Goal: Task Accomplishment & Management: Manage account settings

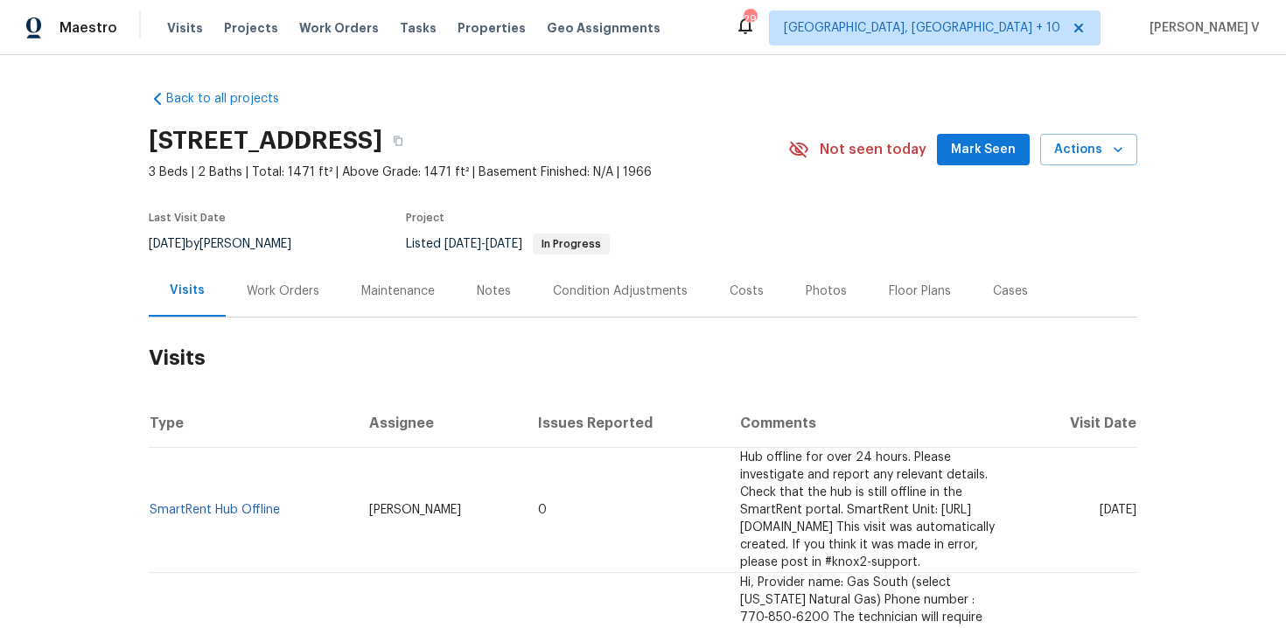
click at [271, 318] on h2 "Visits" at bounding box center [643, 358] width 989 height 81
click at [274, 312] on div "Work Orders" at bounding box center [283, 291] width 115 height 52
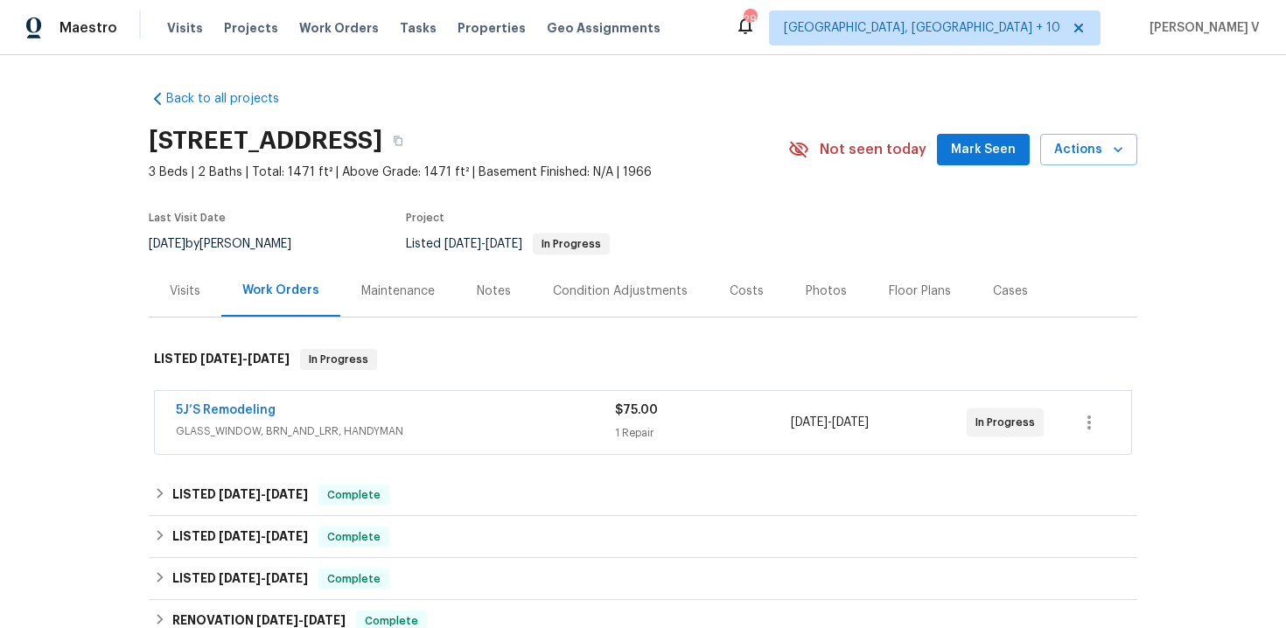
scroll to position [126, 0]
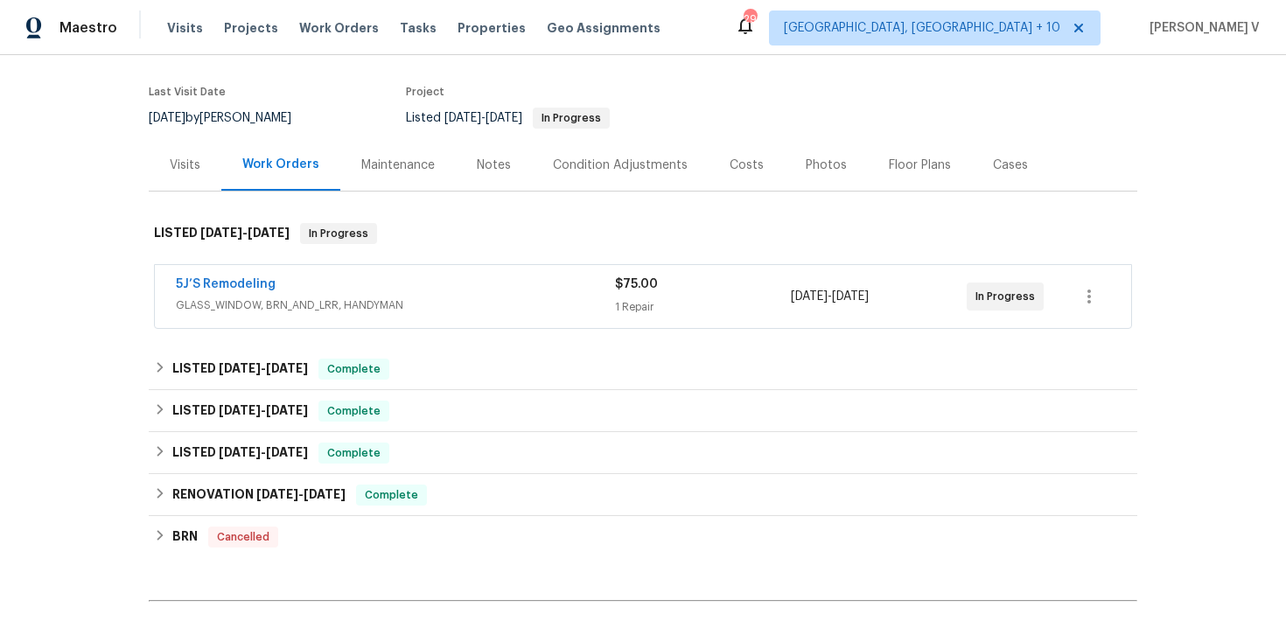
click at [424, 276] on div "5J’S Remodeling" at bounding box center [395, 286] width 439 height 21
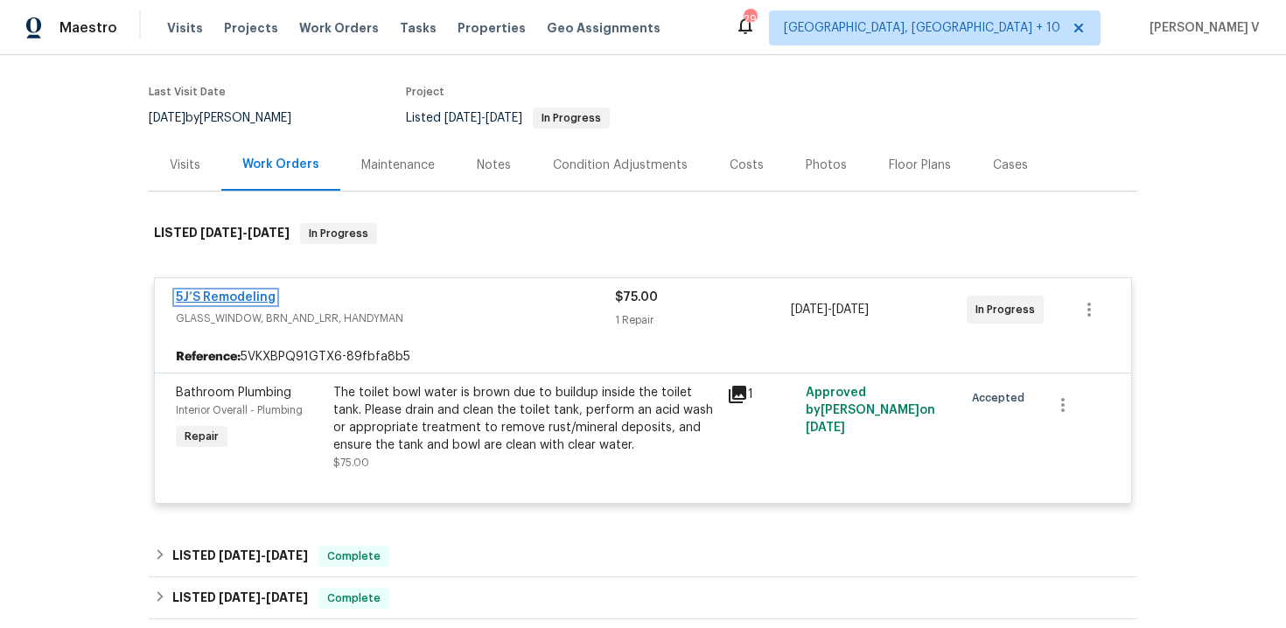
click at [259, 299] on link "5J’S Remodeling" at bounding box center [226, 297] width 100 height 12
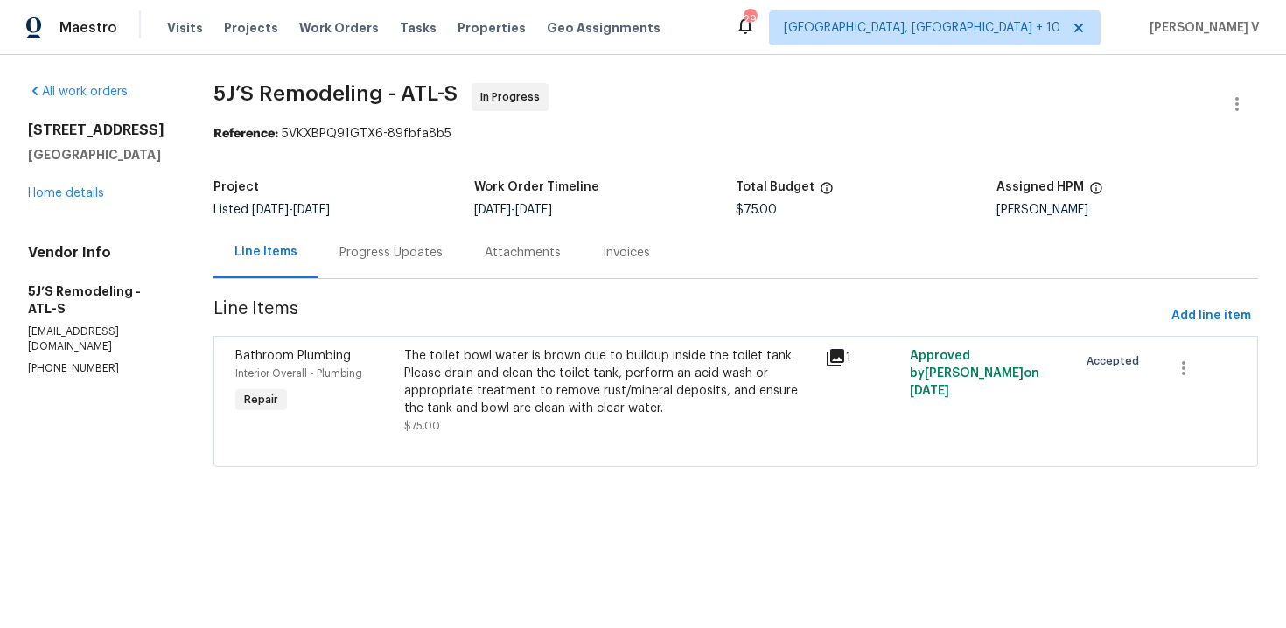
click at [401, 253] on div "Progress Updates" at bounding box center [391, 253] width 103 height 18
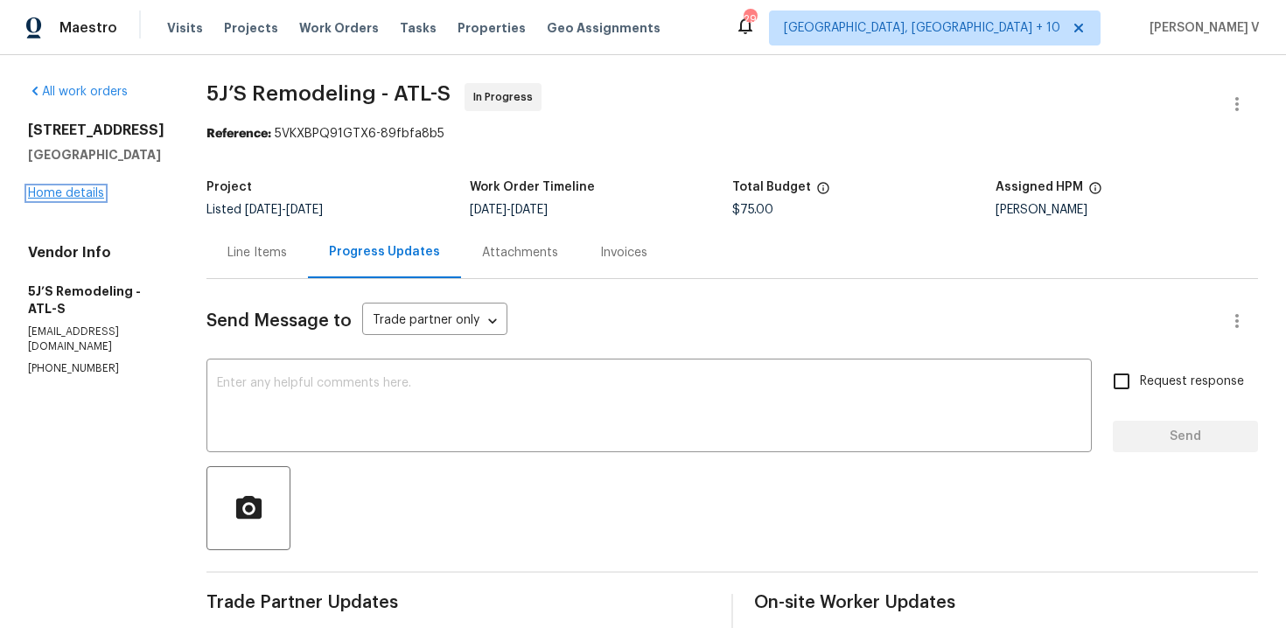
click at [86, 200] on link "Home details" at bounding box center [66, 193] width 76 height 12
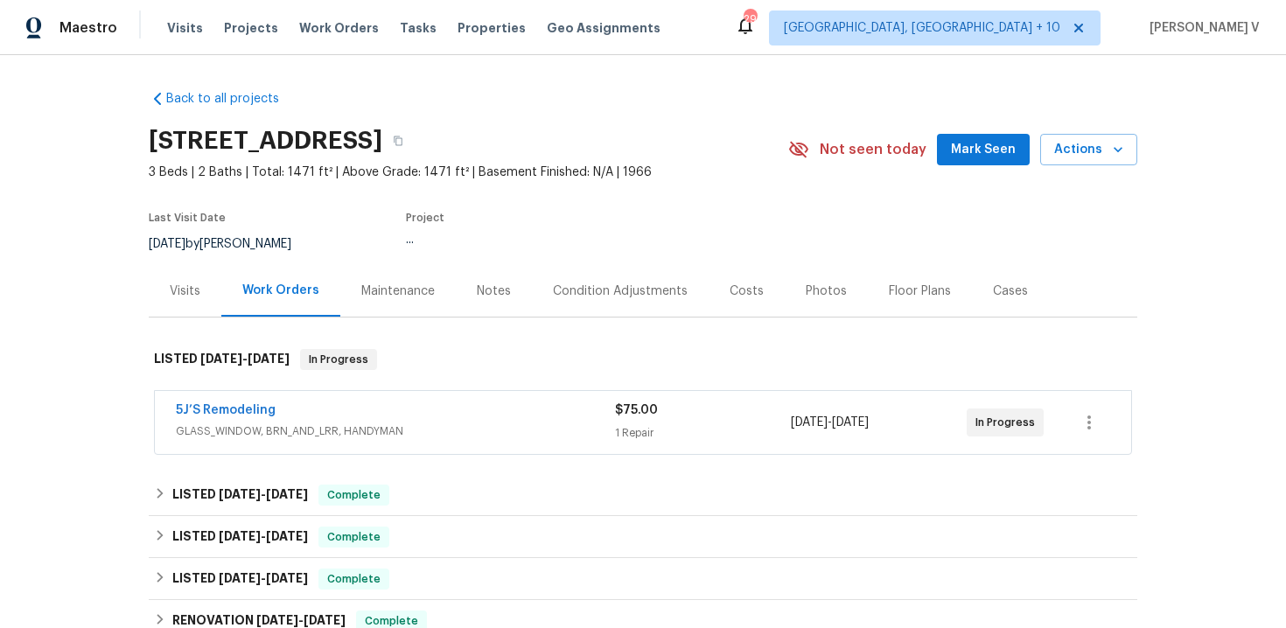
click at [221, 396] on div "5J’S Remodeling GLASS_WINDOW, BRN_AND_LRR, HANDYMAN $75.00 1 Repair 9/2/2025 - …" at bounding box center [643, 422] width 977 height 63
click at [221, 403] on span "5J’S Remodeling" at bounding box center [226, 411] width 100 height 18
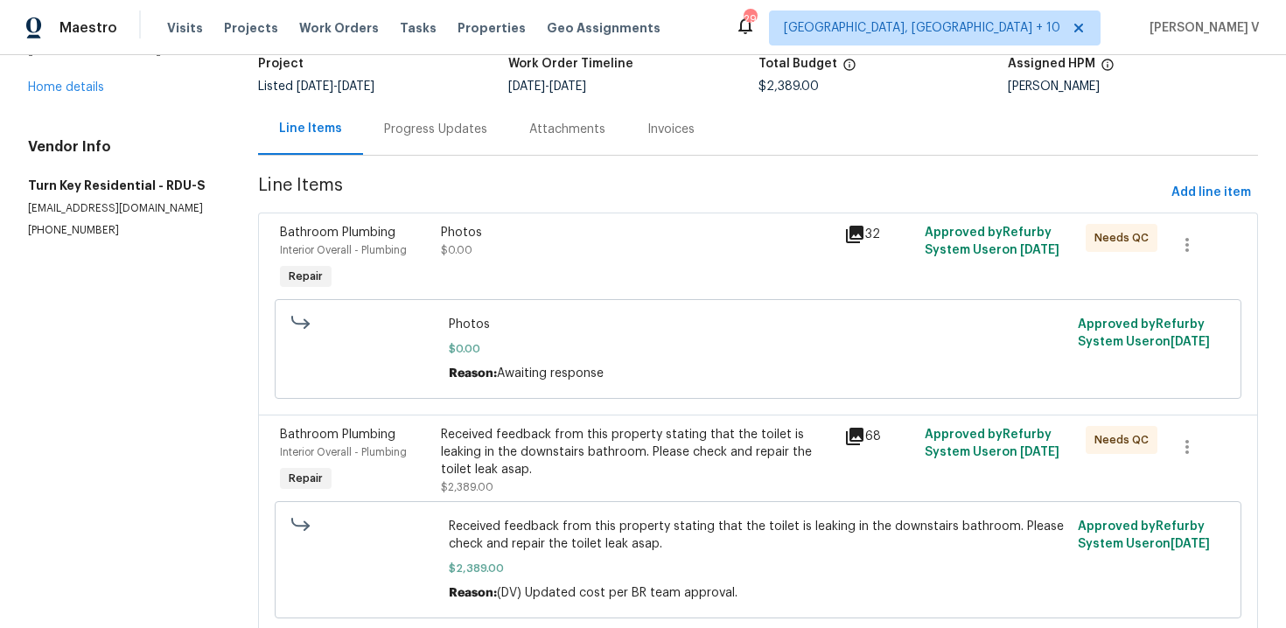
click at [424, 137] on div "Progress Updates" at bounding box center [435, 130] width 103 height 18
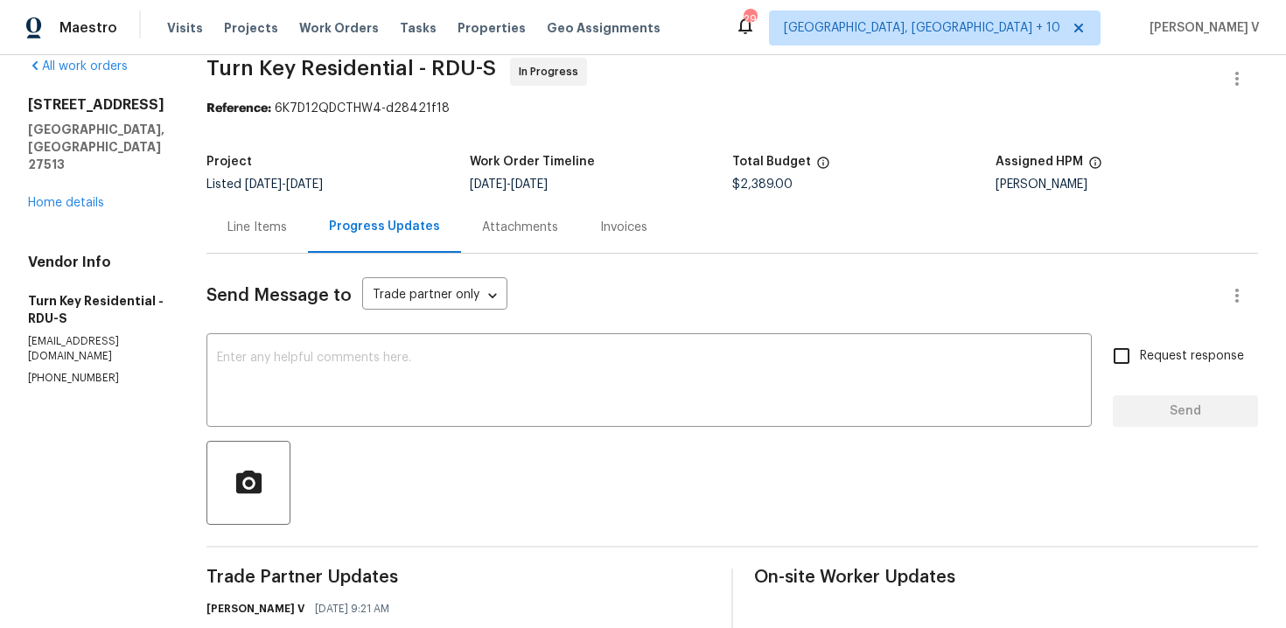
scroll to position [123, 0]
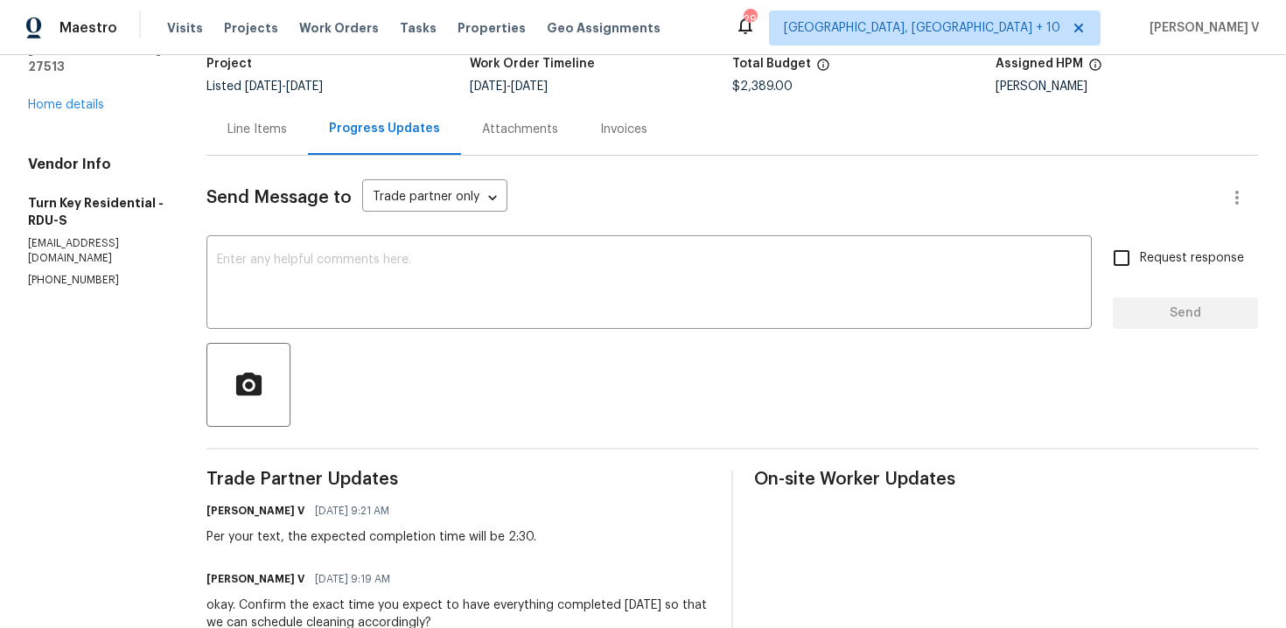
click at [308, 132] on div "Line Items" at bounding box center [258, 129] width 102 height 52
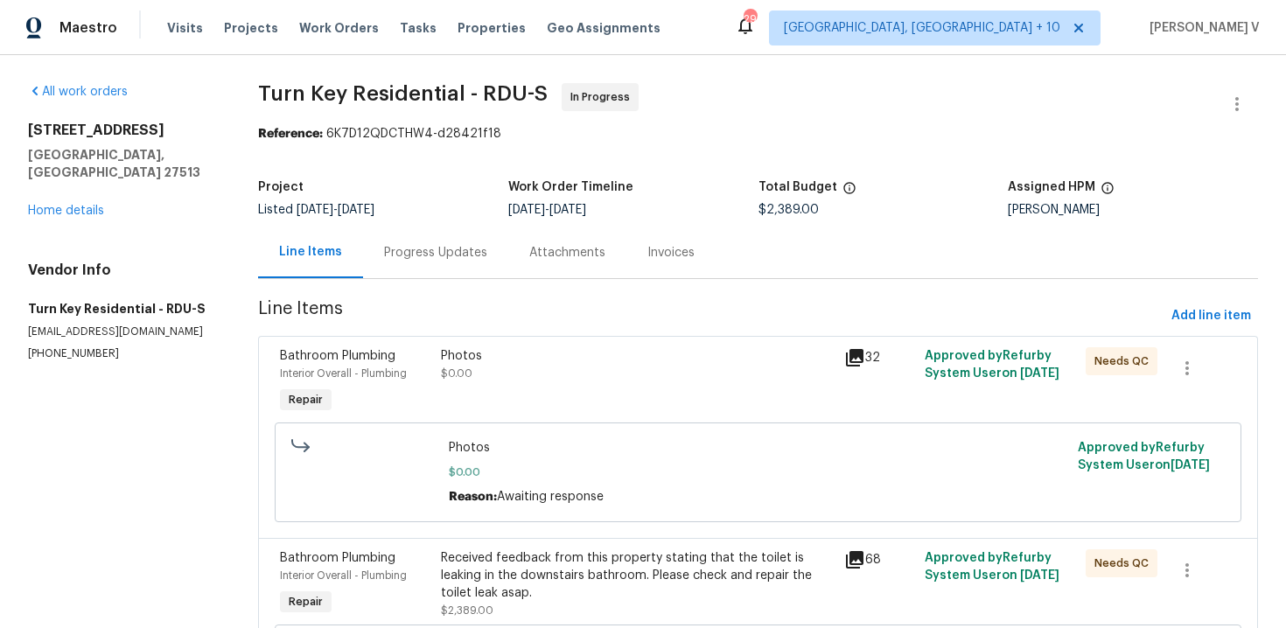
click at [415, 269] on div "Progress Updates" at bounding box center [435, 253] width 145 height 52
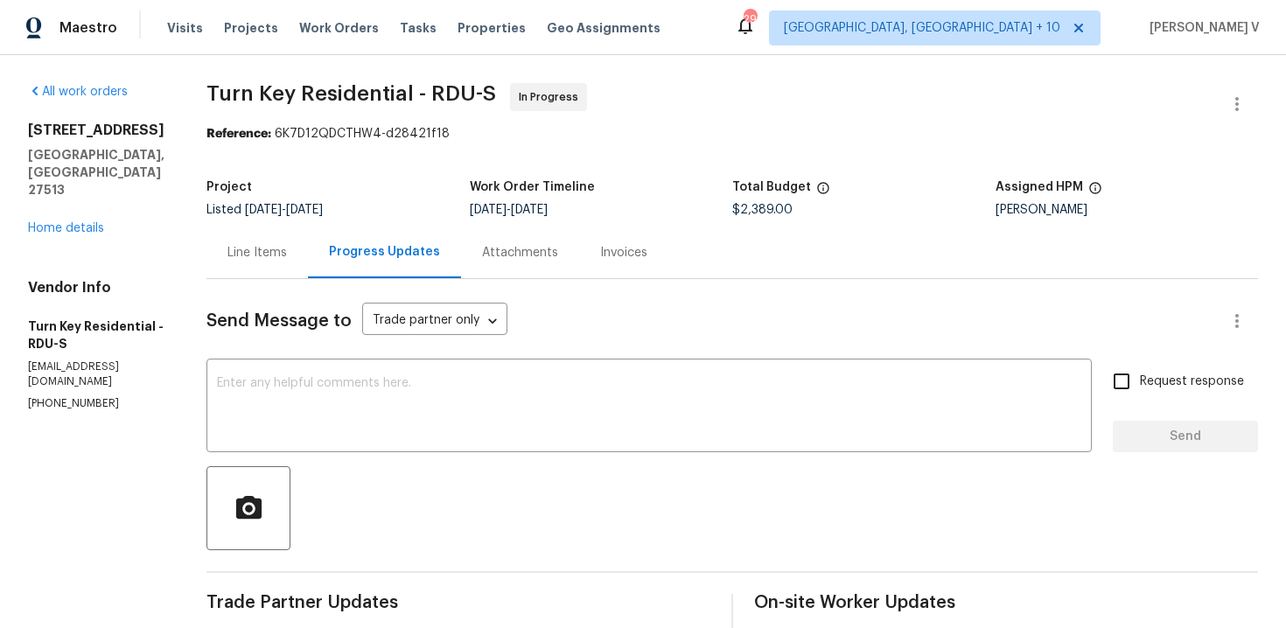
click at [294, 242] on div "Line Items" at bounding box center [258, 253] width 102 height 52
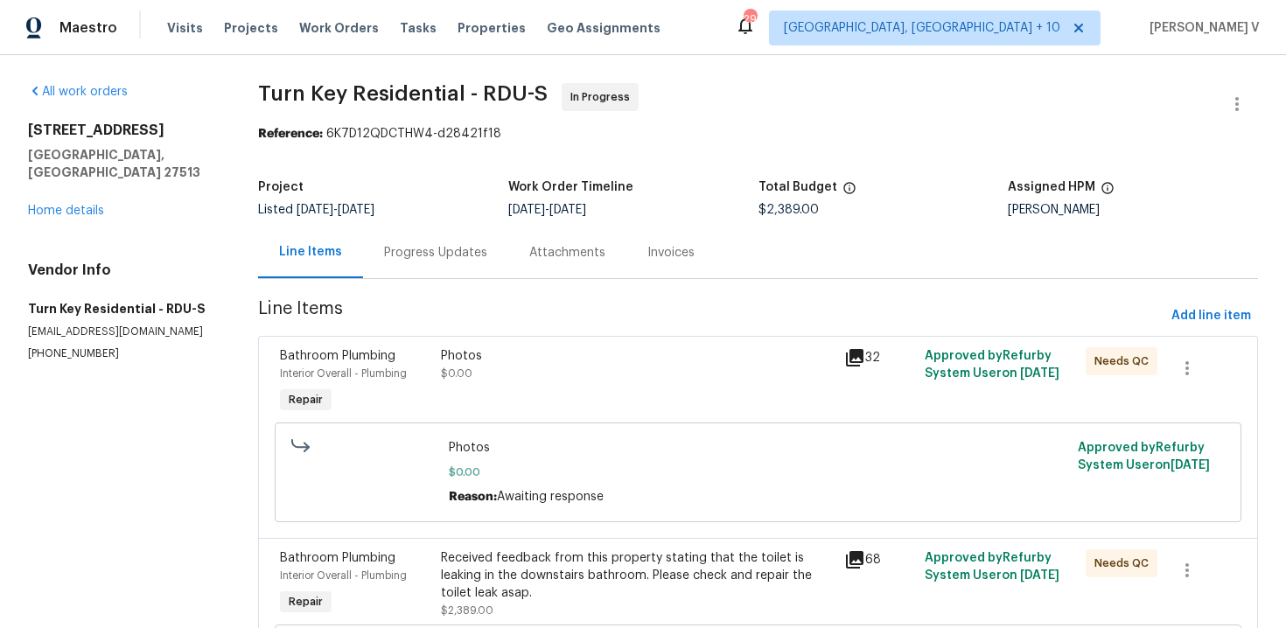
click at [423, 259] on div "Progress Updates" at bounding box center [435, 253] width 103 height 18
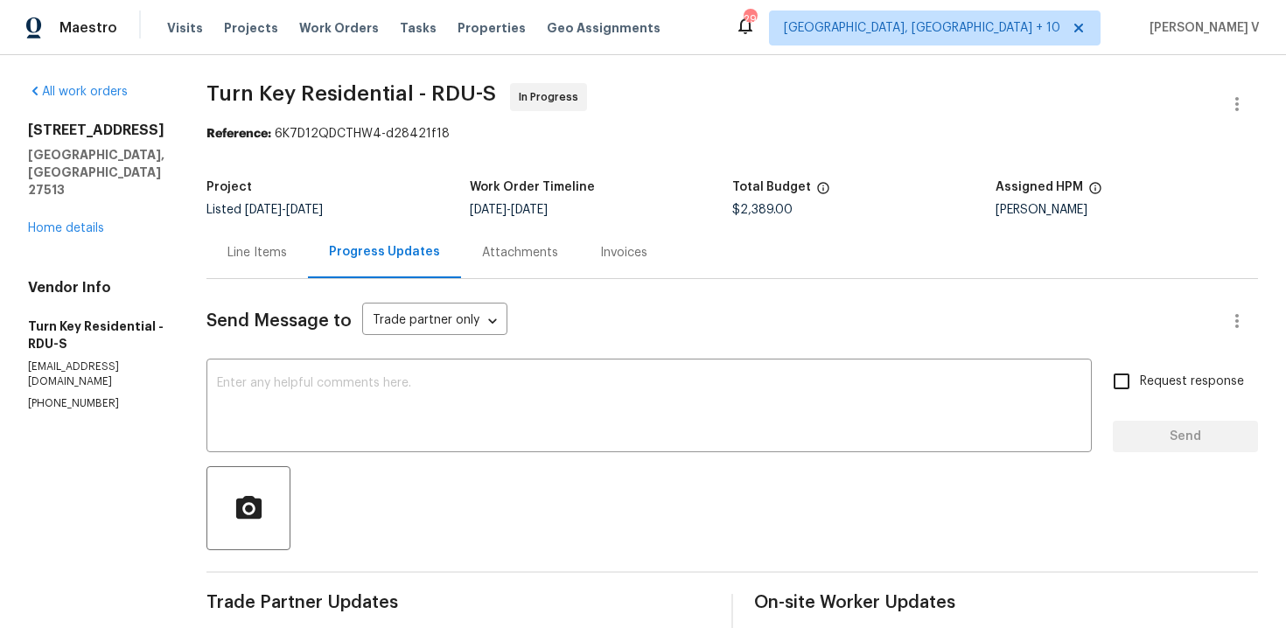
click at [287, 255] on div "Line Items" at bounding box center [258, 253] width 60 height 18
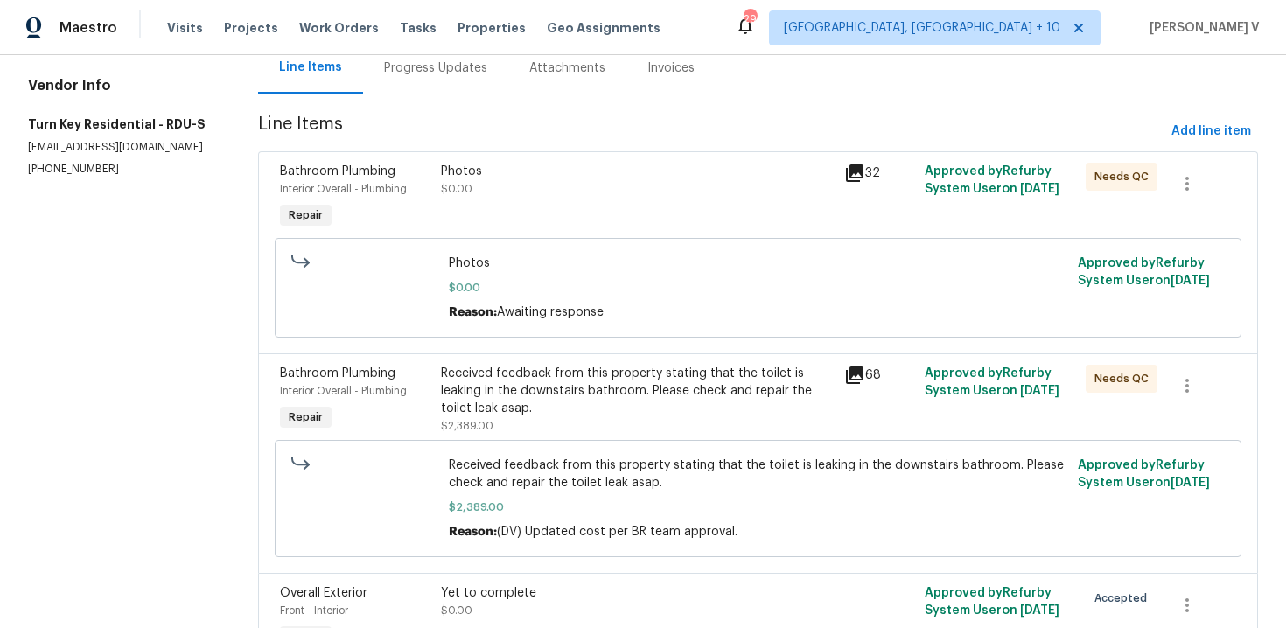
scroll to position [184, 0]
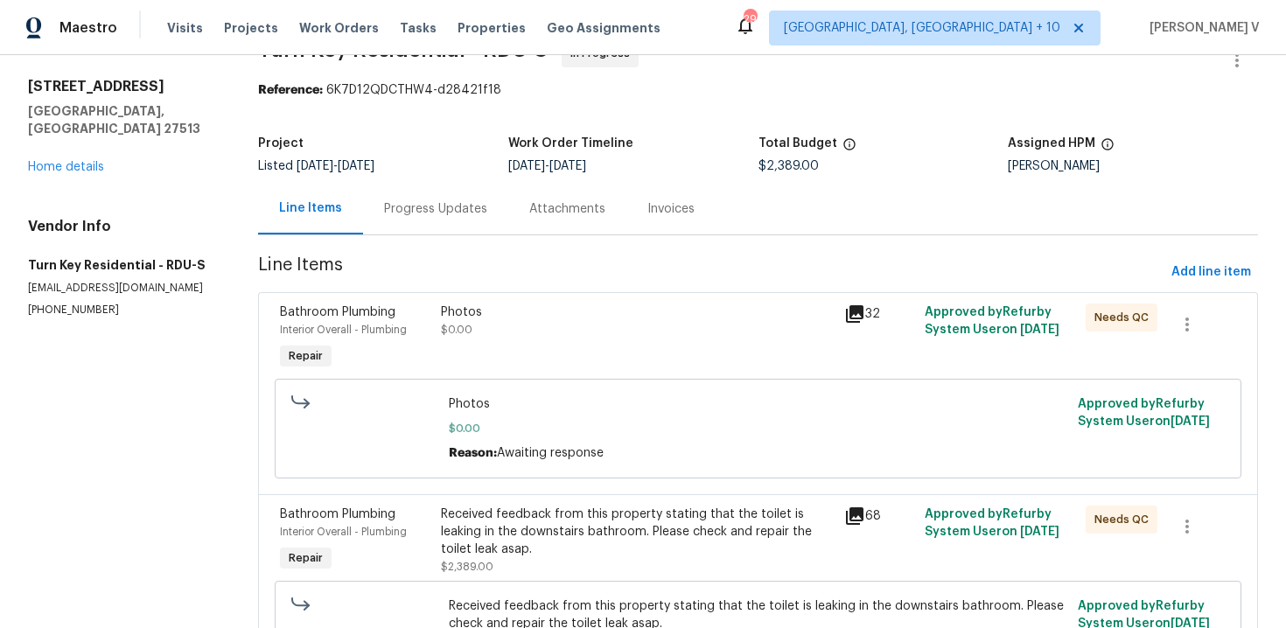
click at [427, 210] on div "Progress Updates" at bounding box center [435, 209] width 103 height 18
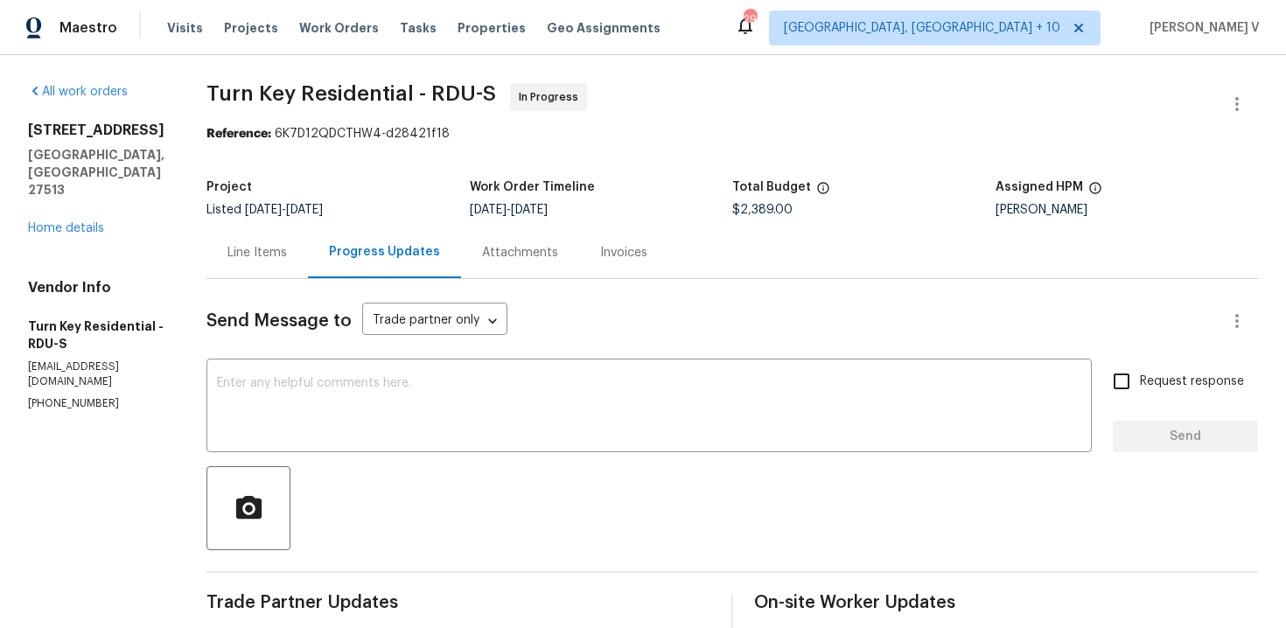
click at [308, 235] on div "Line Items" at bounding box center [258, 253] width 102 height 52
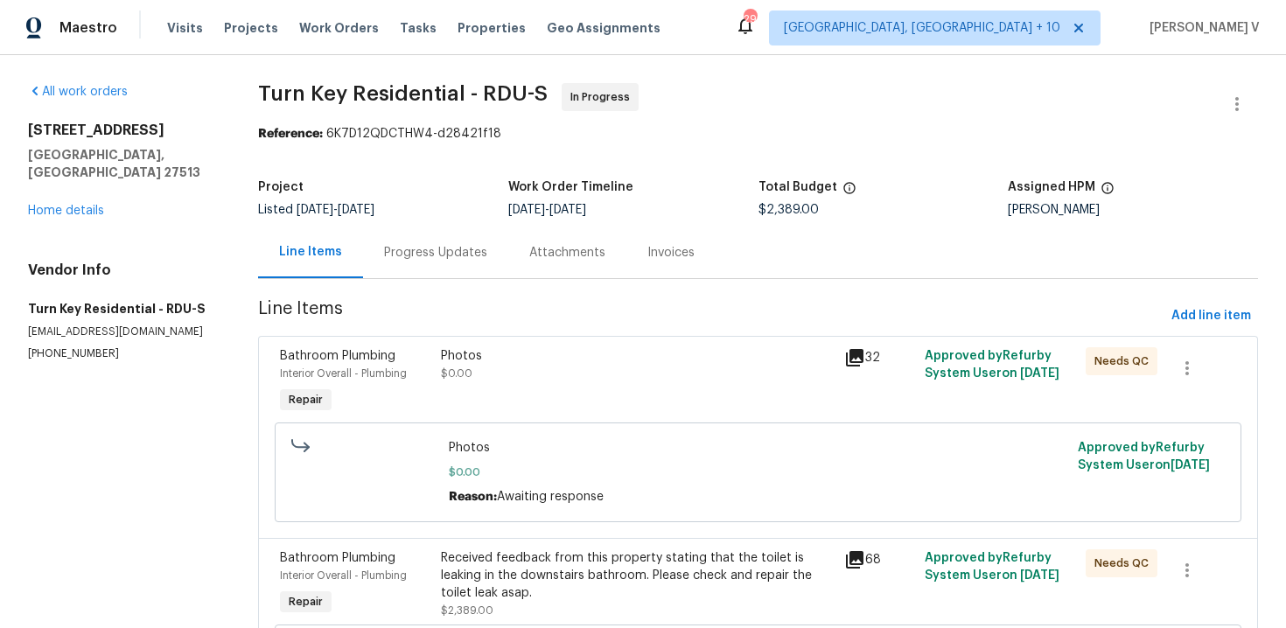
scroll to position [155, 0]
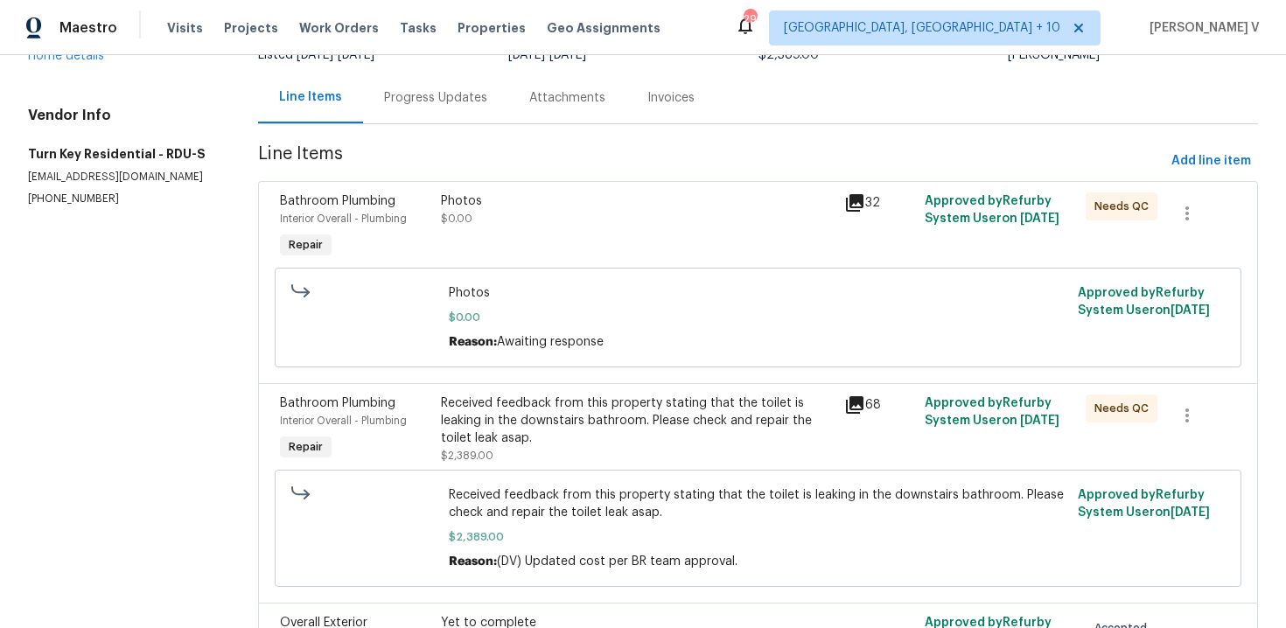
click at [529, 403] on div "Received feedback from this property stating that the toilet is leaking in the …" at bounding box center [637, 421] width 392 height 53
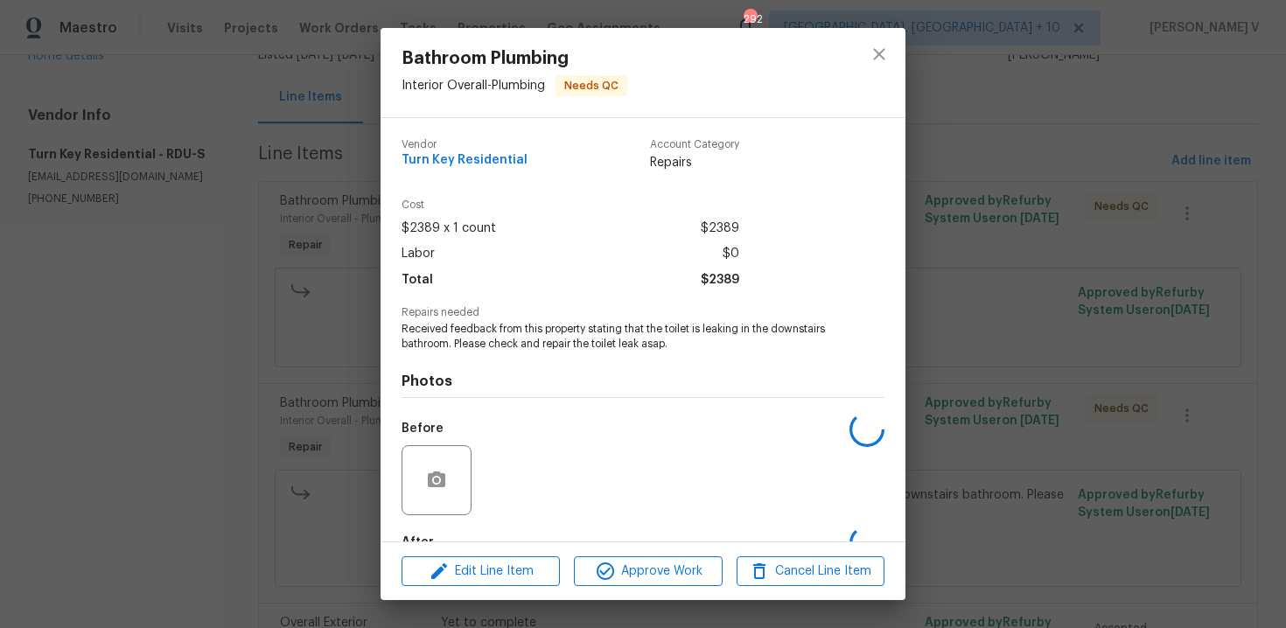
scroll to position [105, 0]
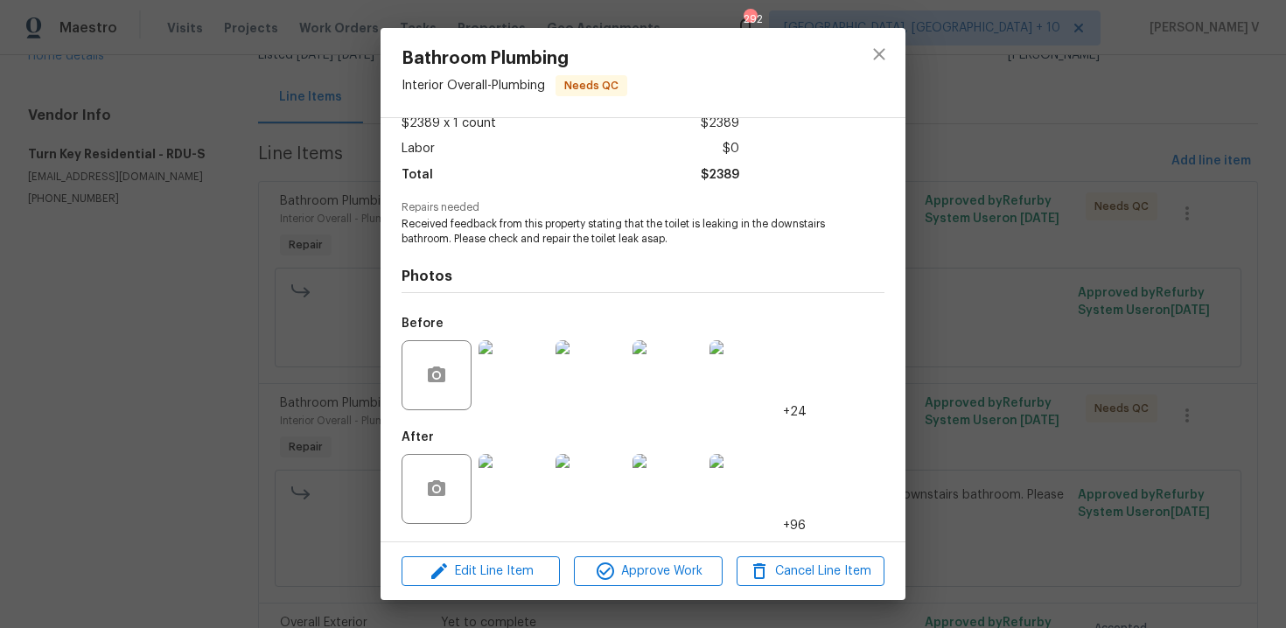
click at [306, 172] on div "Bathroom Plumbing Interior Overall - Plumbing Needs QC Vendor Turn Key Resident…" at bounding box center [643, 314] width 1286 height 628
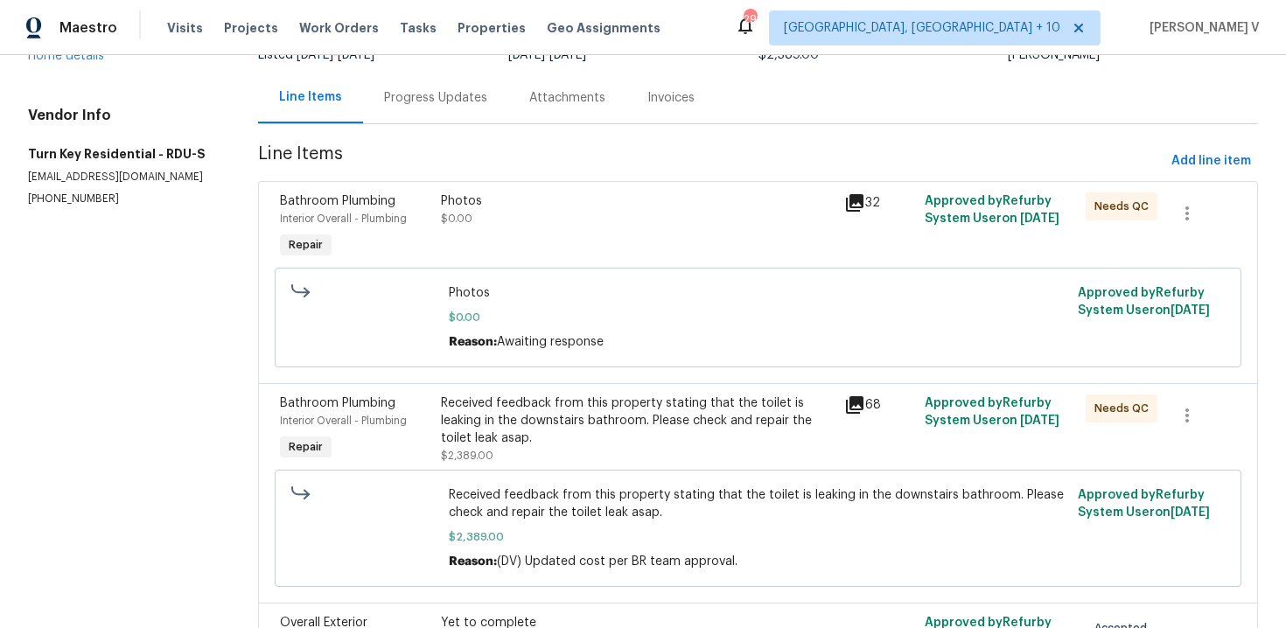
click at [403, 121] on div "Progress Updates" at bounding box center [435, 98] width 145 height 52
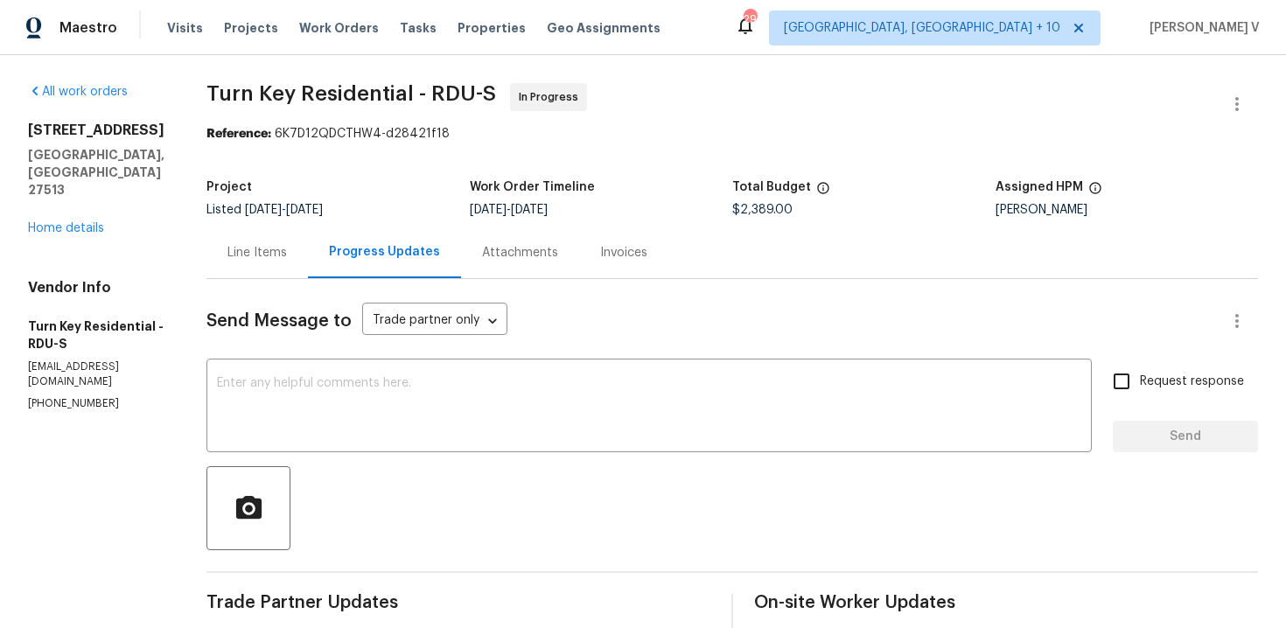
click at [308, 230] on div "Line Items" at bounding box center [258, 253] width 102 height 52
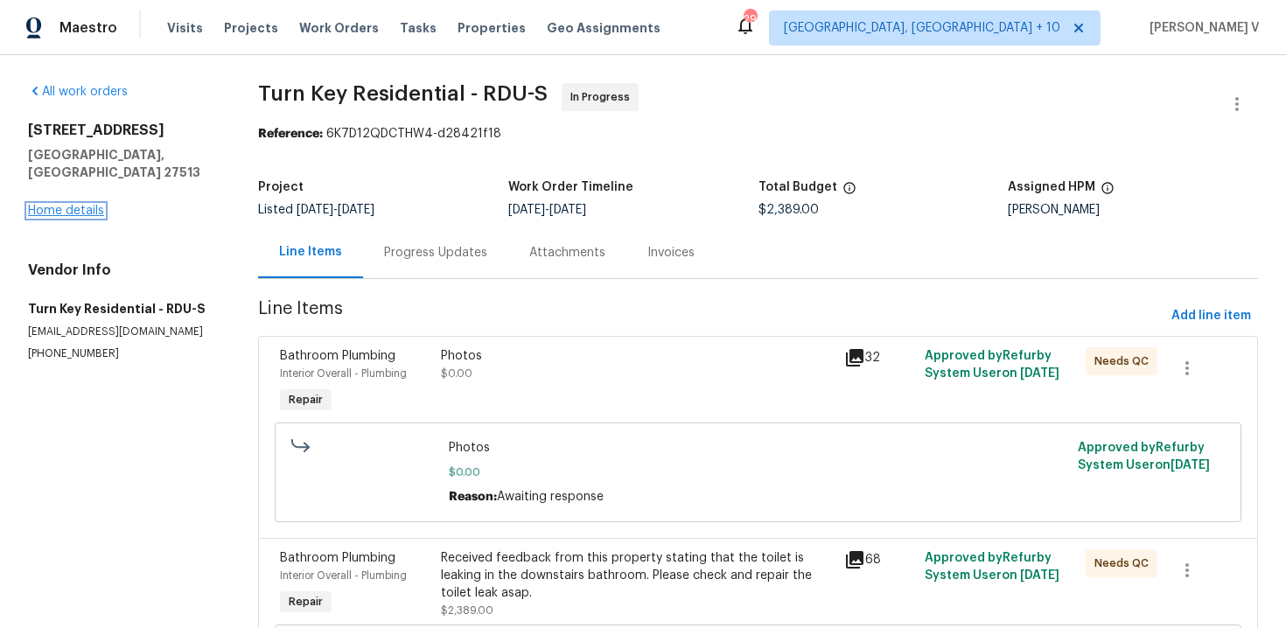
click at [96, 205] on link "Home details" at bounding box center [66, 211] width 76 height 12
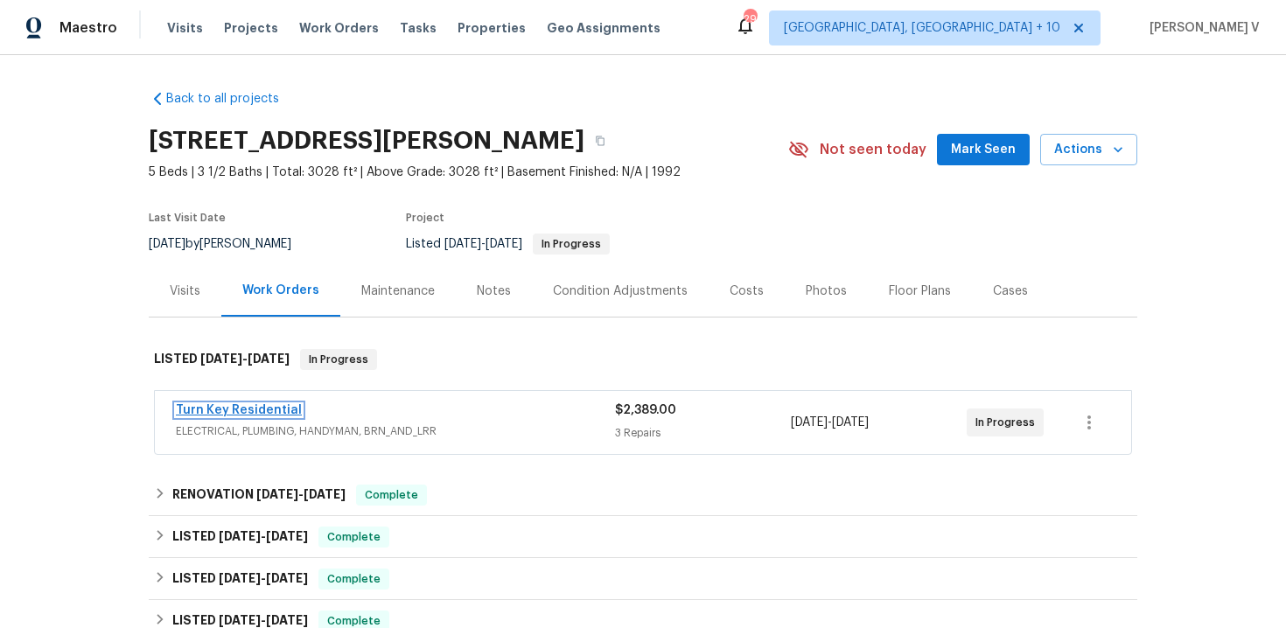
click at [255, 414] on link "Turn Key Residential" at bounding box center [239, 410] width 126 height 12
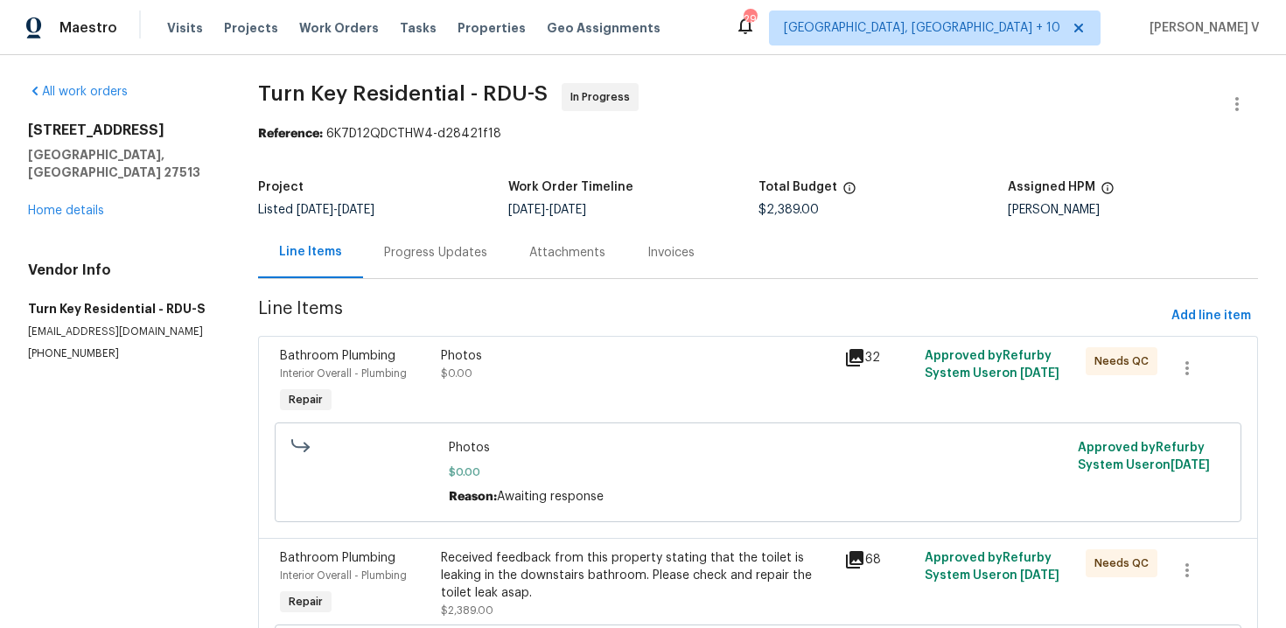
click at [363, 236] on div "Progress Updates" at bounding box center [435, 253] width 145 height 52
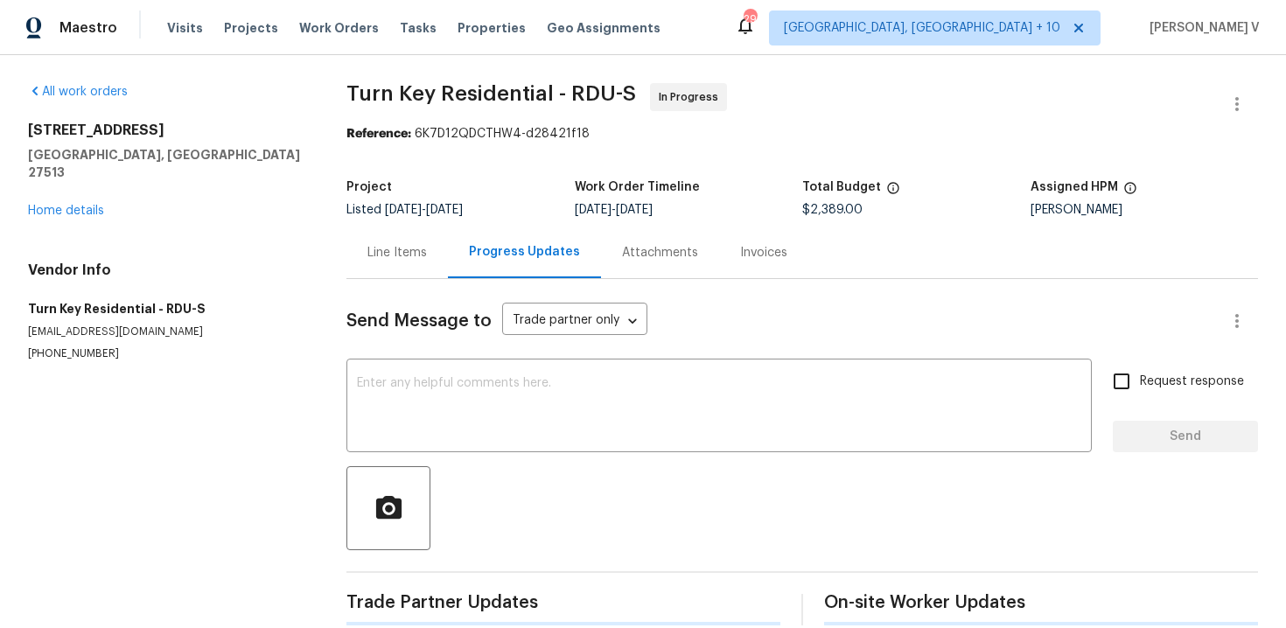
scroll to position [25, 0]
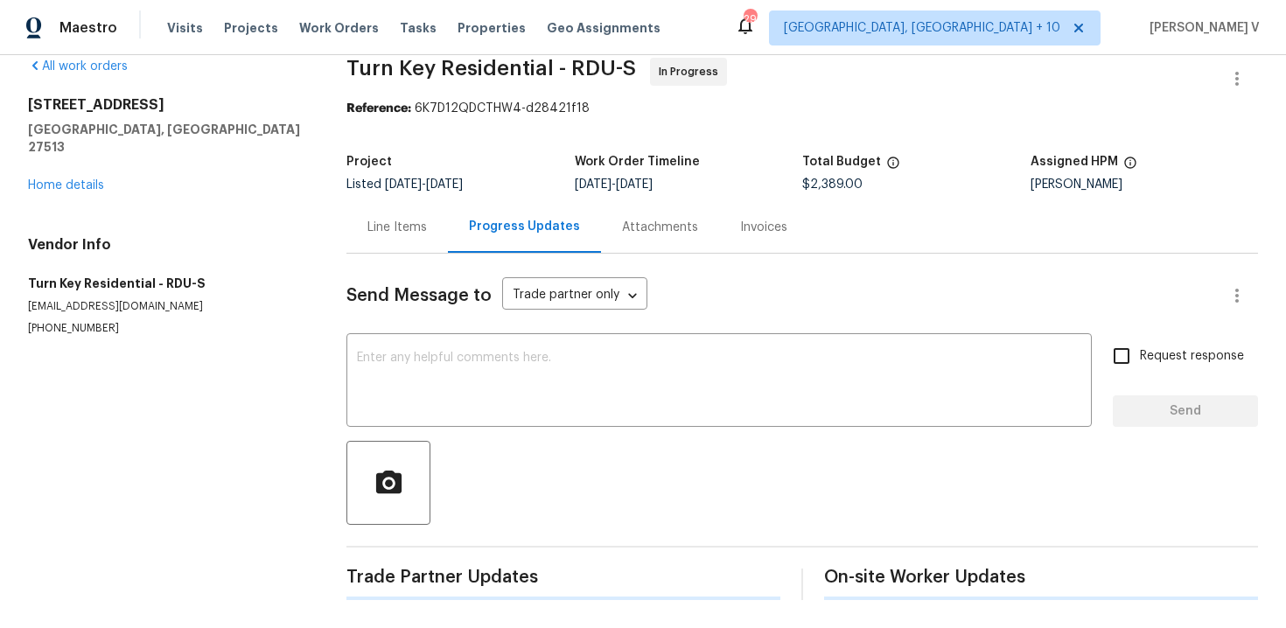
click at [448, 240] on div "Progress Updates" at bounding box center [524, 227] width 153 height 52
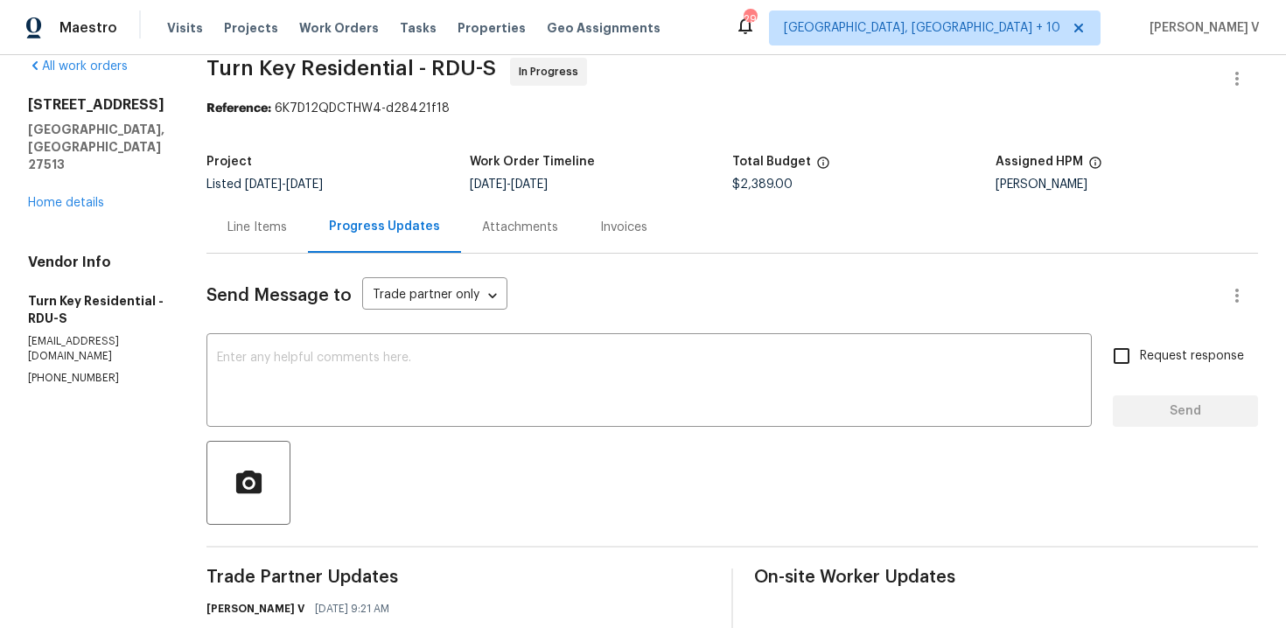
click at [305, 238] on div "Line Items" at bounding box center [258, 227] width 102 height 52
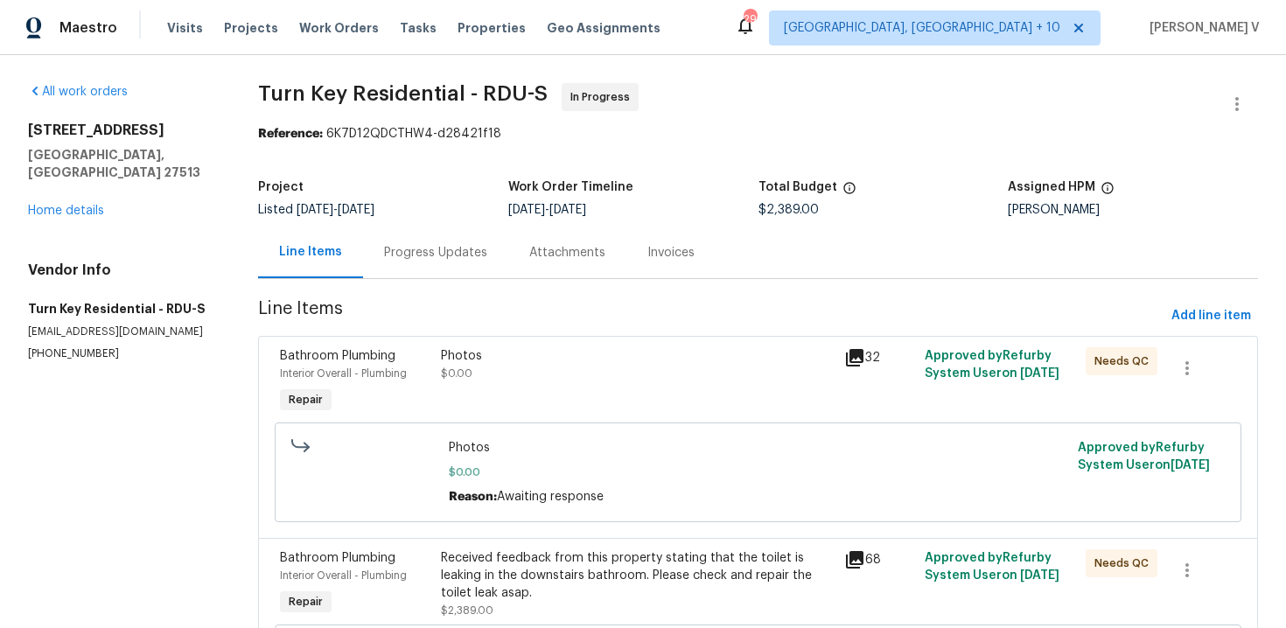
click at [456, 228] on div "Progress Updates" at bounding box center [435, 253] width 145 height 52
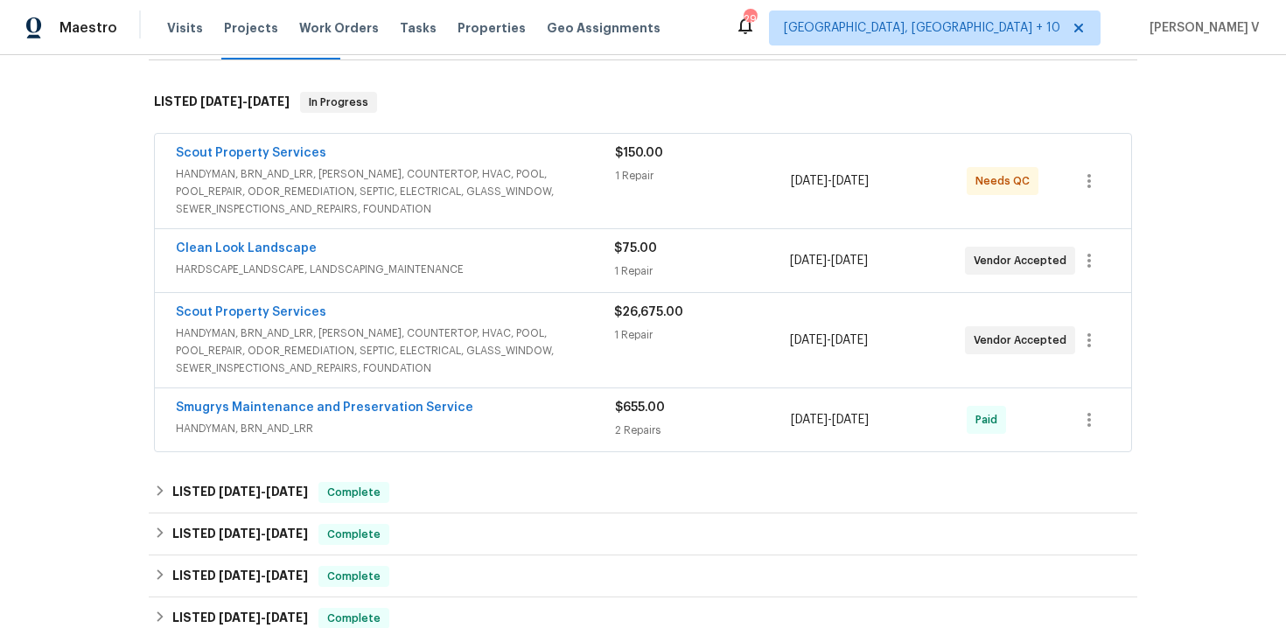
scroll to position [347, 0]
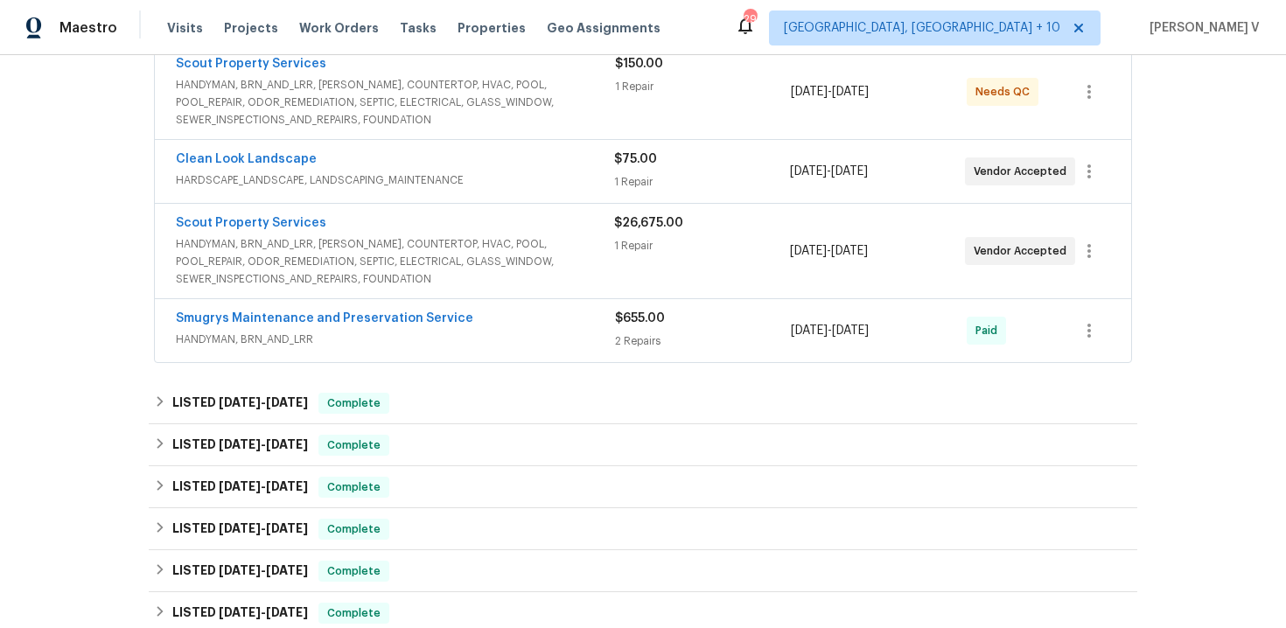
click at [382, 76] on span "HANDYMAN, BRN_AND_LRR, WELLS, COUNTERTOP, HVAC, POOL, POOL_REPAIR, ODOR_REMEDIA…" at bounding box center [395, 102] width 439 height 53
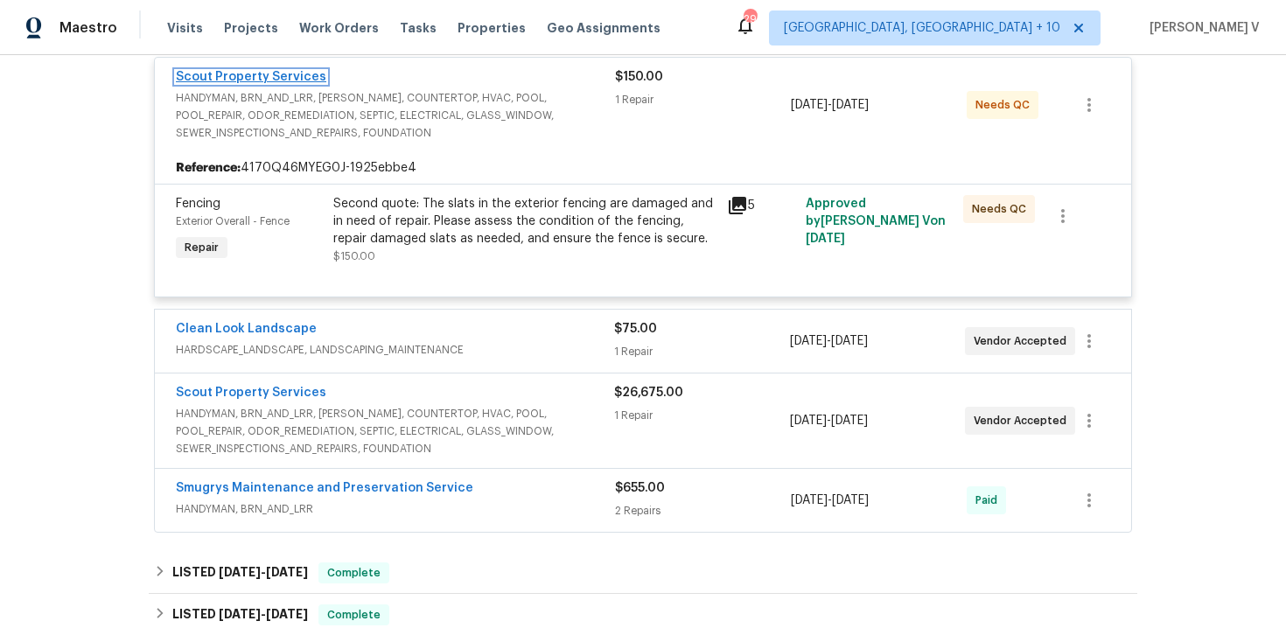
click at [279, 80] on link "Scout Property Services" at bounding box center [251, 77] width 151 height 12
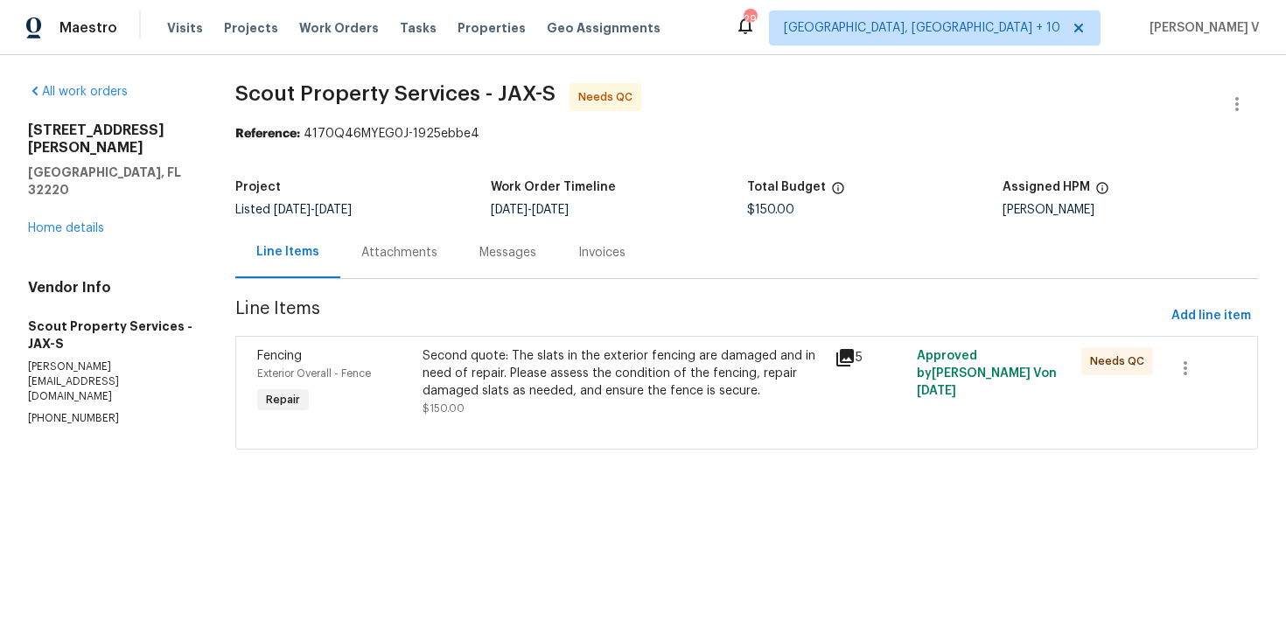
click at [459, 268] on div "Messages" at bounding box center [508, 253] width 99 height 52
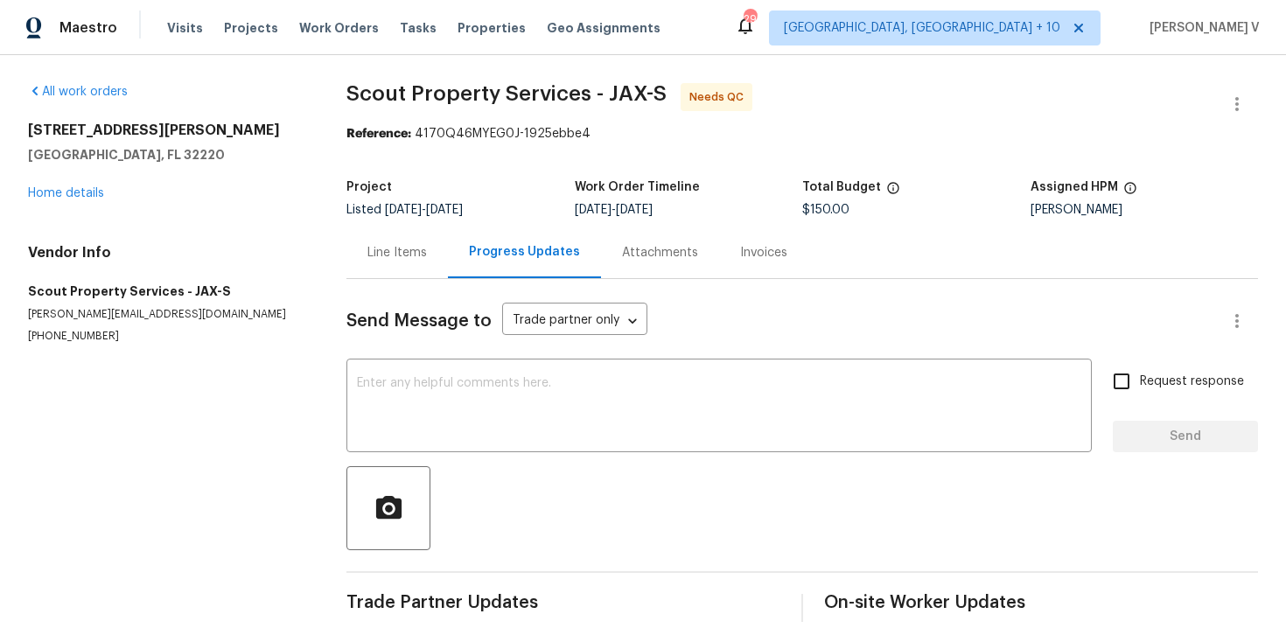
scroll to position [22, 0]
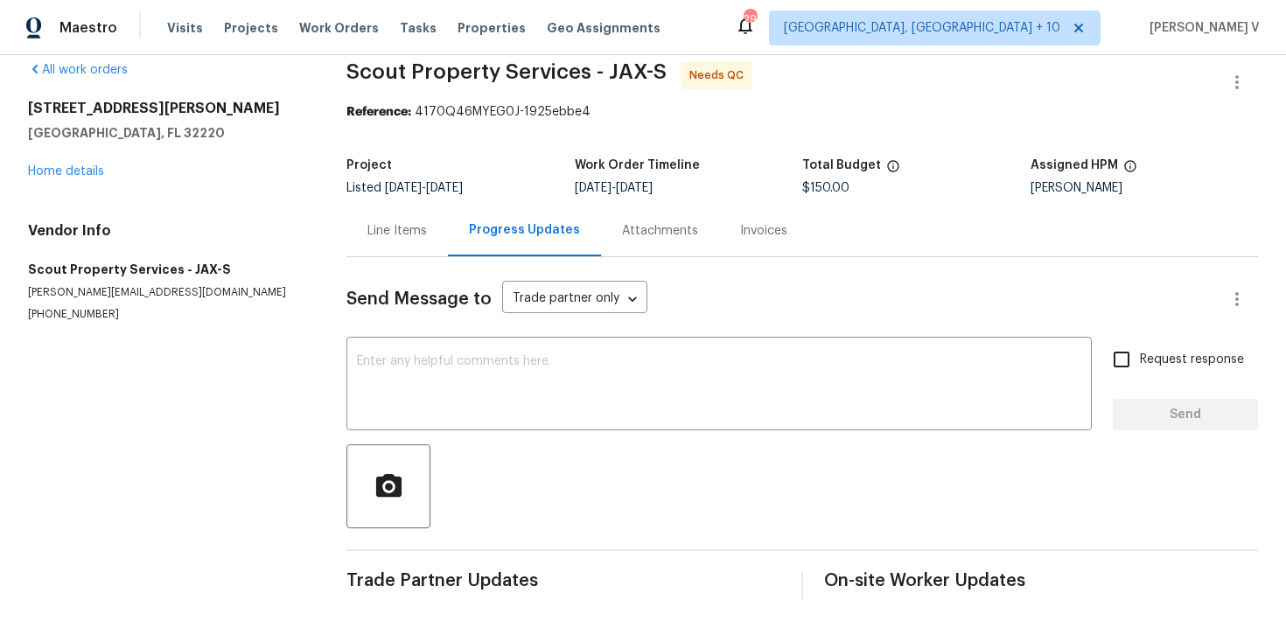
click at [379, 235] on div "Line Items" at bounding box center [398, 231] width 60 height 18
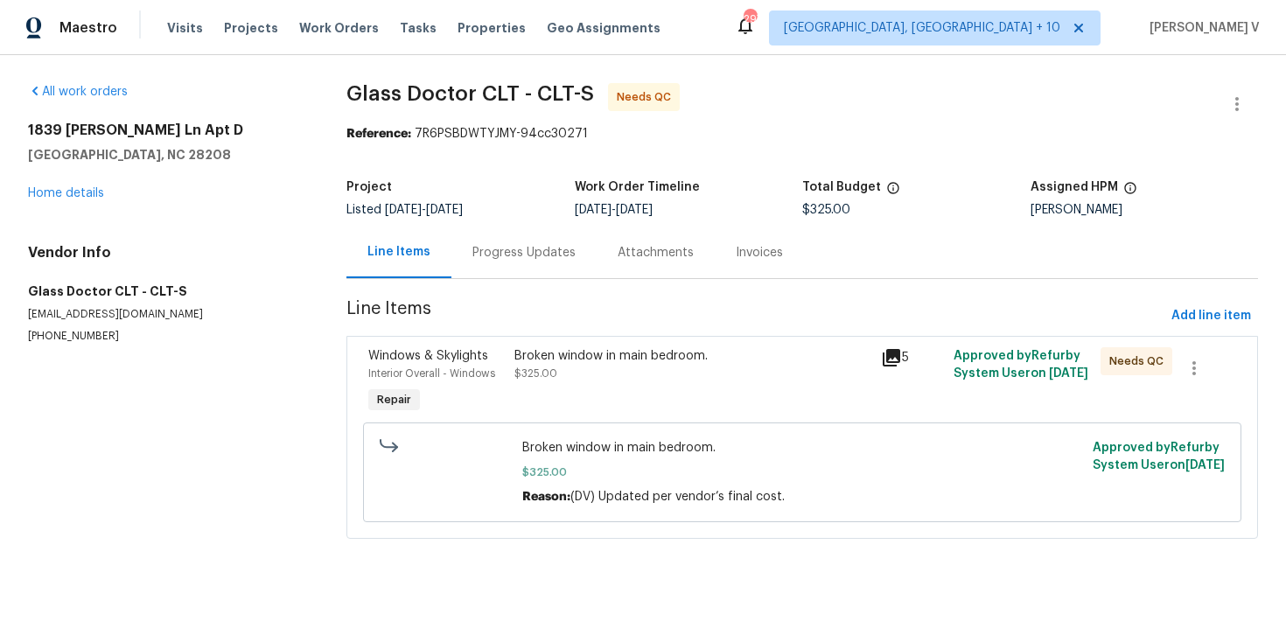
click at [477, 260] on div "Progress Updates" at bounding box center [524, 253] width 103 height 18
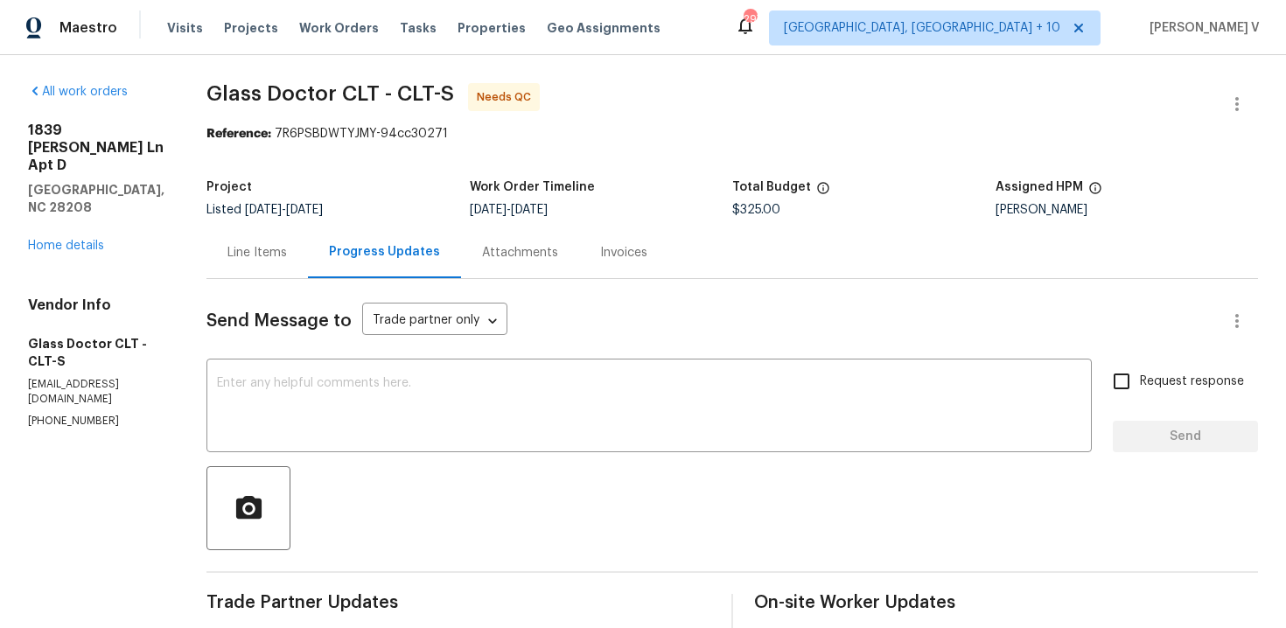
click at [265, 264] on div "Line Items" at bounding box center [258, 253] width 102 height 52
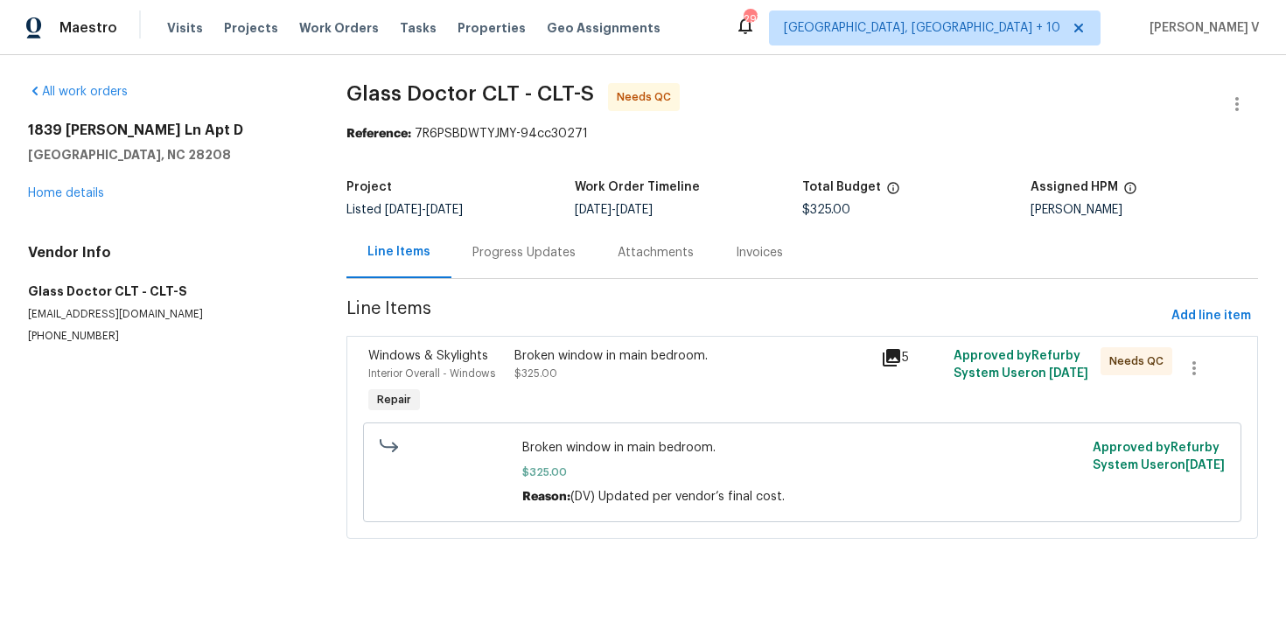
click at [605, 400] on div "Broken window in main bedroom. $325.00" at bounding box center [692, 382] width 366 height 81
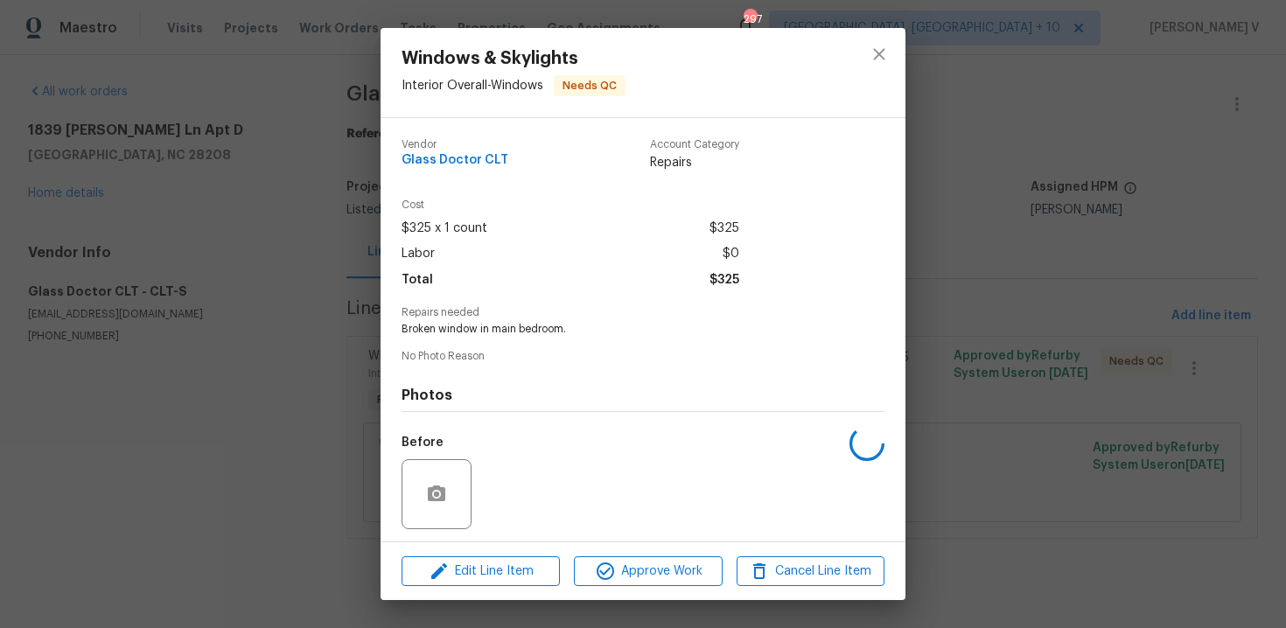
scroll to position [119, 0]
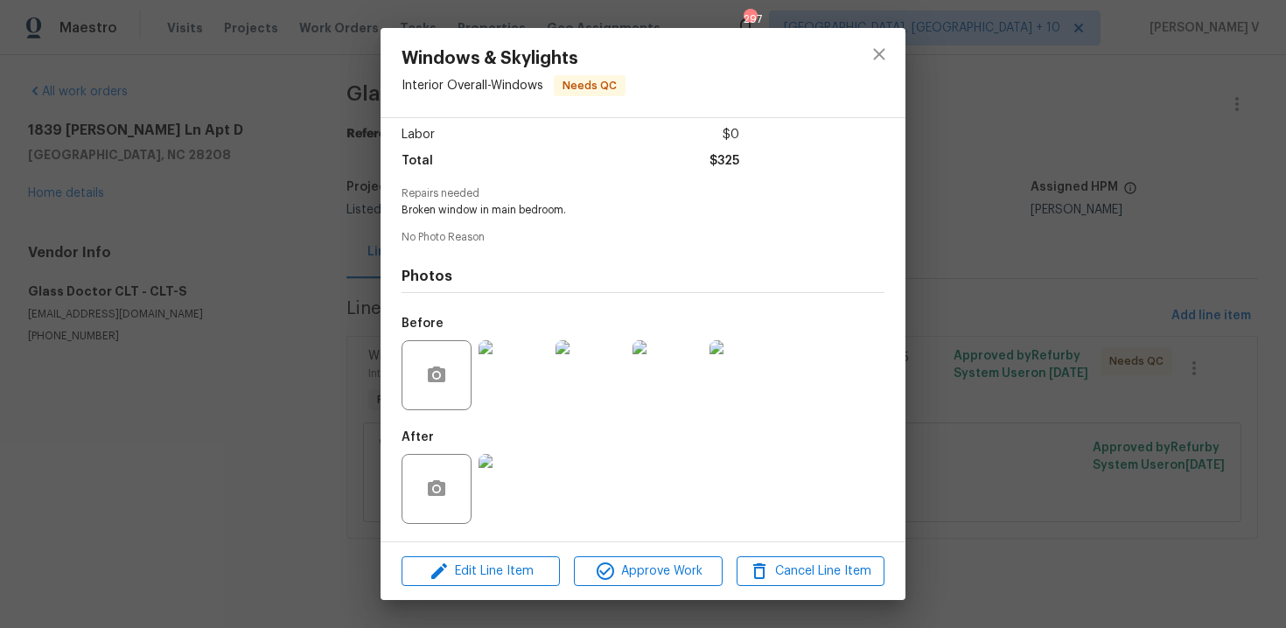
click at [519, 374] on img at bounding box center [514, 375] width 70 height 70
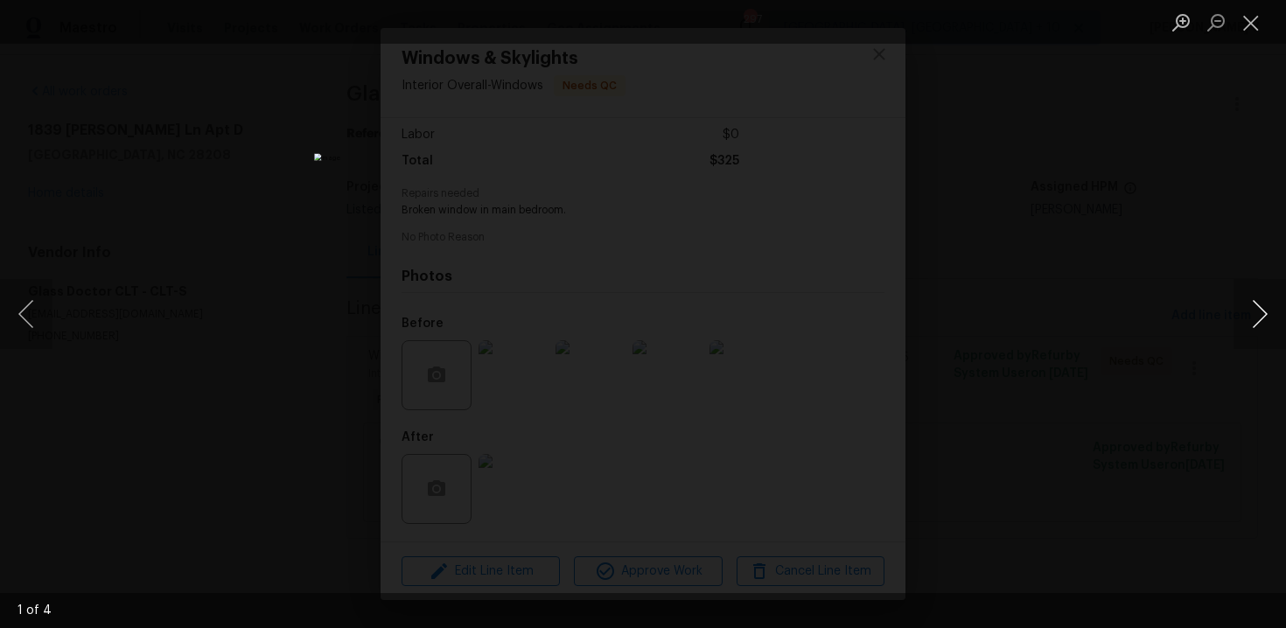
click at [1258, 309] on button "Next image" at bounding box center [1260, 314] width 53 height 70
click at [1234, 195] on div "Lightbox" at bounding box center [643, 314] width 1286 height 628
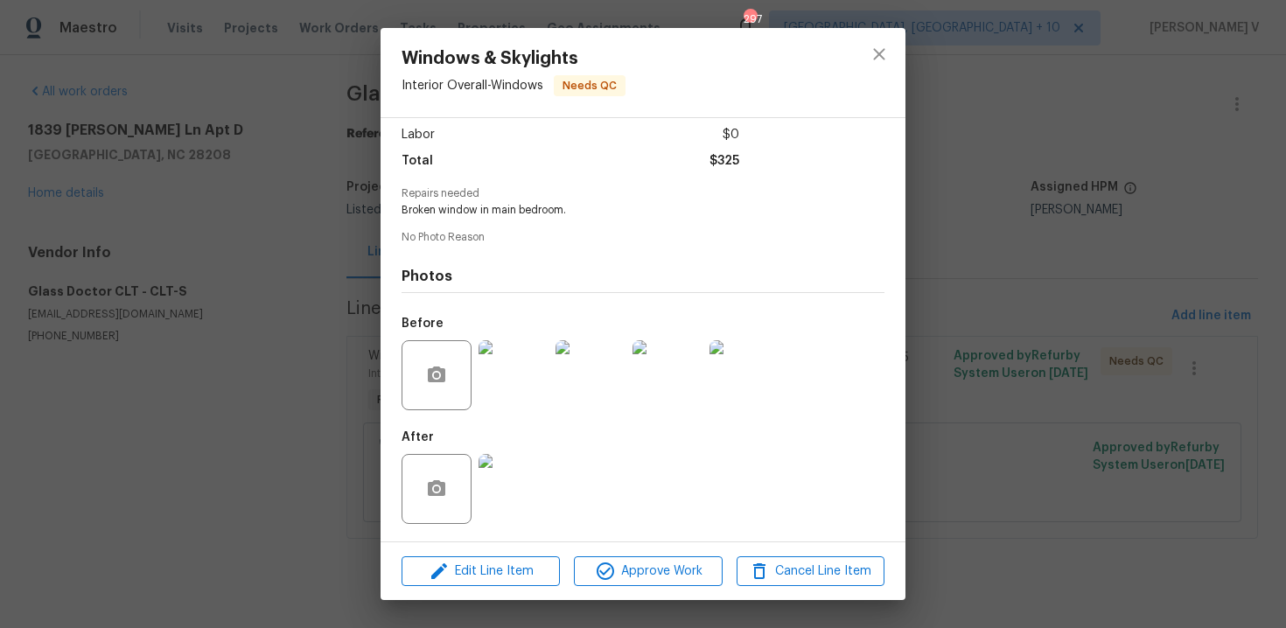
click at [525, 492] on img at bounding box center [514, 489] width 70 height 70
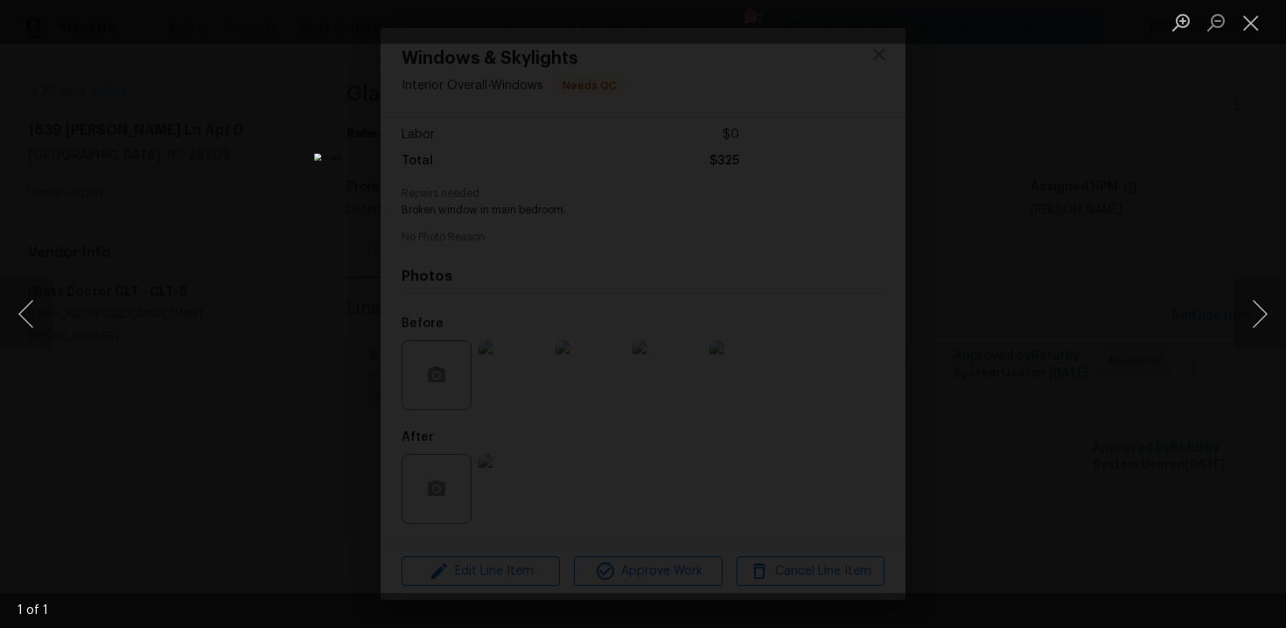
click at [1159, 339] on div "Lightbox" at bounding box center [643, 314] width 1286 height 628
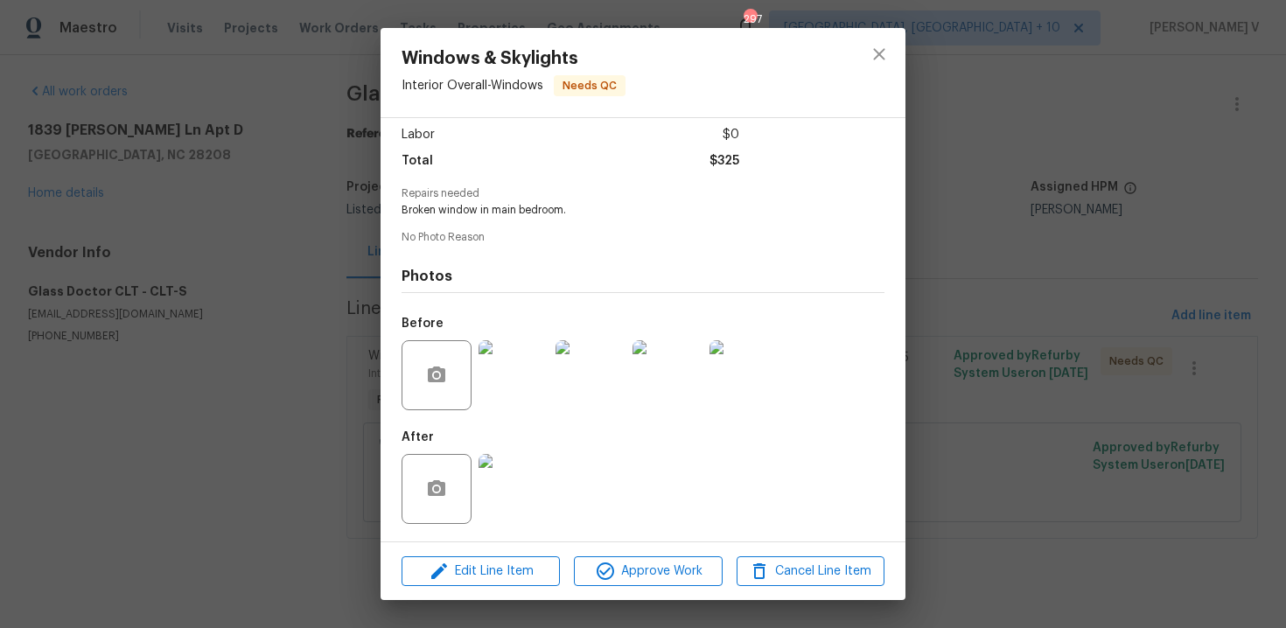
click at [286, 144] on div "Windows & Skylights Interior Overall - Windows Needs QC Vendor Glass Doctor CLT…" at bounding box center [643, 314] width 1286 height 628
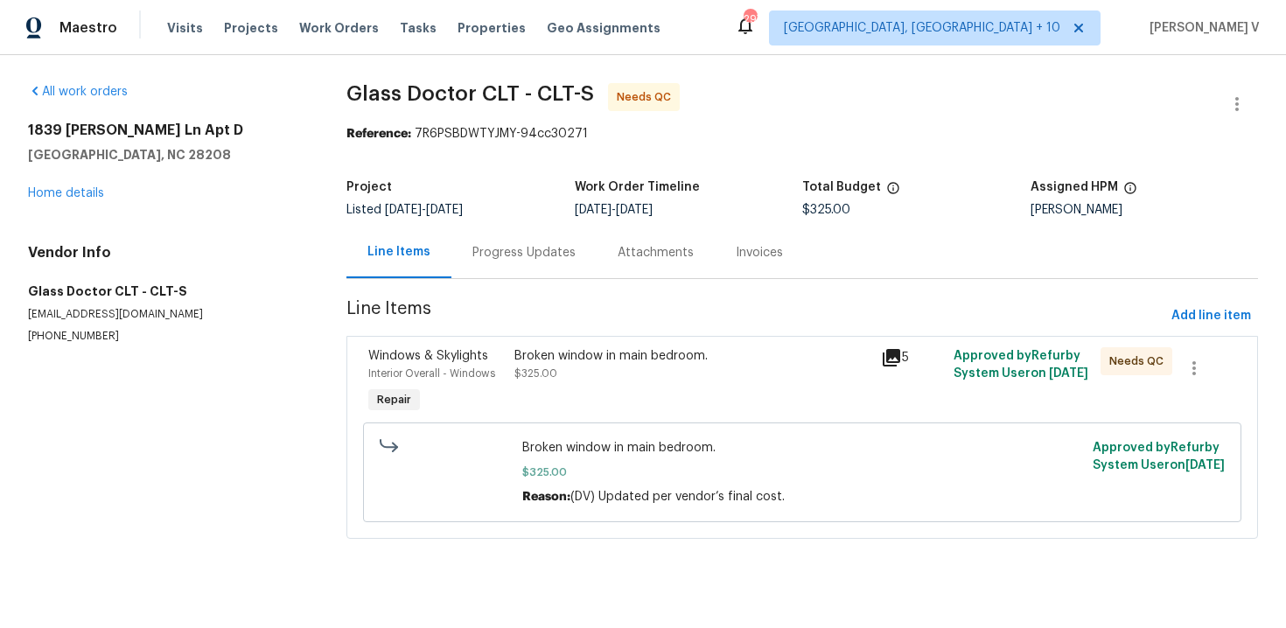
click at [543, 353] on div "Broken window in main bedroom." at bounding box center [692, 356] width 355 height 18
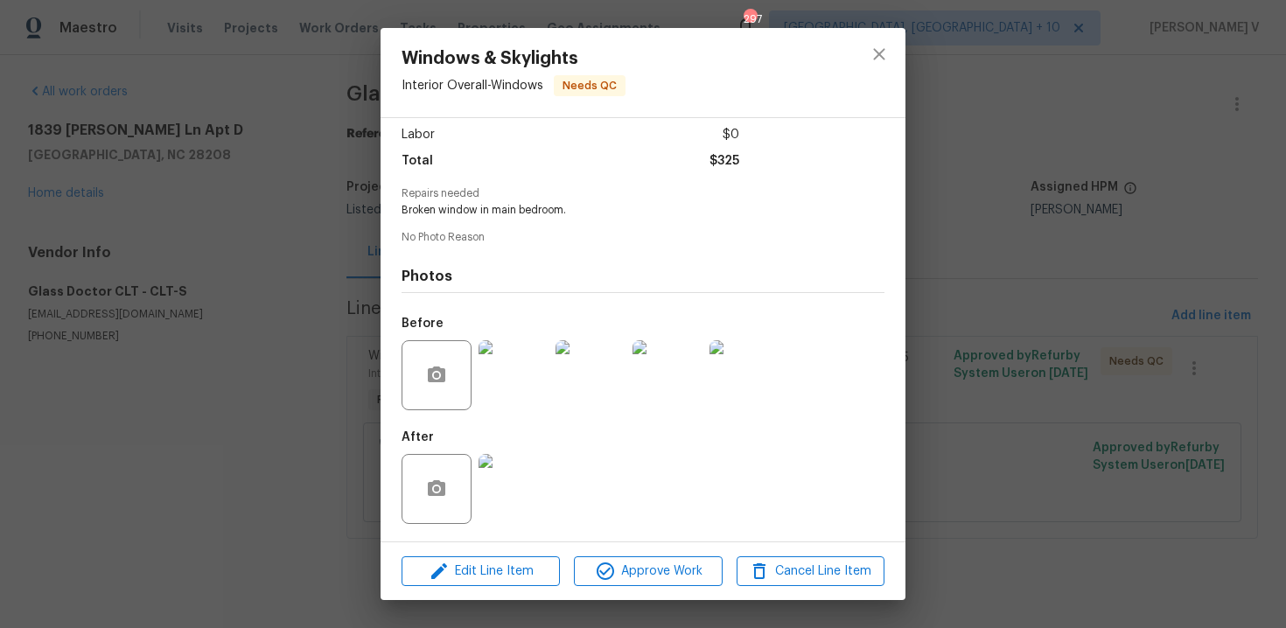
click at [514, 485] on img at bounding box center [514, 489] width 70 height 70
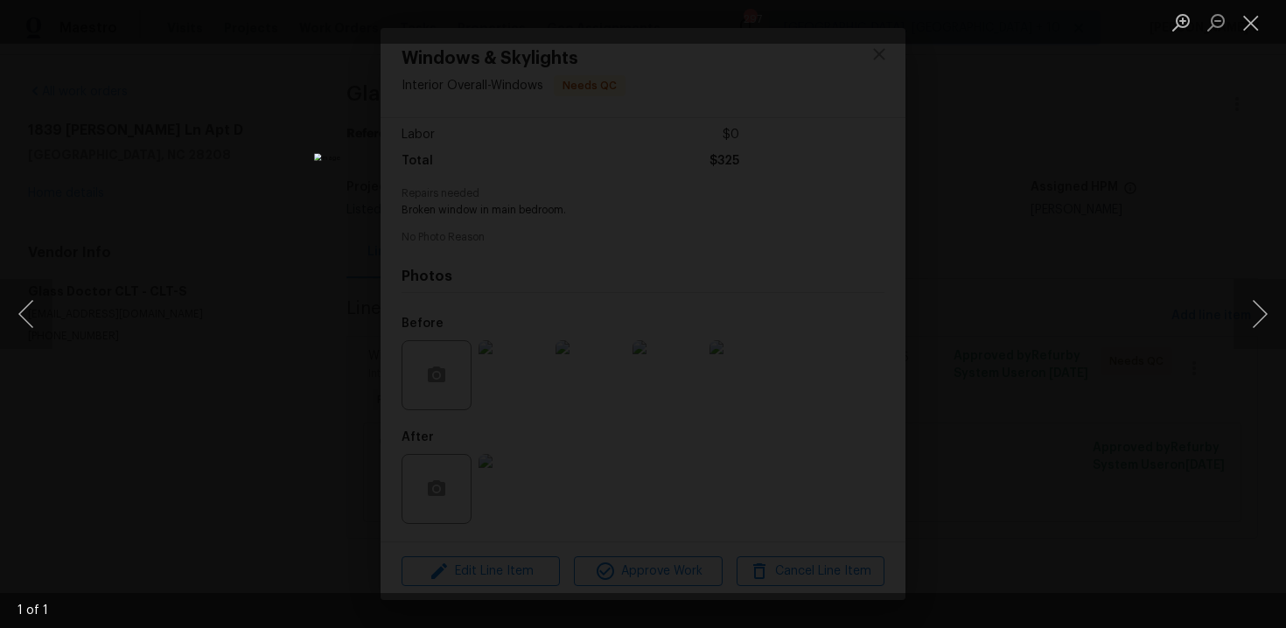
click at [312, 238] on div "Lightbox" at bounding box center [643, 314] width 1286 height 628
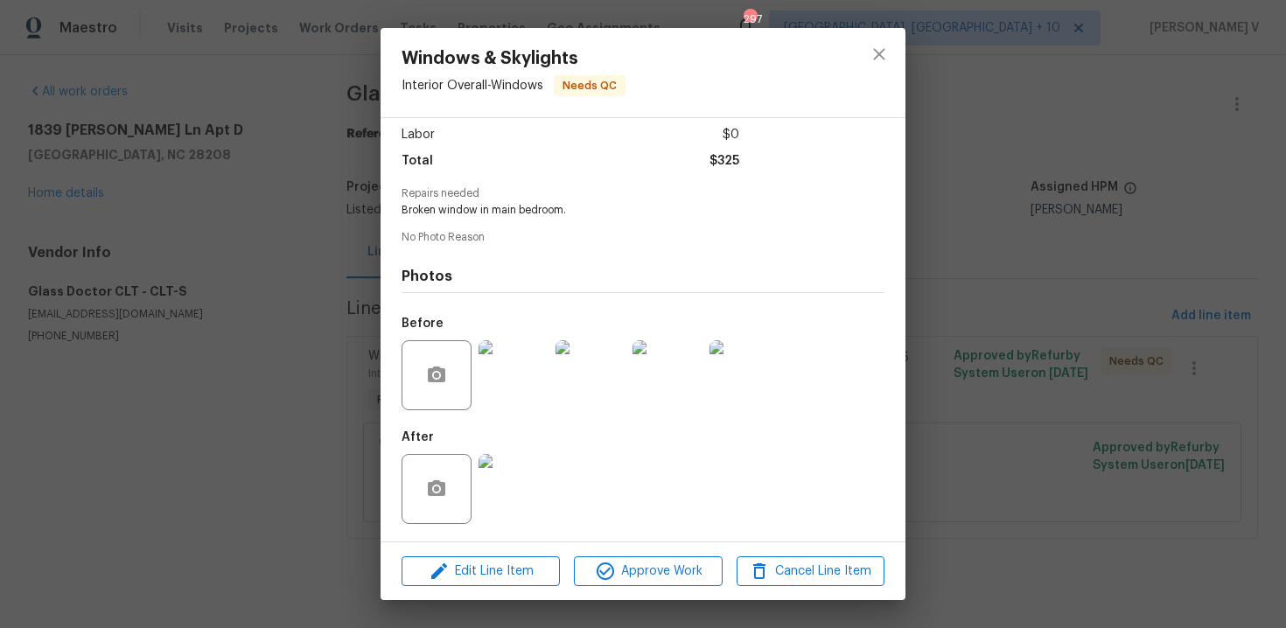
click at [590, 390] on img at bounding box center [591, 375] width 70 height 70
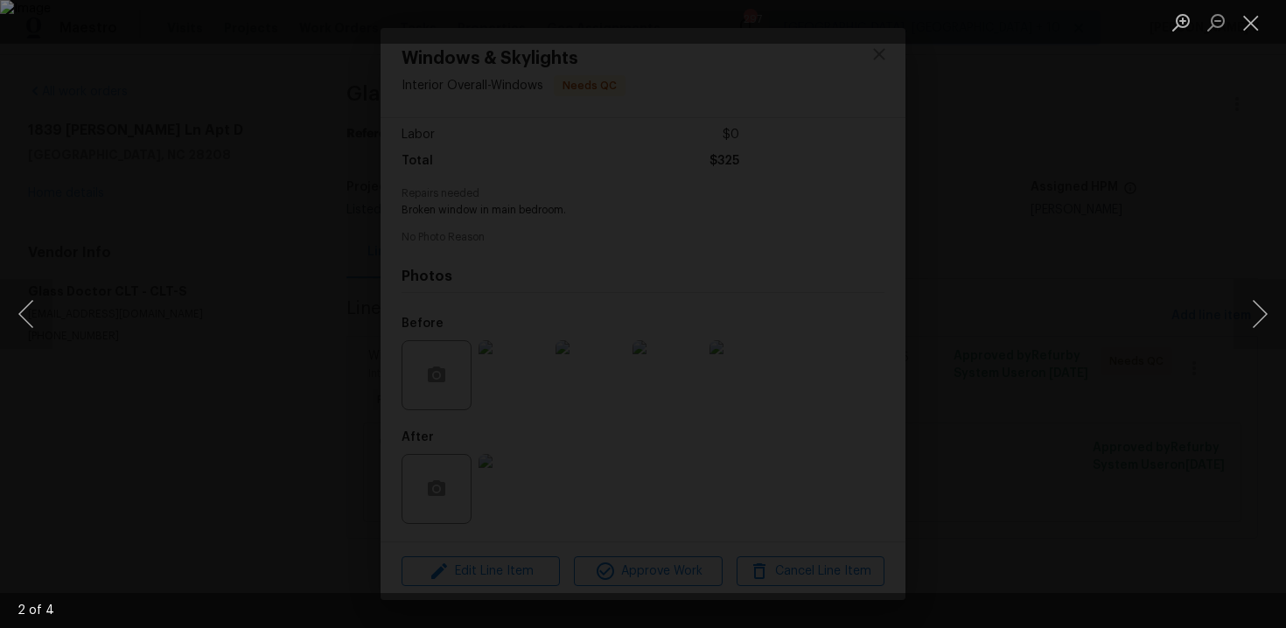
click at [1093, 246] on div "Lightbox" at bounding box center [643, 314] width 1286 height 628
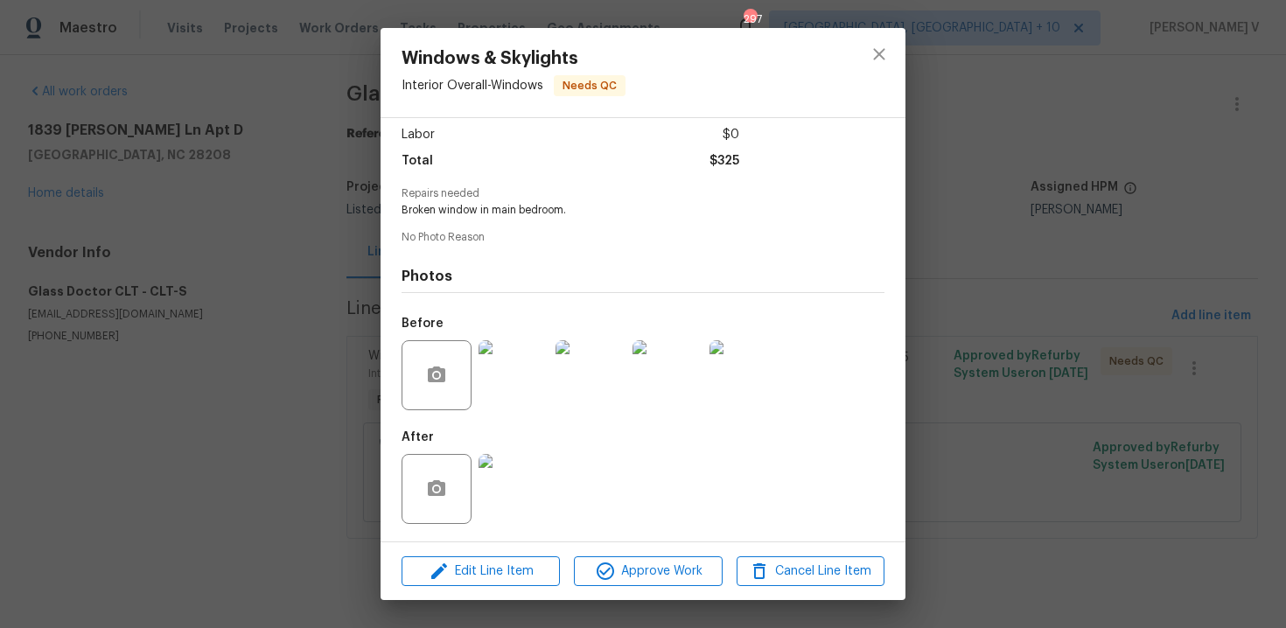
click at [537, 496] on img at bounding box center [514, 489] width 70 height 70
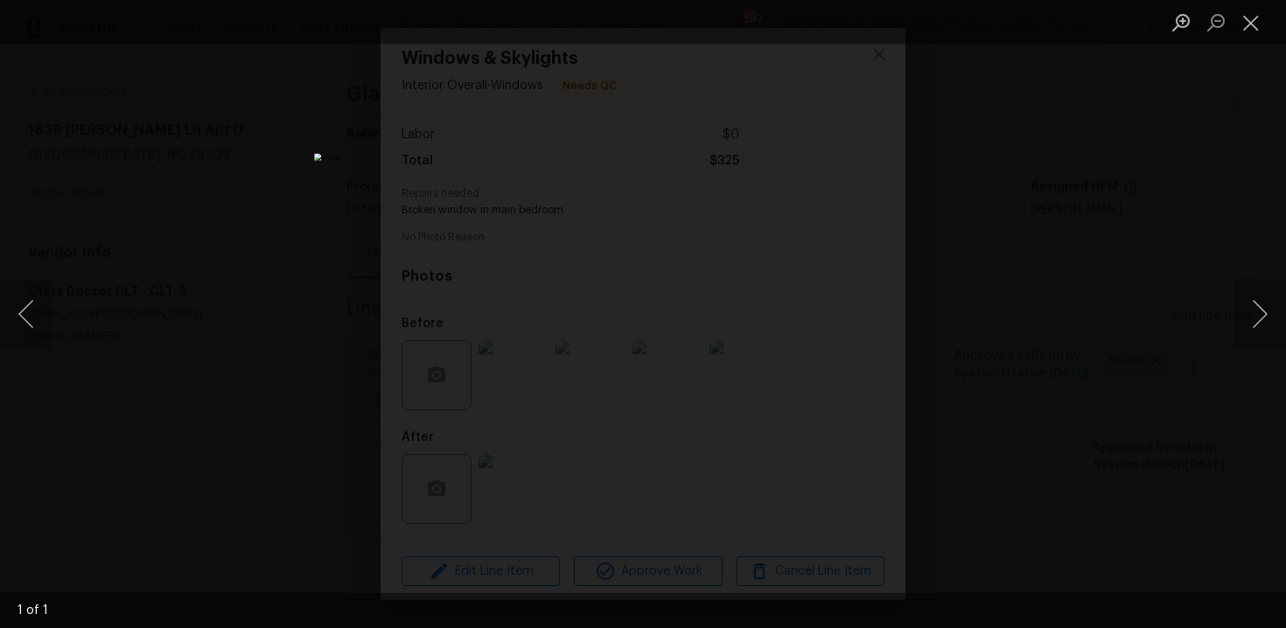
click at [1109, 288] on div "Lightbox" at bounding box center [643, 314] width 1286 height 628
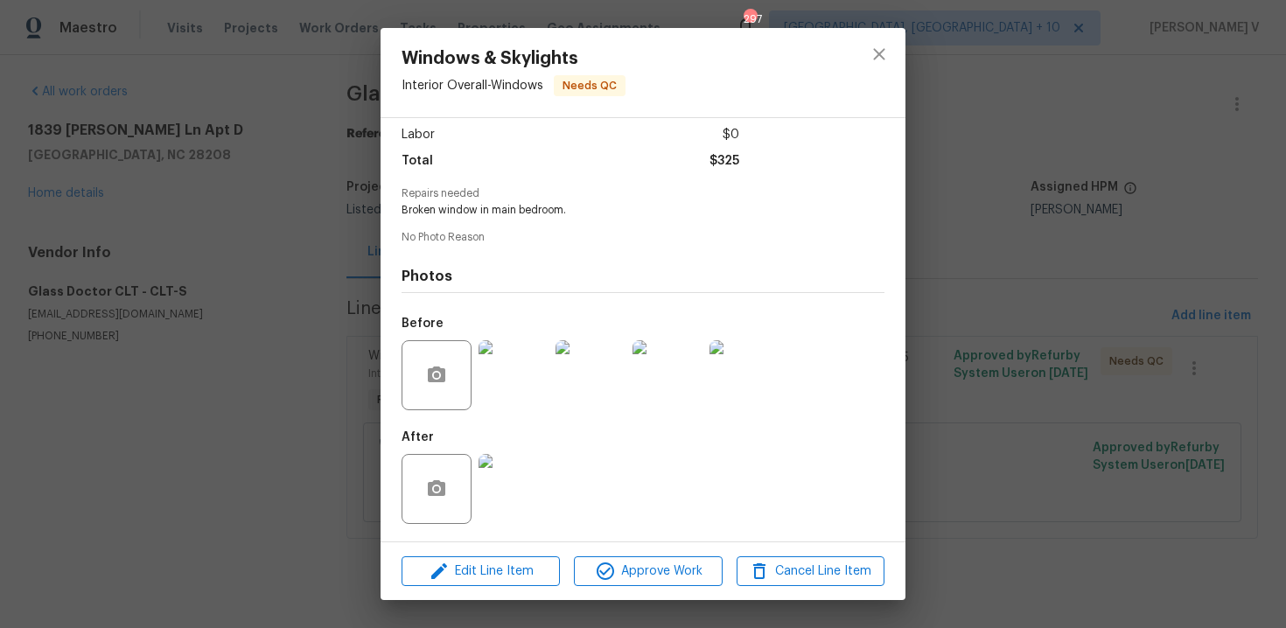
click at [527, 371] on img at bounding box center [514, 375] width 70 height 70
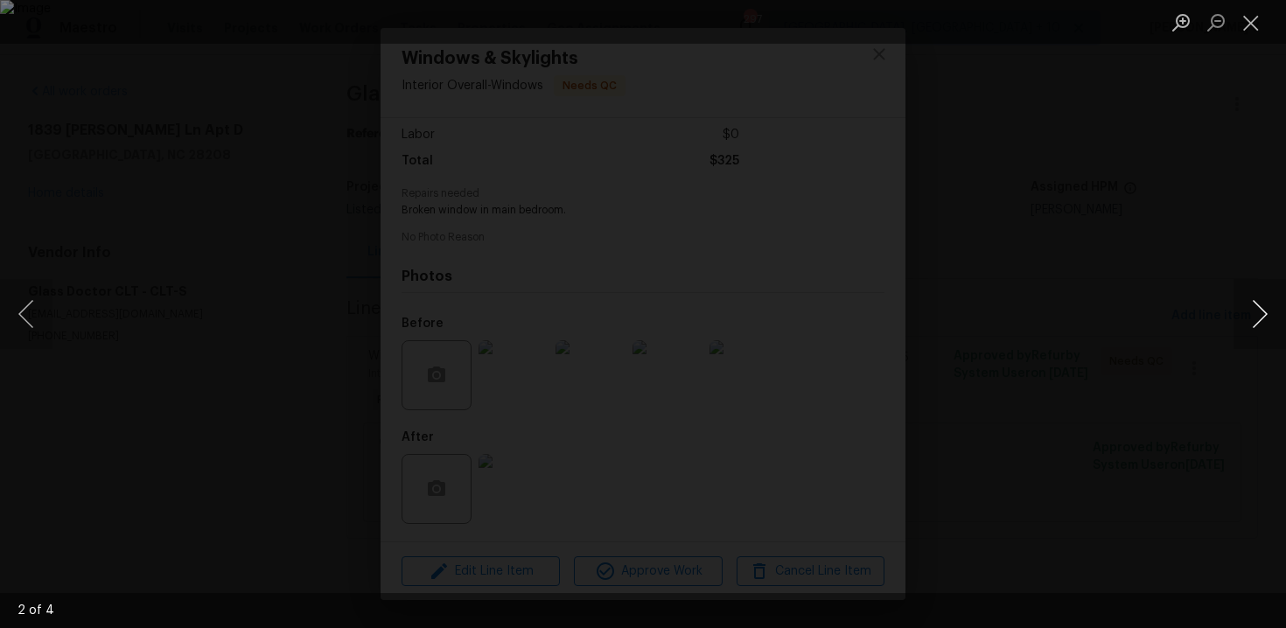
click at [1256, 309] on button "Next image" at bounding box center [1260, 314] width 53 height 70
click at [1027, 230] on div "Lightbox" at bounding box center [643, 314] width 1286 height 628
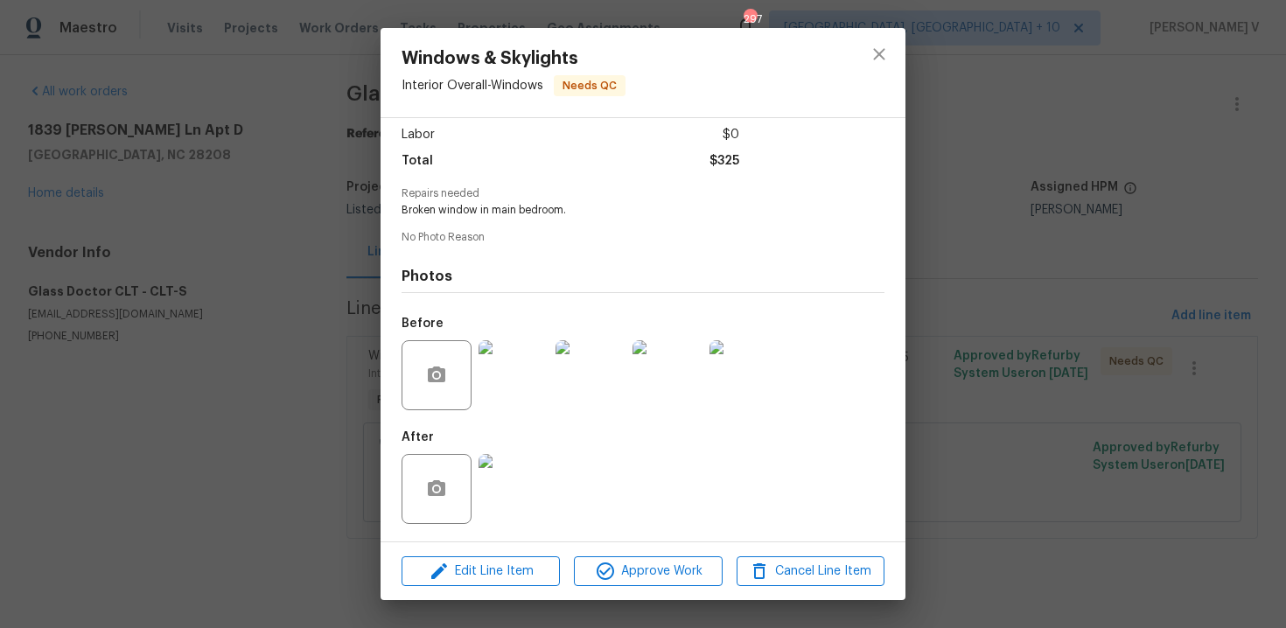
click at [508, 515] on img at bounding box center [514, 489] width 70 height 70
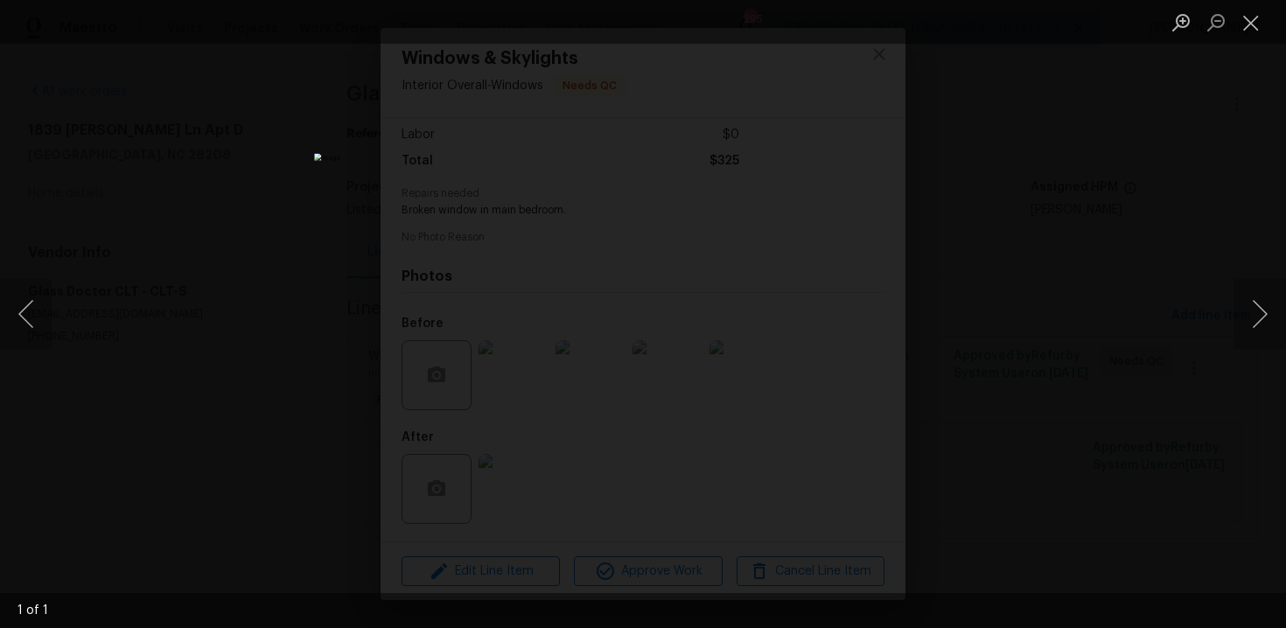
click at [182, 336] on div "Lightbox" at bounding box center [643, 314] width 1286 height 628
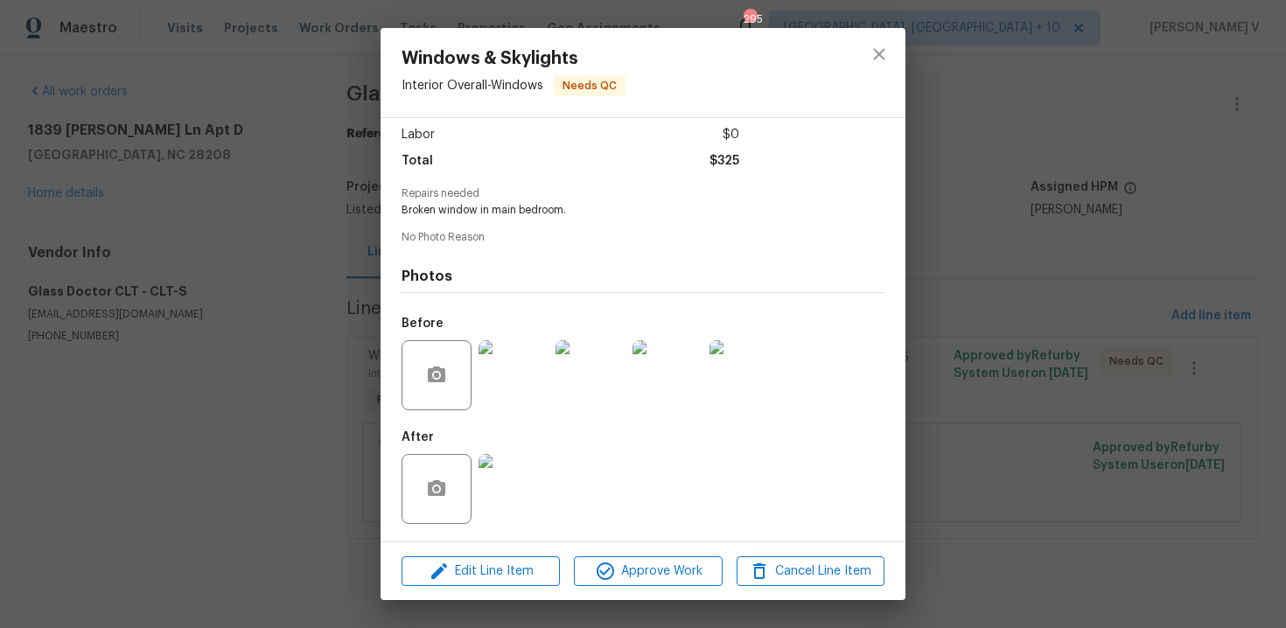
click at [182, 336] on div "Lightbox" at bounding box center [643, 314] width 1286 height 628
click at [925, 207] on div "Windows & Skylights Interior Overall - Windows Needs QC Vendor Glass Doctor CLT…" at bounding box center [643, 314] width 1286 height 628
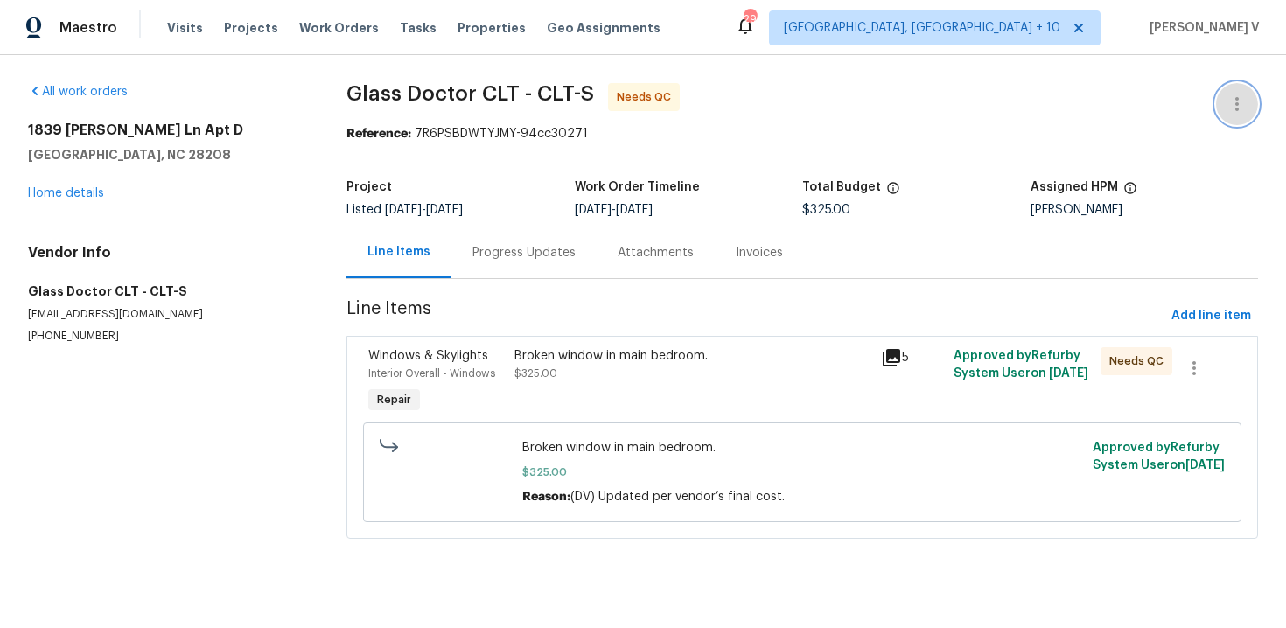
click at [1242, 94] on icon "button" at bounding box center [1237, 104] width 21 height 21
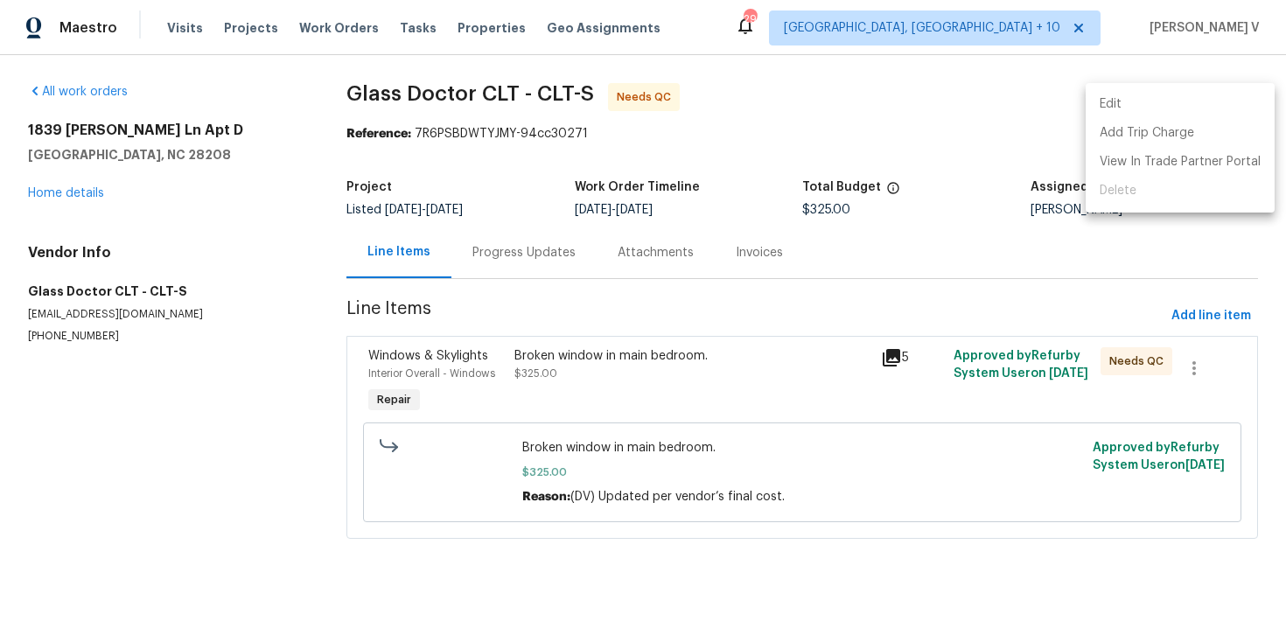
click at [1195, 94] on li "Edit" at bounding box center [1180, 104] width 189 height 29
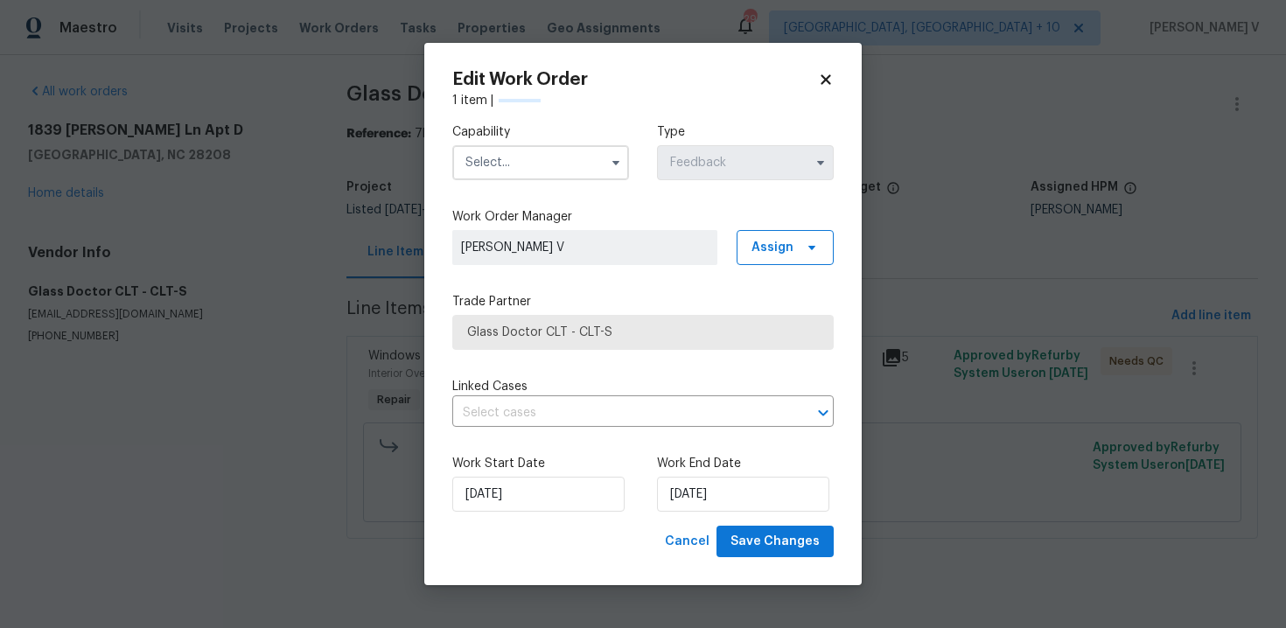
click at [584, 151] on input "text" at bounding box center [540, 162] width 177 height 35
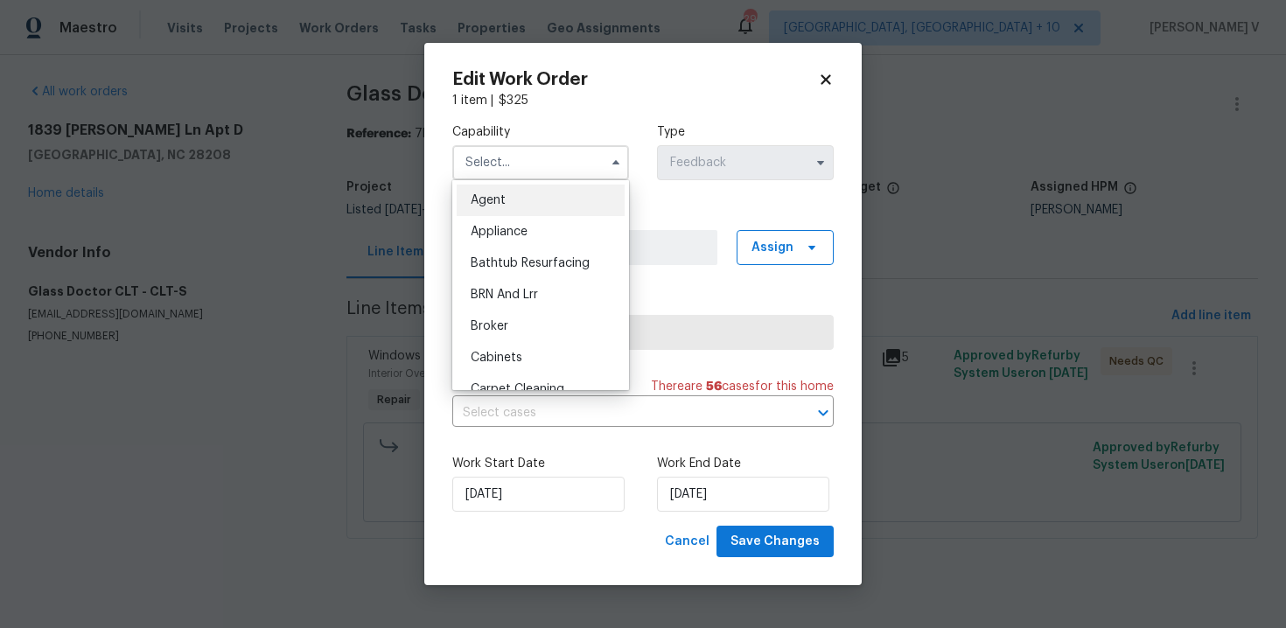
click at [508, 189] on div "Agent" at bounding box center [541, 201] width 168 height 32
type input "Agent"
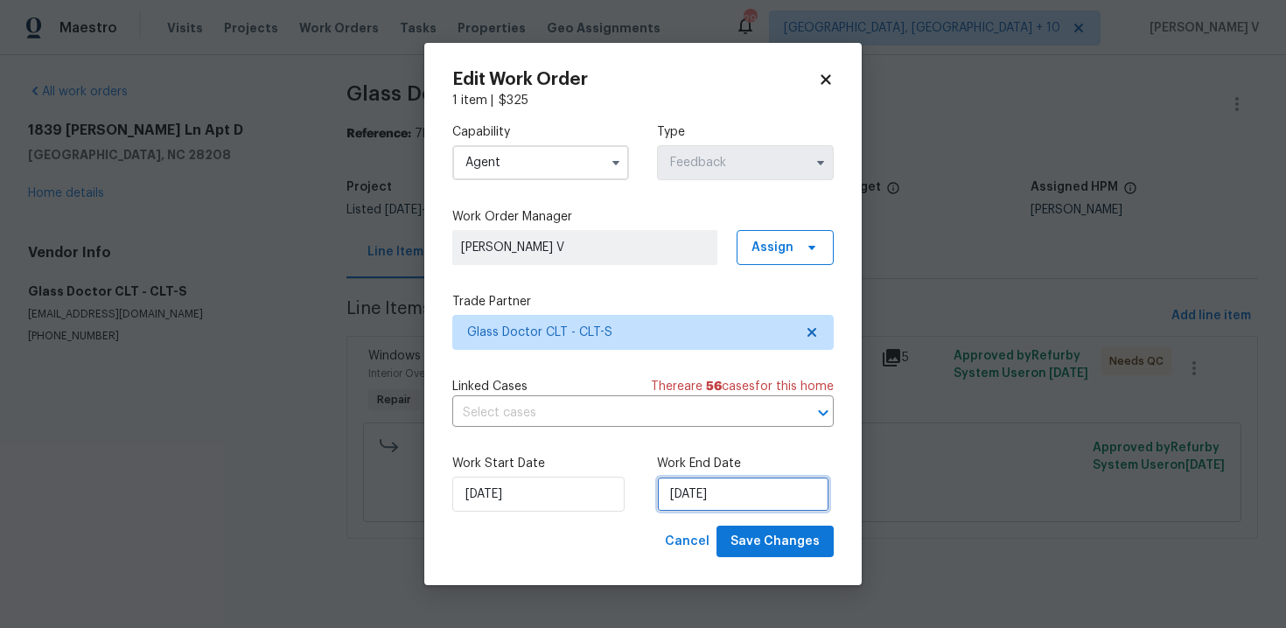
click at [715, 504] on input "28/08/2025" at bounding box center [743, 494] width 172 height 35
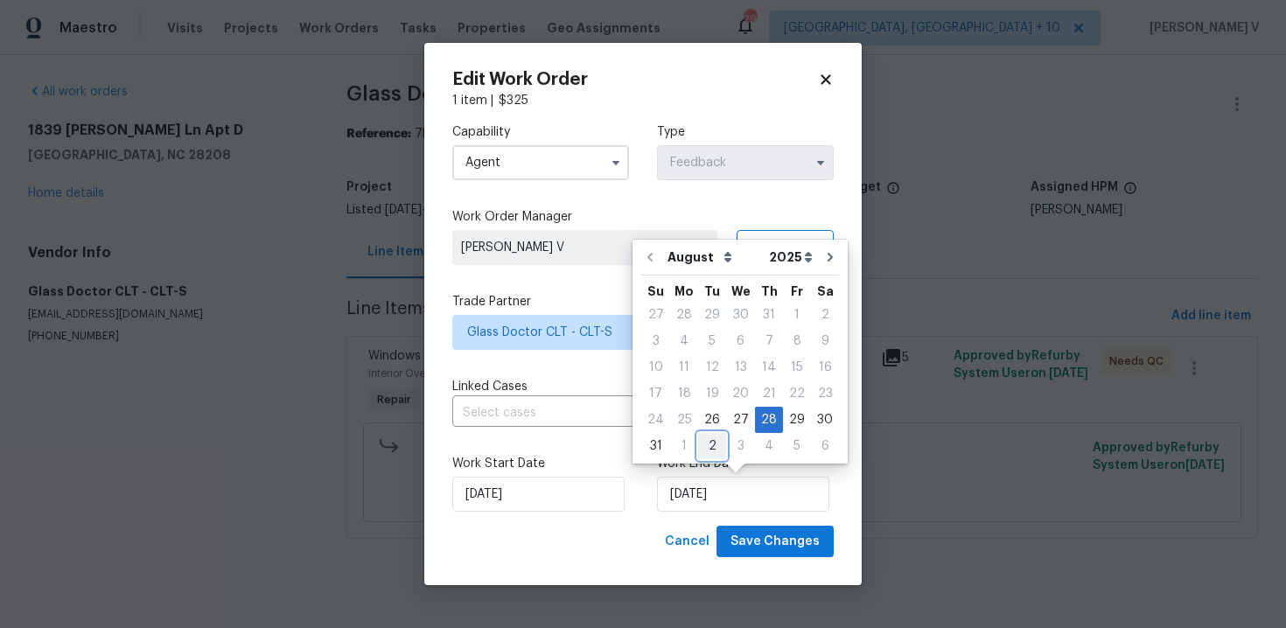
click at [713, 448] on div "2" at bounding box center [712, 446] width 28 height 25
type input "02/09/2025"
select select "8"
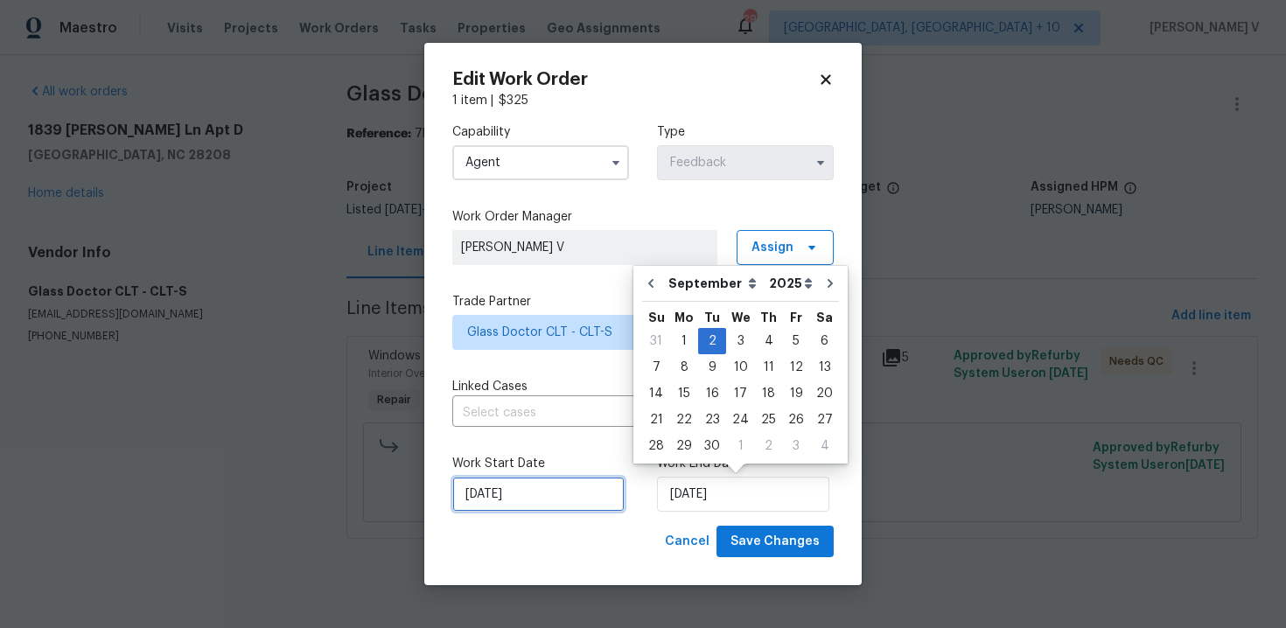
click at [497, 499] on input "26/08/2025" at bounding box center [538, 494] width 172 height 35
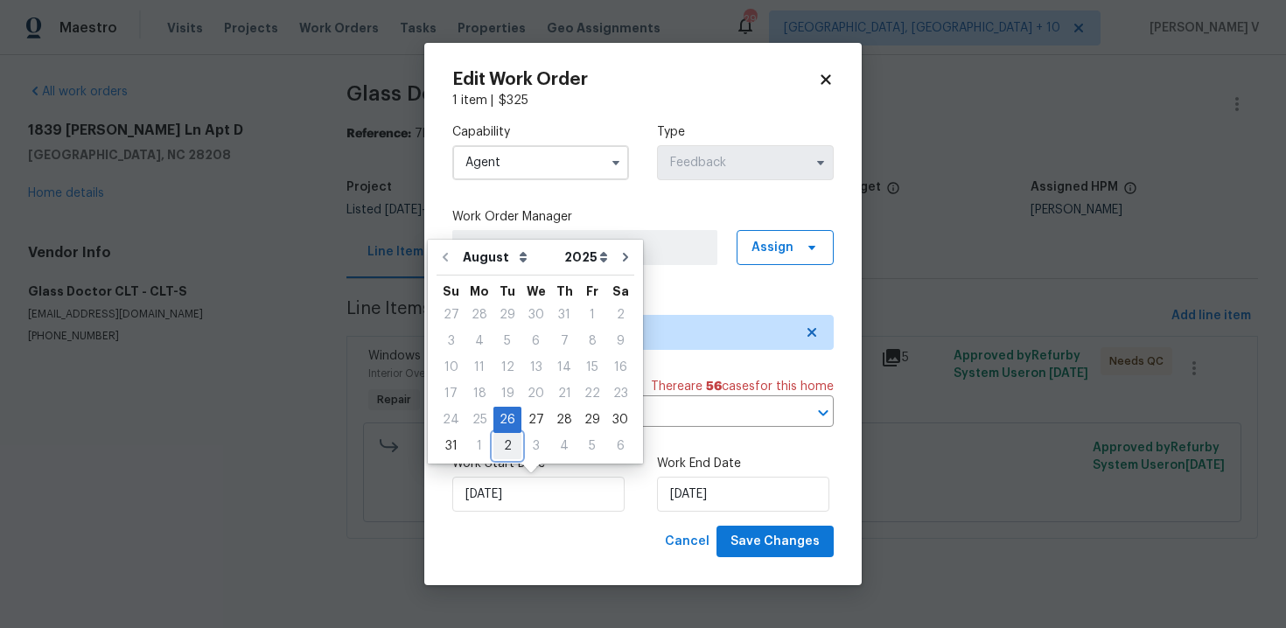
click at [507, 451] on div "2" at bounding box center [508, 446] width 28 height 25
type input "02/09/2025"
select select "8"
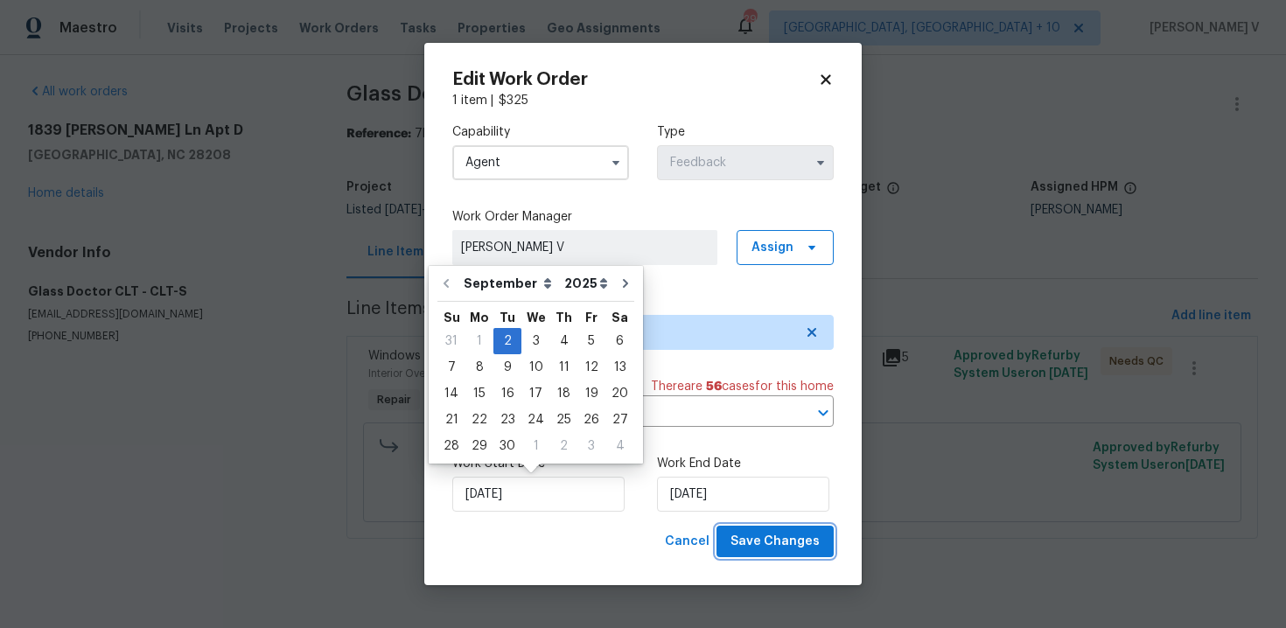
click at [814, 543] on span "Save Changes" at bounding box center [775, 542] width 89 height 22
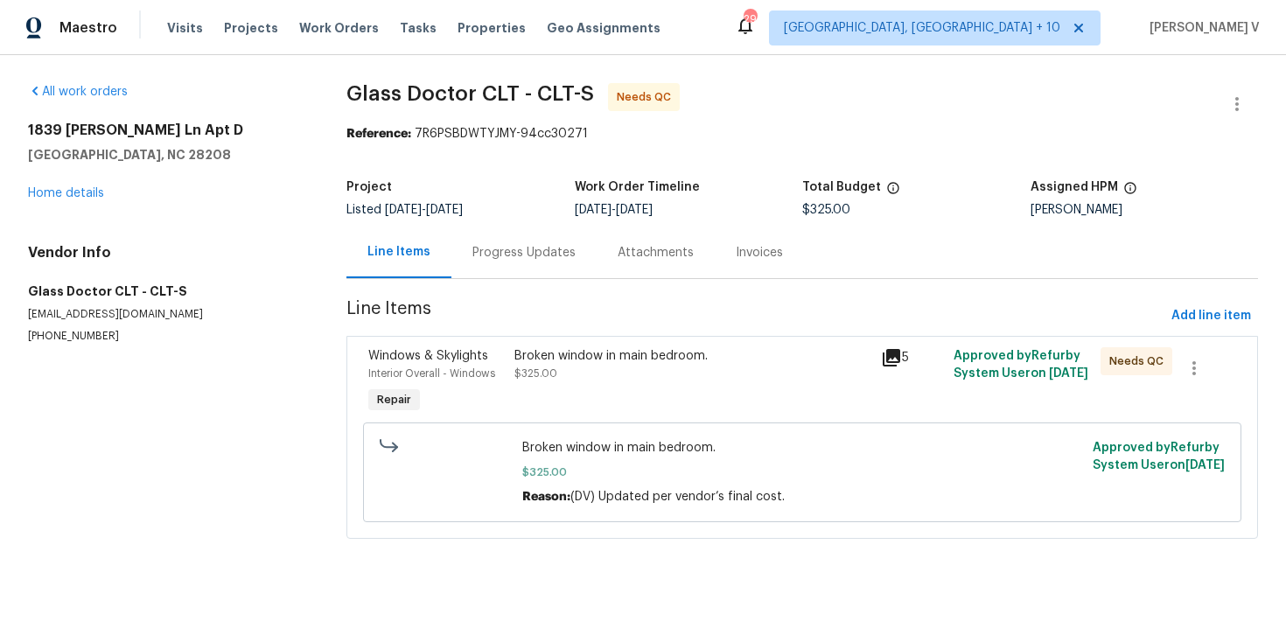
click at [578, 375] on div "Broken window in main bedroom. $325.00" at bounding box center [692, 364] width 355 height 35
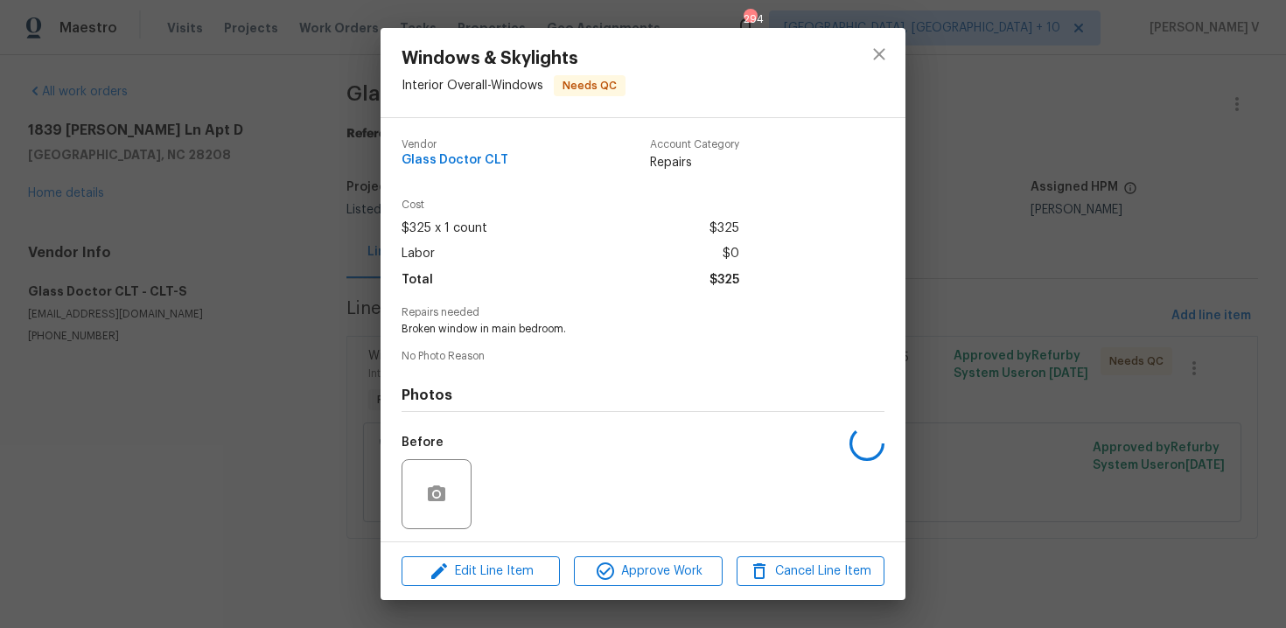
scroll to position [119, 0]
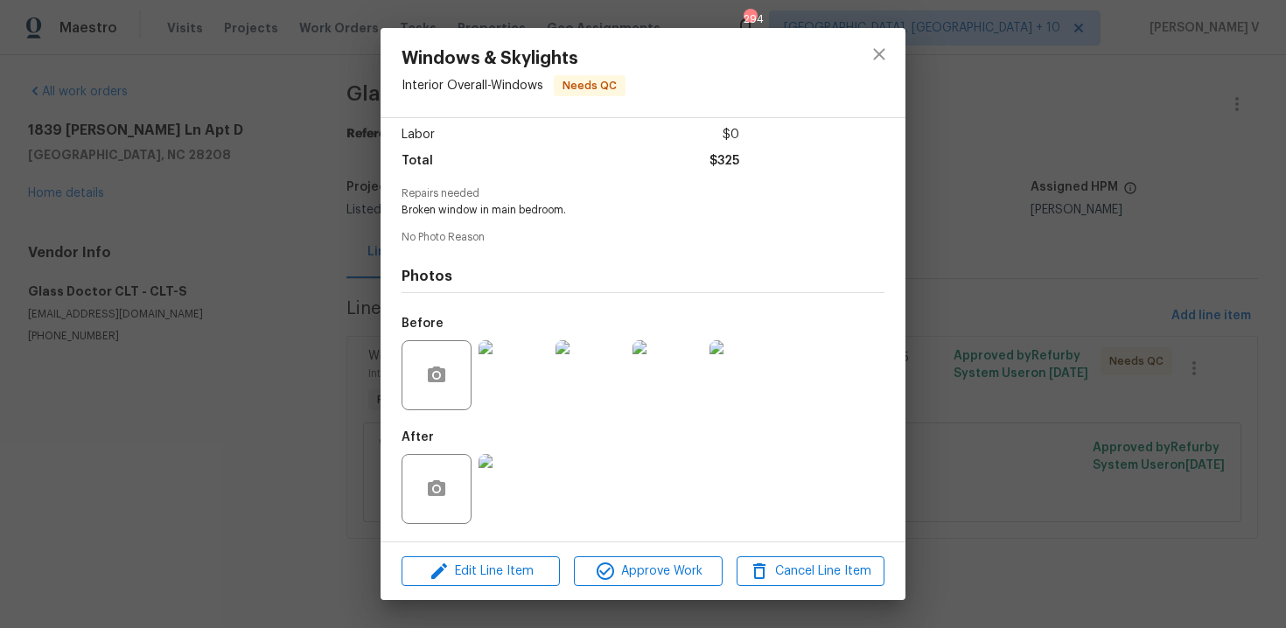
click at [501, 461] on img at bounding box center [514, 489] width 70 height 70
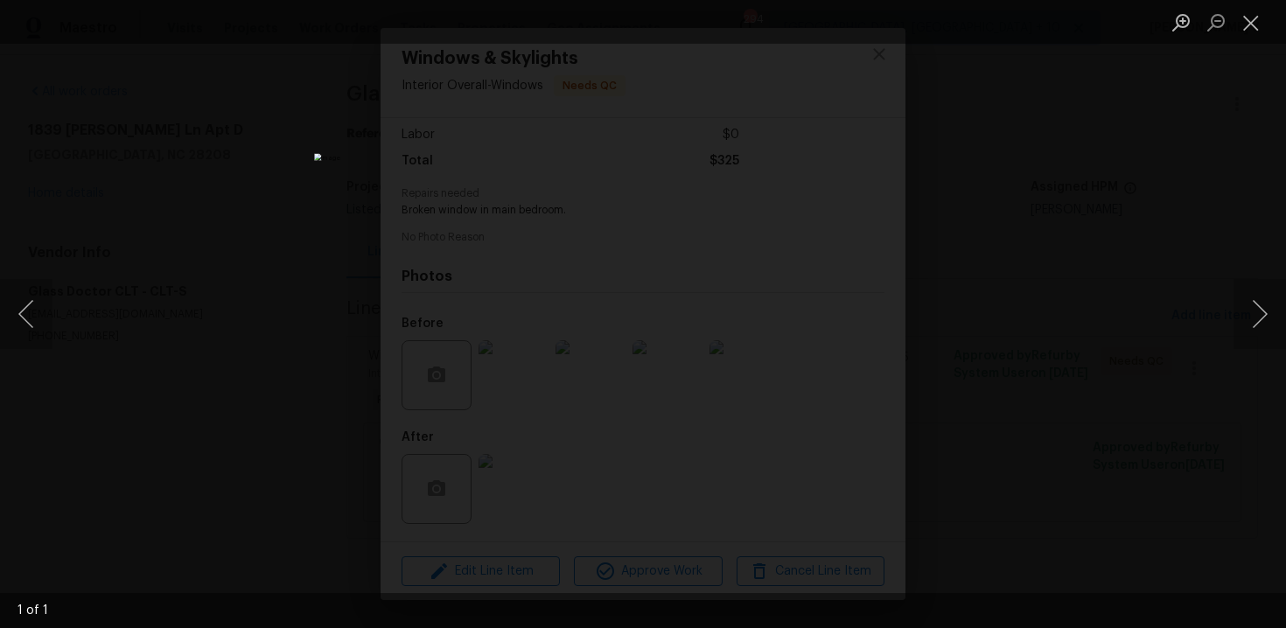
click at [1264, 118] on div "Lightbox" at bounding box center [643, 314] width 1286 height 628
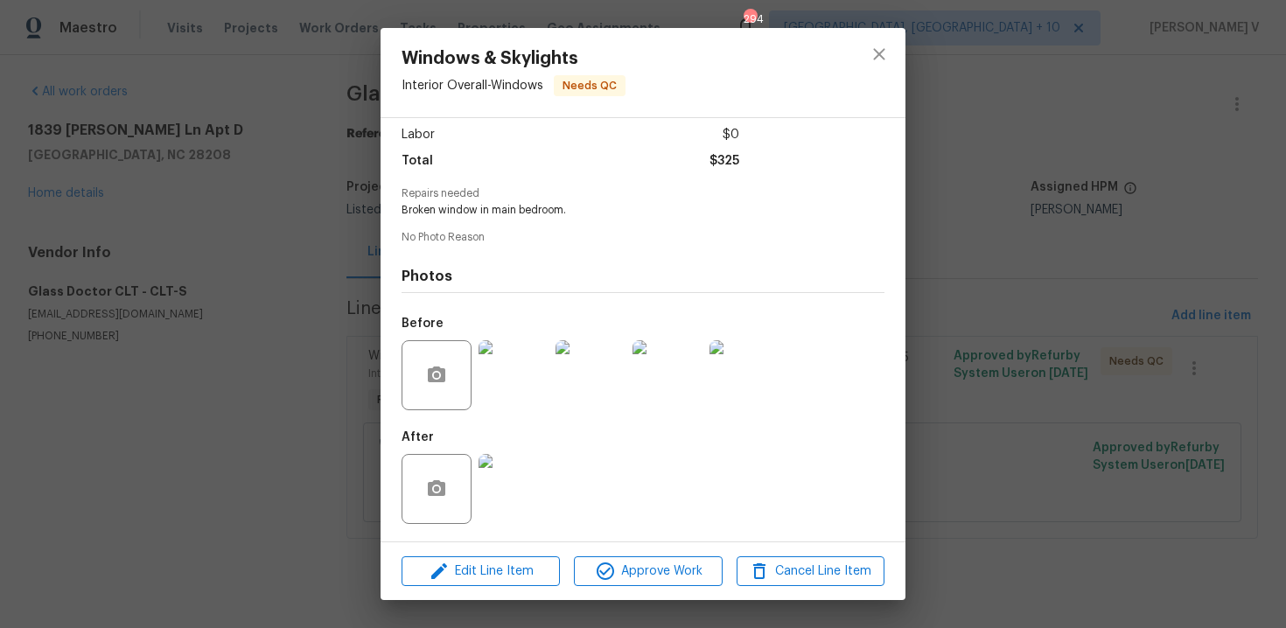
click at [1067, 147] on div "Windows & Skylights Interior Overall - Windows Needs QC Vendor Glass Doctor CLT…" at bounding box center [643, 314] width 1286 height 628
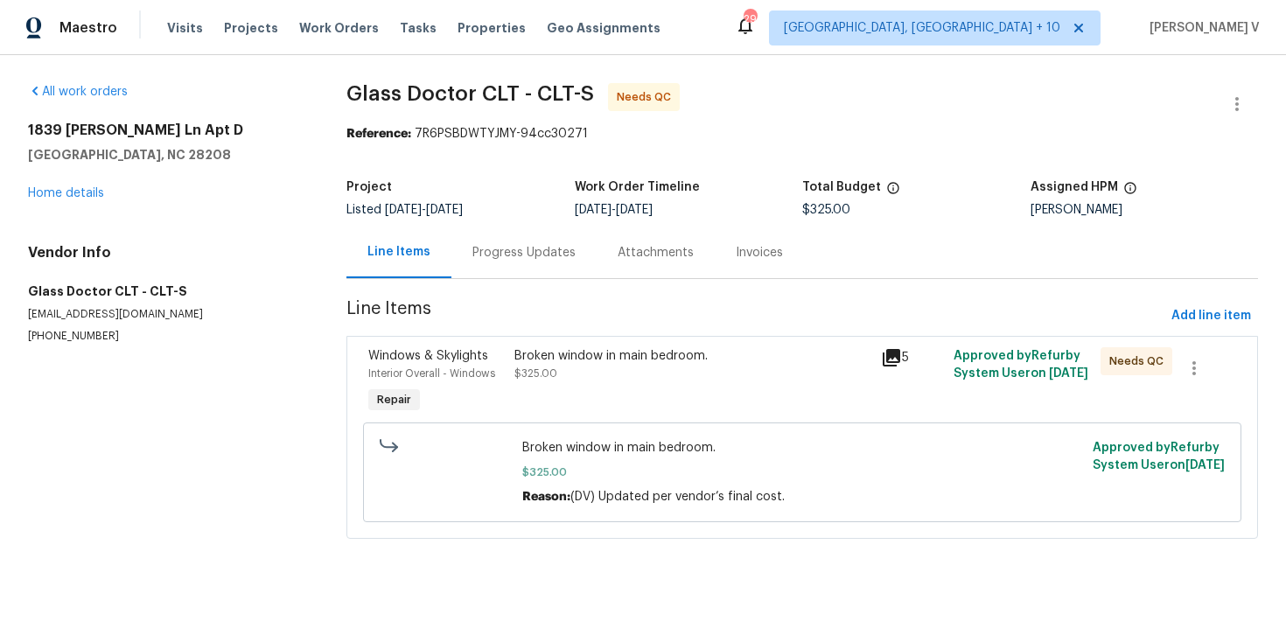
click at [501, 265] on div "Progress Updates" at bounding box center [524, 253] width 145 height 52
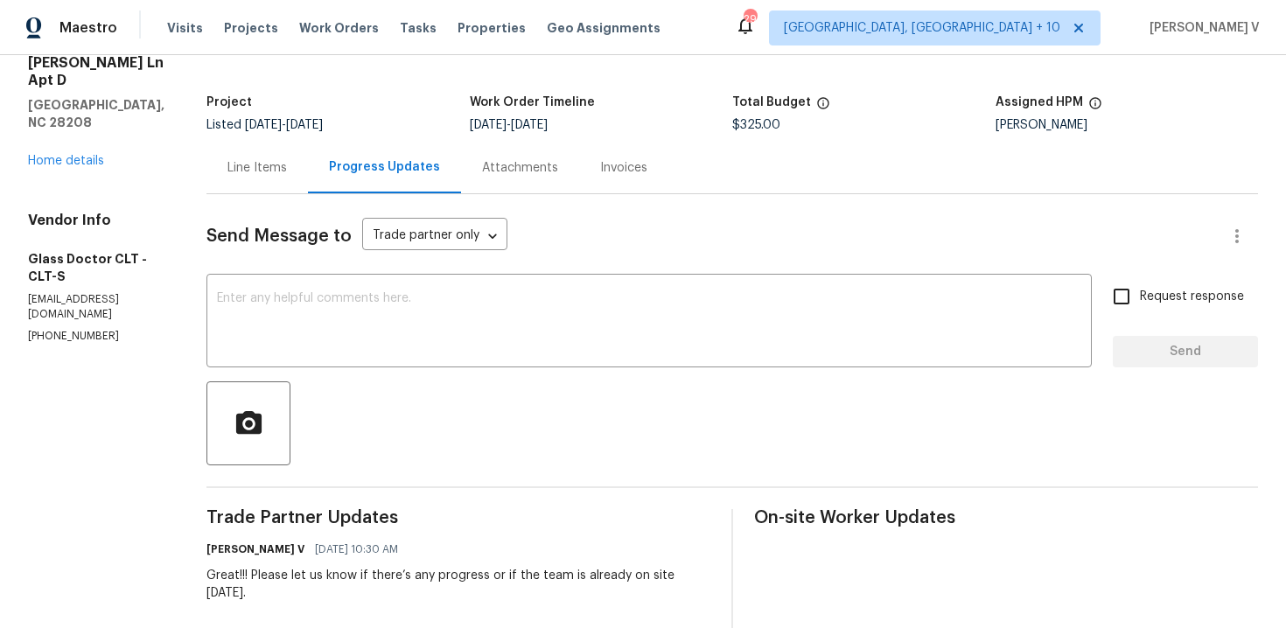
scroll to position [49, 0]
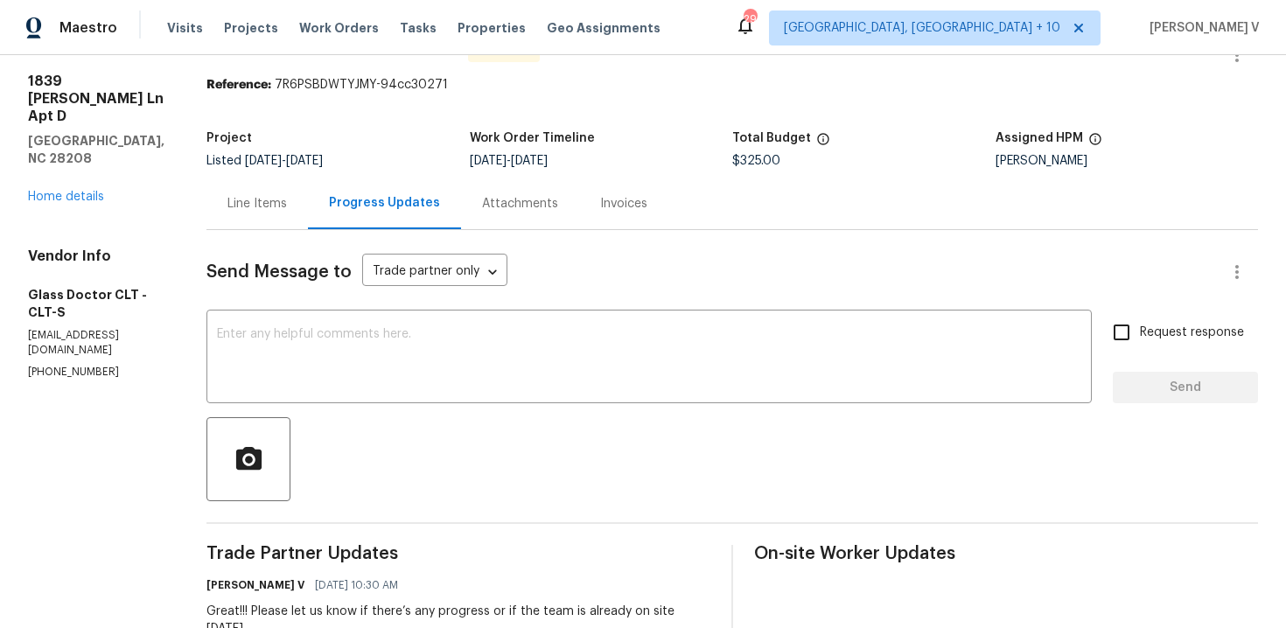
click at [221, 187] on div "Line Items" at bounding box center [258, 204] width 102 height 52
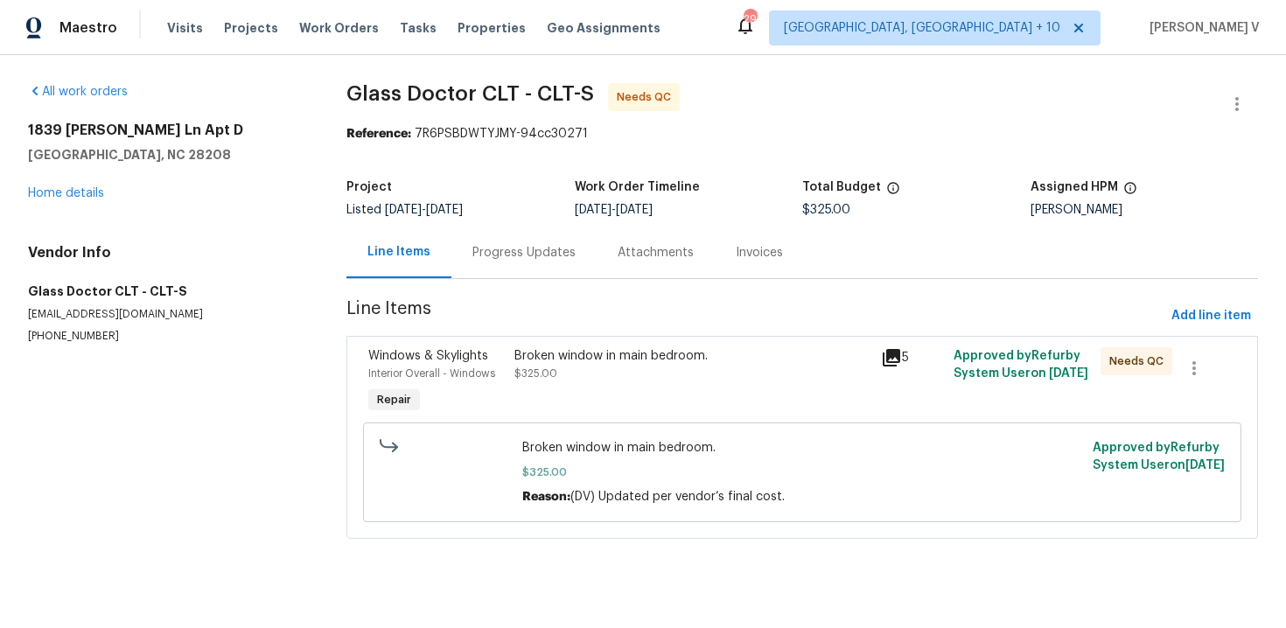
click at [571, 344] on div "Broken window in main bedroom. $325.00" at bounding box center [692, 382] width 366 height 81
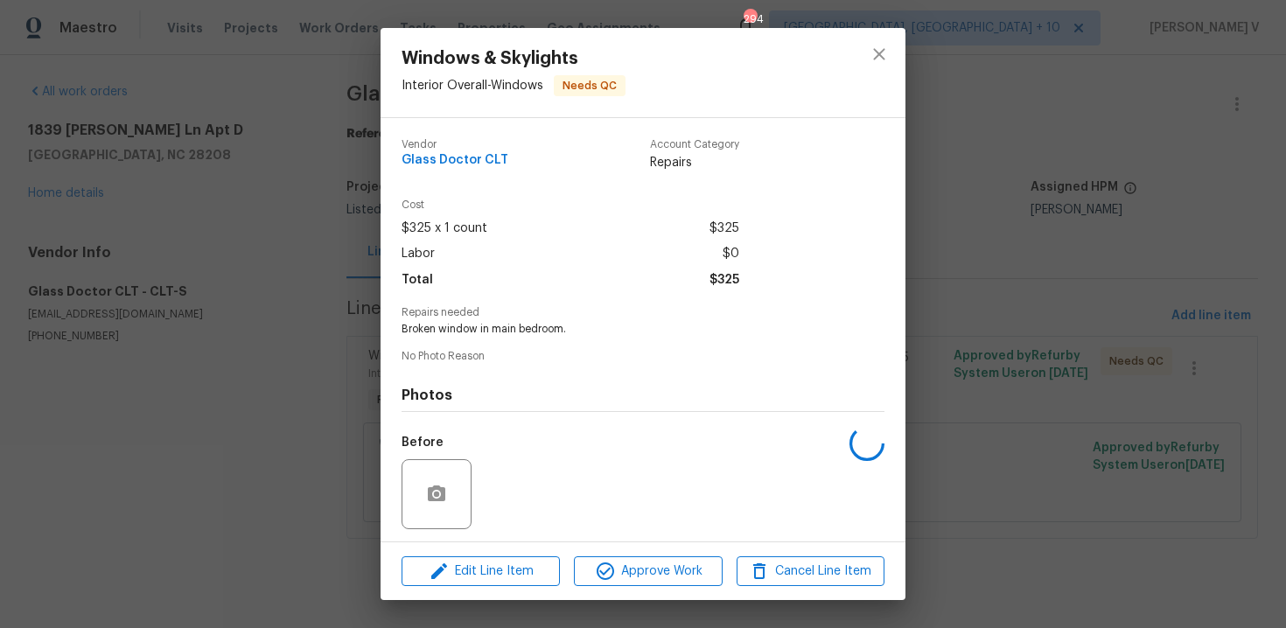
scroll to position [119, 0]
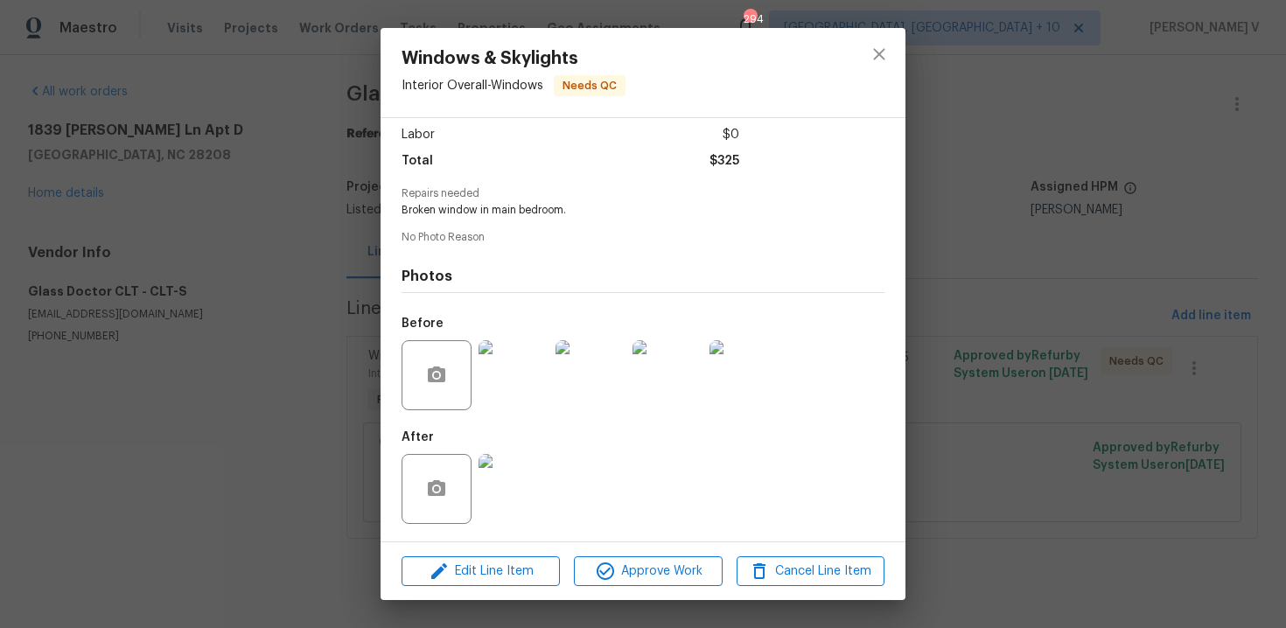
click at [511, 496] on img at bounding box center [514, 489] width 70 height 70
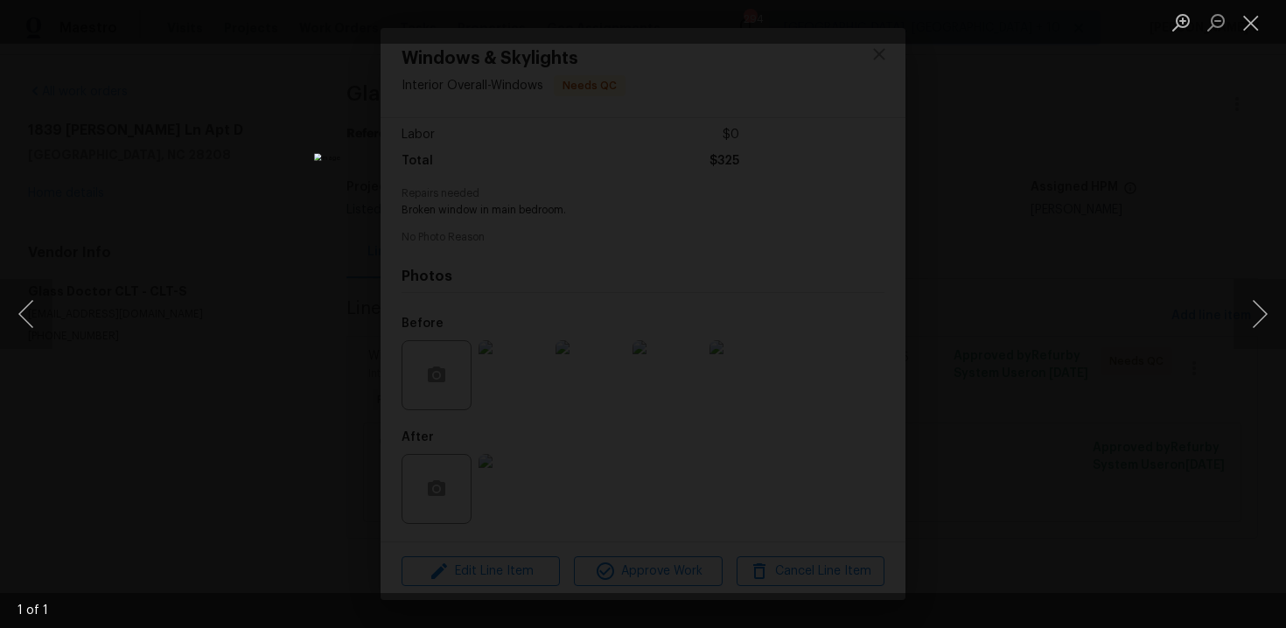
click at [150, 203] on div "Lightbox" at bounding box center [643, 314] width 1286 height 628
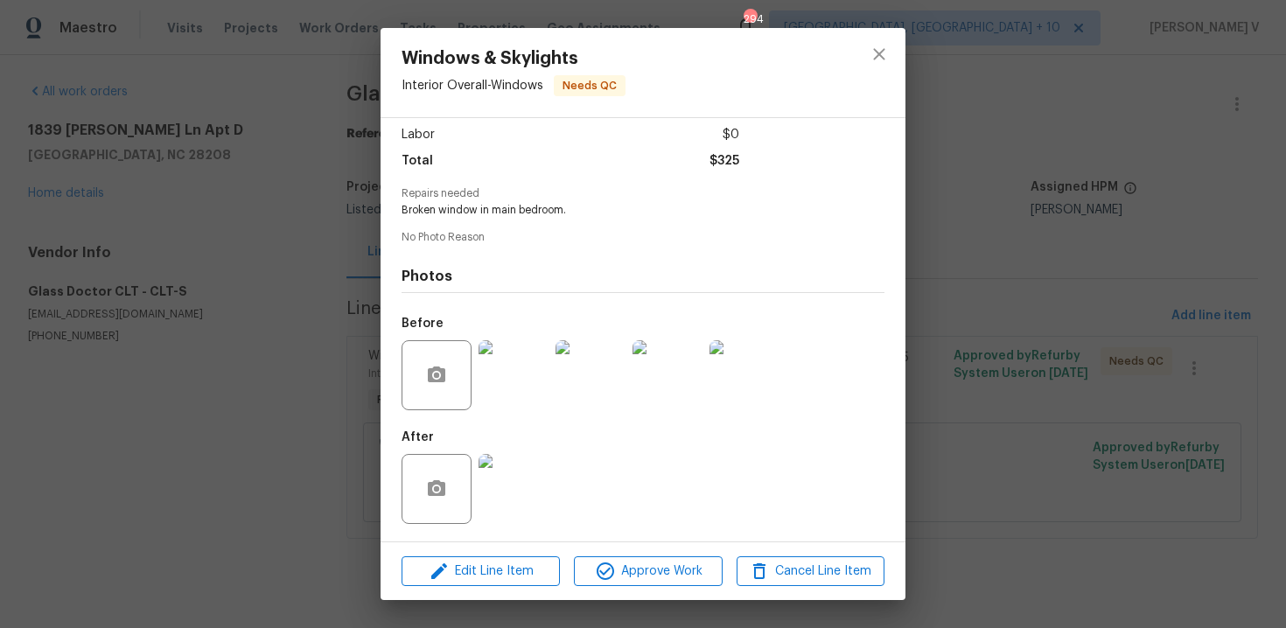
click at [512, 496] on img at bounding box center [514, 489] width 70 height 70
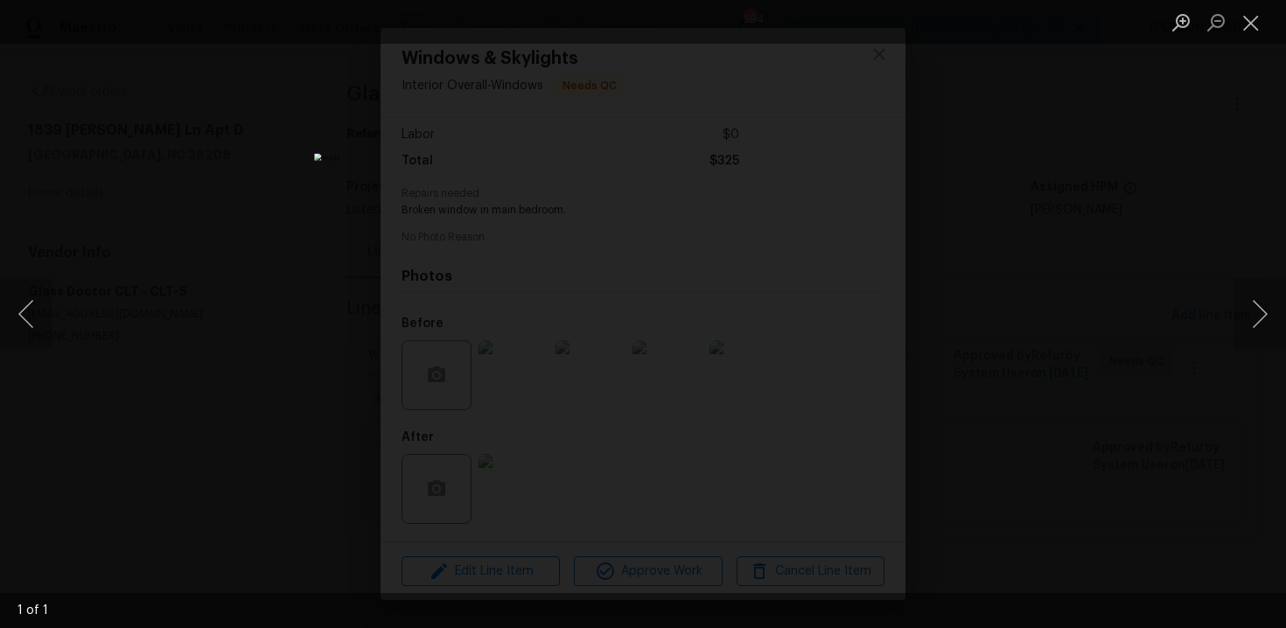
click at [1229, 281] on div "Lightbox" at bounding box center [643, 314] width 1286 height 628
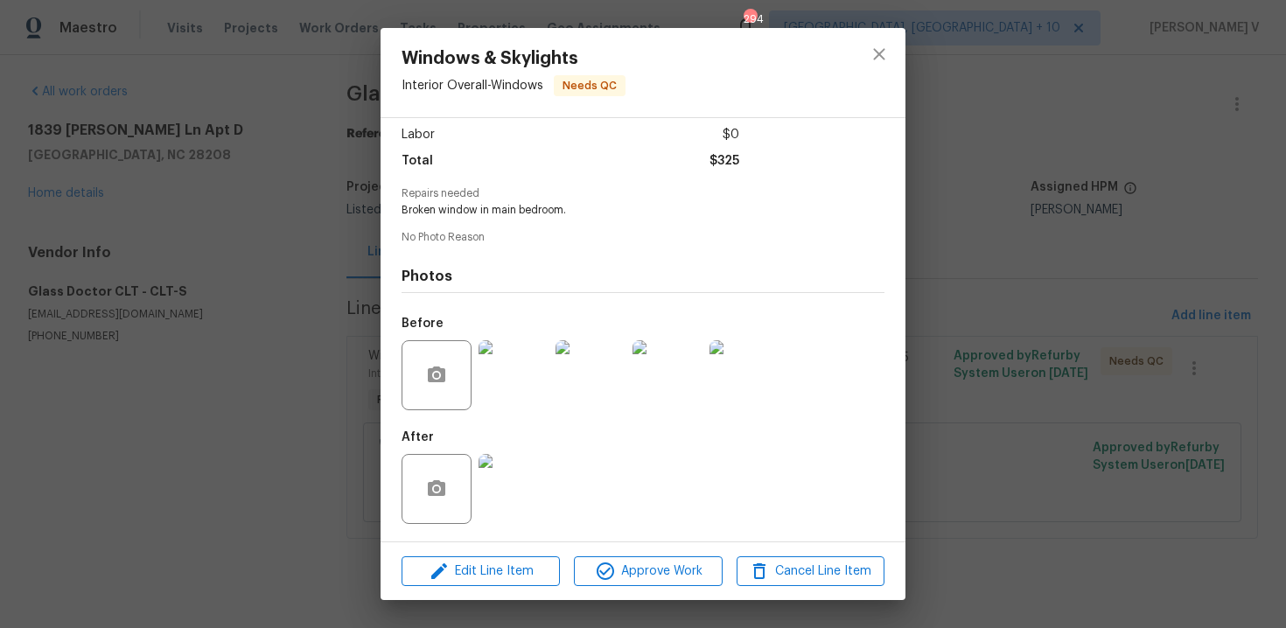
click at [292, 263] on div "Windows & Skylights Interior Overall - Windows Needs QC Vendor Glass Doctor CLT…" at bounding box center [643, 314] width 1286 height 628
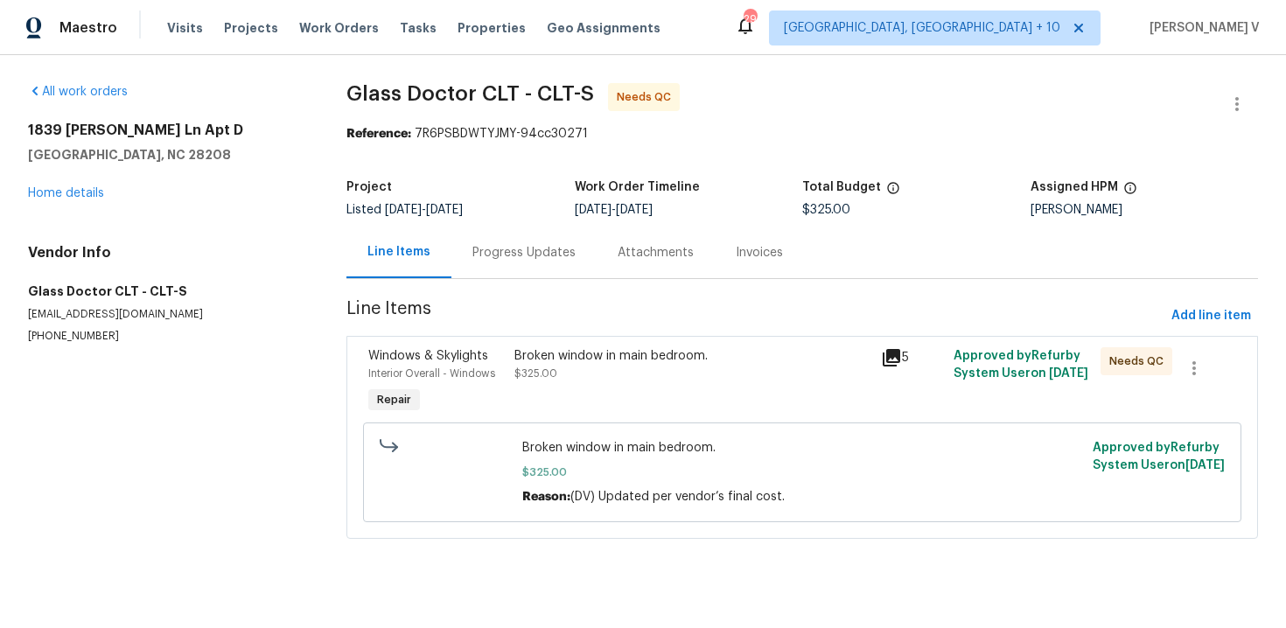
click at [553, 347] on div "Broken window in main bedroom." at bounding box center [692, 356] width 355 height 18
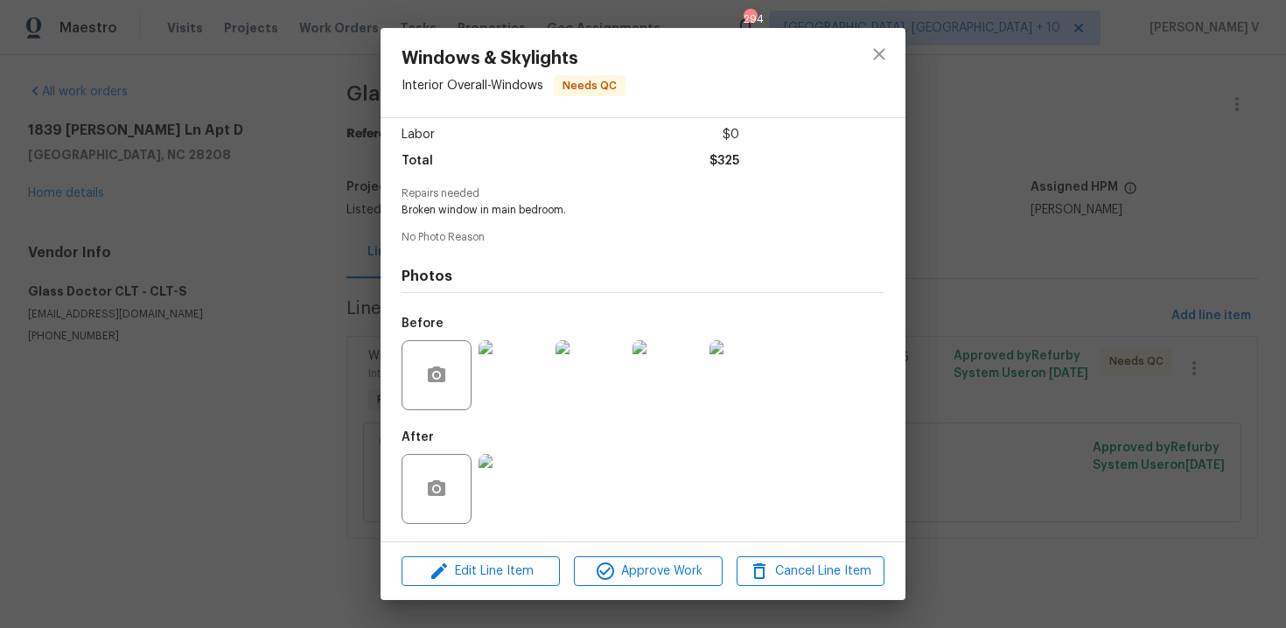
click at [528, 361] on img at bounding box center [514, 375] width 70 height 70
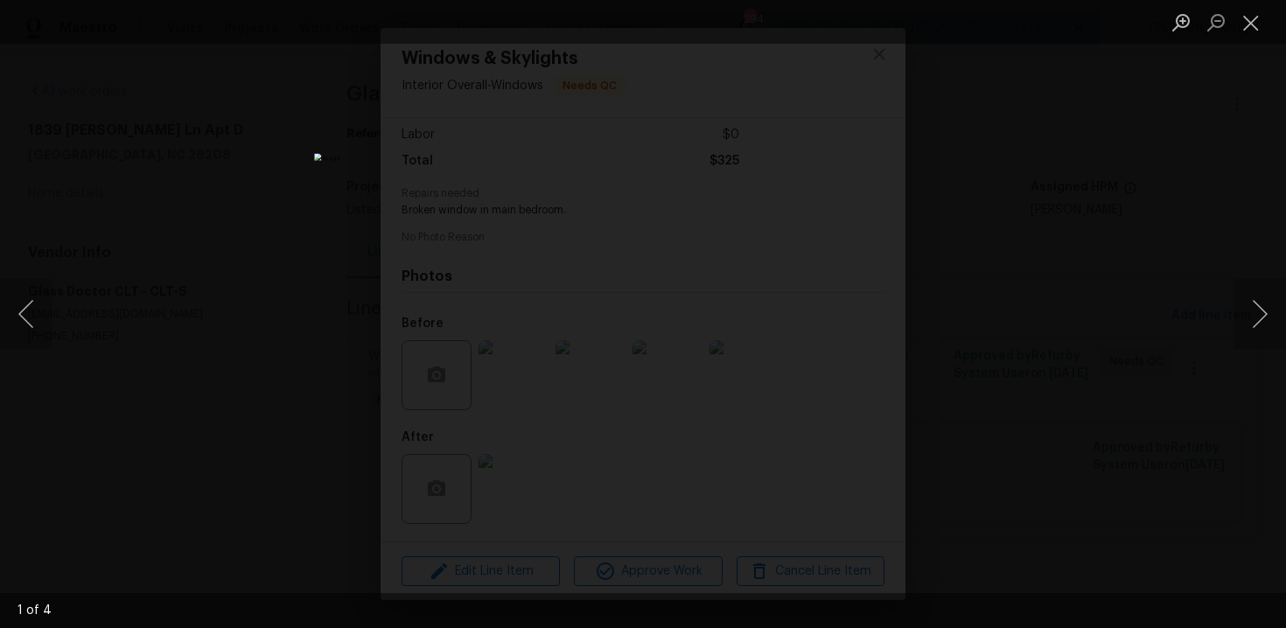
click at [934, 239] on div "Lightbox" at bounding box center [643, 314] width 1286 height 628
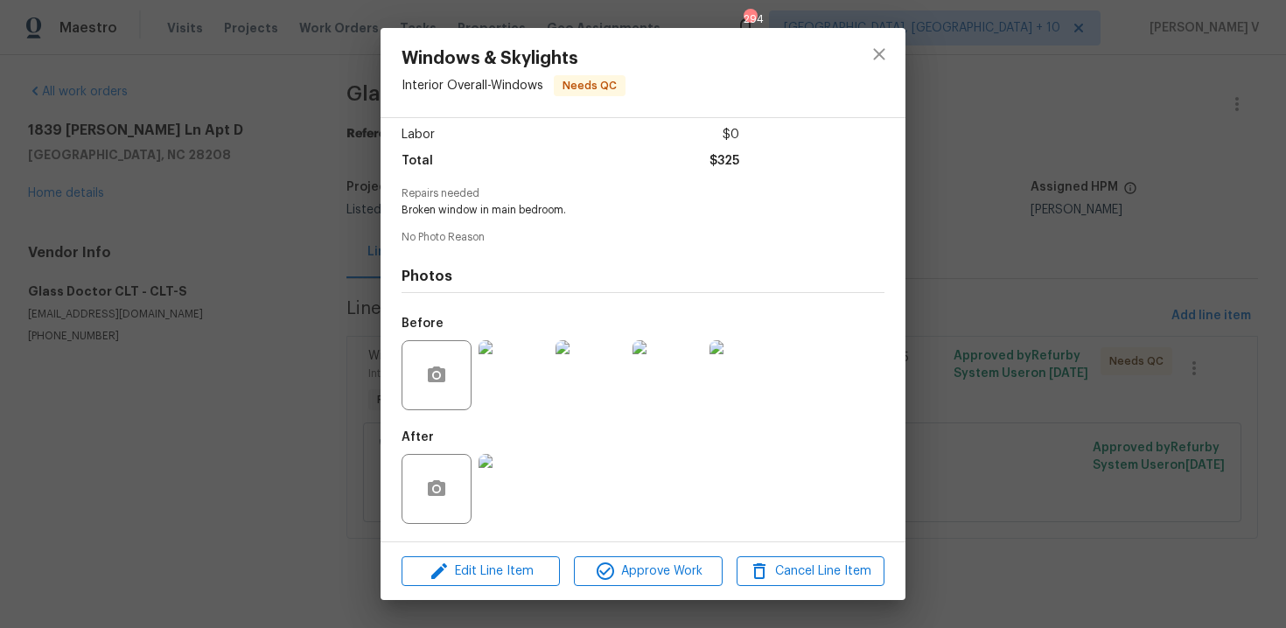
click at [587, 393] on img at bounding box center [591, 375] width 70 height 70
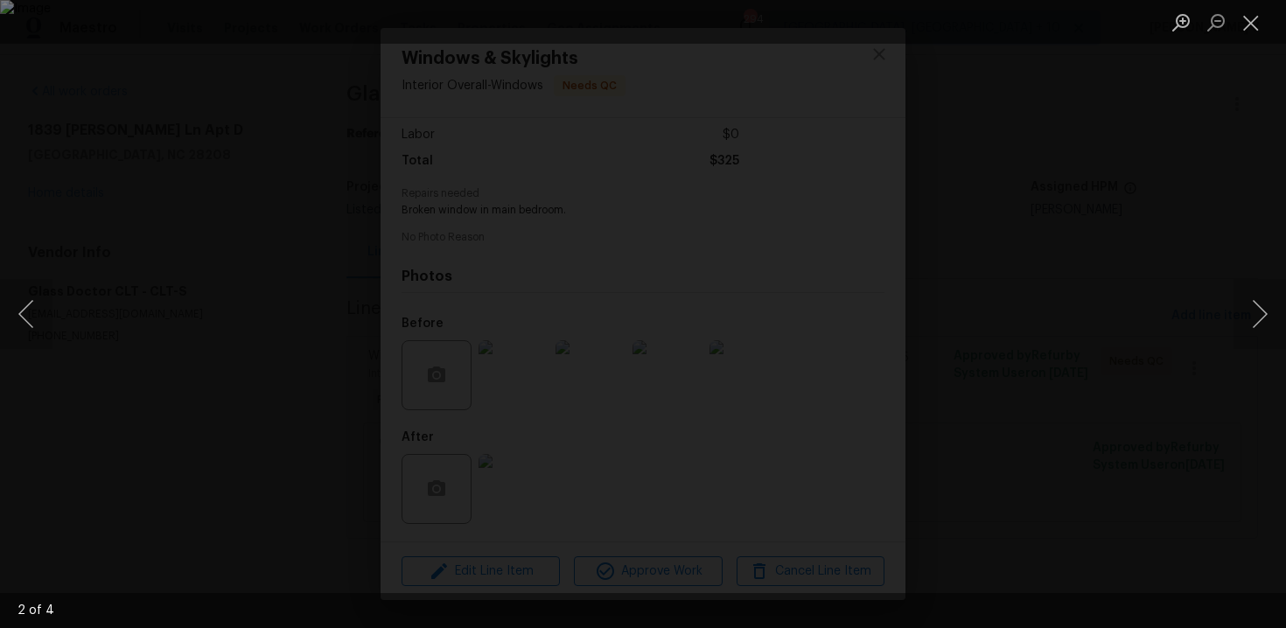
click at [1029, 200] on div "Lightbox" at bounding box center [643, 314] width 1286 height 628
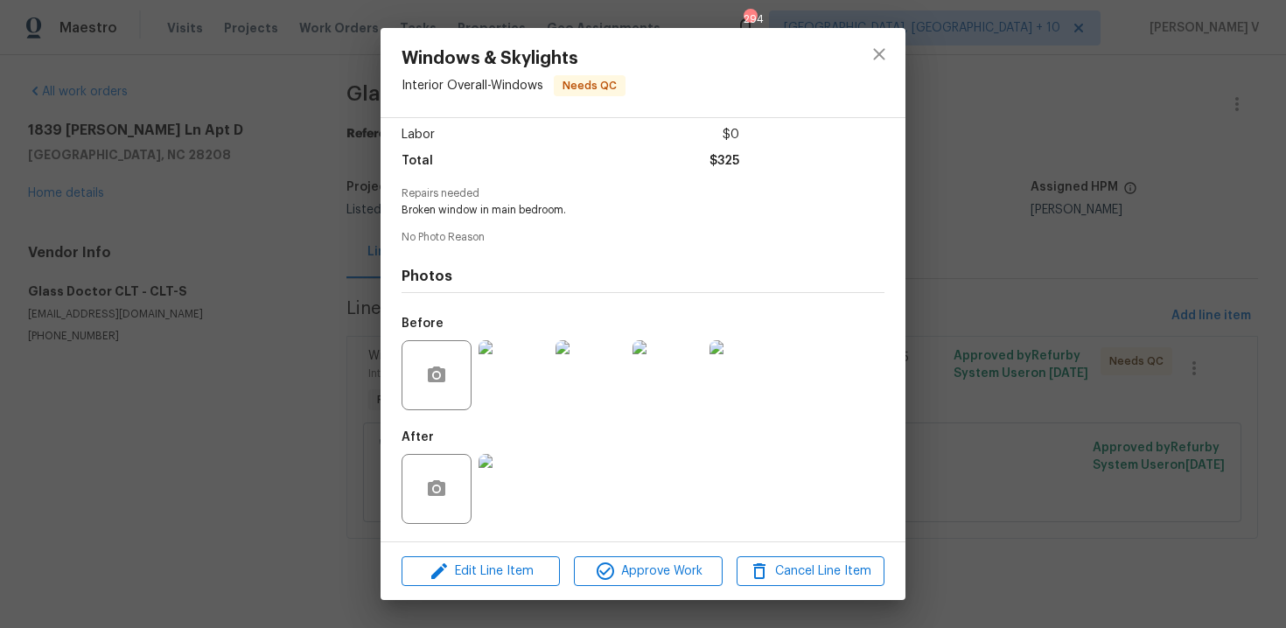
click at [683, 363] on img at bounding box center [668, 375] width 70 height 70
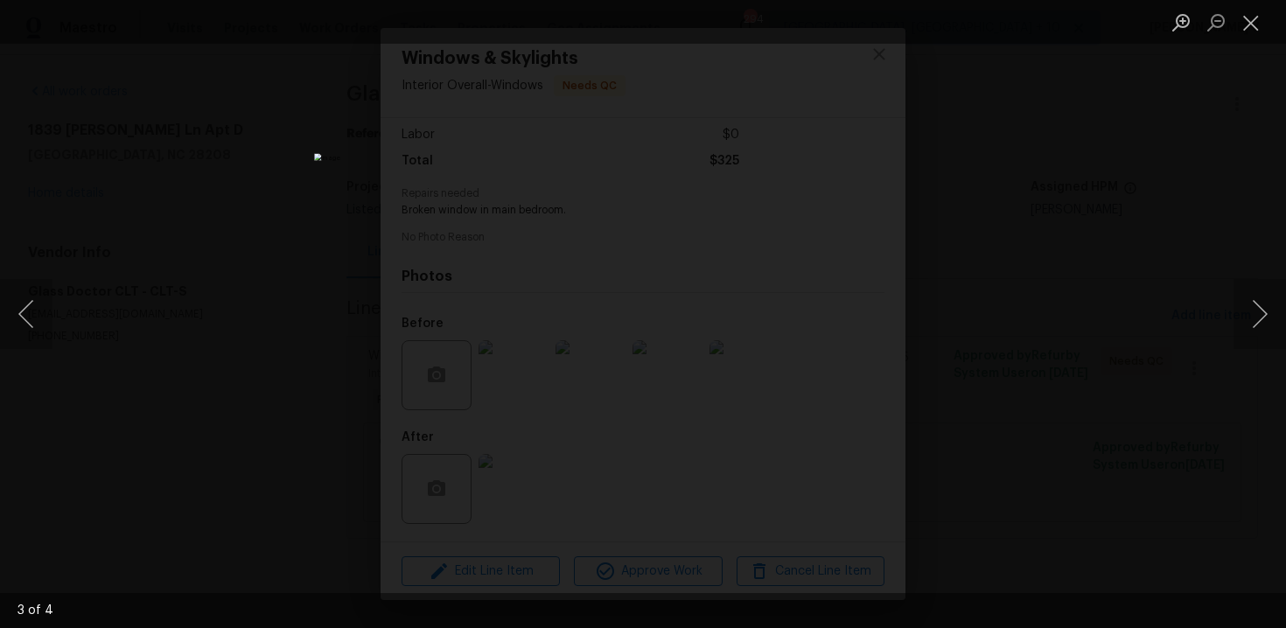
click at [1057, 232] on div "Lightbox" at bounding box center [643, 314] width 1286 height 628
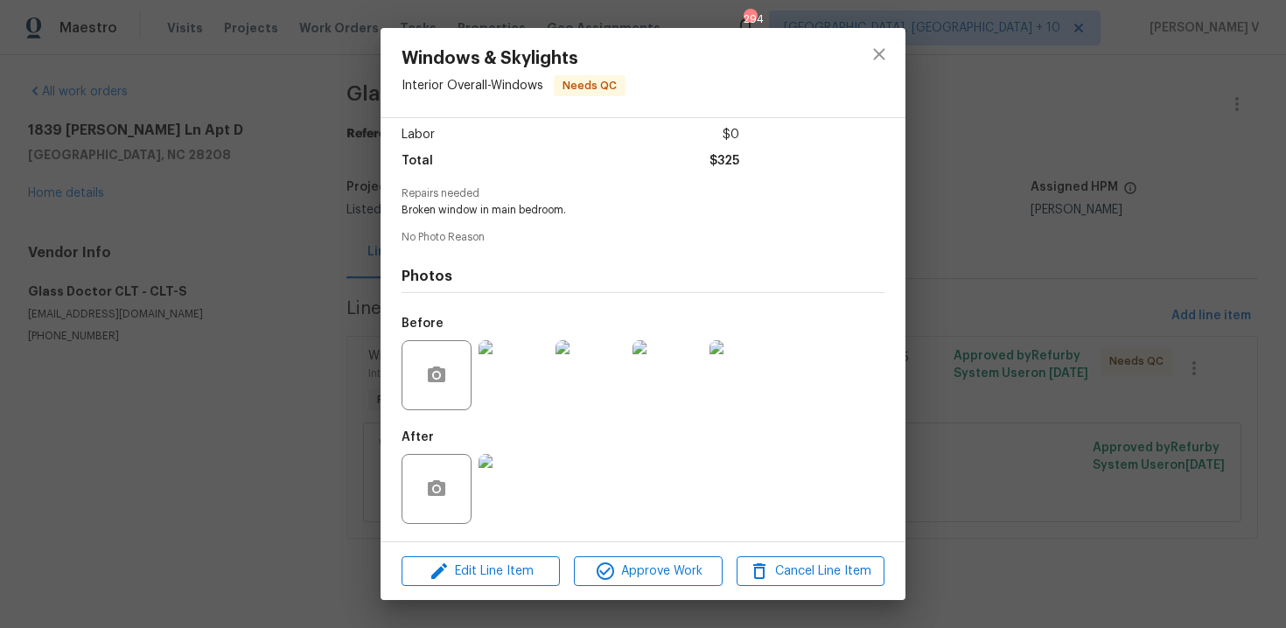
click at [496, 473] on img at bounding box center [514, 489] width 70 height 70
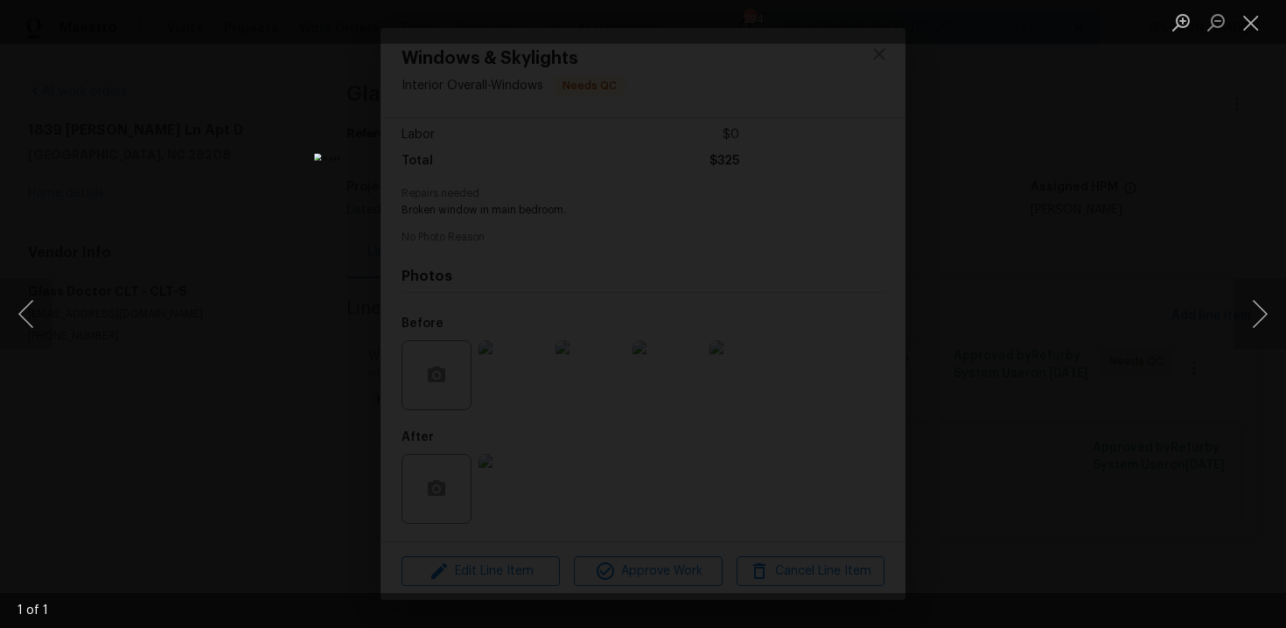
click at [1115, 200] on div "Lightbox" at bounding box center [643, 314] width 1286 height 628
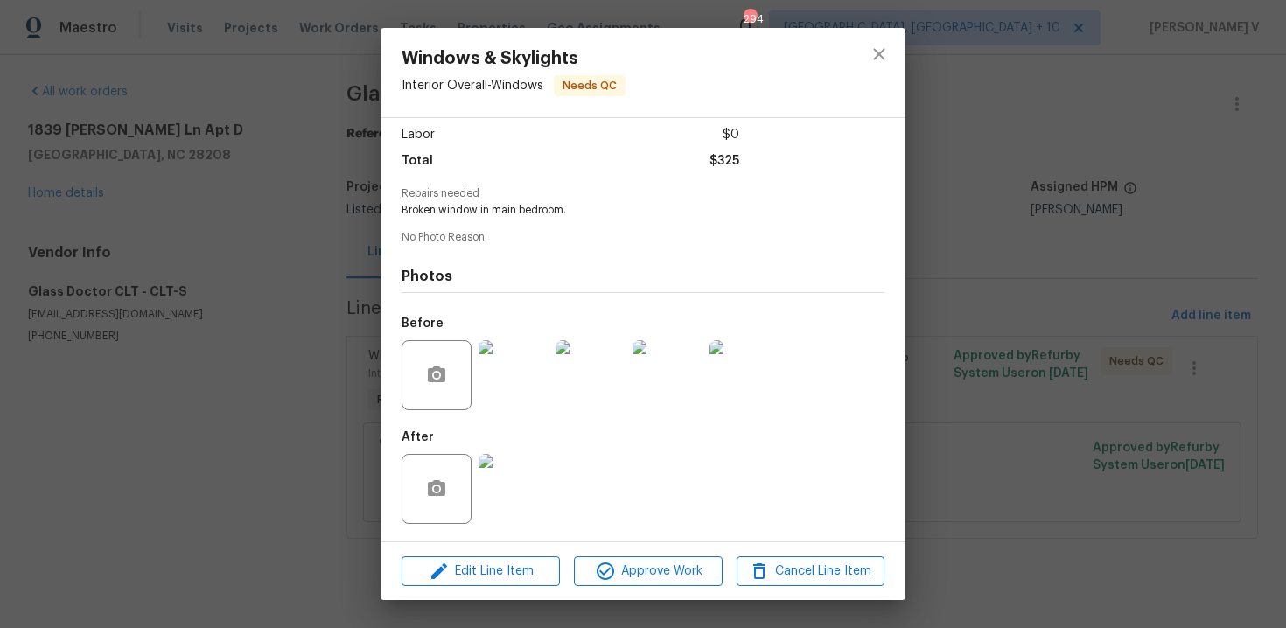
click at [473, 519] on div at bounding box center [439, 489] width 74 height 70
click at [512, 511] on img at bounding box center [514, 489] width 70 height 70
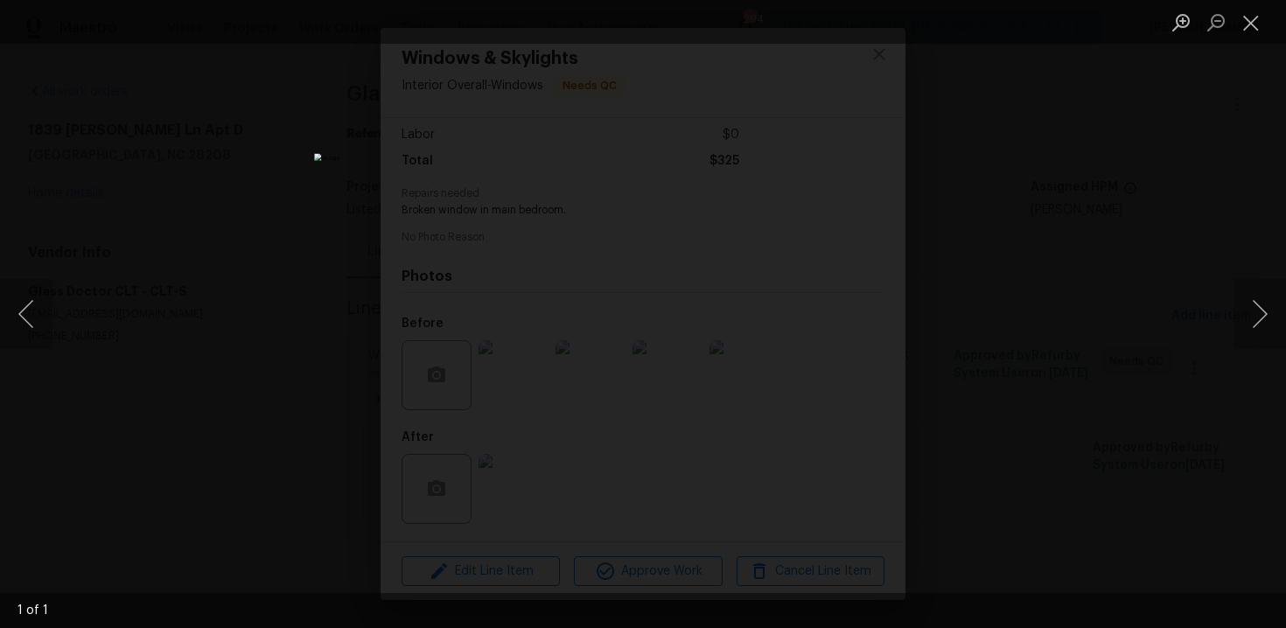
click at [1174, 285] on div "Lightbox" at bounding box center [643, 314] width 1286 height 628
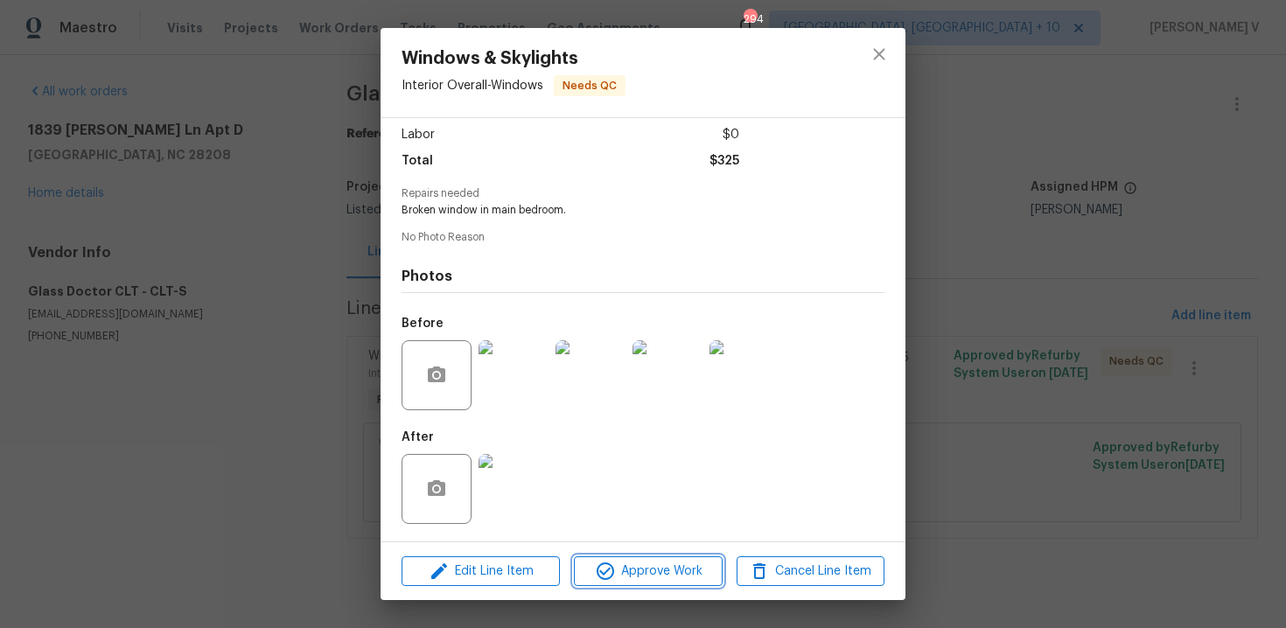
click at [648, 562] on span "Approve Work" at bounding box center [647, 572] width 137 height 22
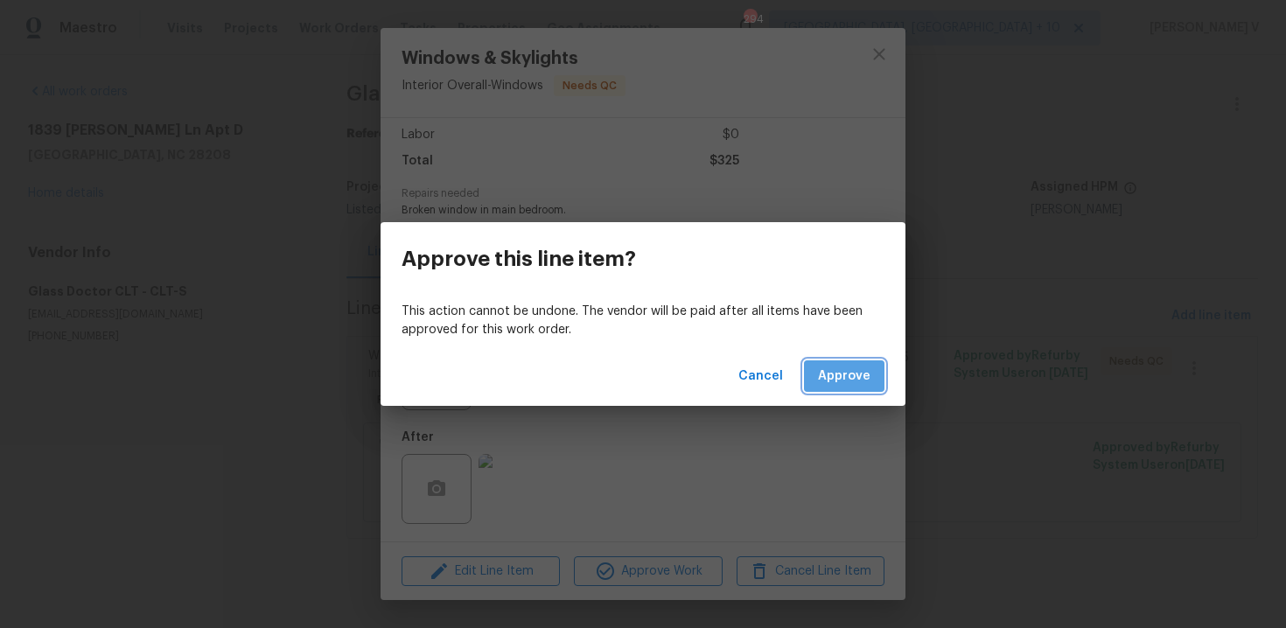
click at [860, 370] on span "Approve" at bounding box center [844, 377] width 53 height 22
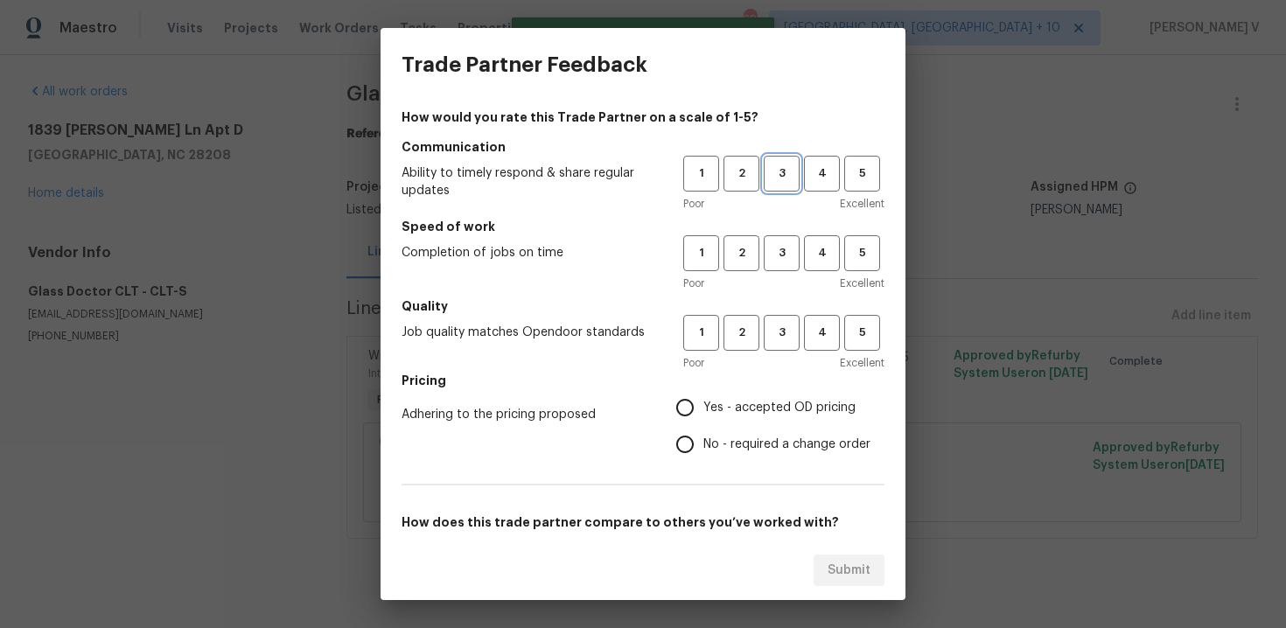
click at [779, 168] on span "3" at bounding box center [782, 174] width 32 height 20
click at [782, 270] on button "3" at bounding box center [782, 253] width 36 height 36
click at [781, 345] on button "3" at bounding box center [782, 333] width 36 height 36
click at [687, 449] on input "No - required a change order" at bounding box center [685, 444] width 37 height 37
radio input "true"
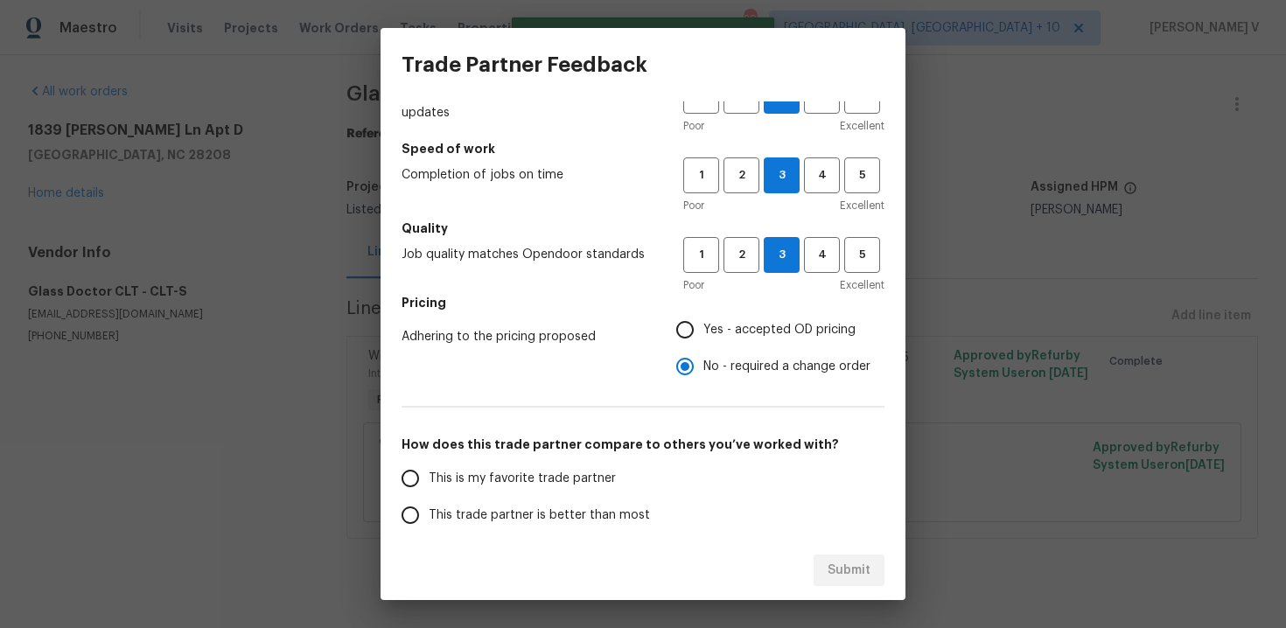
scroll to position [144, 0]
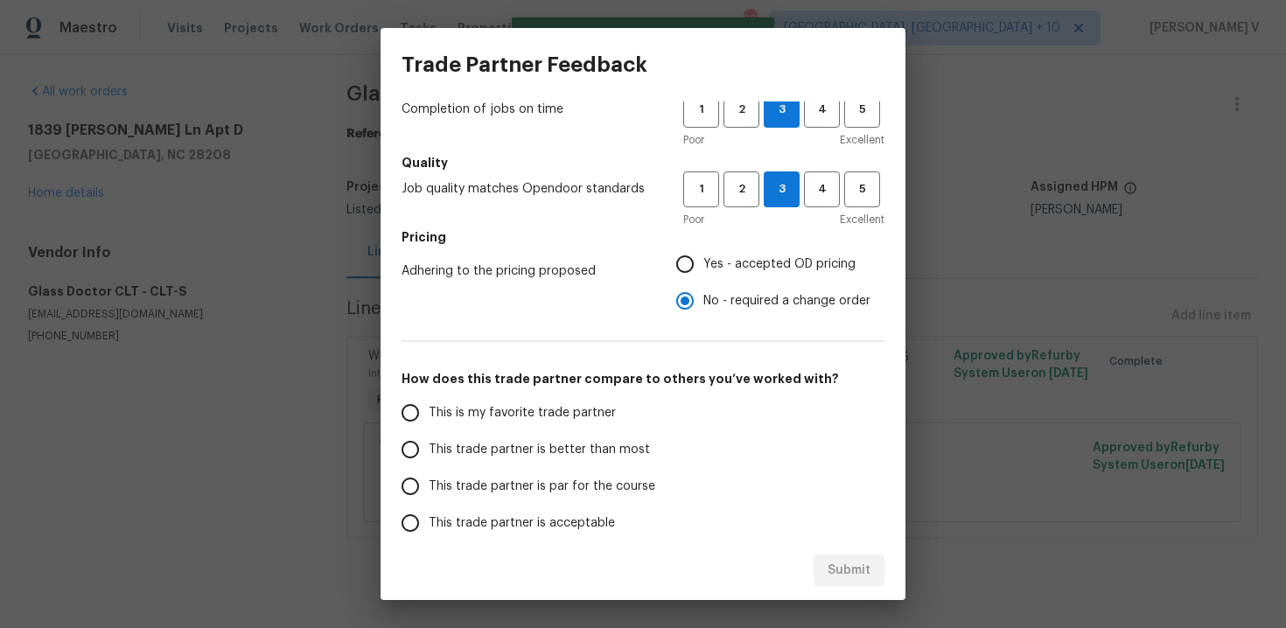
click at [583, 420] on span "This is my favorite trade partner" at bounding box center [522, 413] width 187 height 18
click at [429, 420] on input "This is my favorite trade partner" at bounding box center [410, 413] width 37 height 37
radio input "false"
click at [578, 441] on span "This trade partner is better than most" at bounding box center [539, 450] width 221 height 18
click at [429, 440] on input "This trade partner is better than most" at bounding box center [410, 449] width 37 height 37
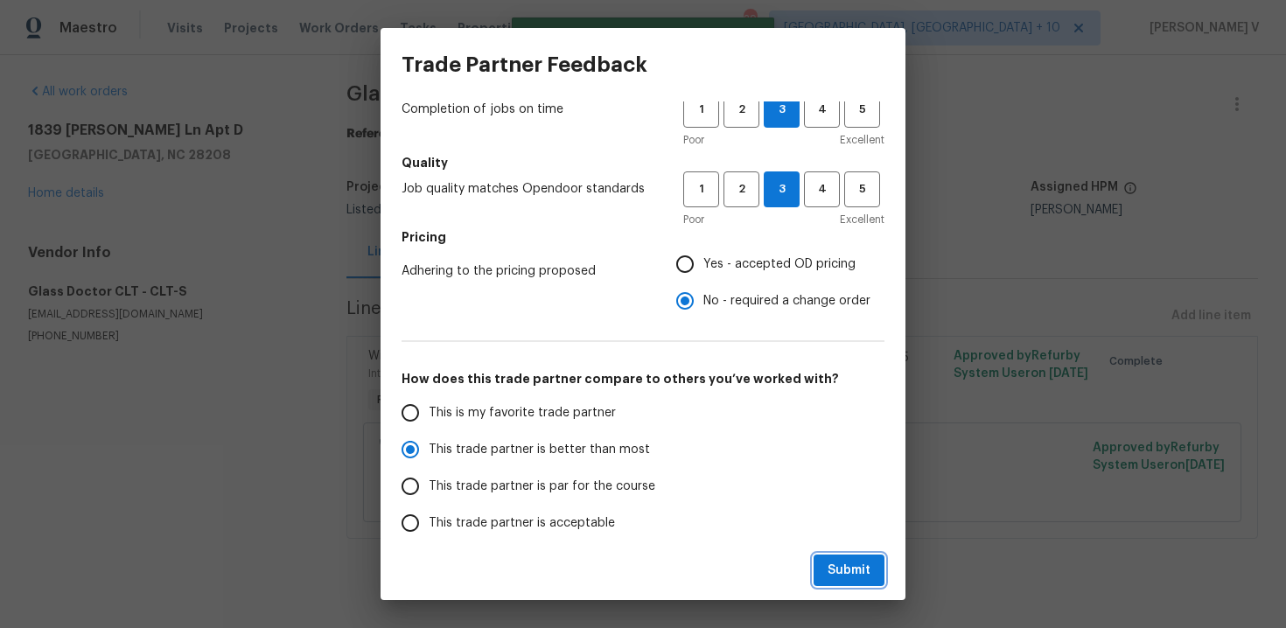
click at [830, 566] on span "Submit" at bounding box center [849, 571] width 43 height 22
radio input "true"
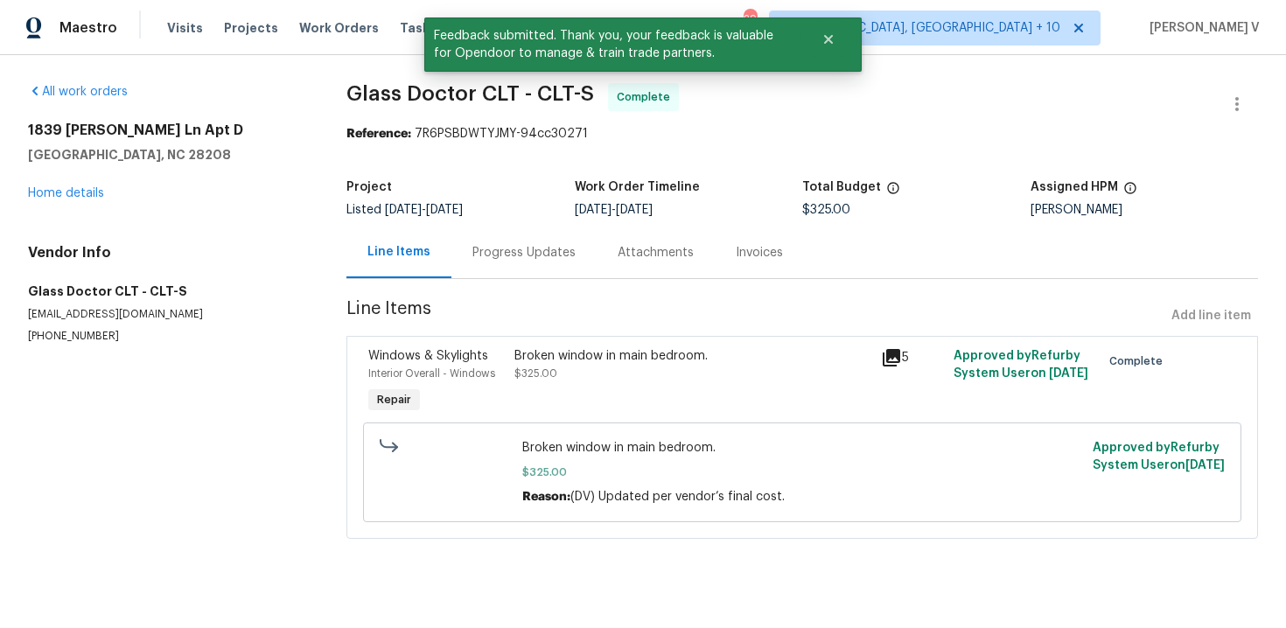
click at [463, 213] on span "[DATE]" at bounding box center [444, 210] width 37 height 12
click at [506, 260] on div "Progress Updates" at bounding box center [524, 253] width 103 height 18
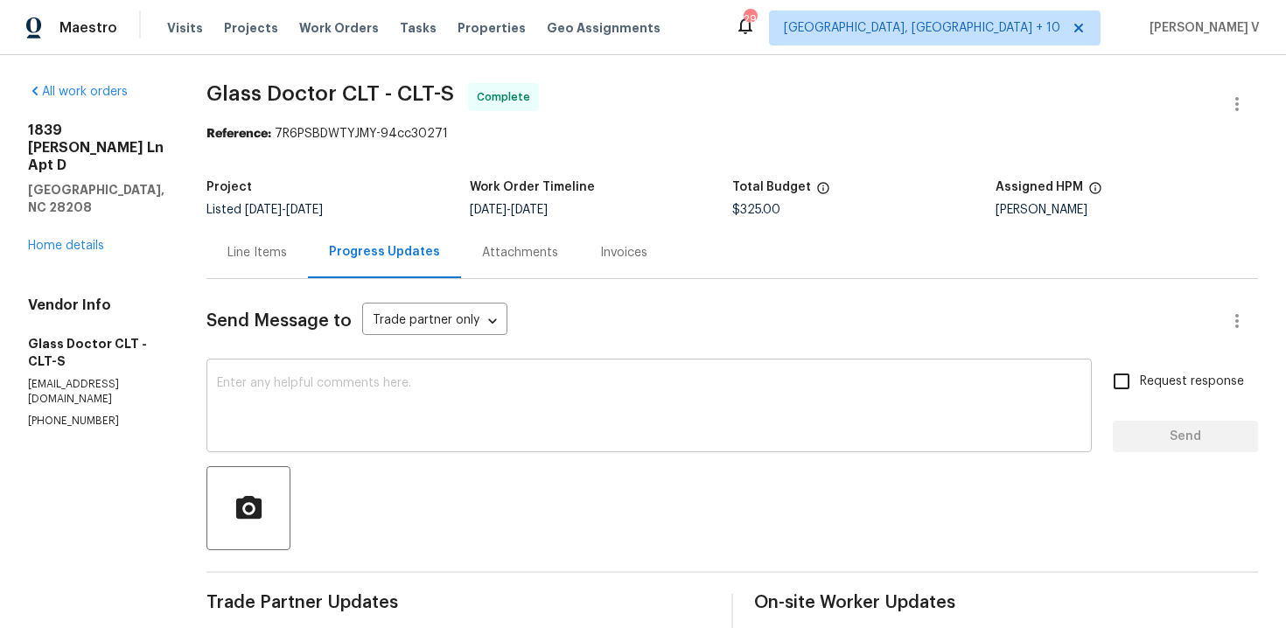
click at [356, 446] on div "x ​" at bounding box center [650, 407] width 886 height 89
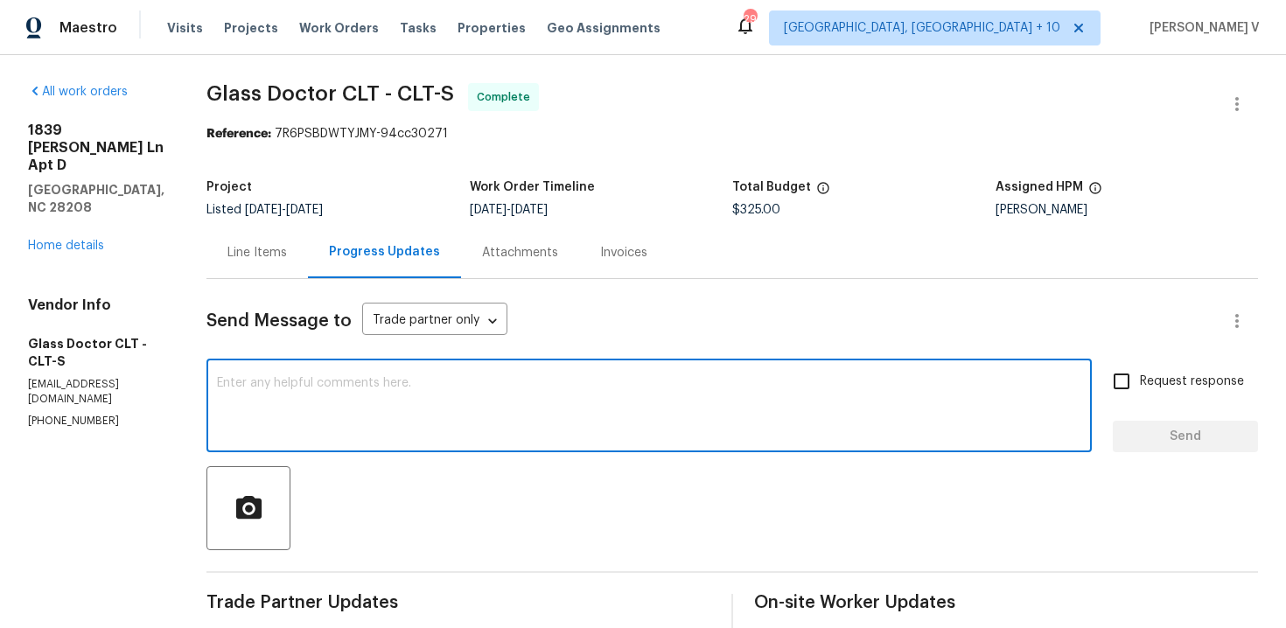
paste textarea "Hey, the work order has been approved. Thanks for the job :)"
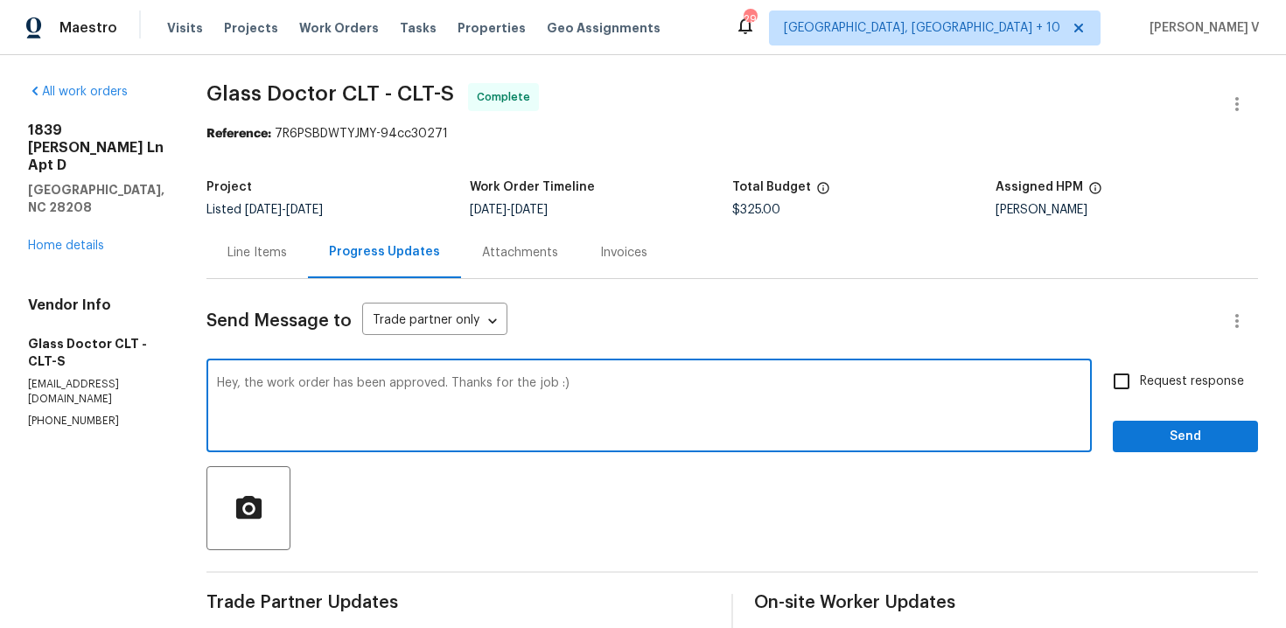
scroll to position [199, 0]
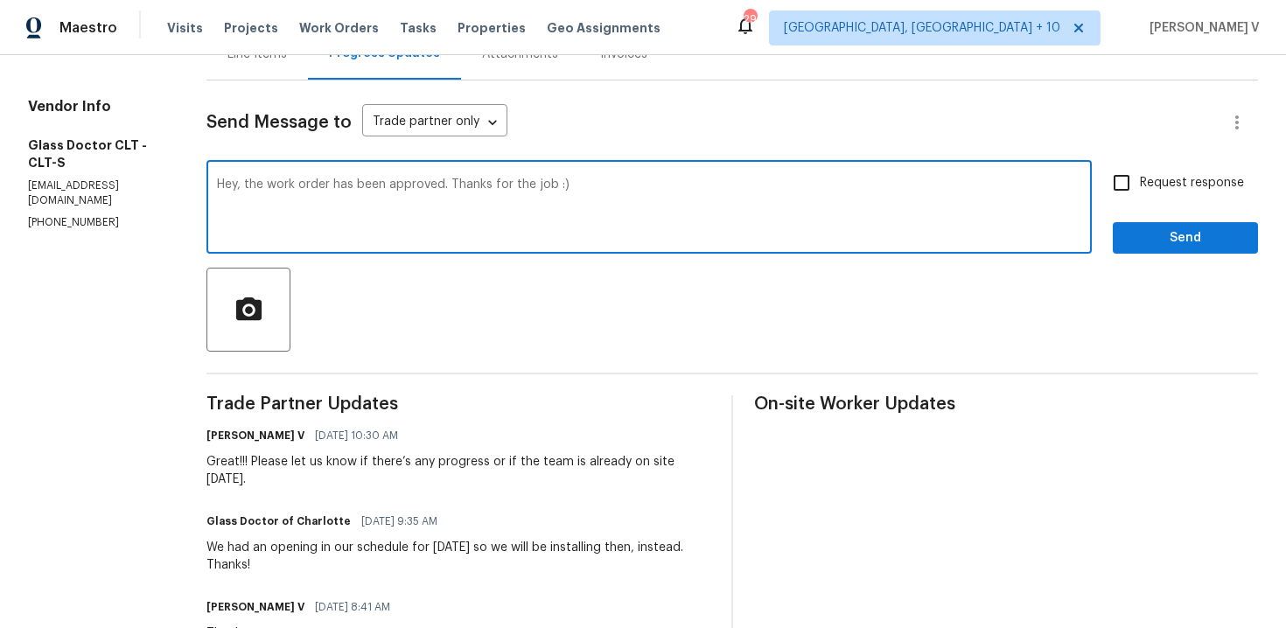
type textarea "Hey, the work order has been approved. Thanks for the job :)"
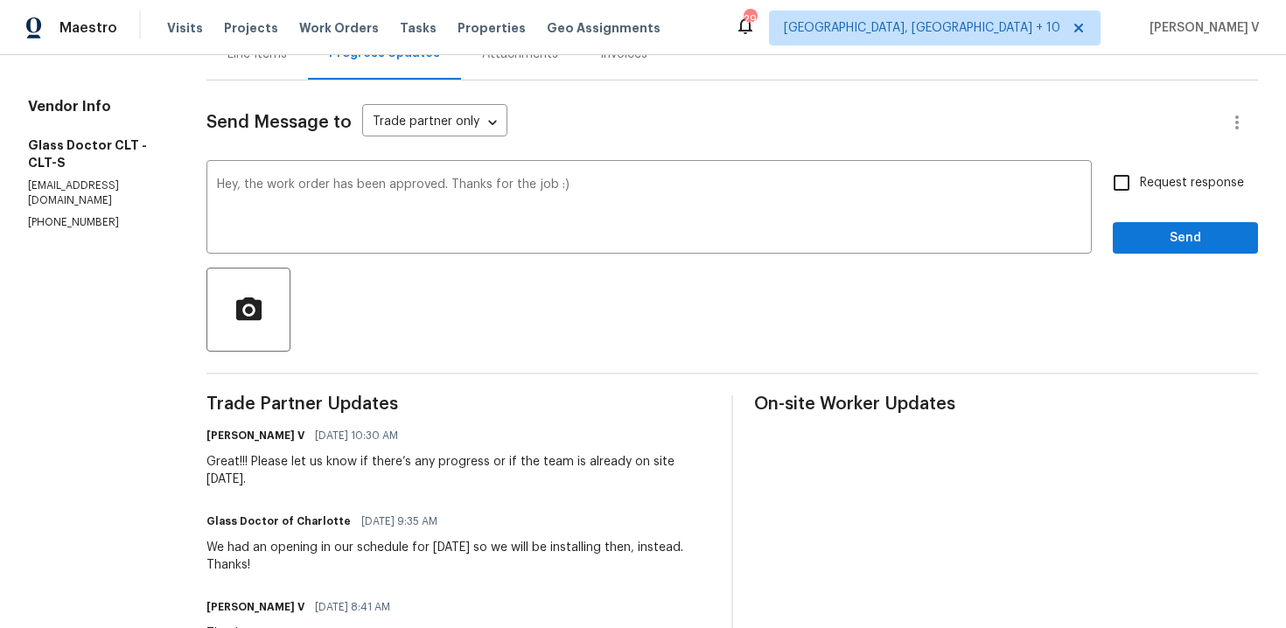
click at [1150, 220] on div "Request response Send" at bounding box center [1185, 209] width 145 height 89
click at [1155, 269] on div at bounding box center [733, 310] width 1052 height 84
click at [1149, 248] on span "Send" at bounding box center [1185, 239] width 117 height 22
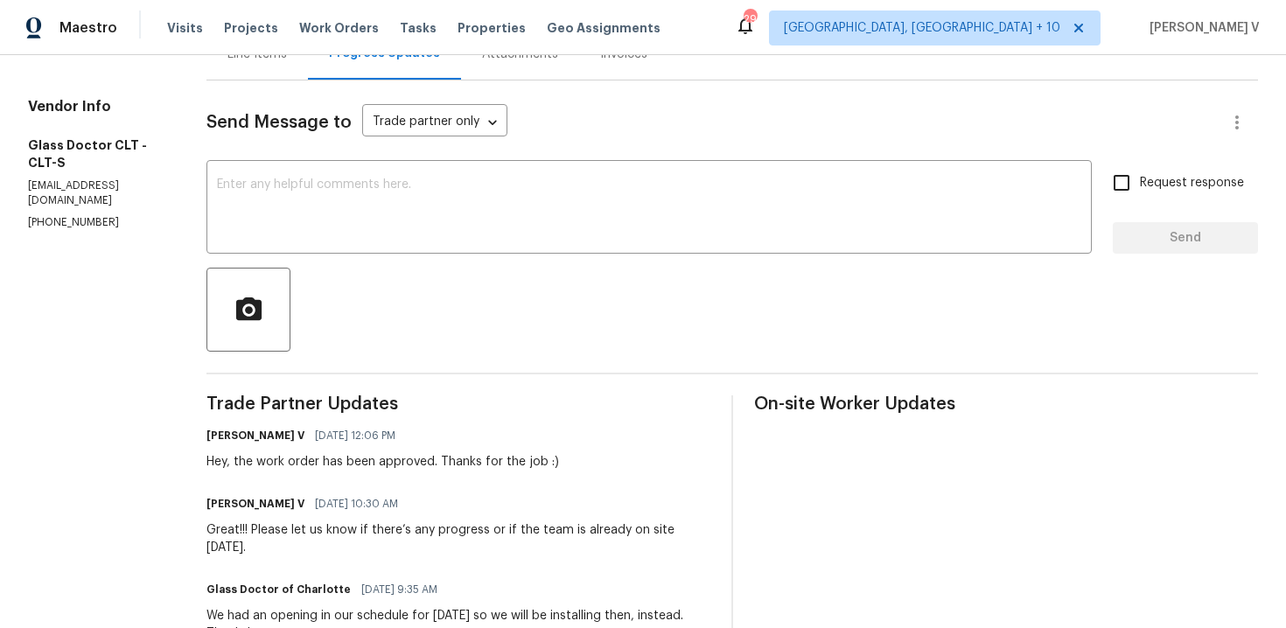
scroll to position [0, 0]
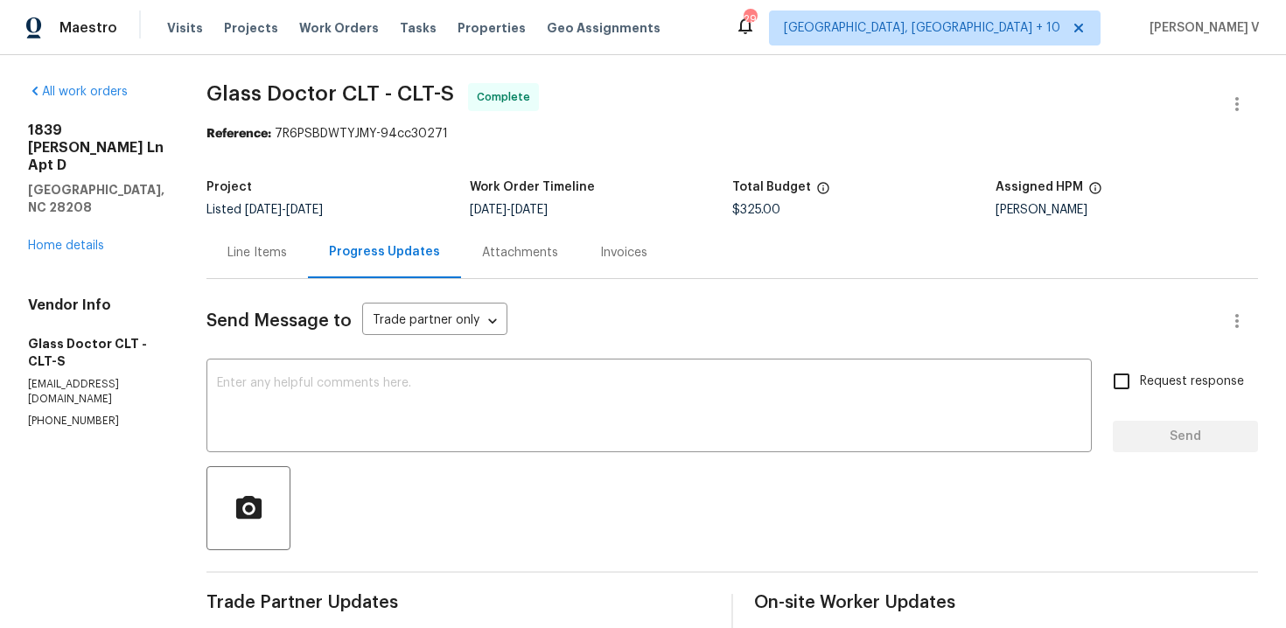
click at [57, 221] on div "All work orders 1839 J Julian Ln Apt D Charlotte, NC 28208 Home details Vendor …" at bounding box center [96, 256] width 137 height 346
click at [58, 217] on div "1839 J Julian Ln Apt D Charlotte, NC 28208 Home details" at bounding box center [96, 188] width 137 height 133
click at [60, 240] on link "Home details" at bounding box center [66, 246] width 76 height 12
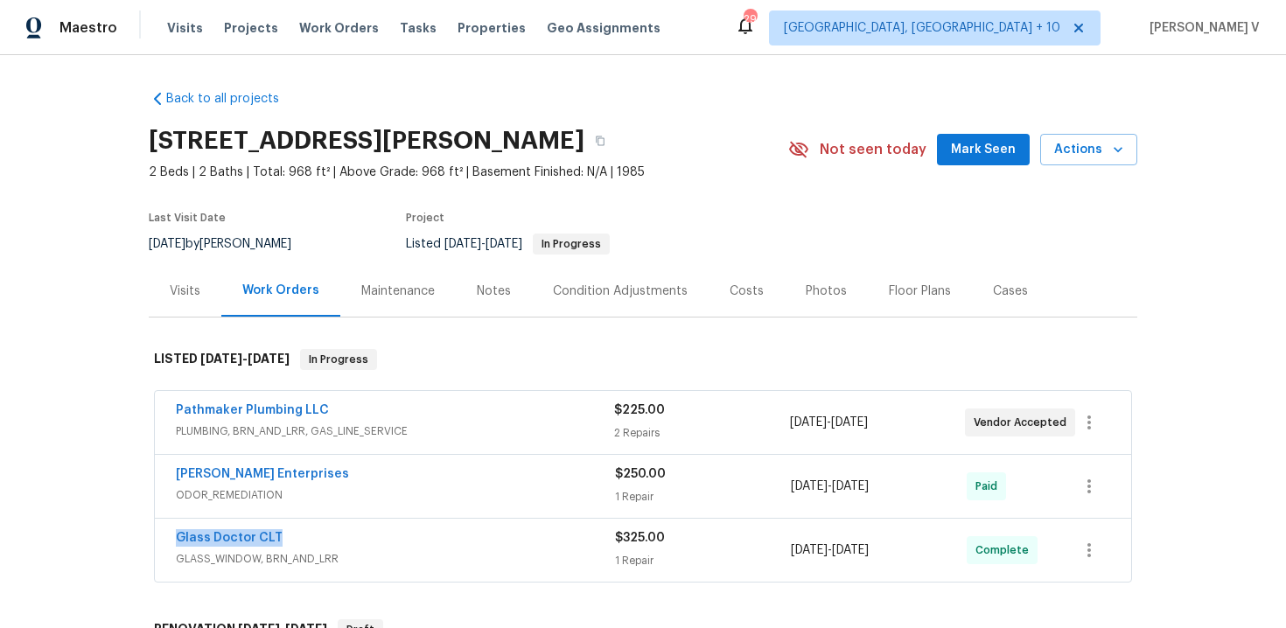
drag, startPoint x: 163, startPoint y: 539, endPoint x: 378, endPoint y: 539, distance: 215.3
click at [378, 539] on div "Glass Doctor CLT GLASS_WINDOW, BRN_AND_LRR $325.00 1 Repair 9/2/2025 - 9/2/2025…" at bounding box center [643, 550] width 977 height 63
copy link "Glass Doctor CLT"
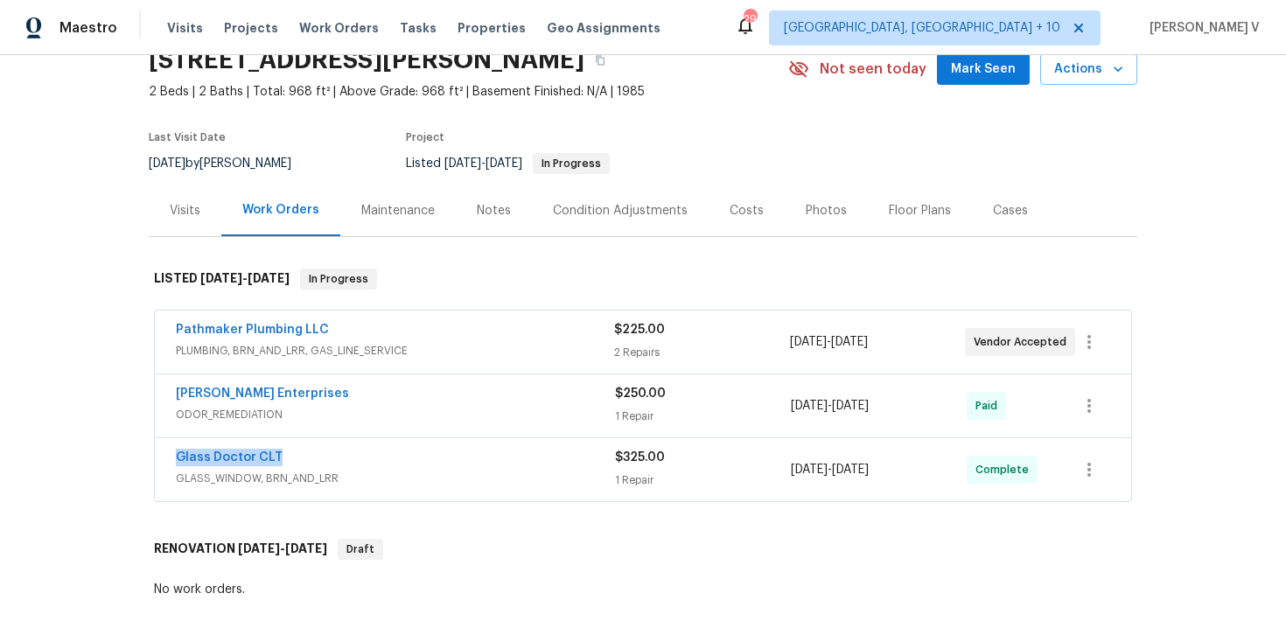
scroll to position [194, 0]
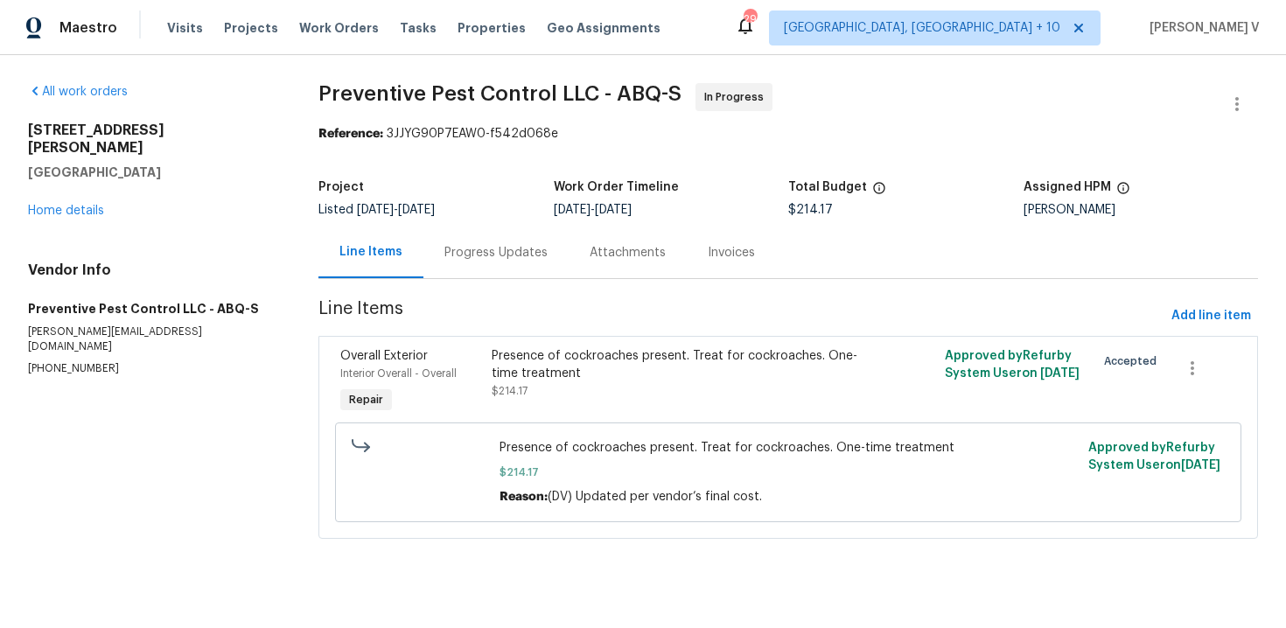
click at [480, 241] on div "Progress Updates" at bounding box center [496, 253] width 145 height 52
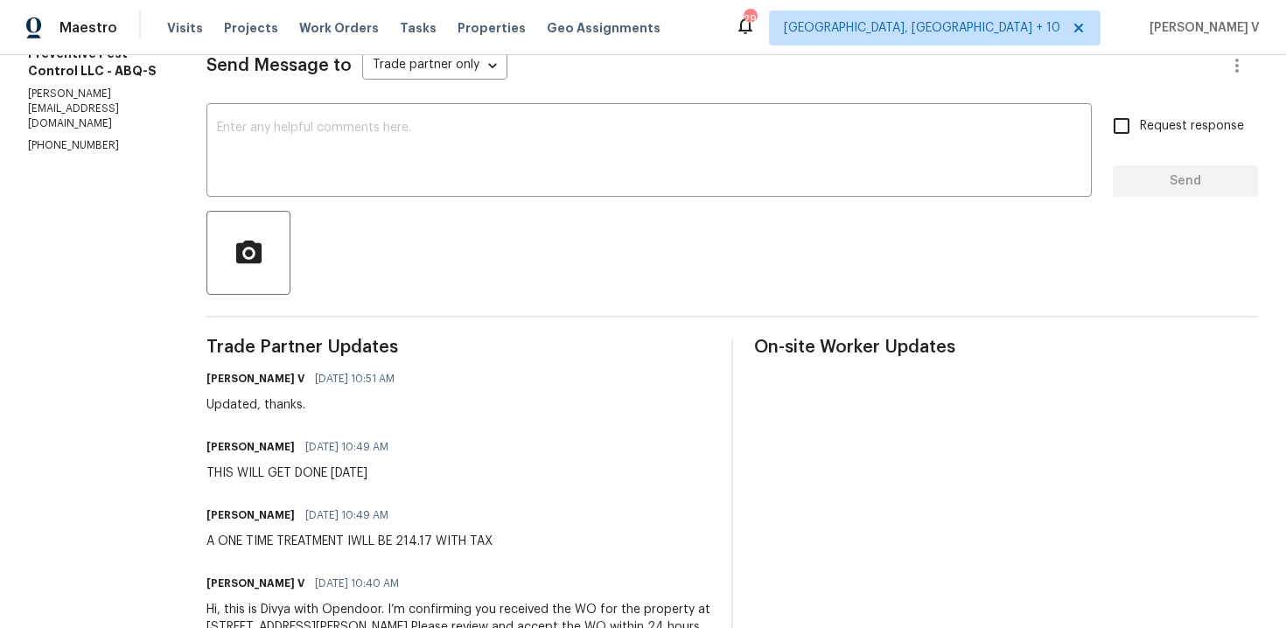
scroll to position [247, 0]
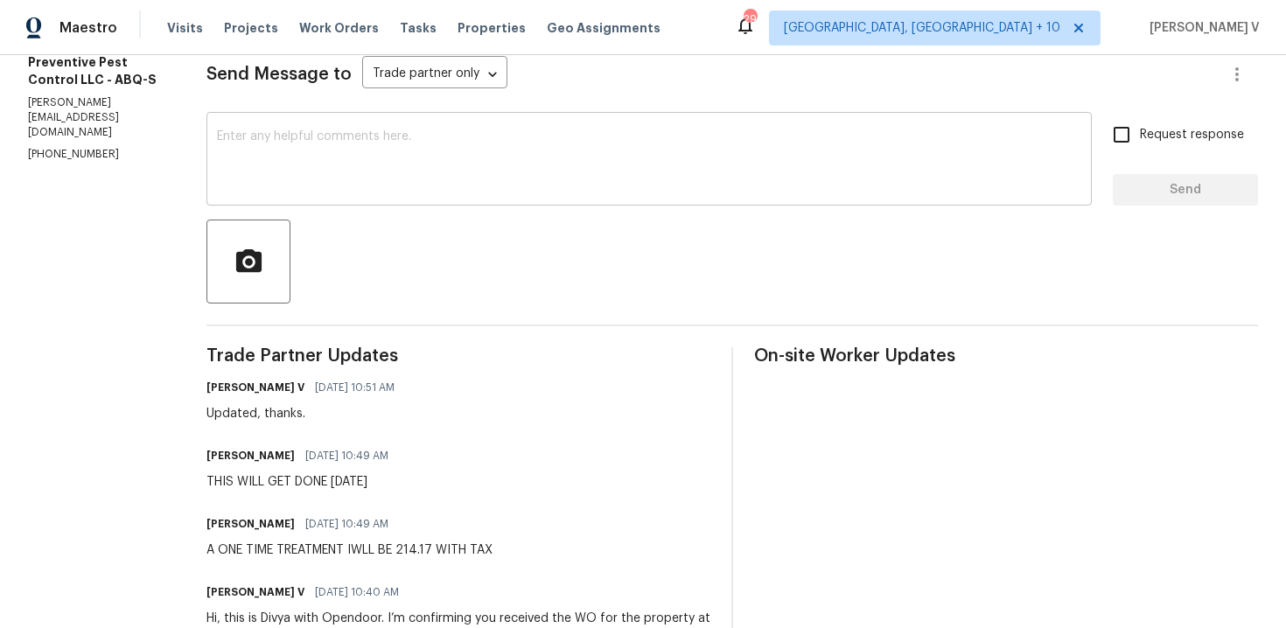
click at [385, 119] on div "x ​" at bounding box center [650, 160] width 886 height 89
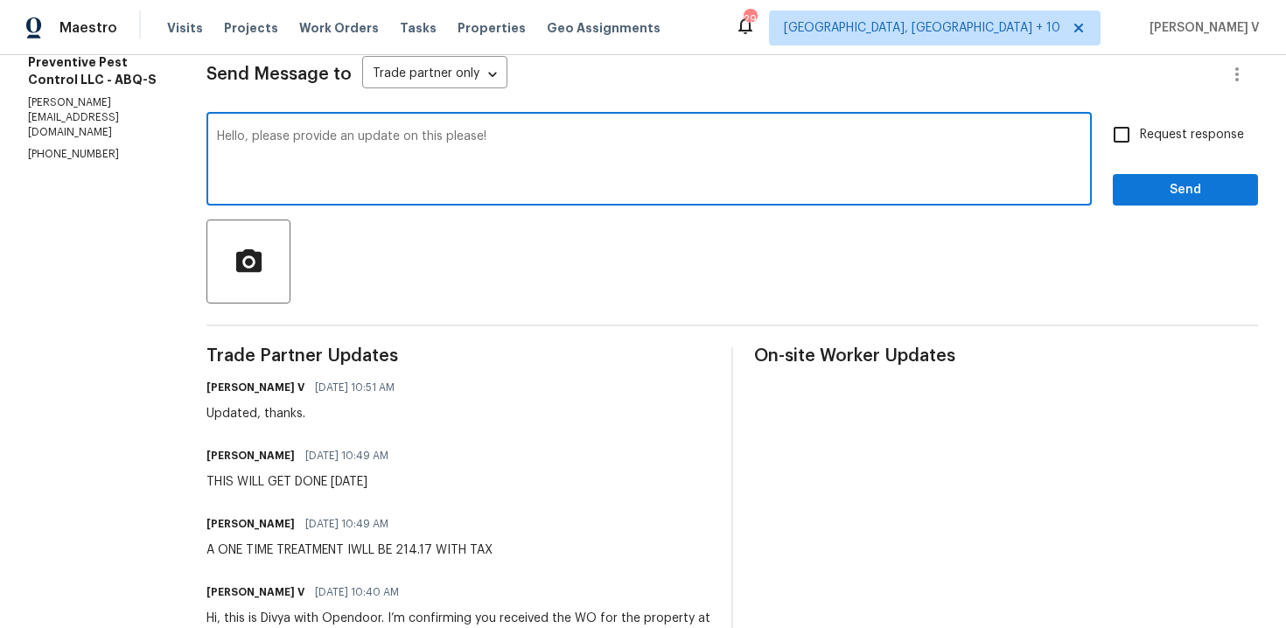
type textarea "Hello, please provide an update on this please!"
click at [1156, 128] on span "Request response" at bounding box center [1192, 135] width 104 height 18
click at [1140, 128] on input "Request response" at bounding box center [1122, 134] width 37 height 37
checkbox input "true"
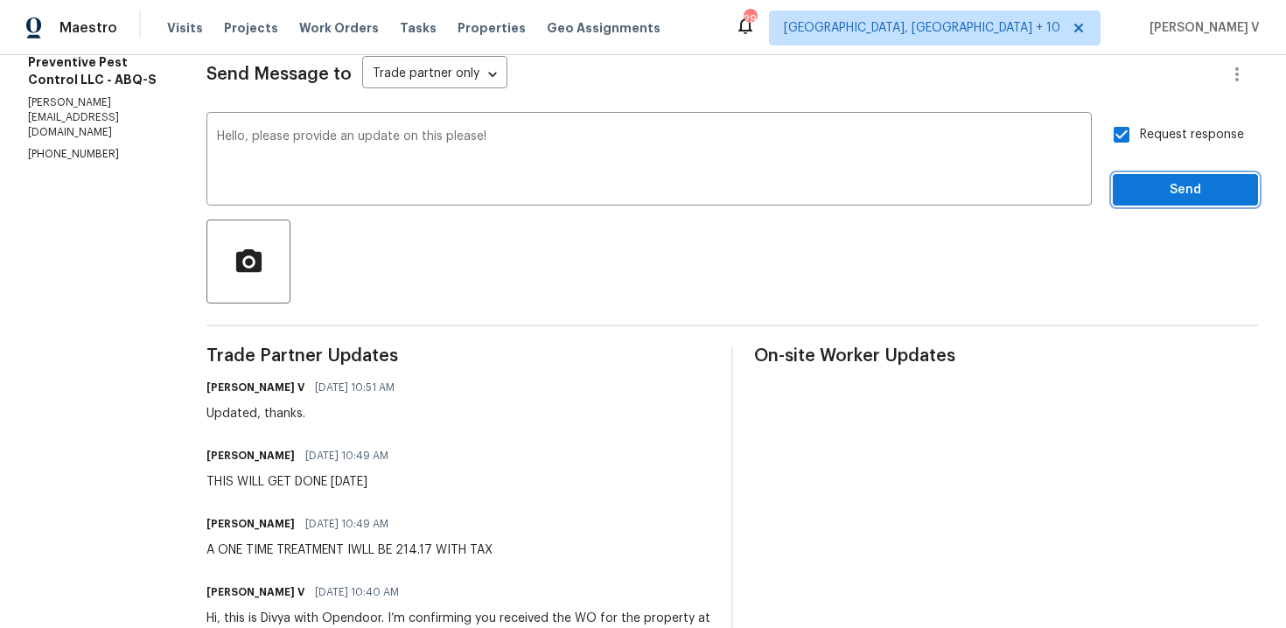
click at [1165, 198] on span "Send" at bounding box center [1185, 190] width 117 height 22
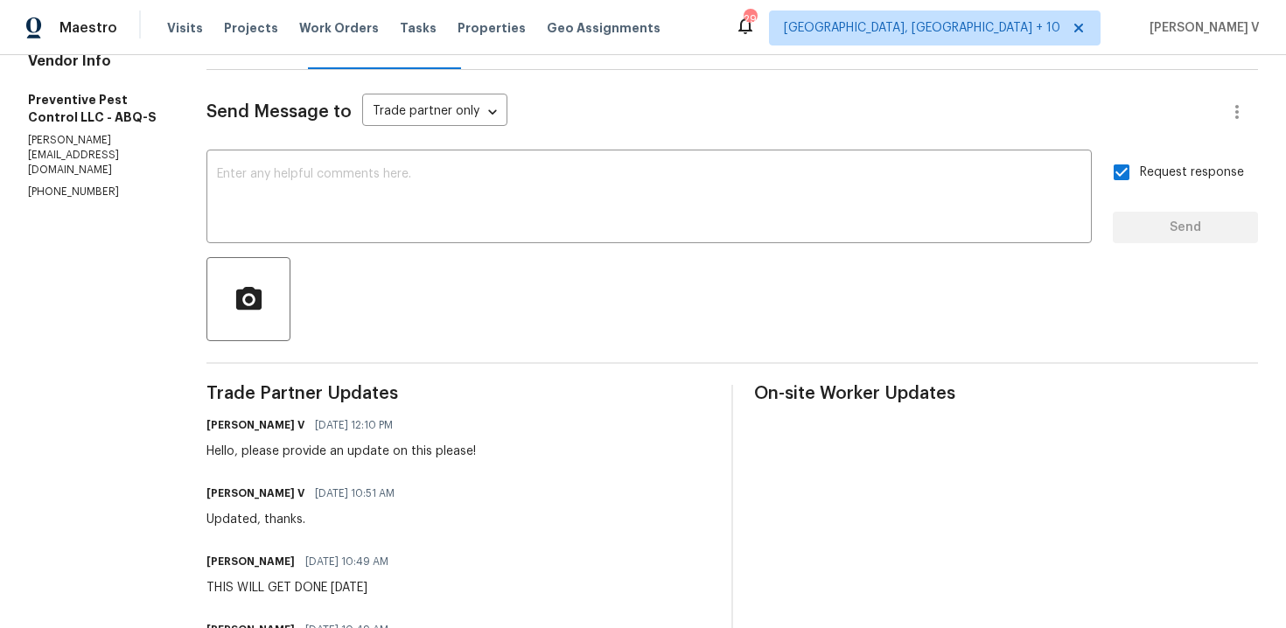
scroll to position [167, 0]
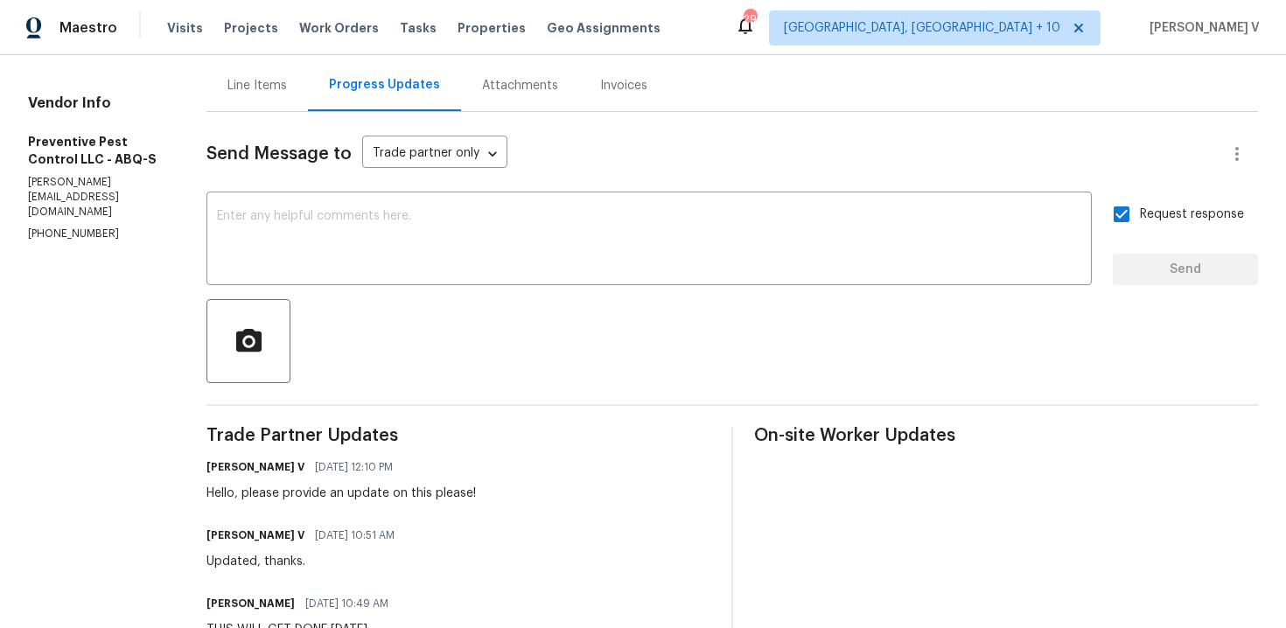
click at [62, 50] on link "Home details" at bounding box center [66, 44] width 76 height 12
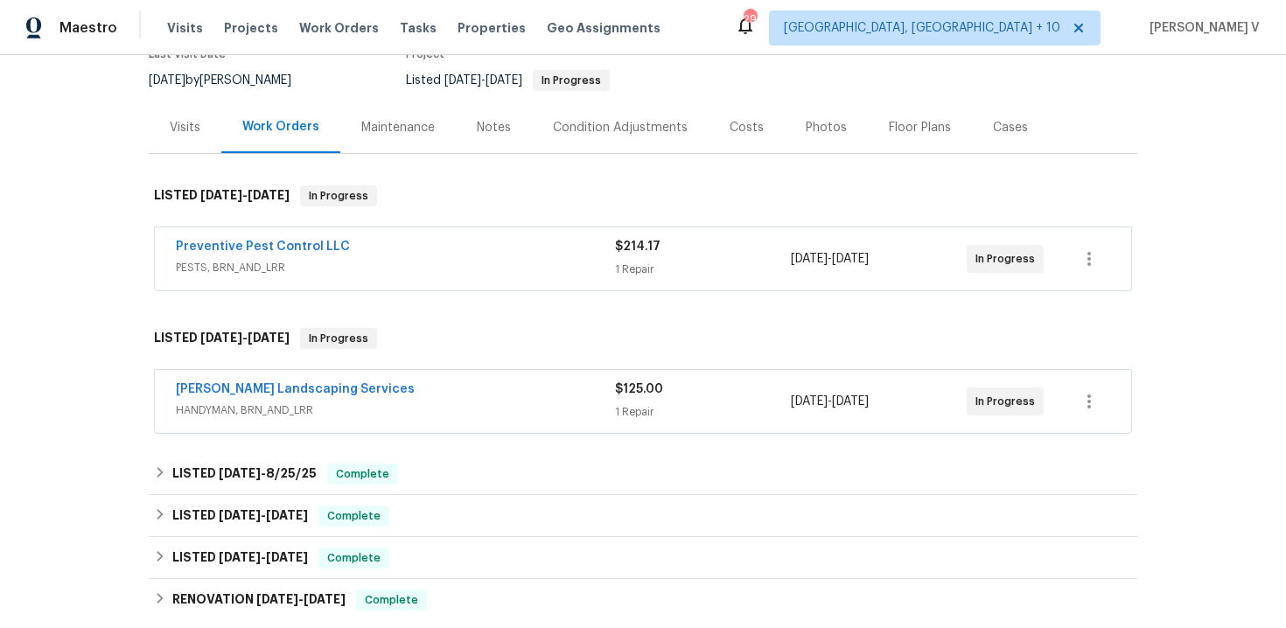
scroll to position [178, 0]
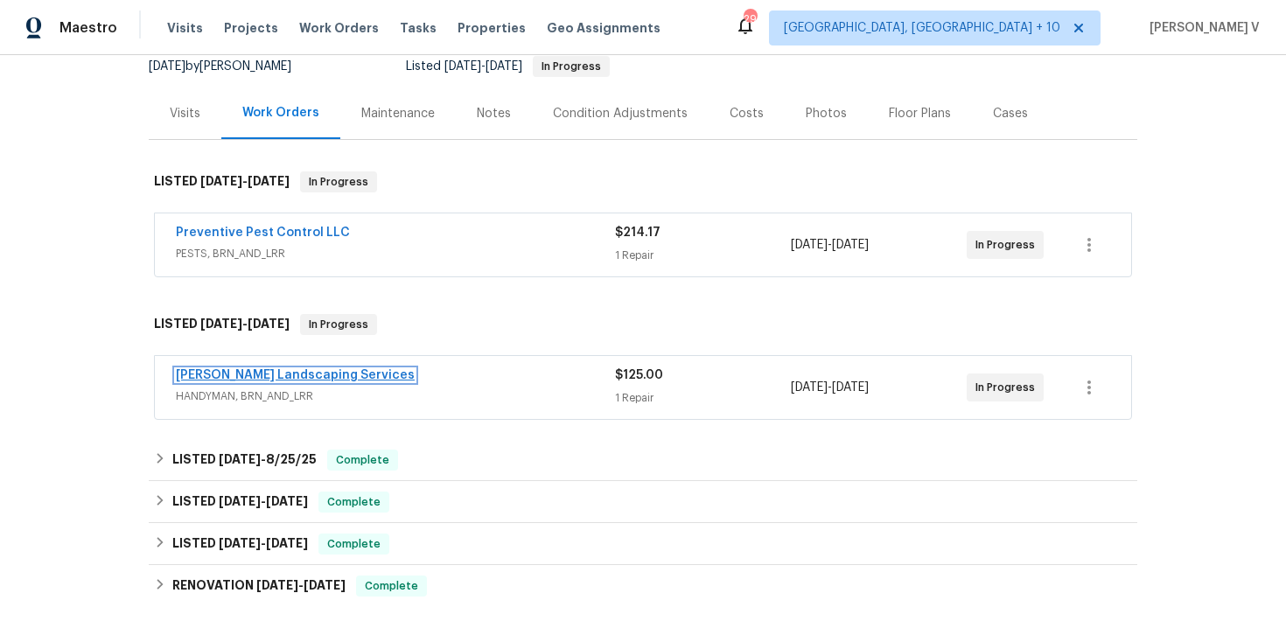
click at [326, 381] on link "[PERSON_NAME] Landscaping Services" at bounding box center [295, 375] width 239 height 12
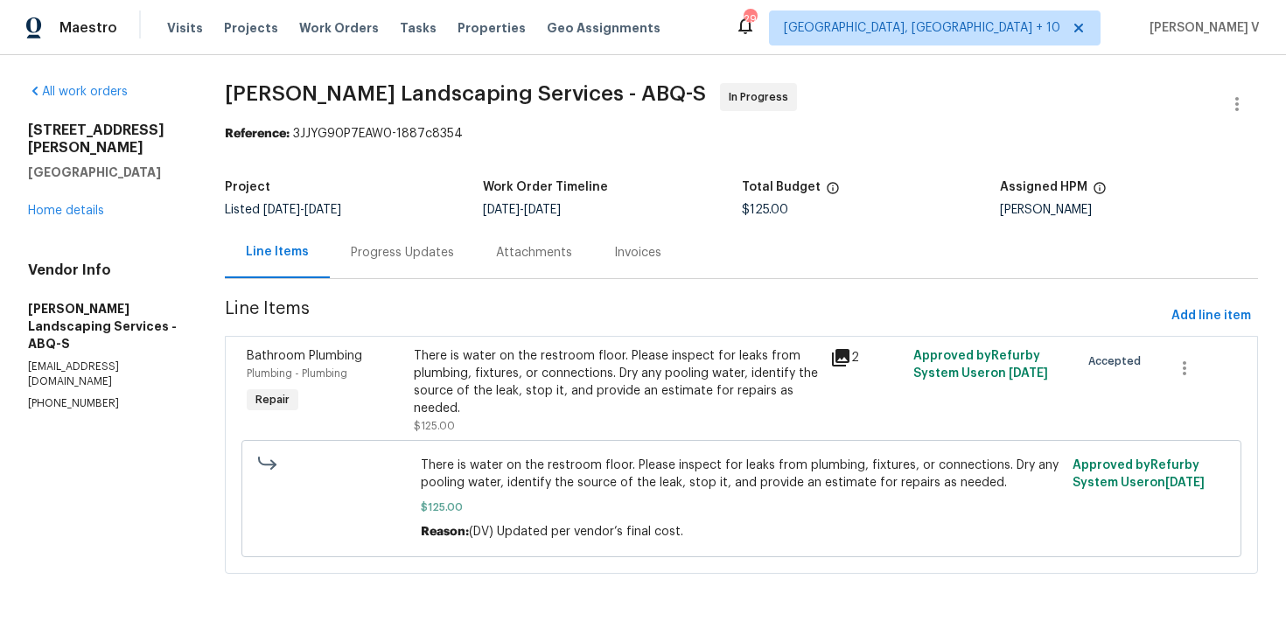
click at [450, 276] on div "Progress Updates" at bounding box center [402, 253] width 145 height 52
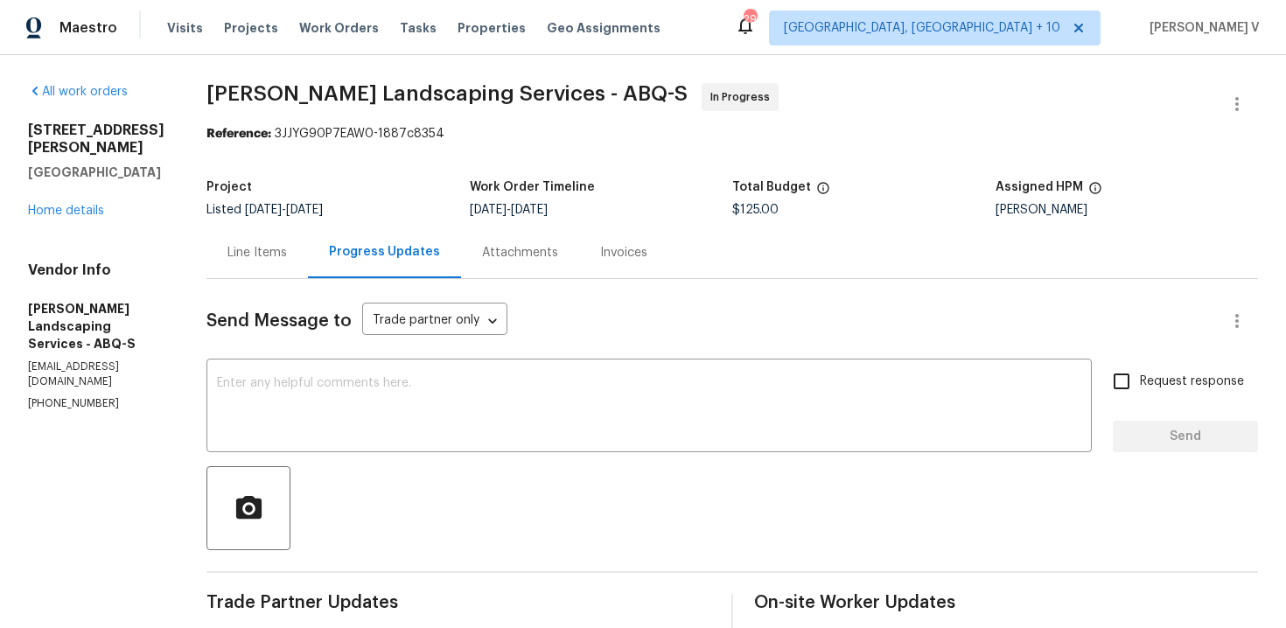
click at [287, 257] on div "Line Items" at bounding box center [258, 253] width 60 height 18
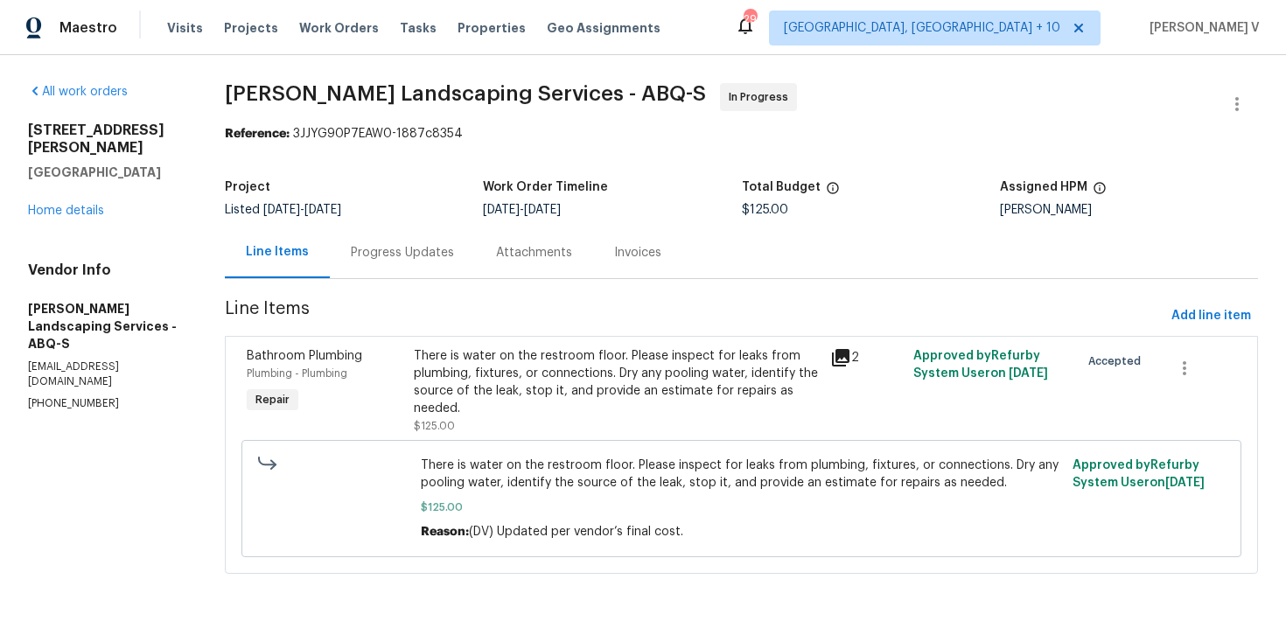
click at [539, 379] on div "There is water on the restroom floor. Please inspect for leaks from plumbing, f…" at bounding box center [617, 382] width 406 height 70
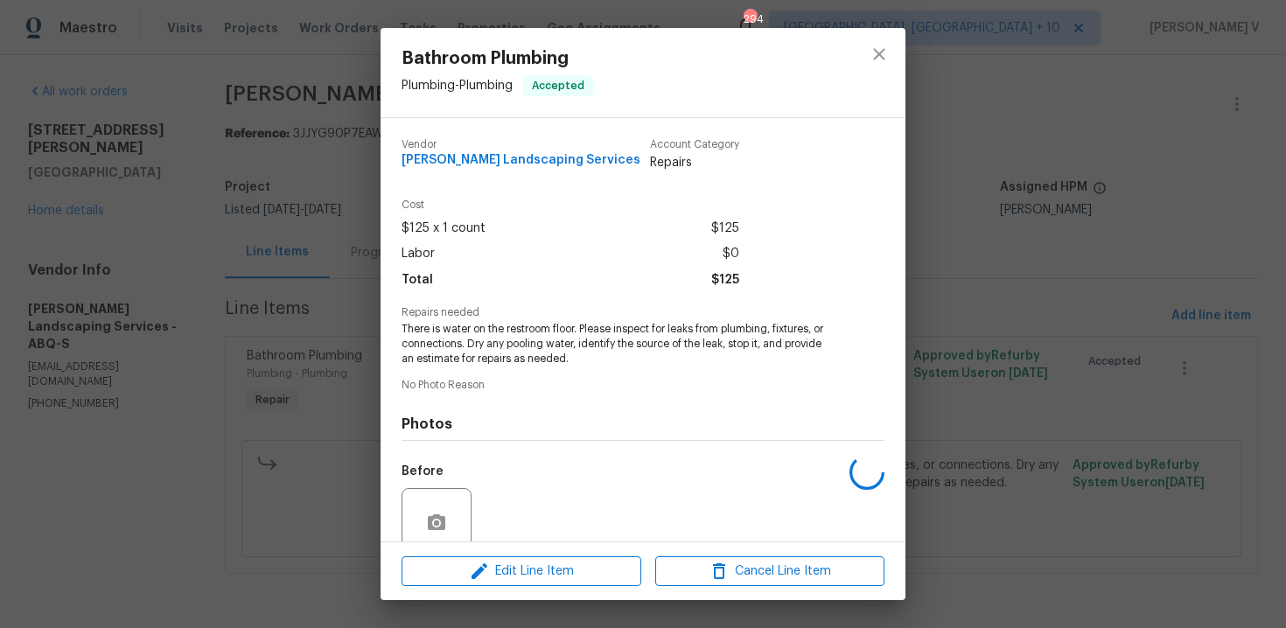
scroll to position [148, 0]
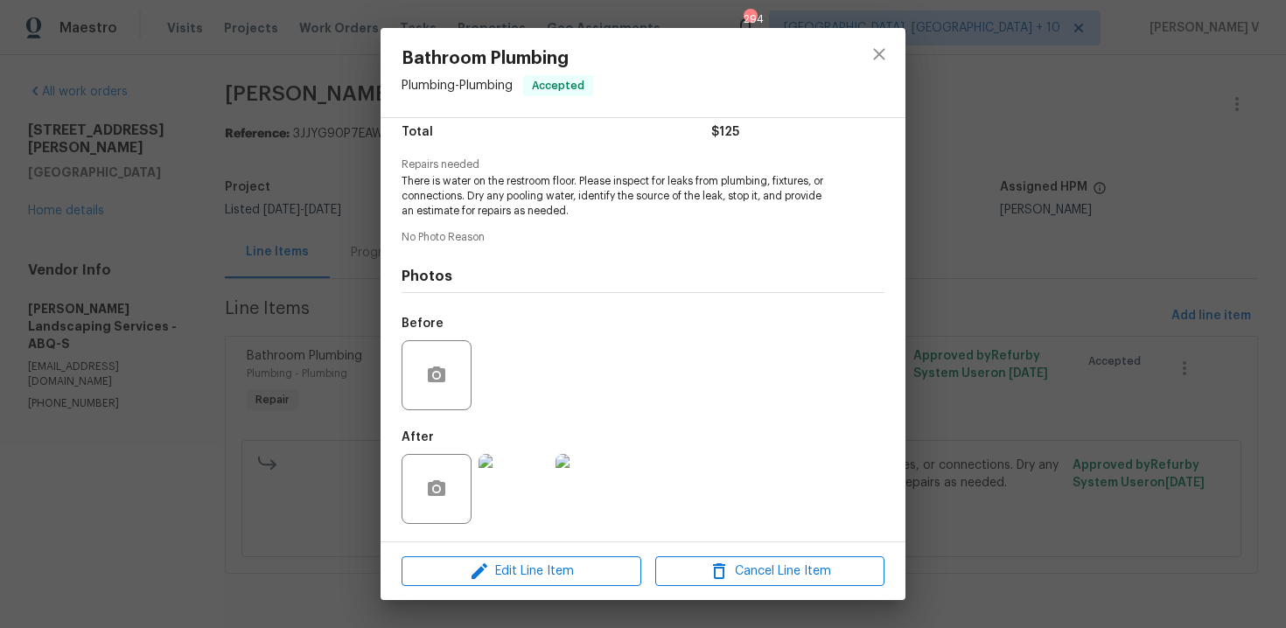
click at [512, 503] on img at bounding box center [514, 489] width 70 height 70
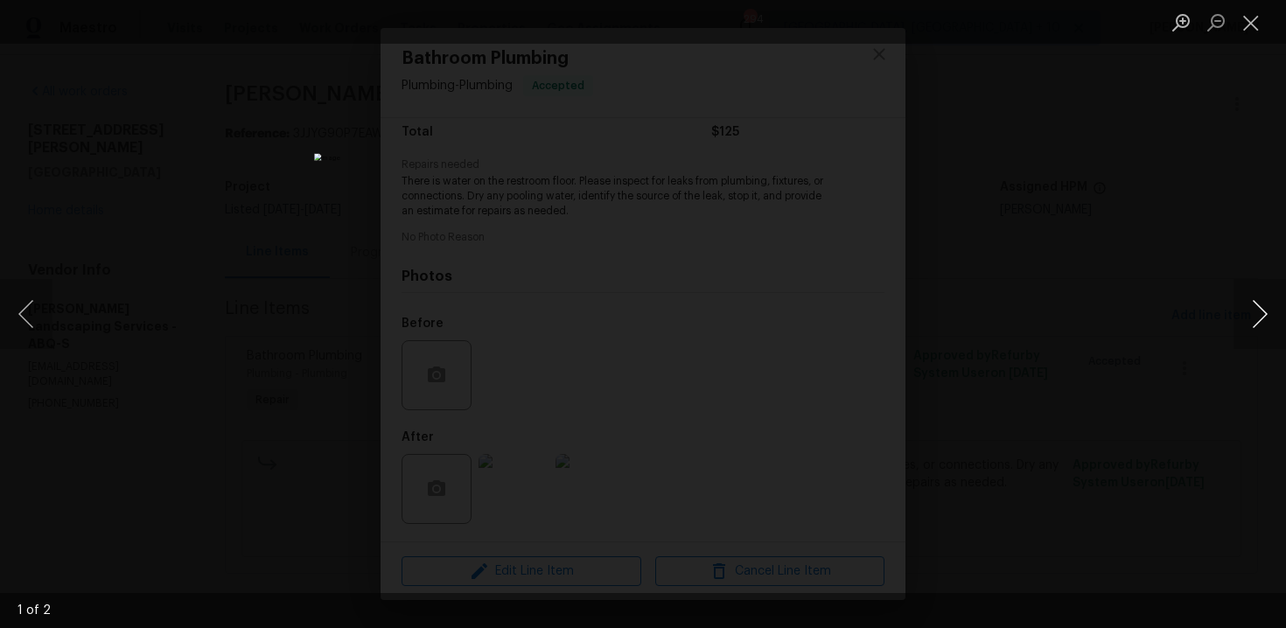
click at [1266, 311] on button "Next image" at bounding box center [1260, 314] width 53 height 70
click at [1266, 312] on button "Next image" at bounding box center [1260, 314] width 53 height 70
click at [1220, 272] on div "Lightbox" at bounding box center [643, 314] width 1286 height 628
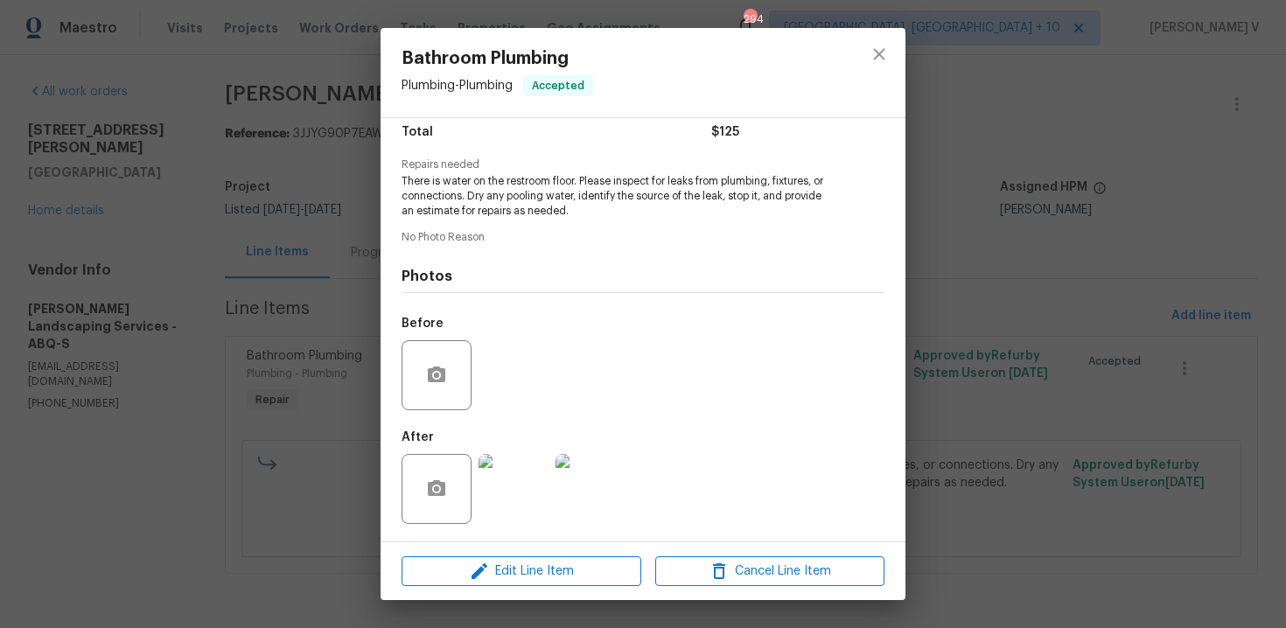
click at [1220, 272] on div "Bathroom Plumbing Plumbing - Plumbing Accepted Vendor [PERSON_NAME] Landscaping…" at bounding box center [643, 314] width 1286 height 628
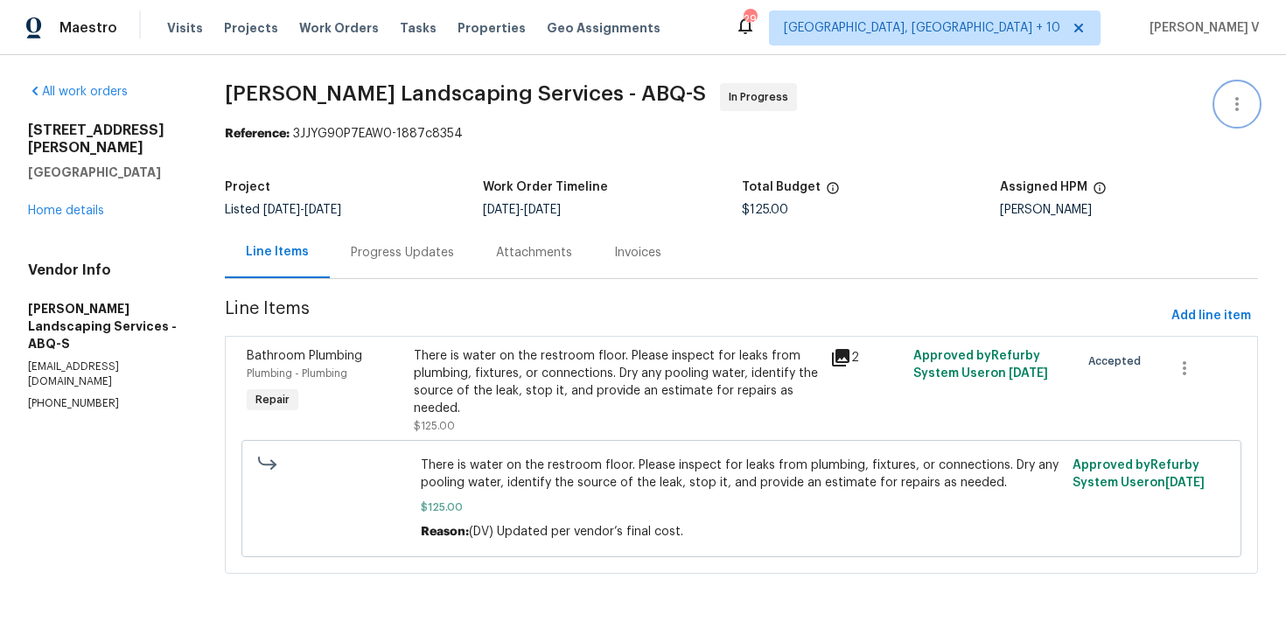
click at [1239, 95] on icon "button" at bounding box center [1237, 104] width 21 height 21
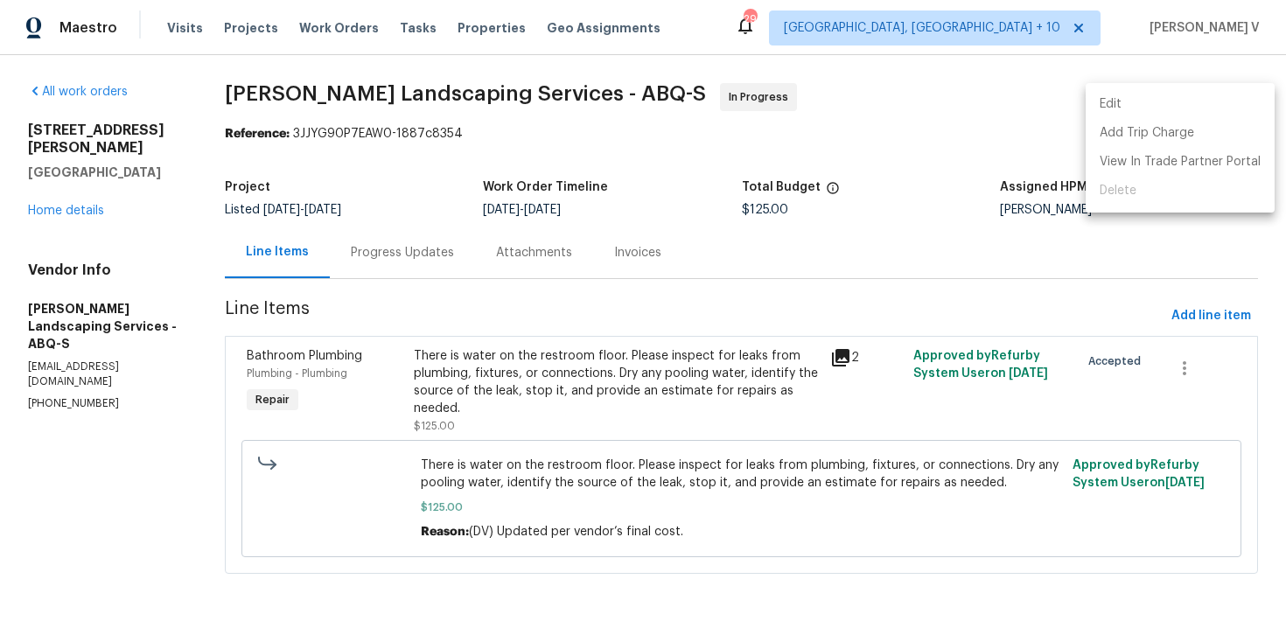
click at [645, 234] on div at bounding box center [643, 314] width 1286 height 628
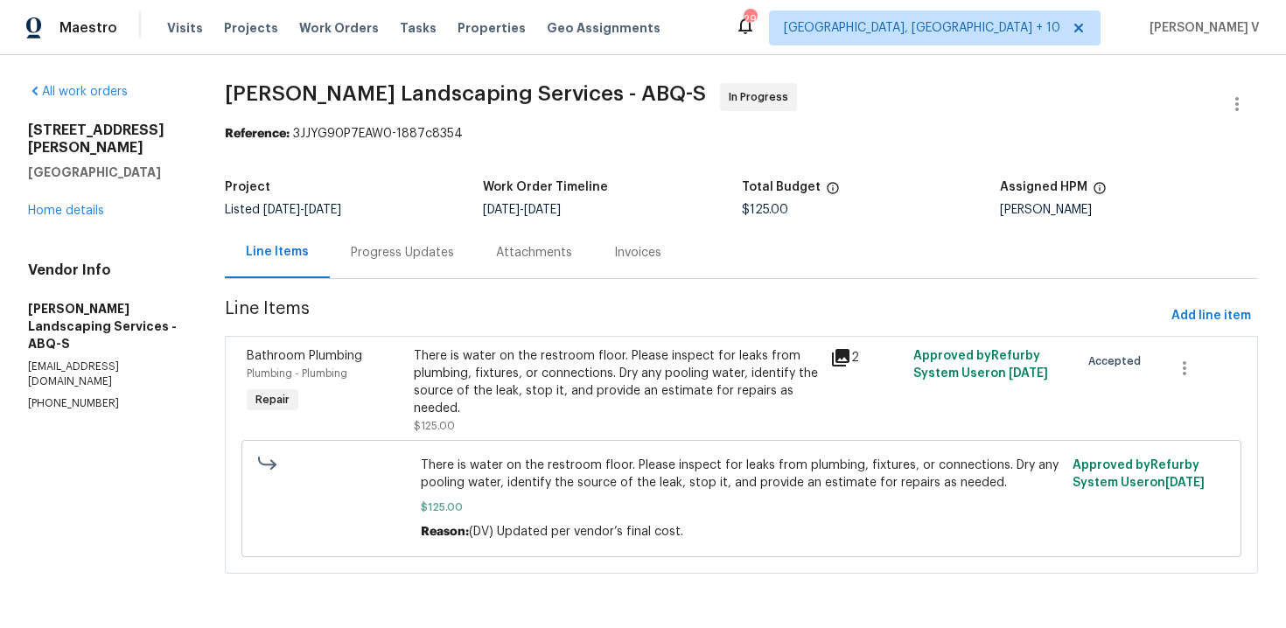
click at [1202, 114] on span "Rodriguez Landscaping Services - ABQ-S In Progress" at bounding box center [721, 104] width 992 height 42
click at [1204, 114] on span "Rodriguez Landscaping Services - ABQ-S In Progress" at bounding box center [721, 104] width 992 height 42
click at [1210, 112] on span "Rodriguez Landscaping Services - ABQ-S In Progress" at bounding box center [721, 104] width 992 height 42
click at [1223, 112] on button "button" at bounding box center [1237, 104] width 42 height 42
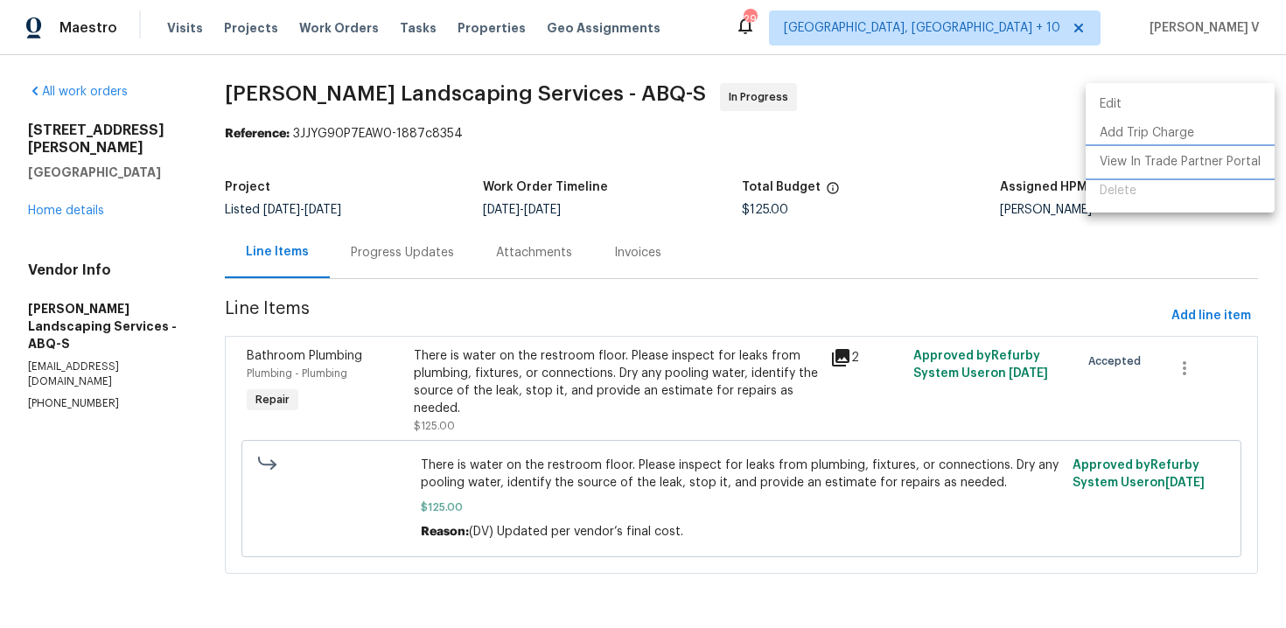
click at [1103, 160] on li "View In Trade Partner Portal" at bounding box center [1180, 162] width 189 height 29
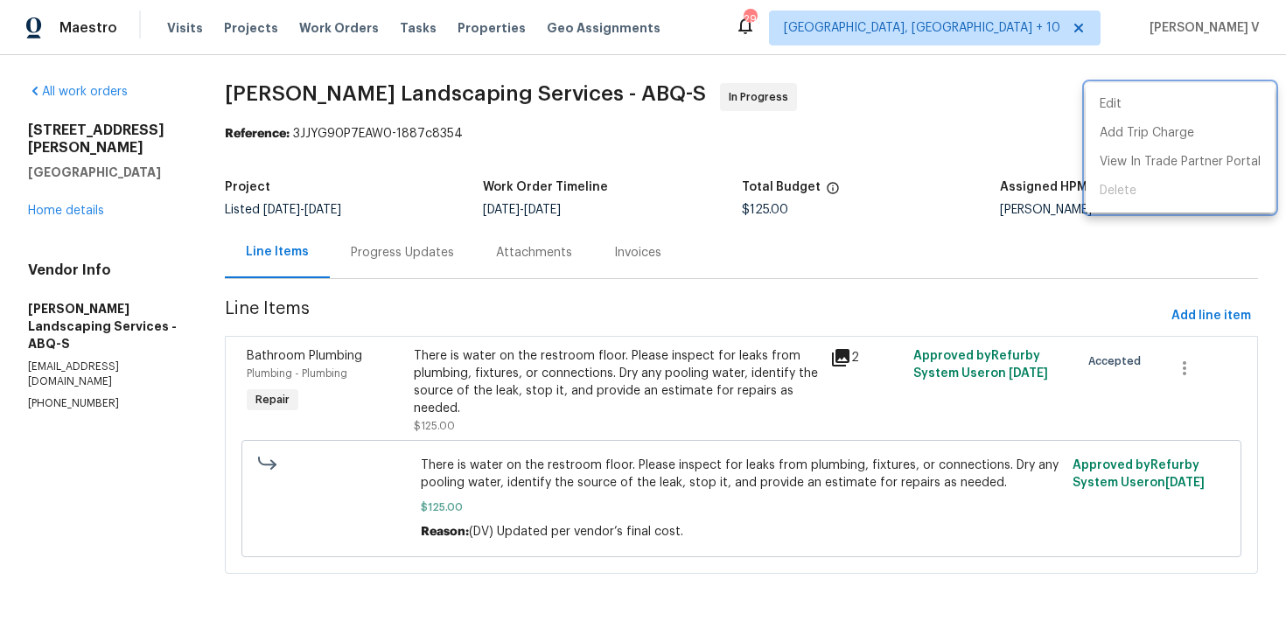
click at [430, 253] on div at bounding box center [643, 314] width 1286 height 628
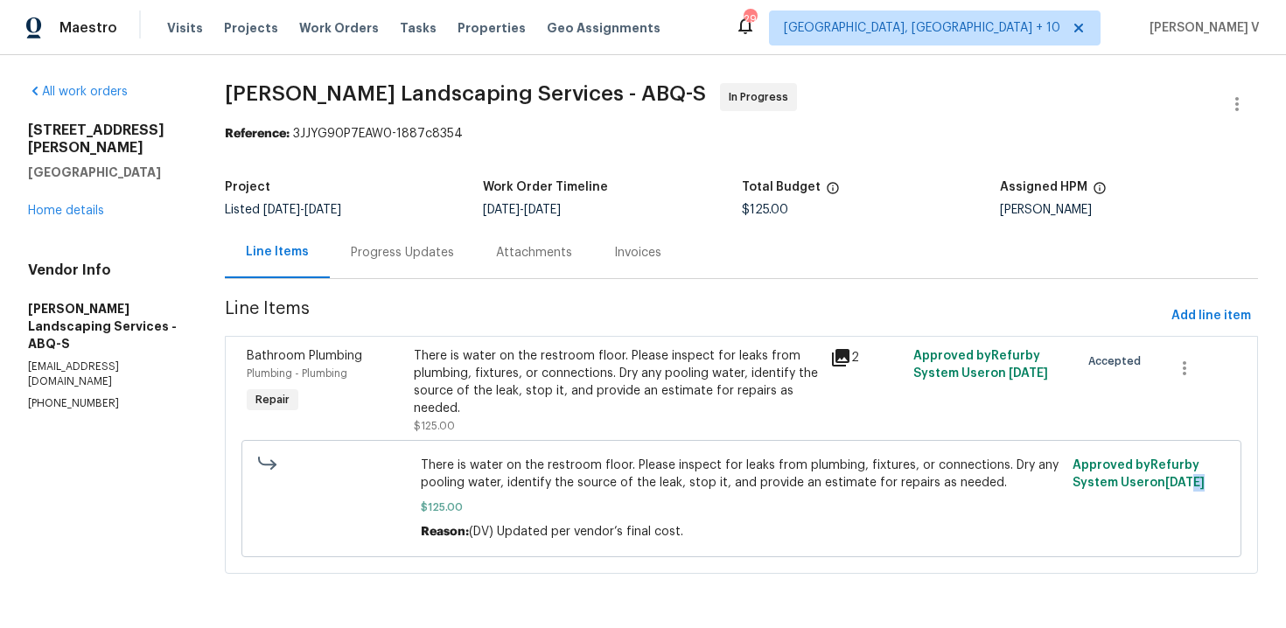
click at [429, 253] on div "Progress Updates" at bounding box center [402, 253] width 103 height 18
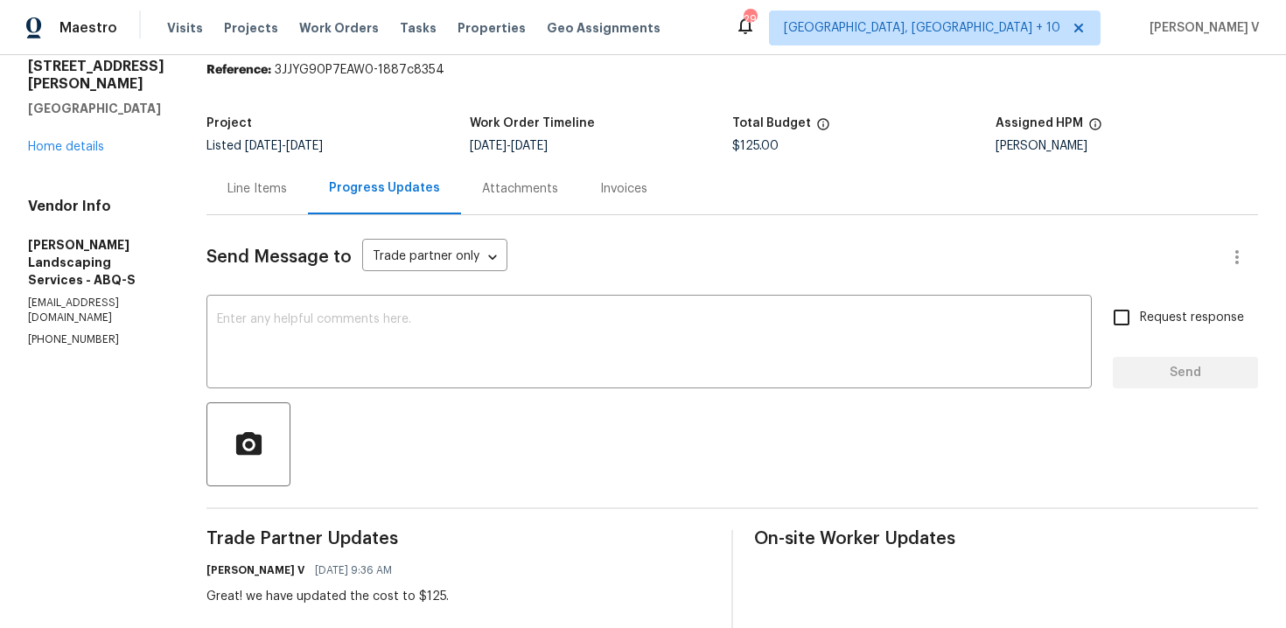
scroll to position [282, 0]
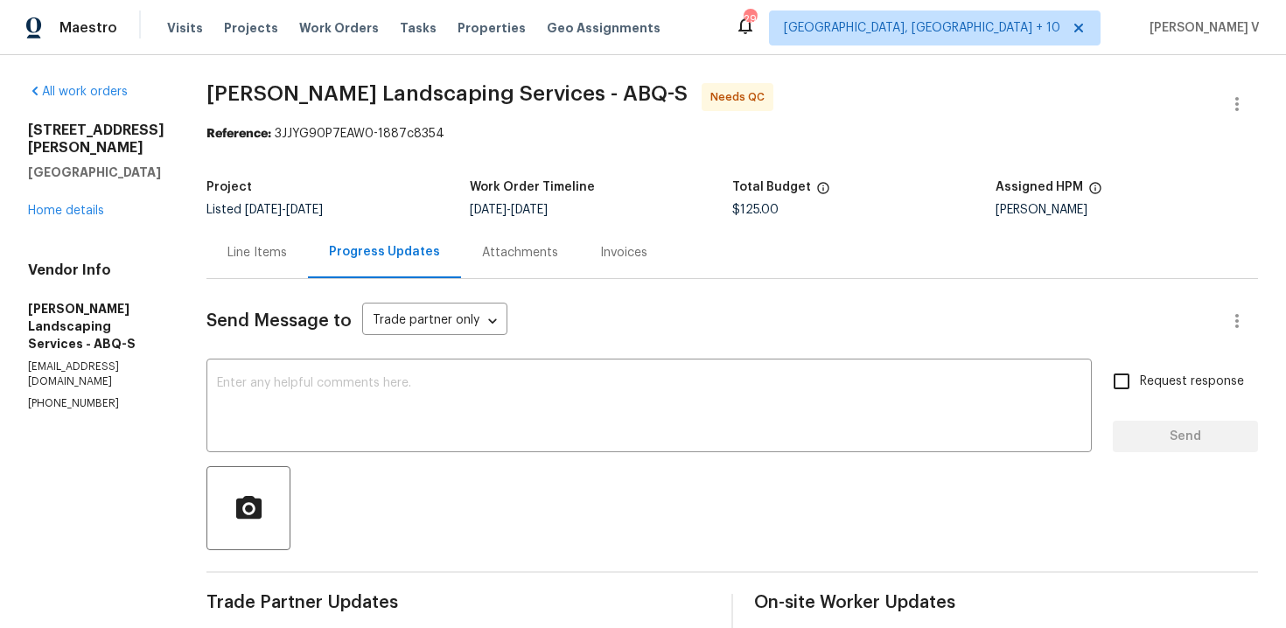
click at [272, 267] on div "Line Items" at bounding box center [258, 253] width 102 height 52
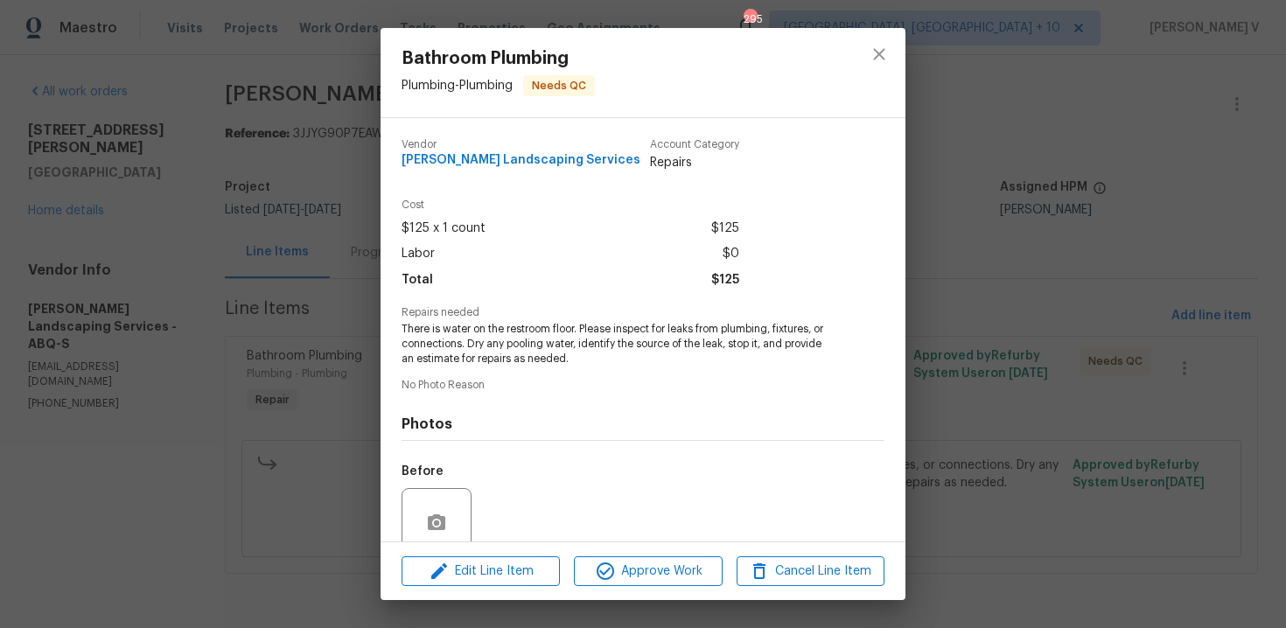
scroll to position [148, 0]
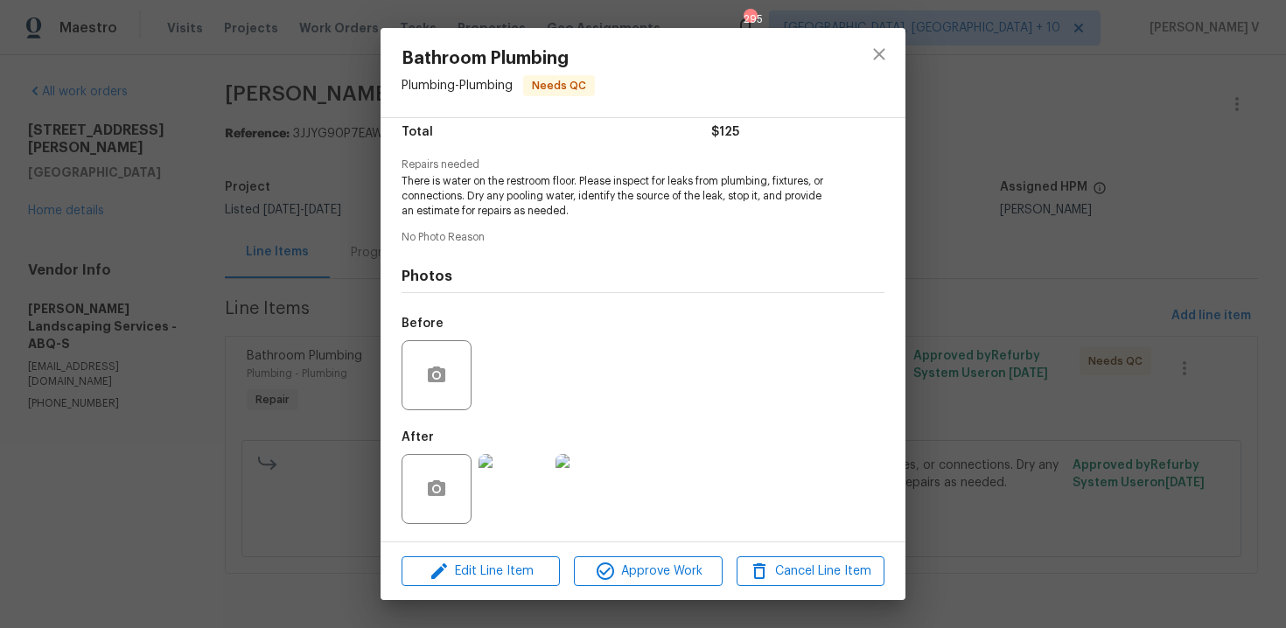
click at [521, 480] on img at bounding box center [514, 489] width 70 height 70
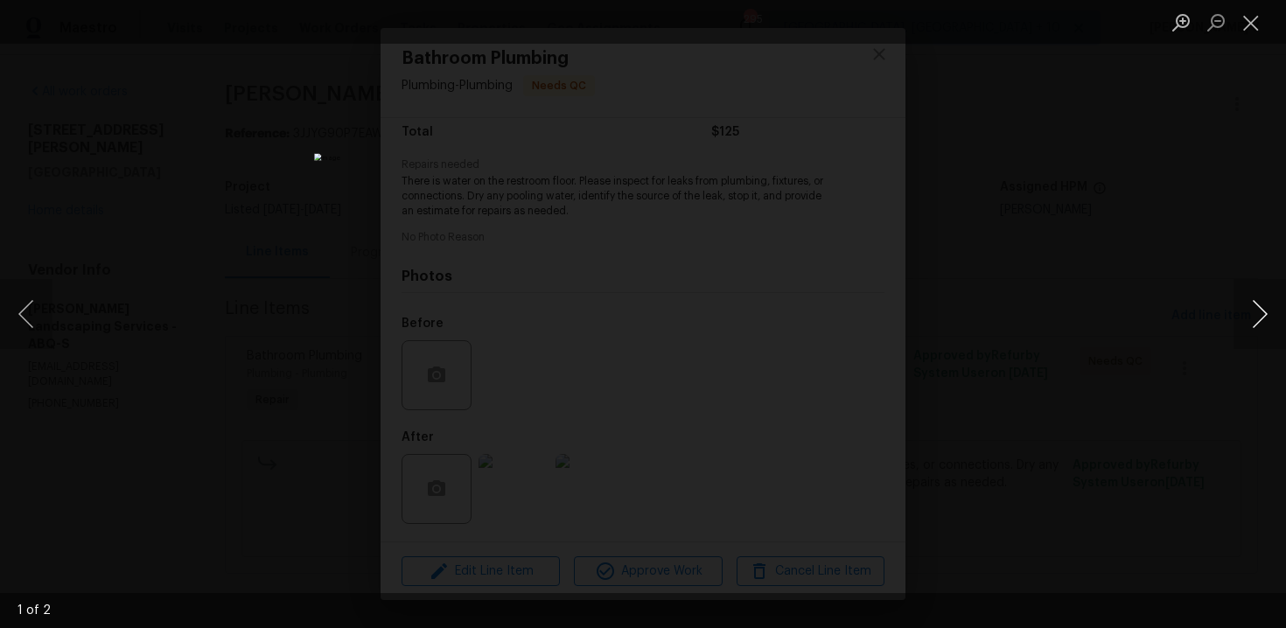
click at [1252, 316] on button "Next image" at bounding box center [1260, 314] width 53 height 70
click at [1203, 232] on div "Lightbox" at bounding box center [643, 314] width 1286 height 628
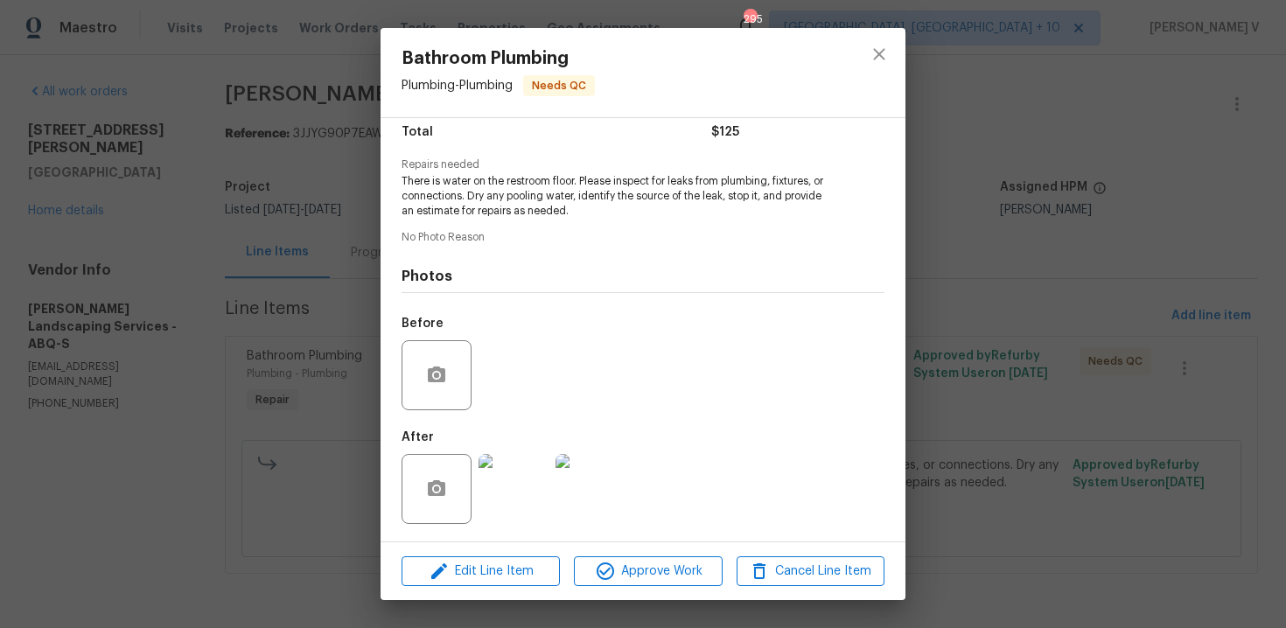
click at [1203, 232] on div "Bathroom Plumbing Plumbing - Plumbing Needs QC Vendor [PERSON_NAME] Landscaping…" at bounding box center [643, 314] width 1286 height 628
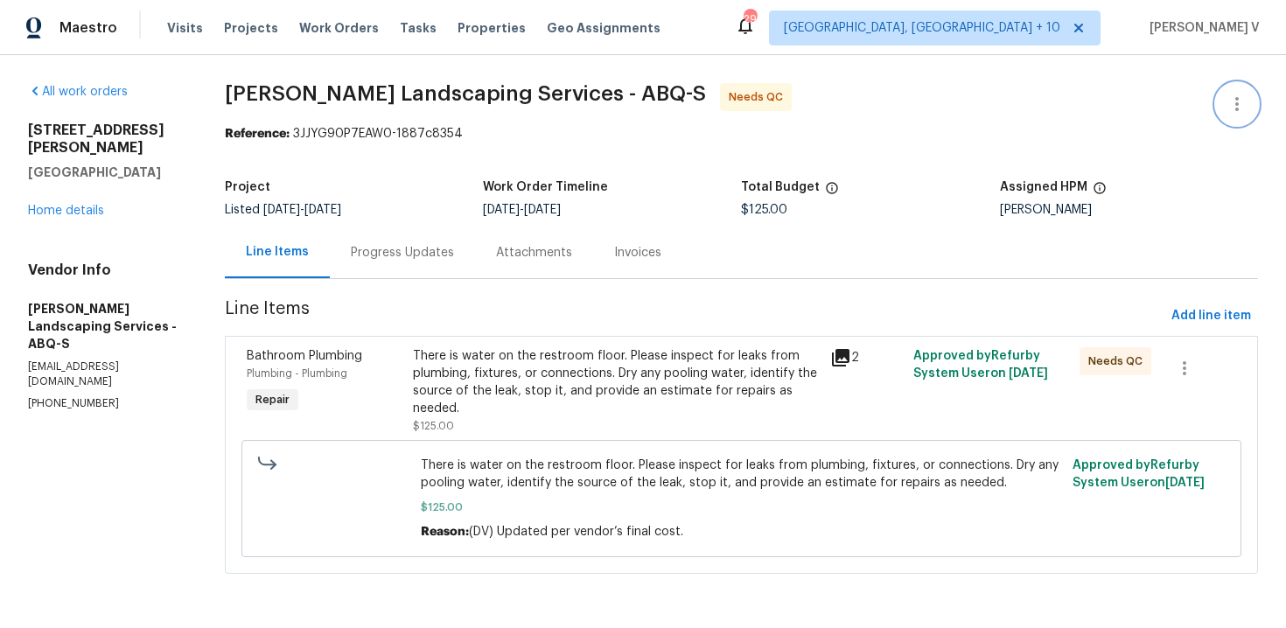
click at [1222, 99] on button "button" at bounding box center [1237, 104] width 42 height 42
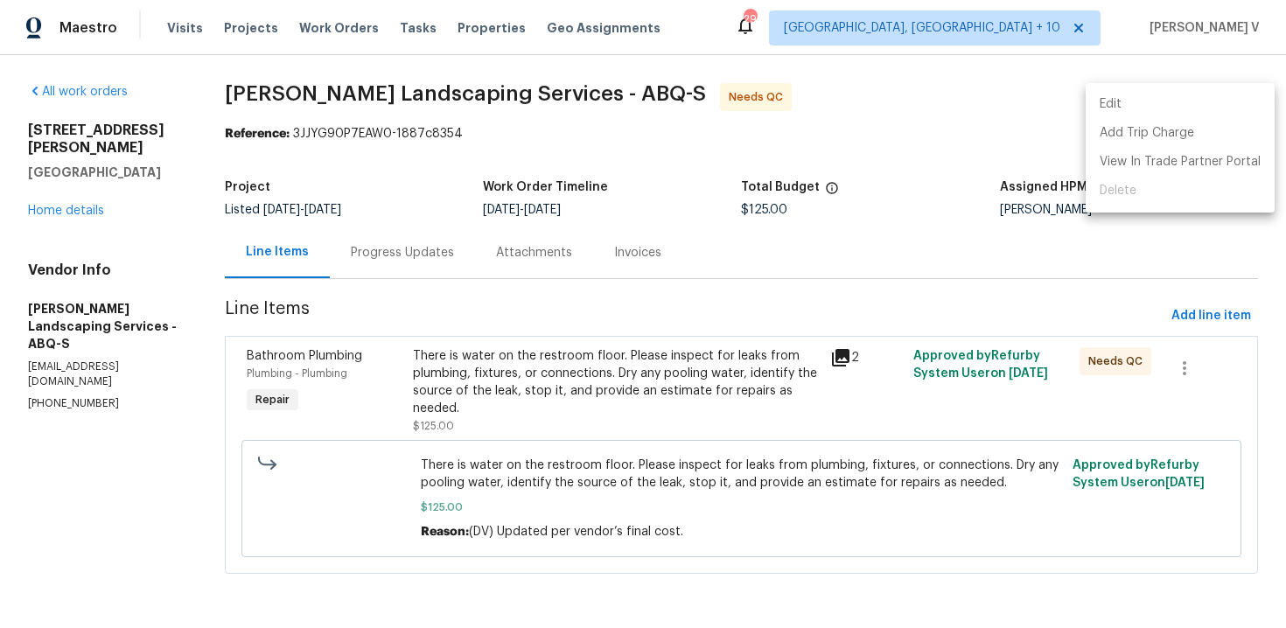
click at [1222, 99] on li "Edit" at bounding box center [1180, 104] width 189 height 29
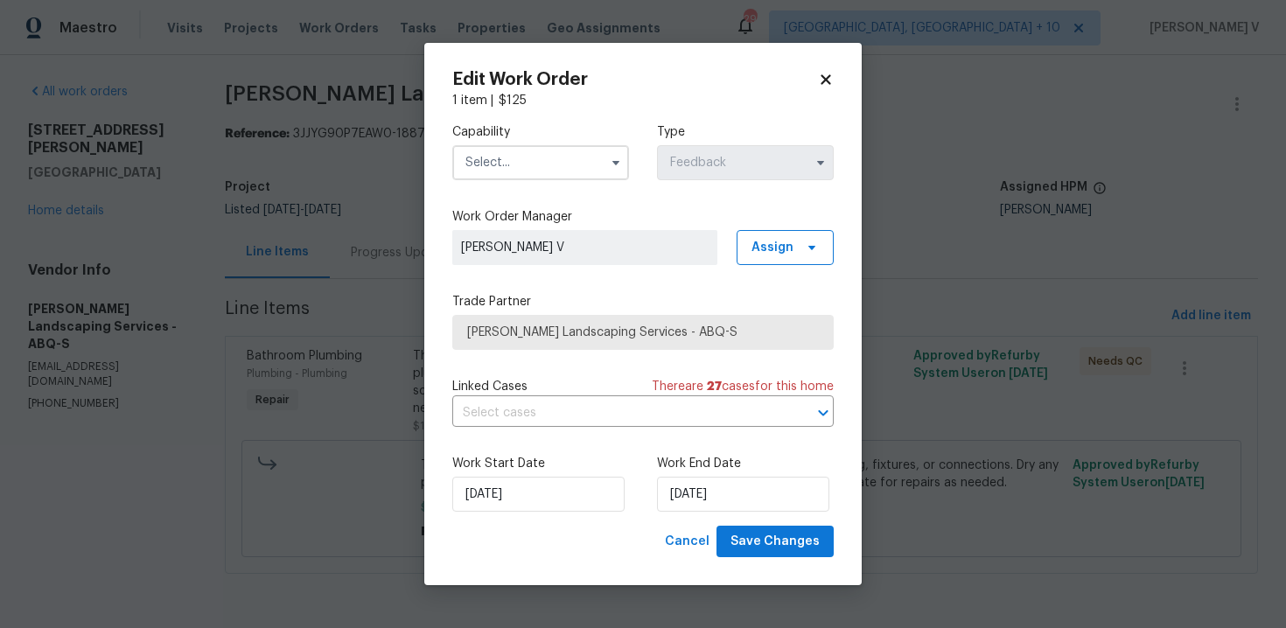
click at [561, 172] on input "text" at bounding box center [540, 162] width 177 height 35
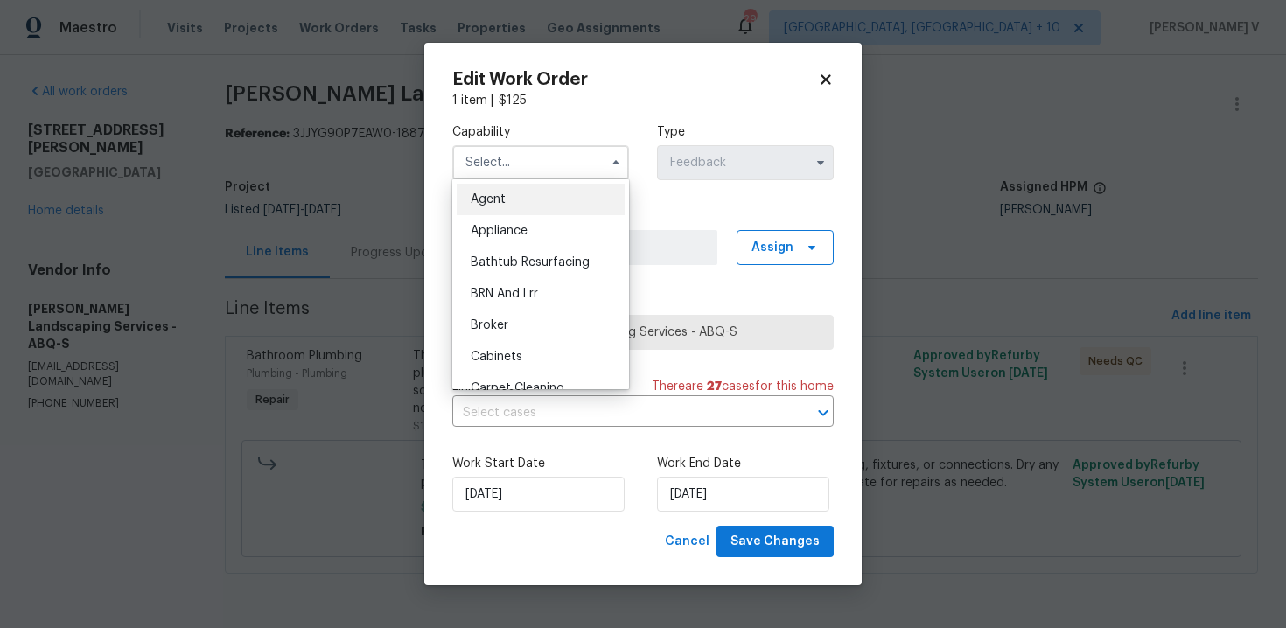
click at [513, 193] on div "Agent" at bounding box center [541, 200] width 168 height 32
type input "Agent"
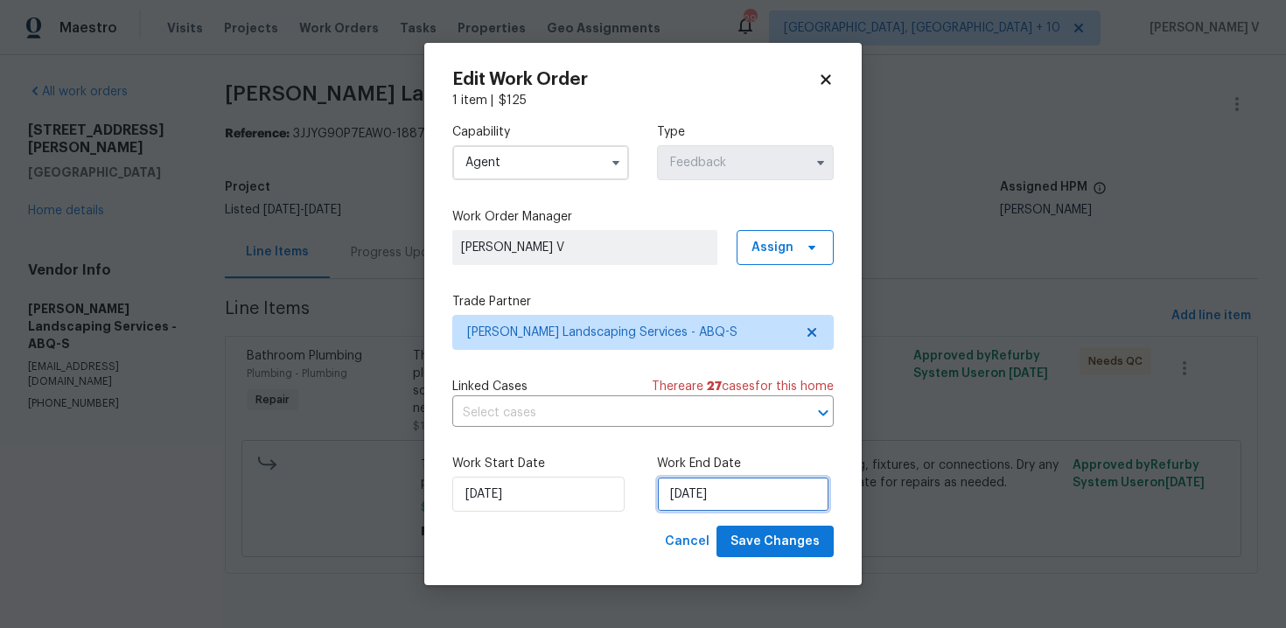
click at [688, 502] on input "01/09/2025" at bounding box center [743, 494] width 172 height 35
select select "8"
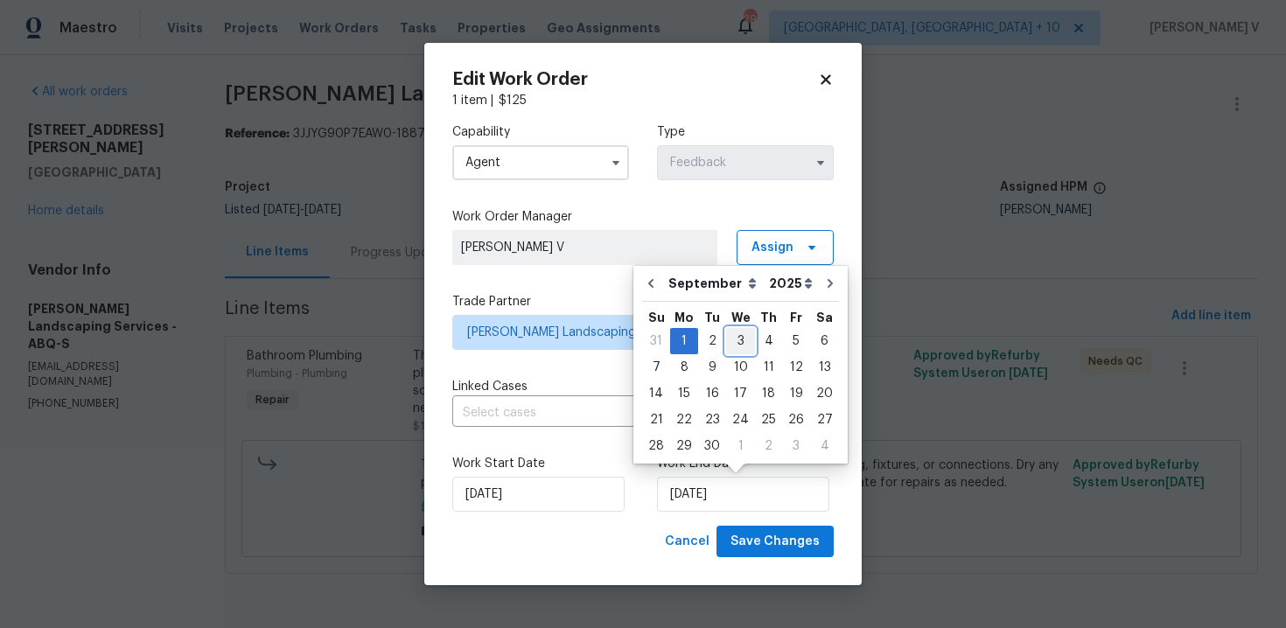
click at [733, 334] on div "3" at bounding box center [740, 341] width 29 height 25
type input "03/09/2025"
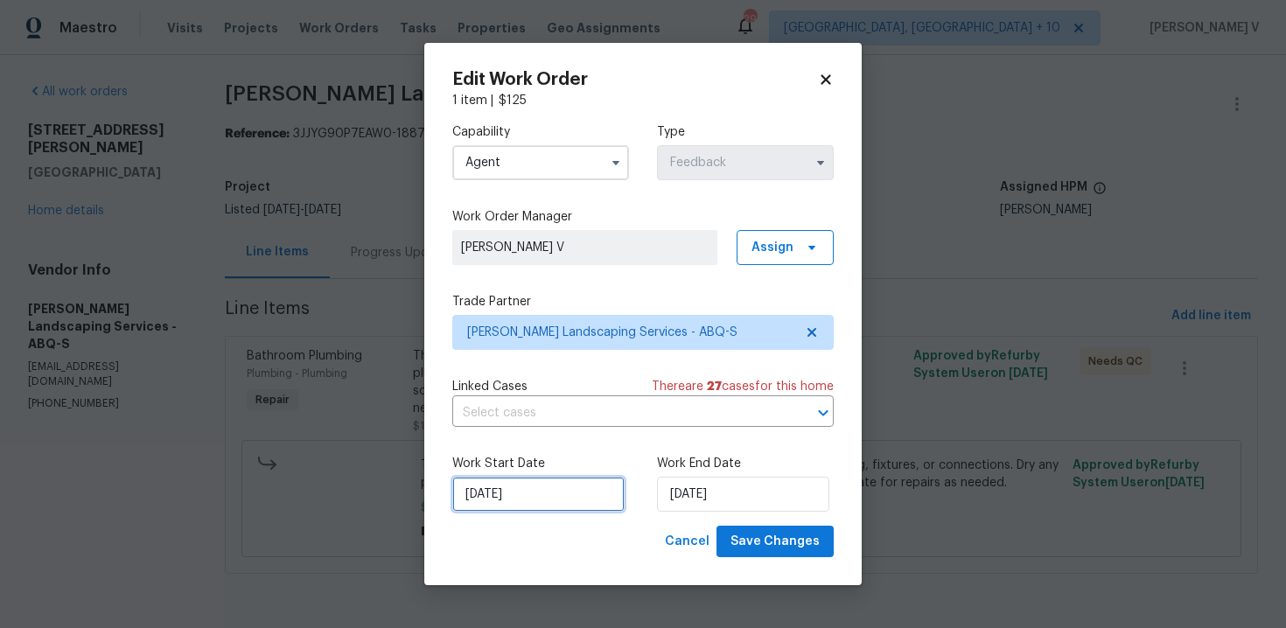
click at [528, 502] on input "28/08/2025" at bounding box center [538, 494] width 172 height 35
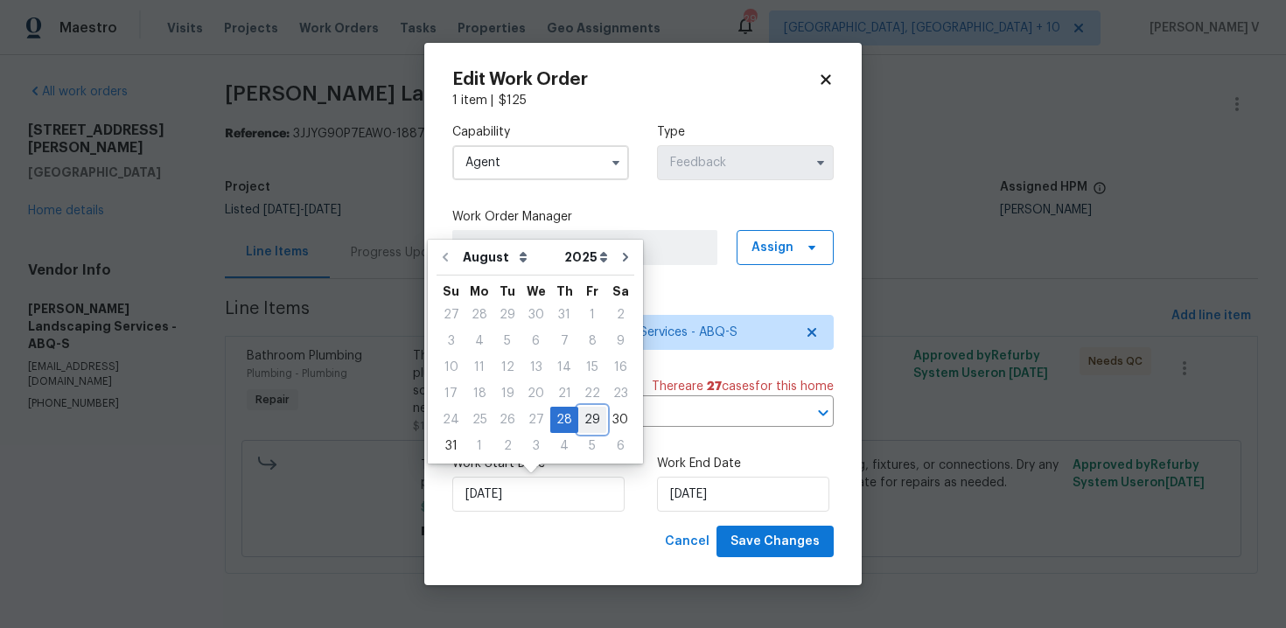
click at [578, 420] on div "29" at bounding box center [592, 420] width 28 height 25
type input "29/08/2025"
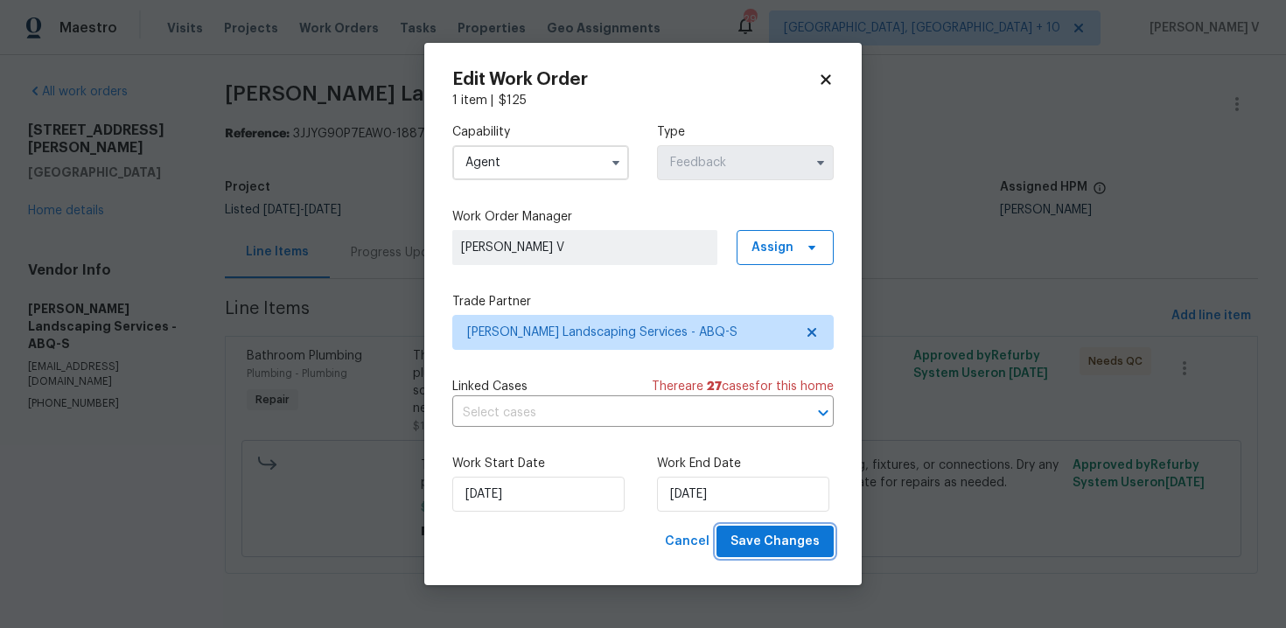
click at [769, 542] on span "Save Changes" at bounding box center [775, 542] width 89 height 22
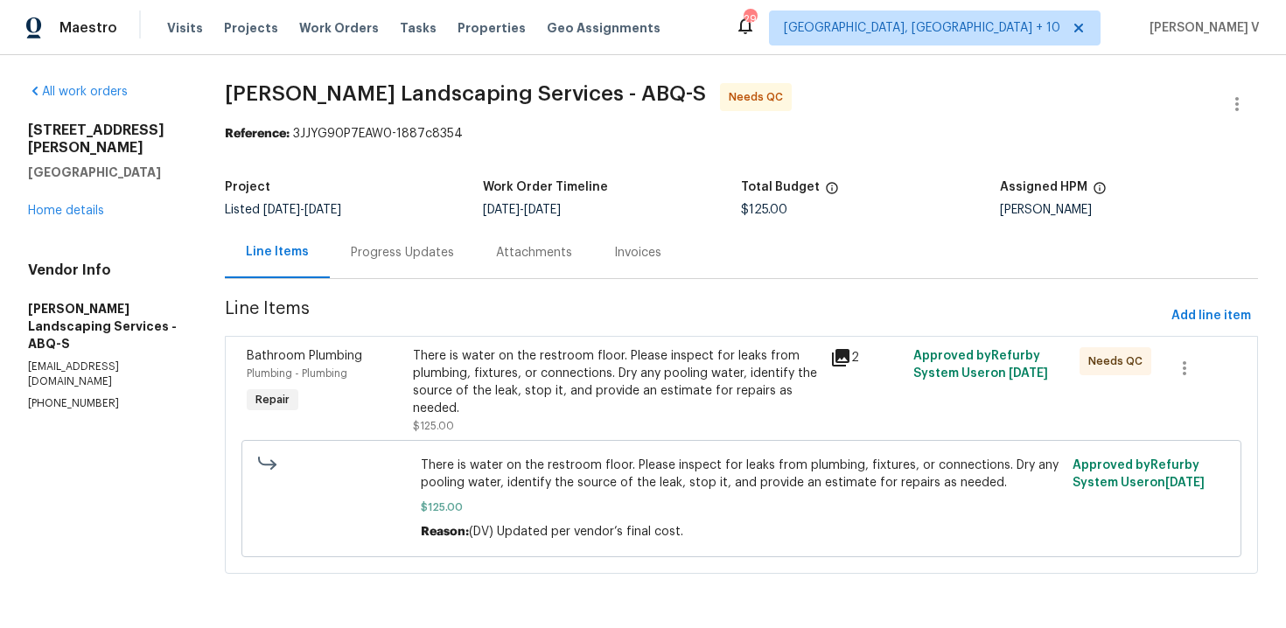
click at [382, 256] on div "Progress Updates" at bounding box center [402, 253] width 103 height 18
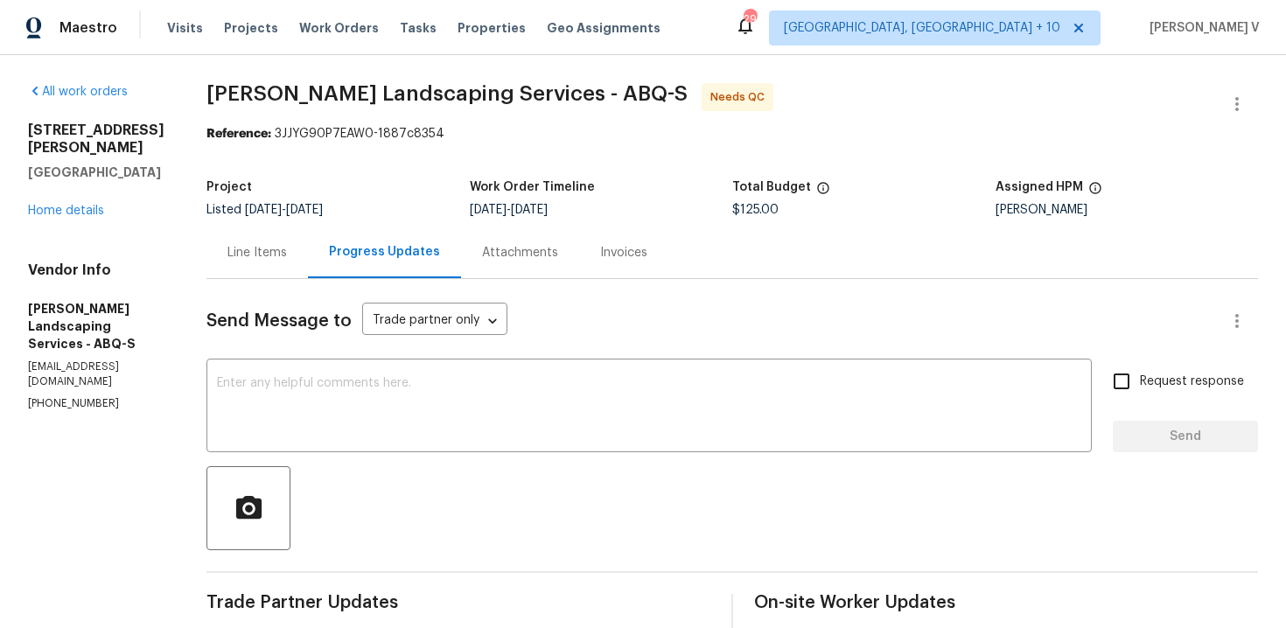
click at [308, 270] on div "Line Items" at bounding box center [258, 253] width 102 height 52
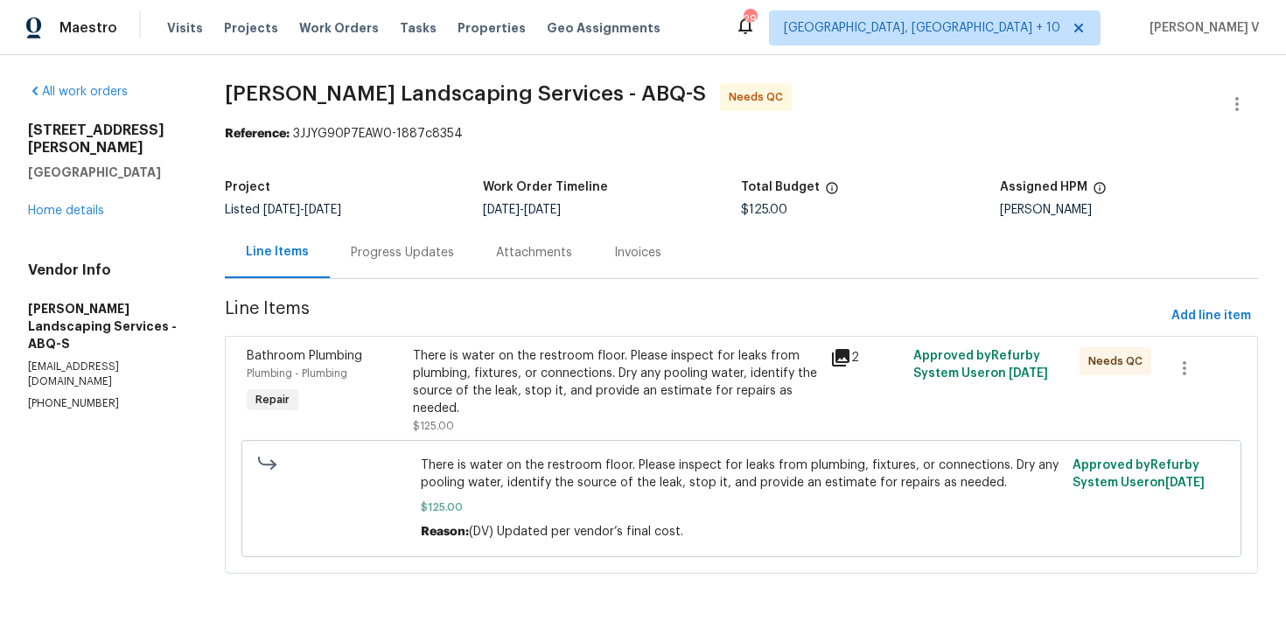
click at [474, 360] on div "There is water on the restroom floor. Please inspect for leaks from plumbing, f…" at bounding box center [616, 382] width 406 height 70
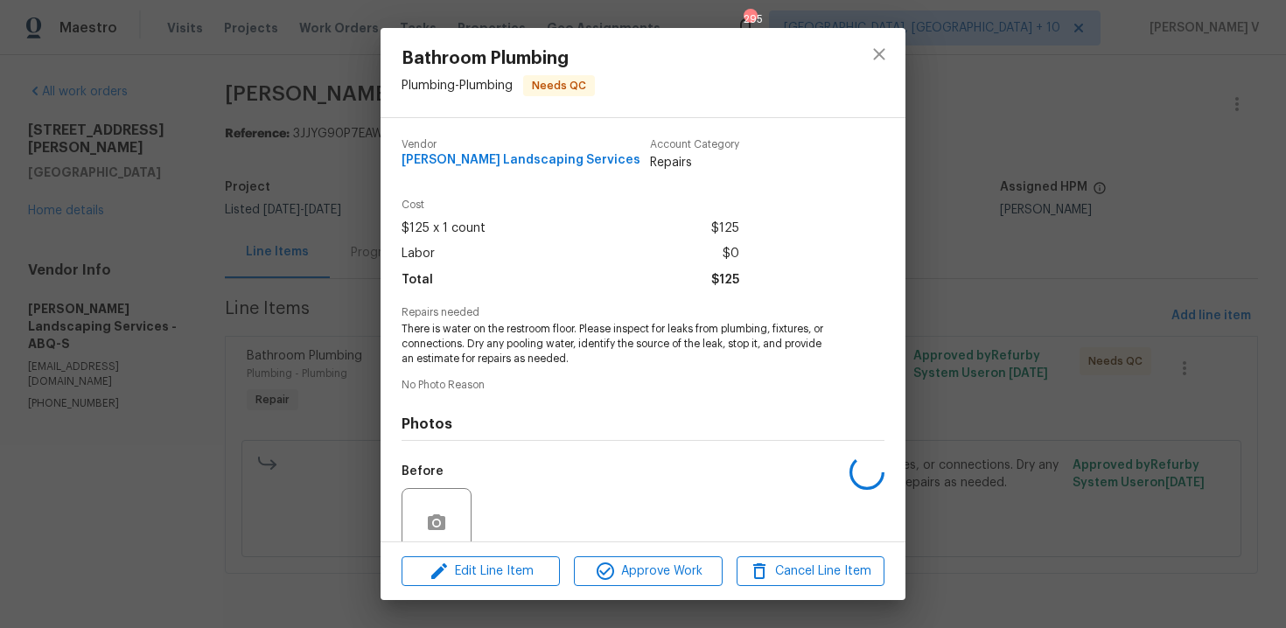
scroll to position [148, 0]
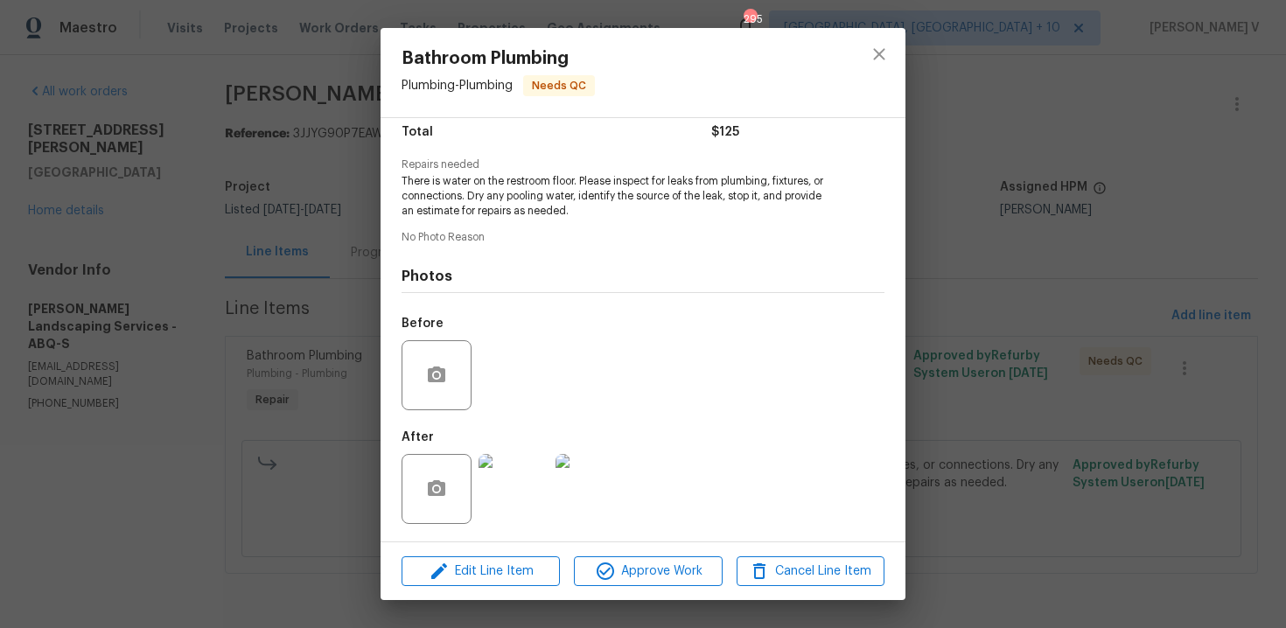
click at [263, 223] on div "Bathroom Plumbing Plumbing - Plumbing Needs QC Vendor [PERSON_NAME] Landscaping…" at bounding box center [643, 314] width 1286 height 628
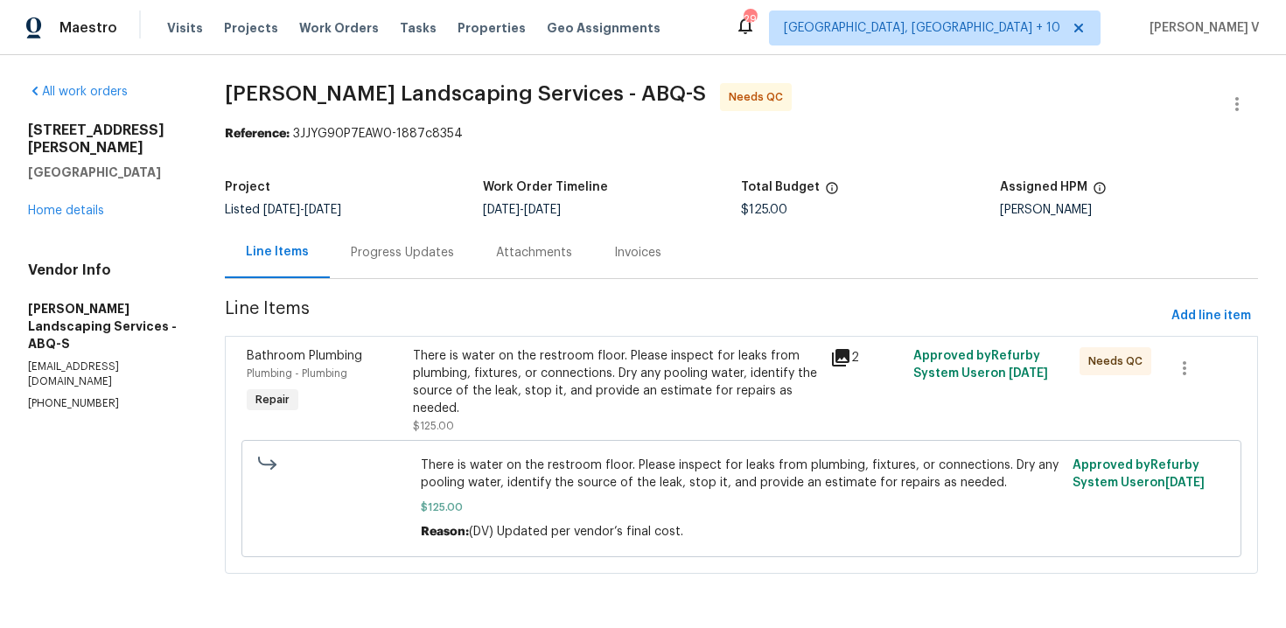
click at [495, 409] on div "There is water on the restroom floor. Please inspect for leaks from plumbing, f…" at bounding box center [616, 382] width 406 height 70
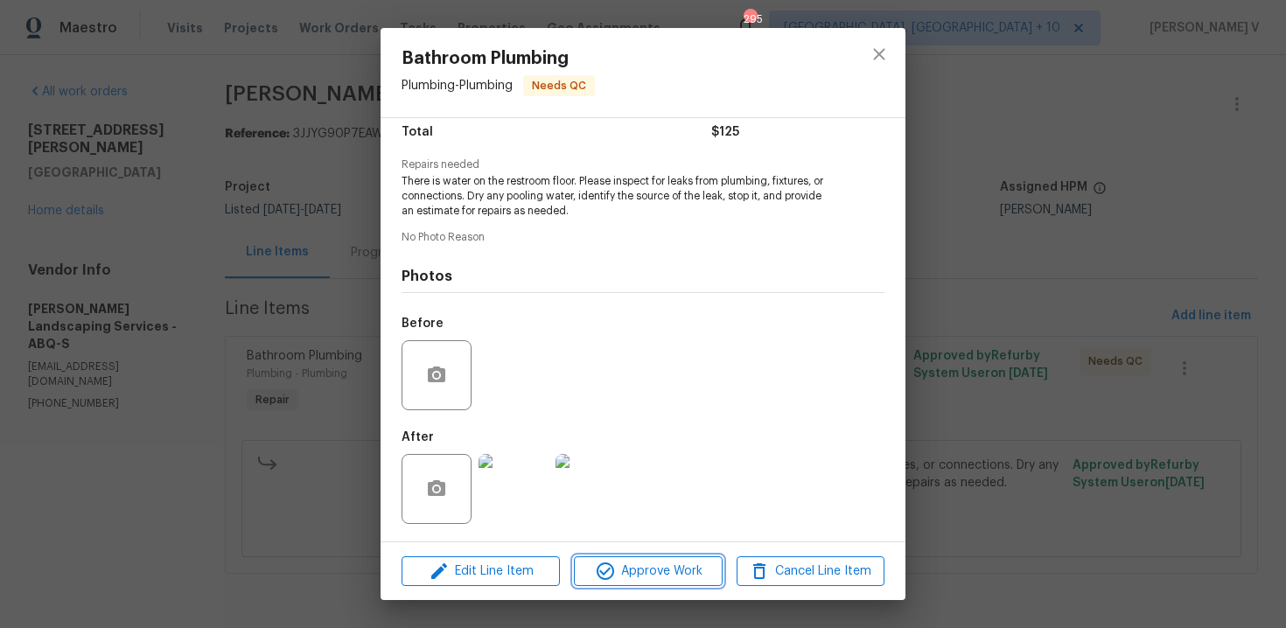
click at [610, 566] on icon "button" at bounding box center [605, 571] width 21 height 21
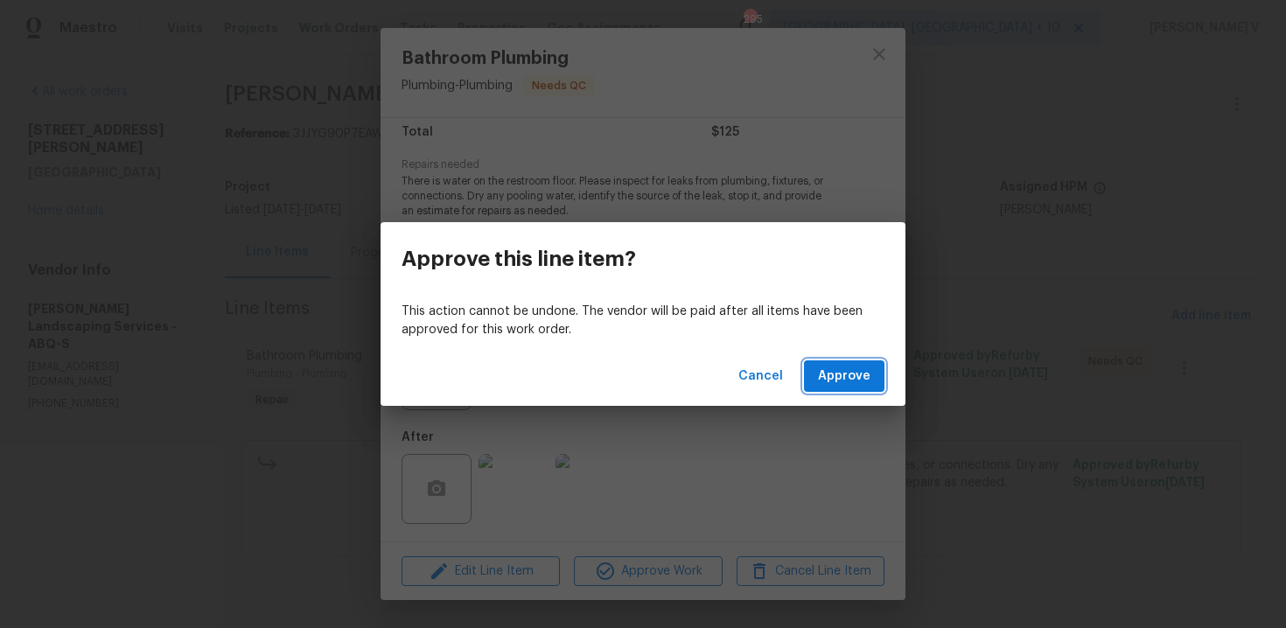
click at [824, 368] on span "Approve" at bounding box center [844, 377] width 53 height 22
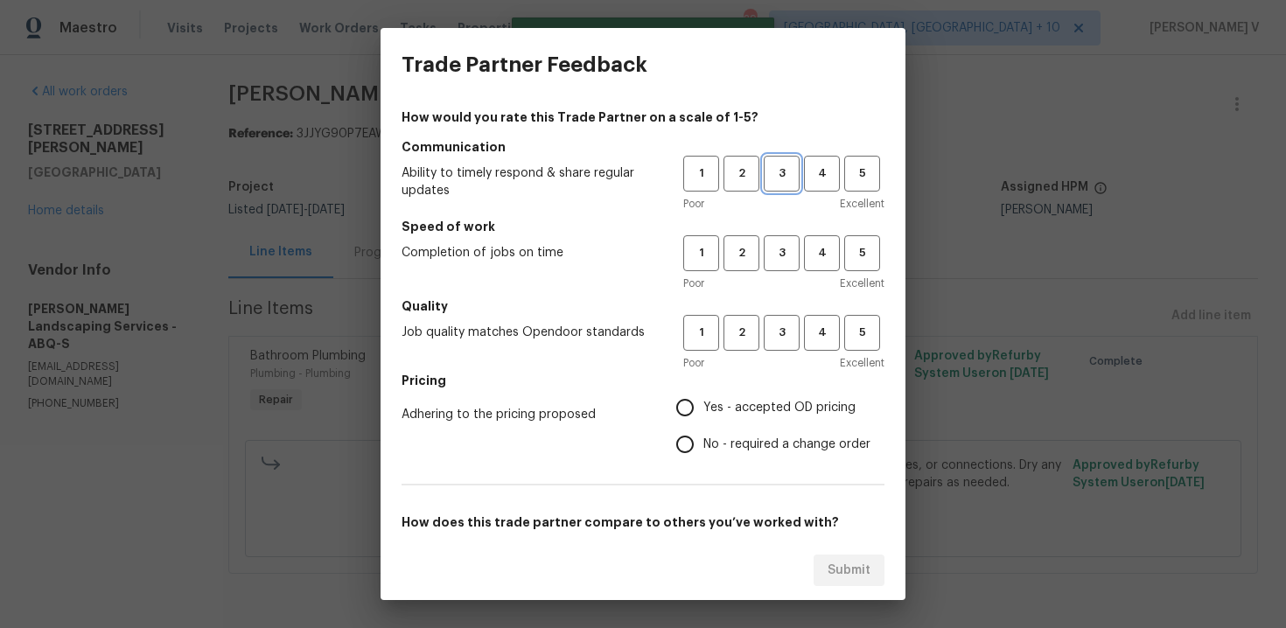
click at [777, 172] on span "3" at bounding box center [782, 174] width 32 height 20
click at [775, 256] on span "3" at bounding box center [782, 253] width 32 height 20
click at [779, 333] on span "3" at bounding box center [782, 333] width 32 height 20
click at [690, 441] on input "No - required a change order" at bounding box center [685, 444] width 37 height 37
radio input "true"
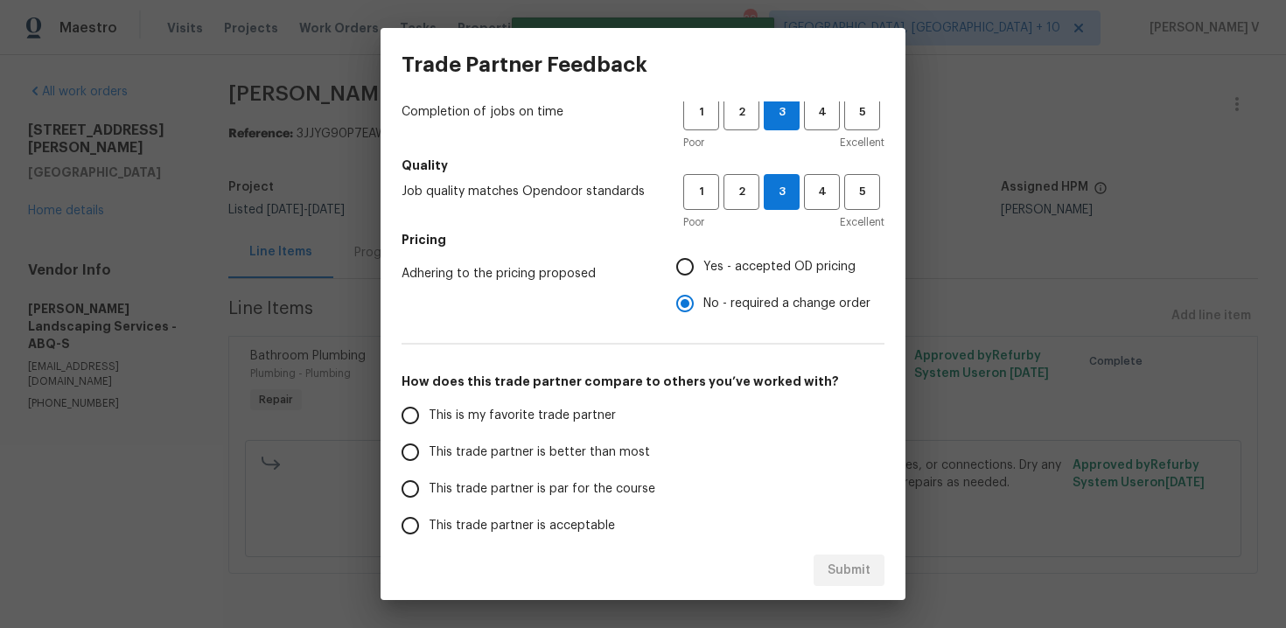
scroll to position [157, 0]
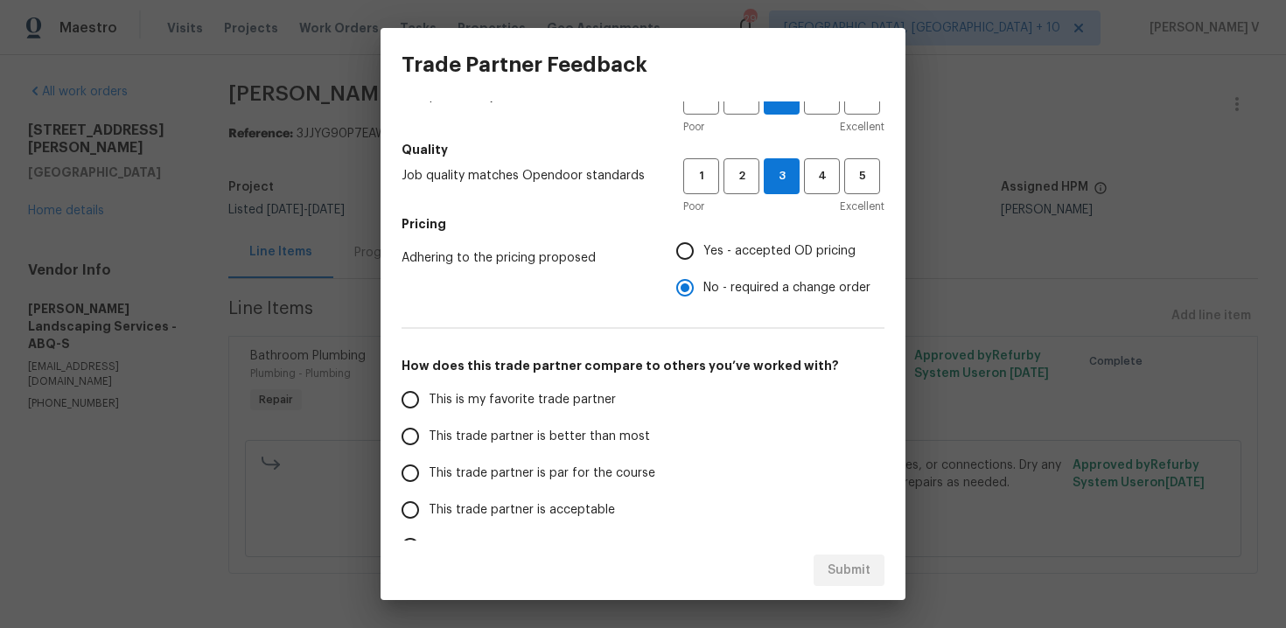
click at [432, 434] on span "This trade partner is better than most" at bounding box center [539, 437] width 221 height 18
click at [429, 434] on input "This trade partner is better than most" at bounding box center [410, 436] width 37 height 37
click at [861, 581] on button "Submit" at bounding box center [849, 571] width 71 height 32
radio input "true"
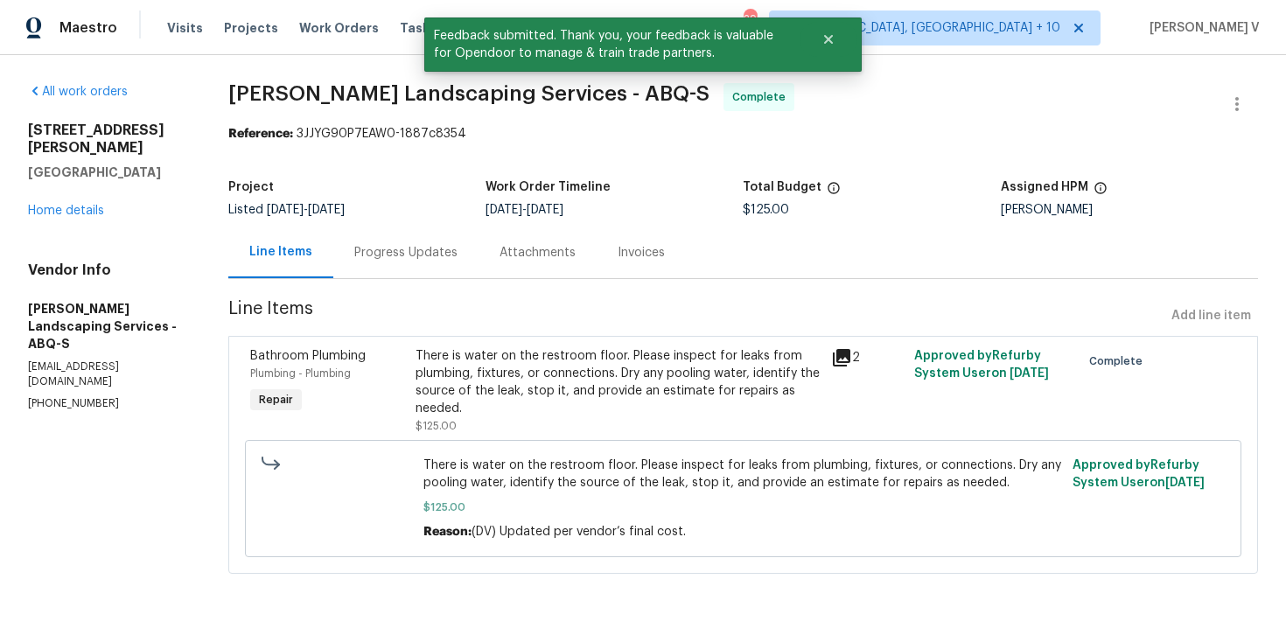
click at [434, 263] on div "Progress Updates" at bounding box center [405, 253] width 145 height 52
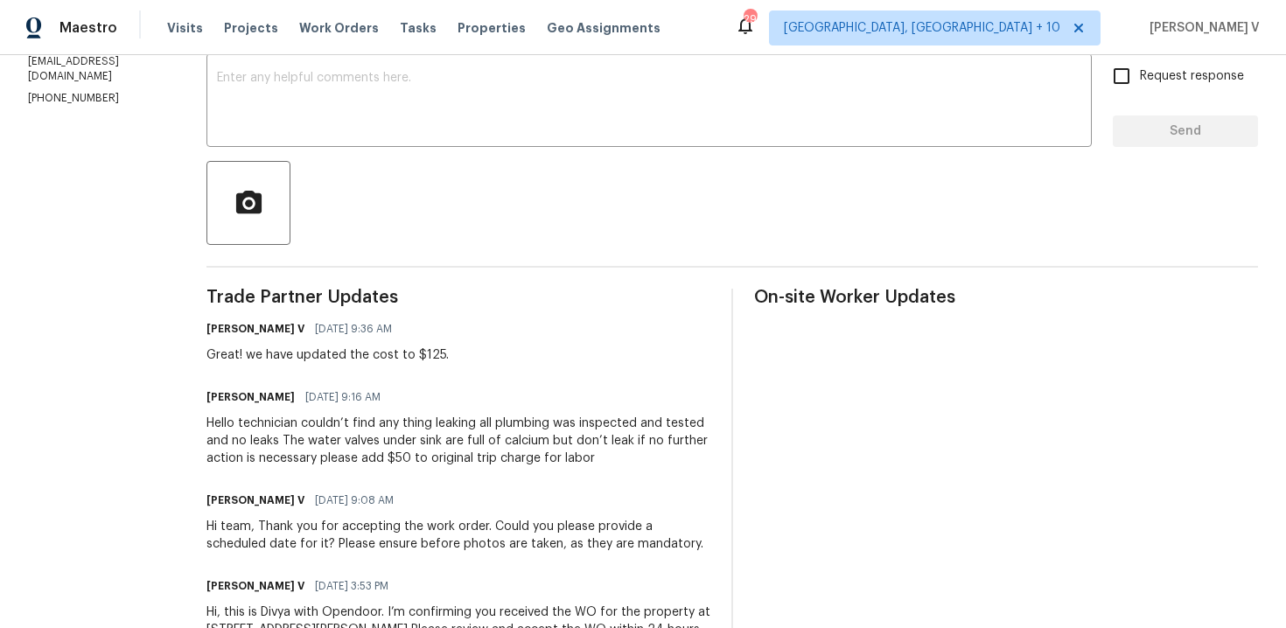
scroll to position [212, 0]
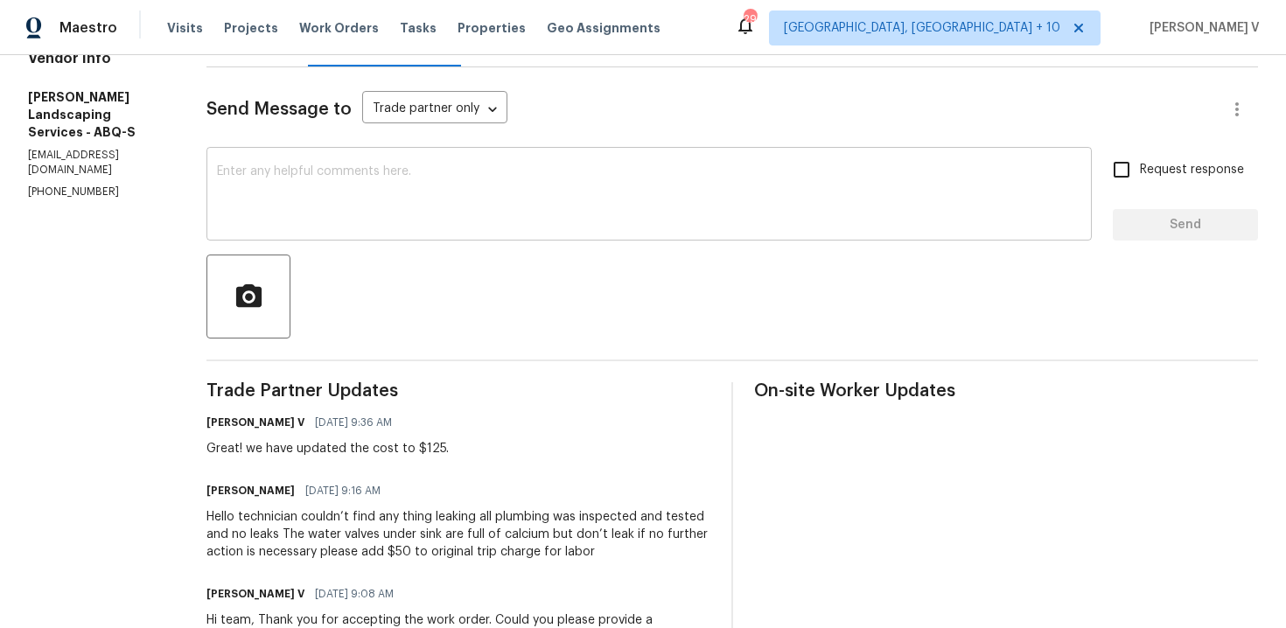
click at [411, 234] on div "x ​" at bounding box center [650, 195] width 886 height 89
paste textarea "Hey, the work order has been approved. Thanks for the job :)"
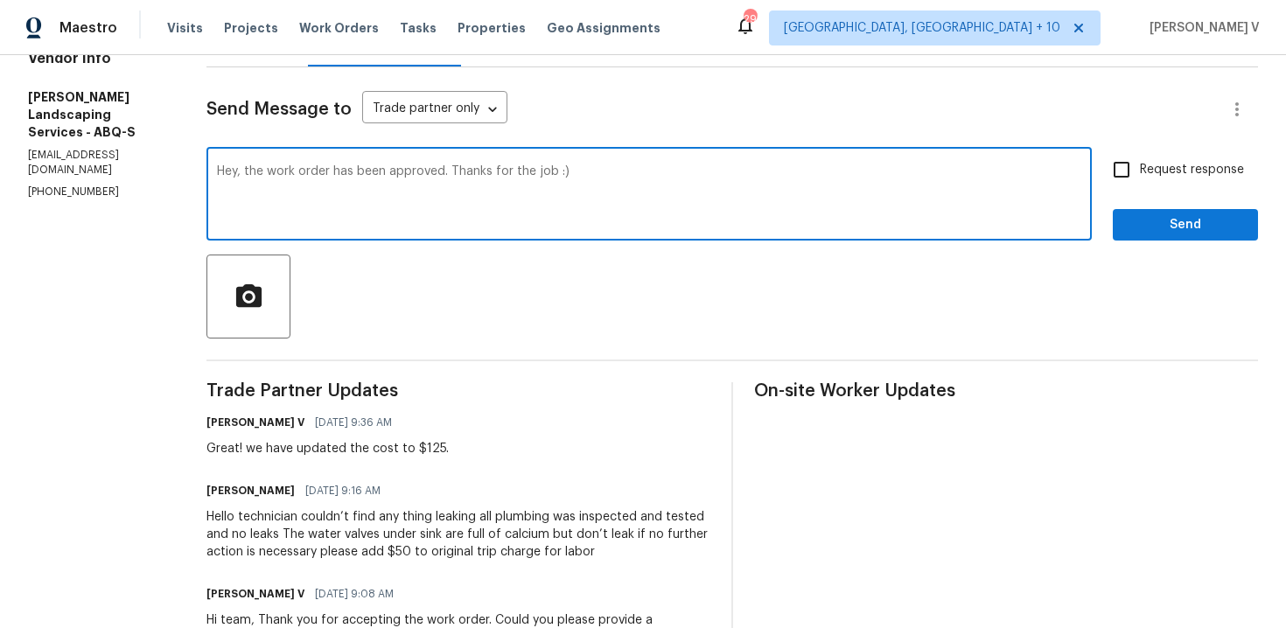
type textarea "Hey, the work order has been approved. Thanks for the job :)"
click at [1158, 219] on span "Send" at bounding box center [1185, 225] width 117 height 22
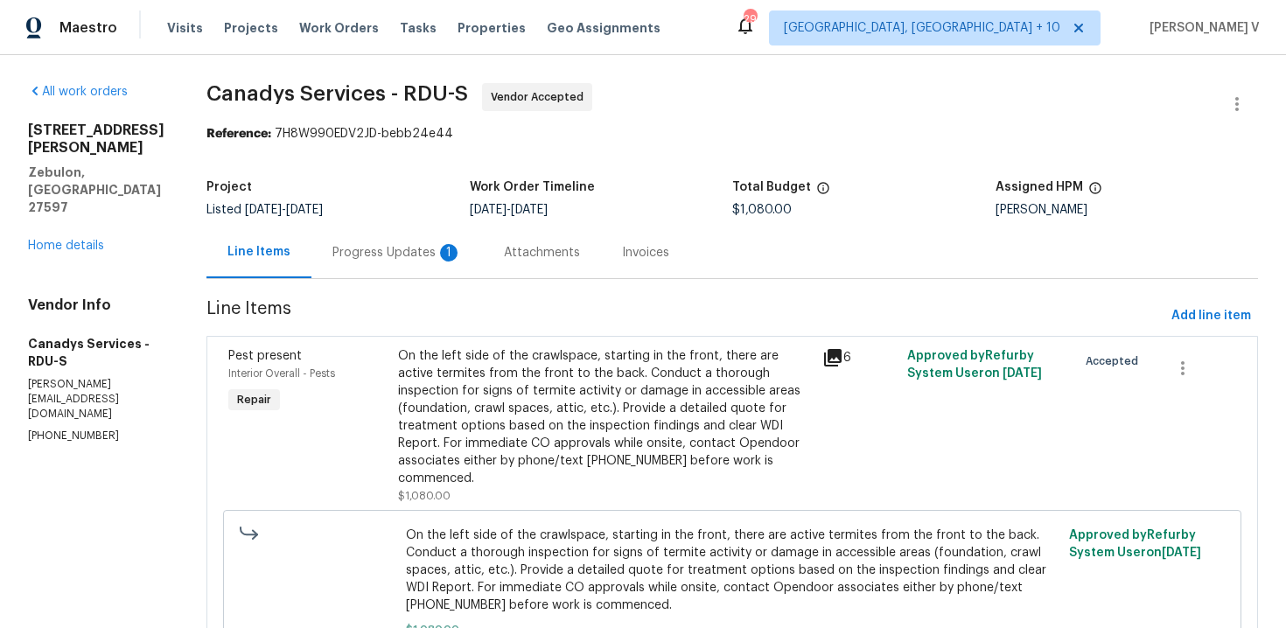
click at [379, 256] on div "Progress Updates 1" at bounding box center [398, 253] width 130 height 18
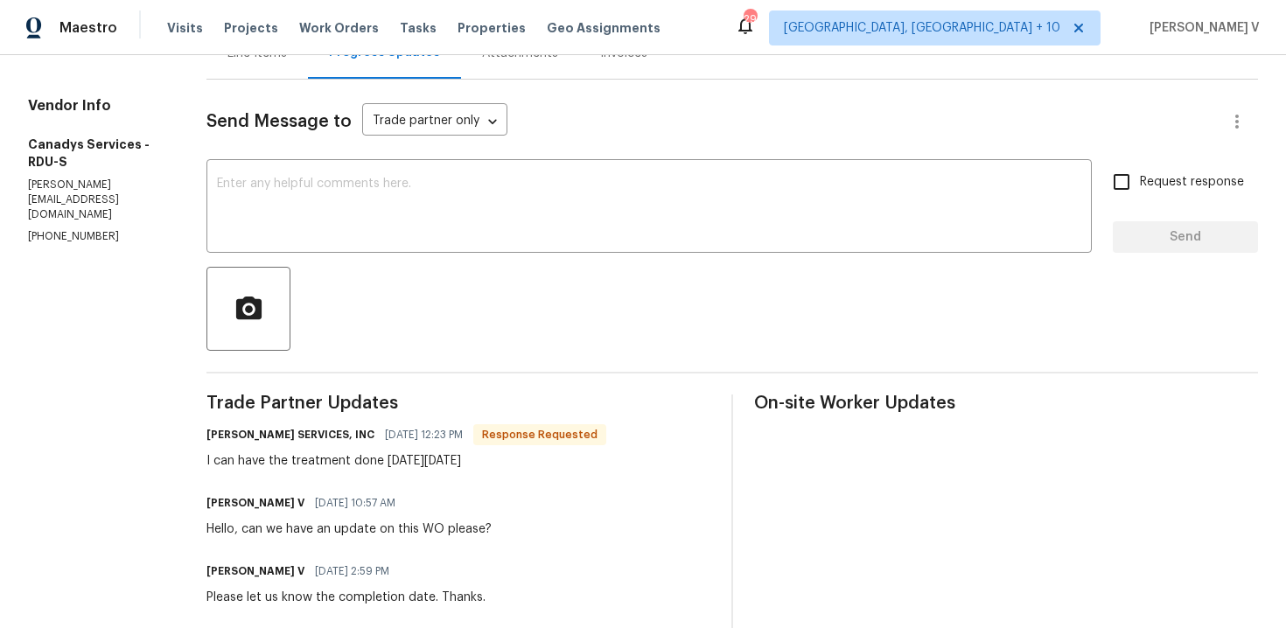
scroll to position [245, 0]
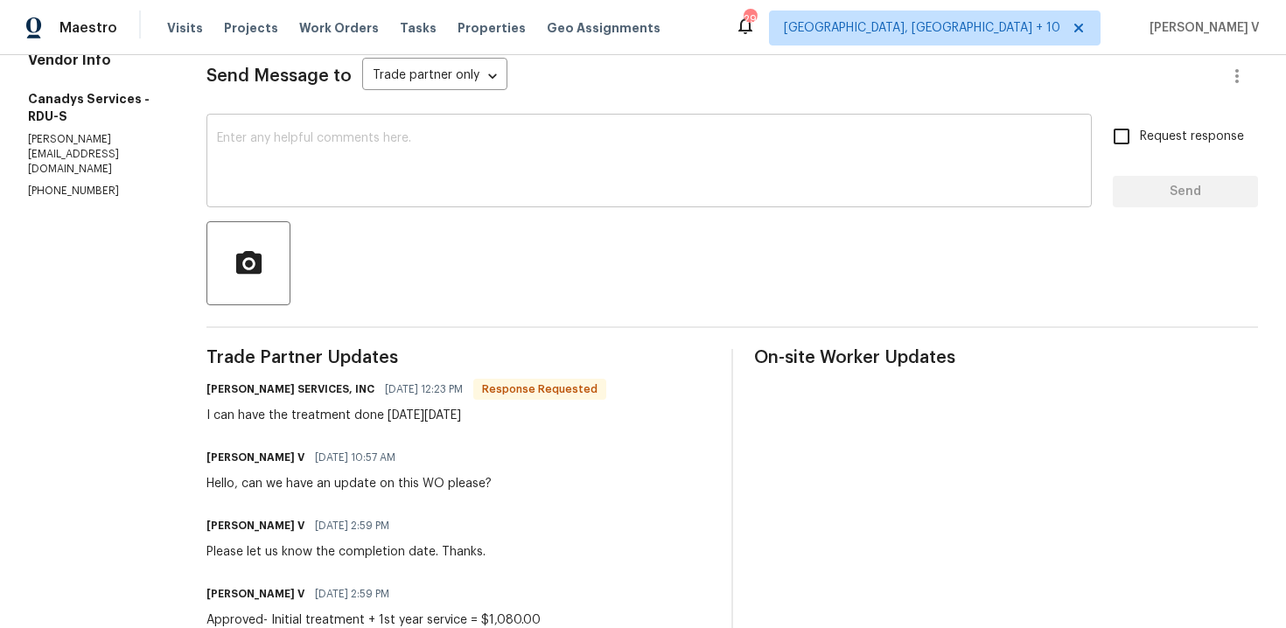
click at [360, 157] on textarea at bounding box center [649, 162] width 865 height 61
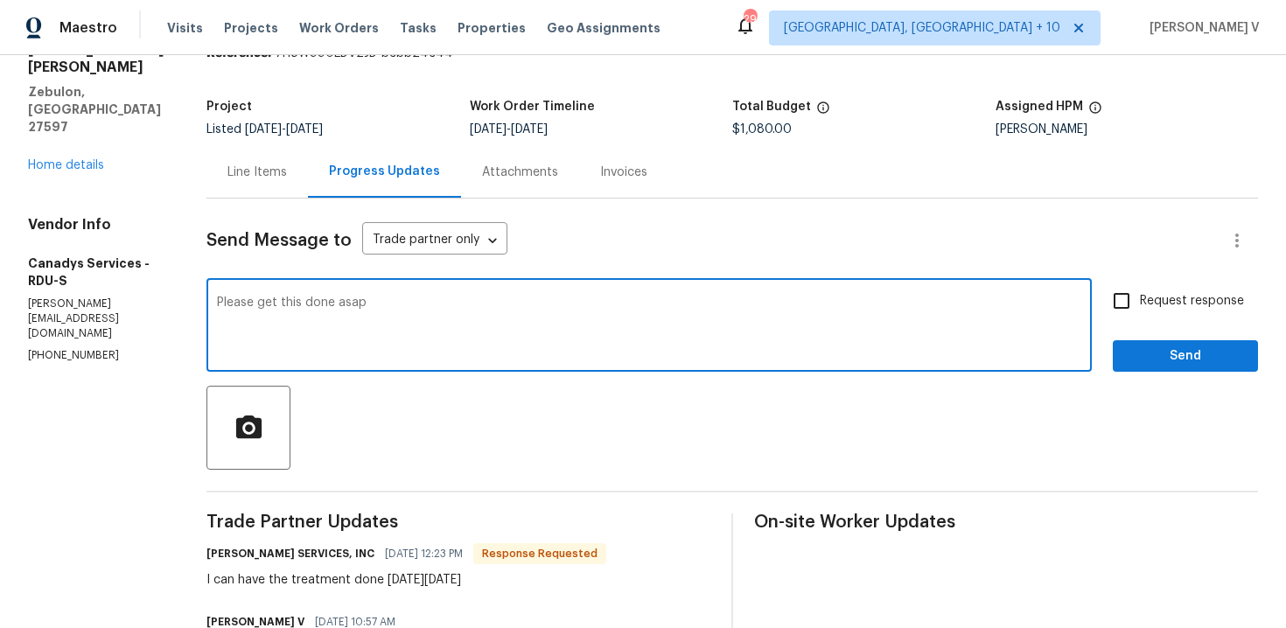
scroll to position [0, 0]
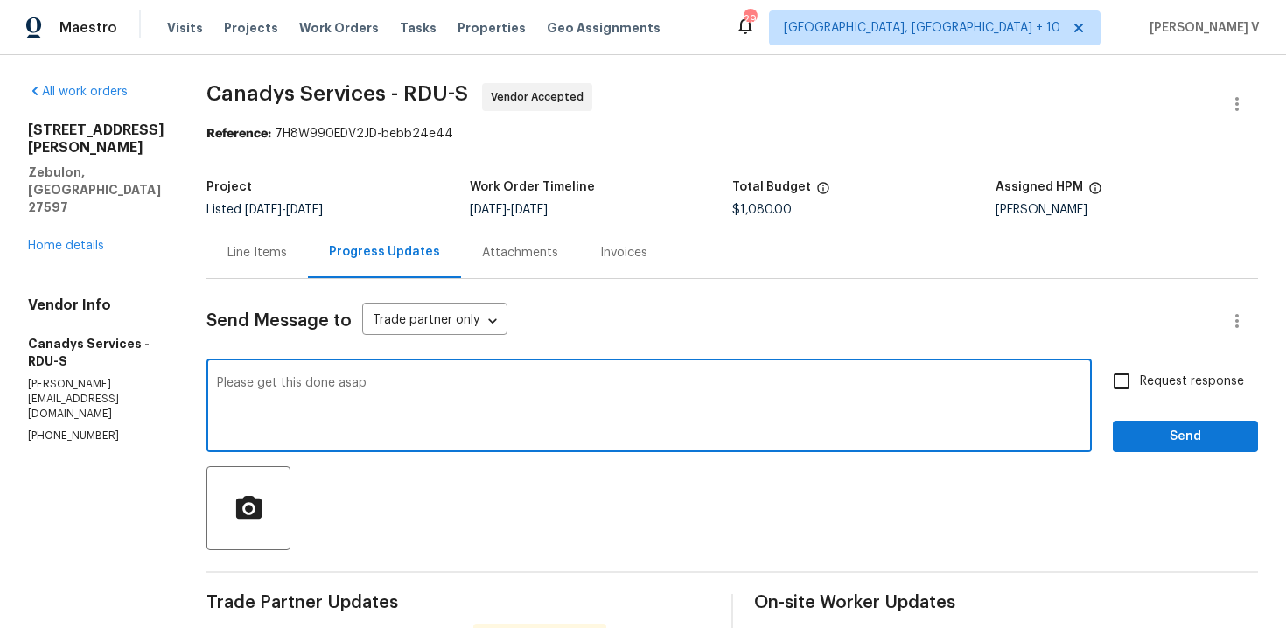
click at [234, 382] on div "Please get this done asap x ​" at bounding box center [650, 407] width 886 height 89
click at [241, 383] on textarea "Please get this done asap" at bounding box center [649, 407] width 865 height 61
click at [457, 368] on div "Got it... Please get this done asap x ​" at bounding box center [650, 407] width 886 height 89
click at [455, 377] on textarea "Got it... Please get this done asap" at bounding box center [649, 407] width 865 height 61
click at [443, 386] on textarea "Got it... Please get this done asap" at bounding box center [649, 407] width 865 height 61
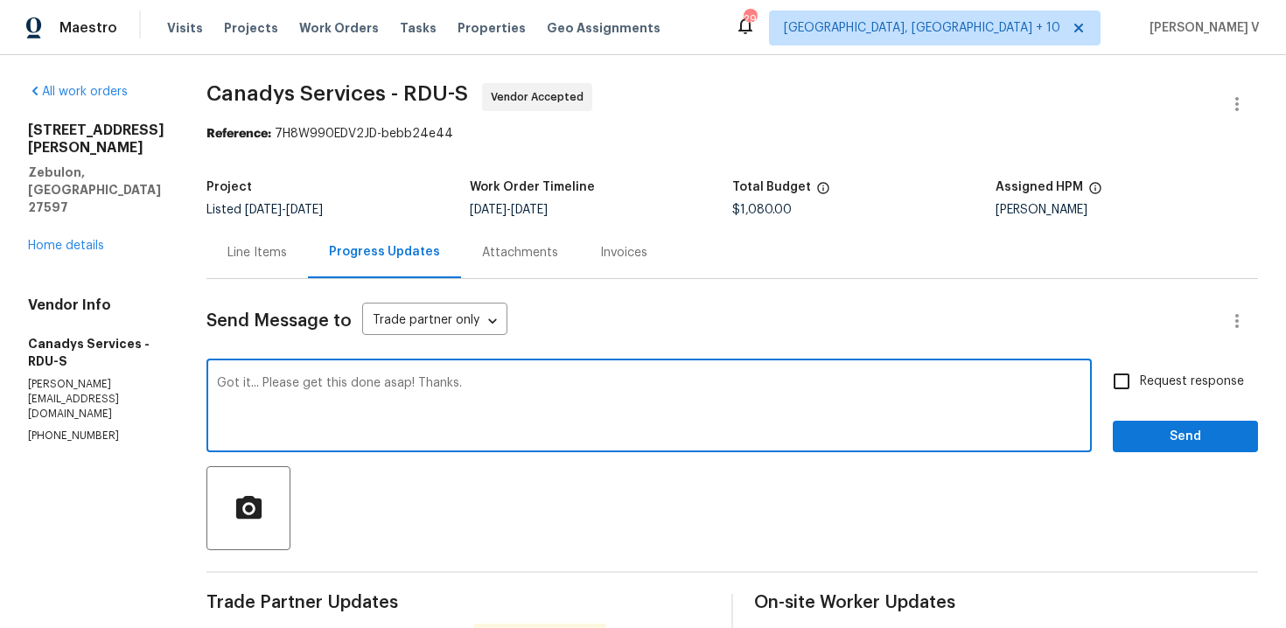
type textarea "Got it... Please get this done asap! Thanks."
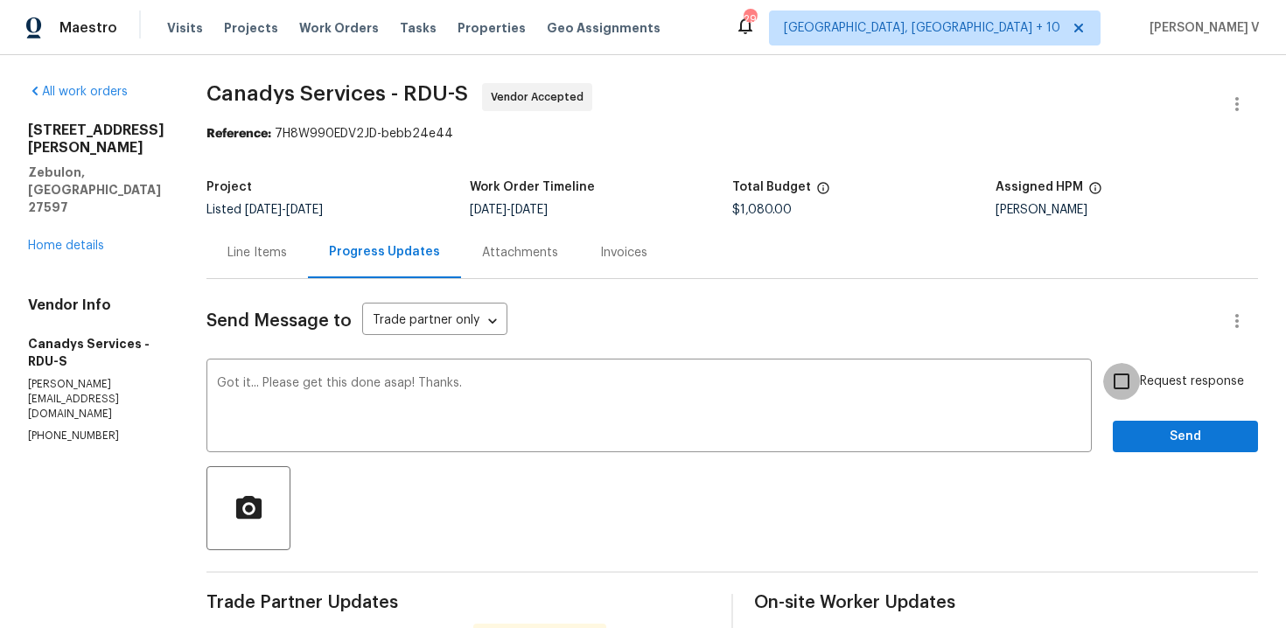
click at [1137, 387] on input "Request response" at bounding box center [1122, 381] width 37 height 37
checkbox input "true"
click at [1181, 429] on span "Send" at bounding box center [1185, 437] width 117 height 22
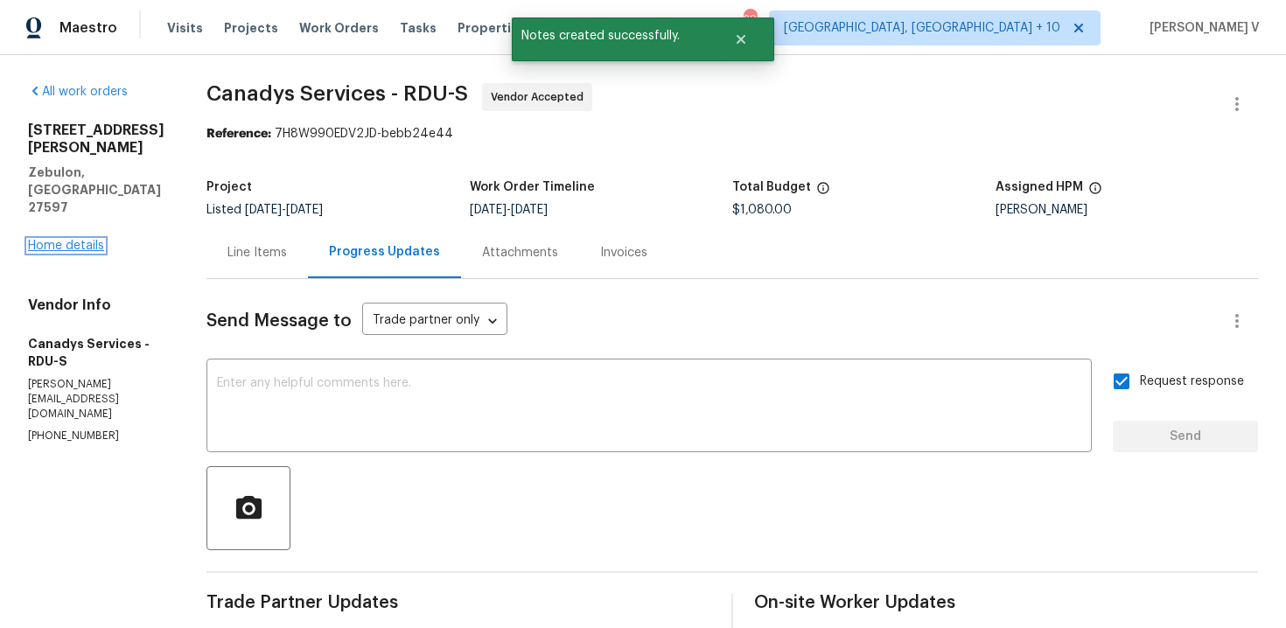
click at [85, 240] on link "Home details" at bounding box center [66, 246] width 76 height 12
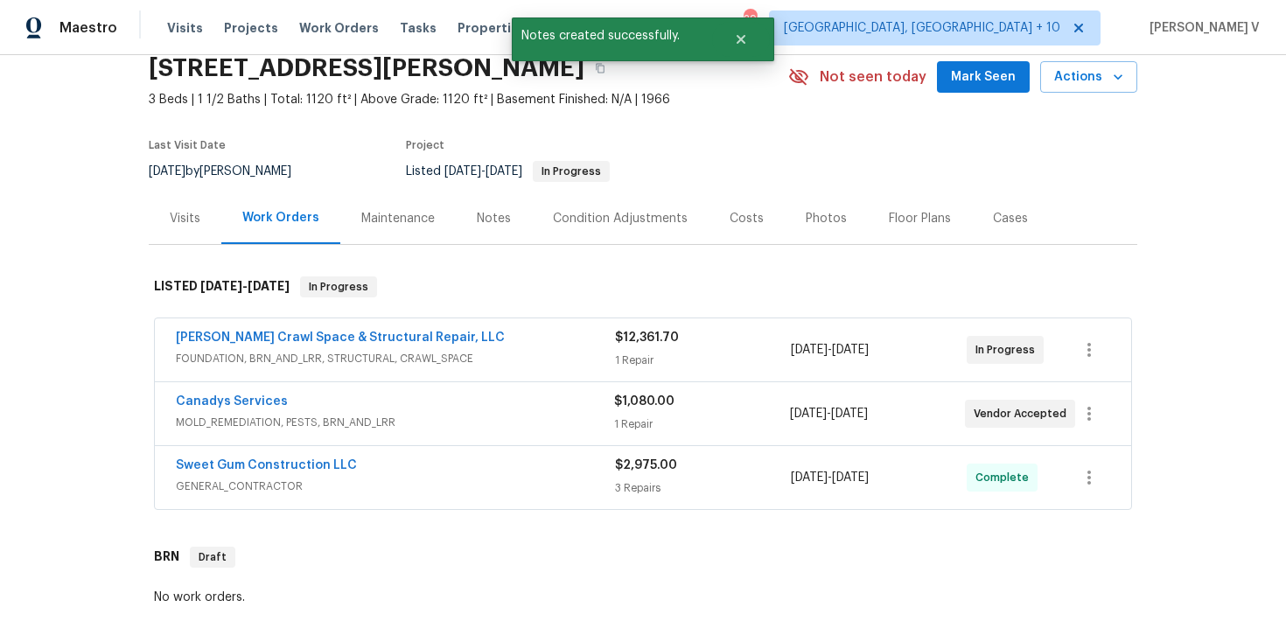
scroll to position [98, 0]
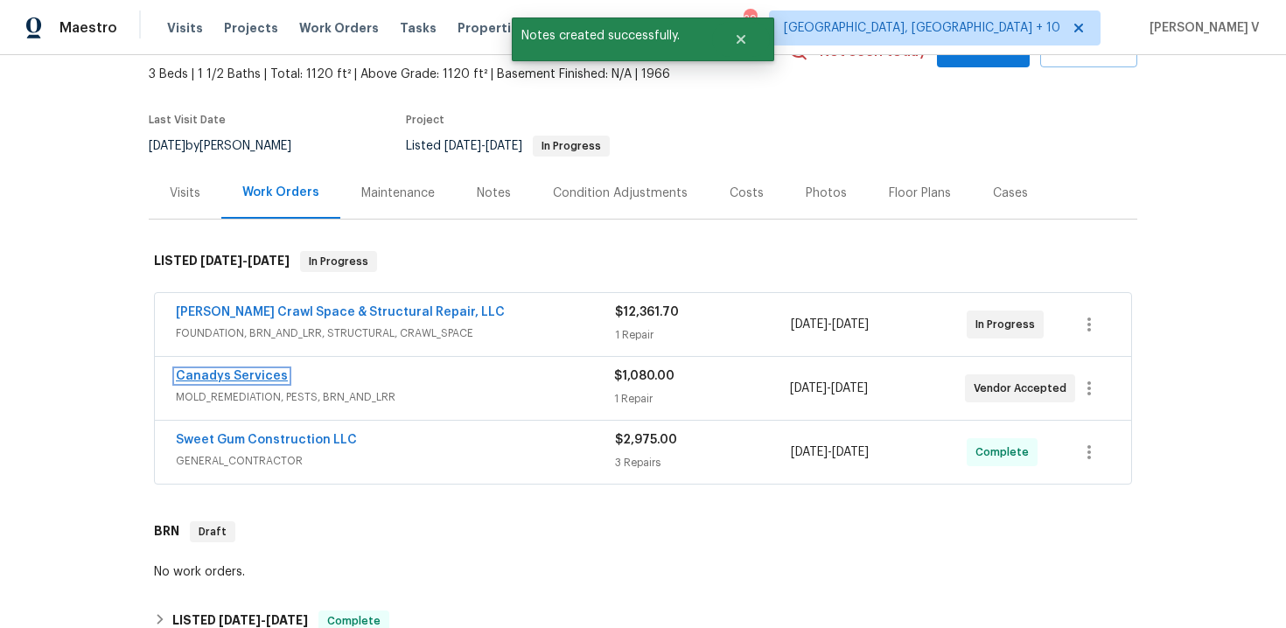
click at [199, 380] on link "Canadys Services" at bounding box center [232, 376] width 112 height 12
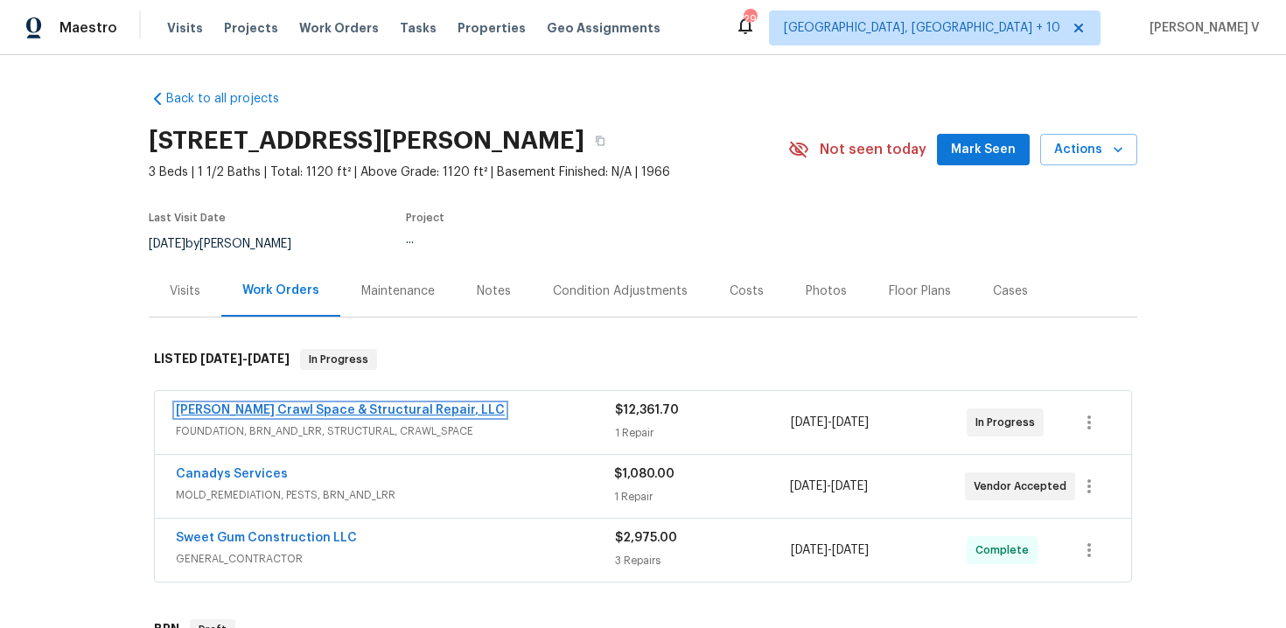
click at [249, 408] on link "Falcone Crawl Space & Structural Repair, LLC" at bounding box center [340, 410] width 329 height 12
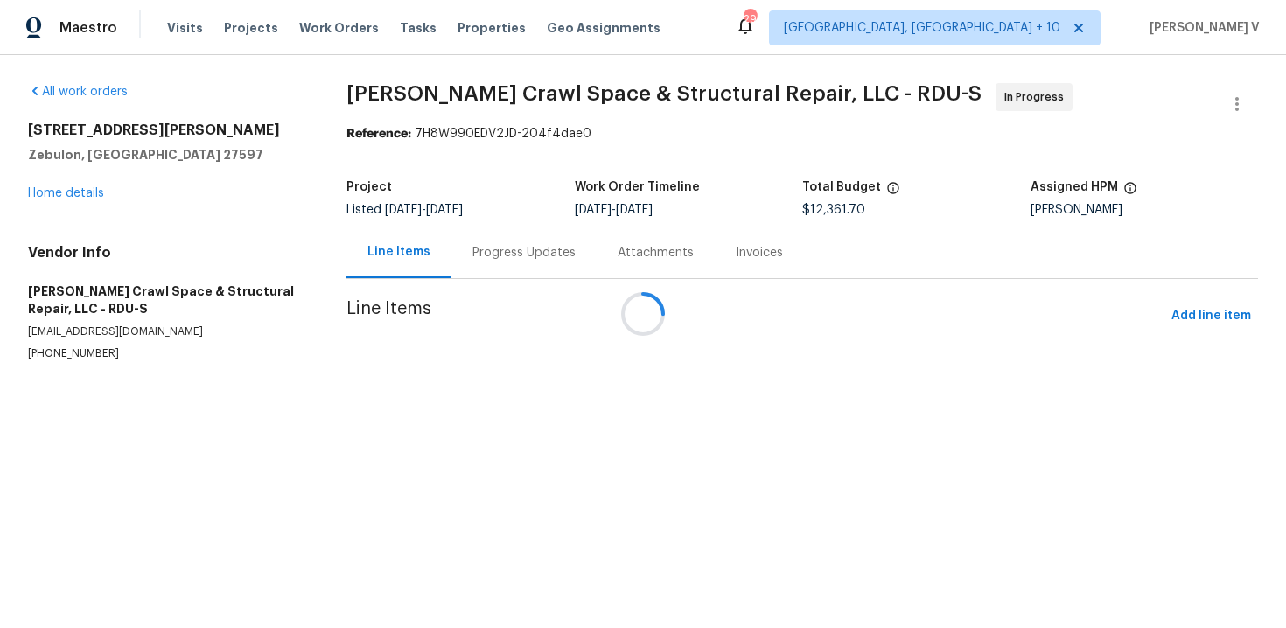
click at [487, 277] on div "Progress Updates" at bounding box center [524, 253] width 145 height 52
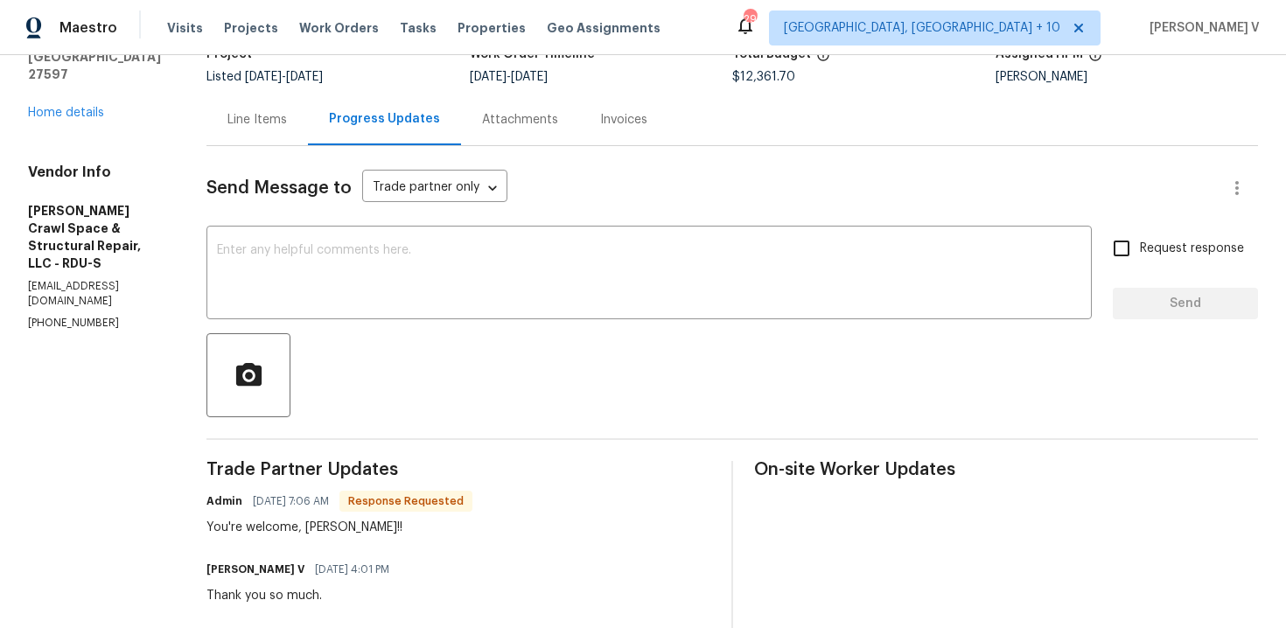
scroll to position [200, 0]
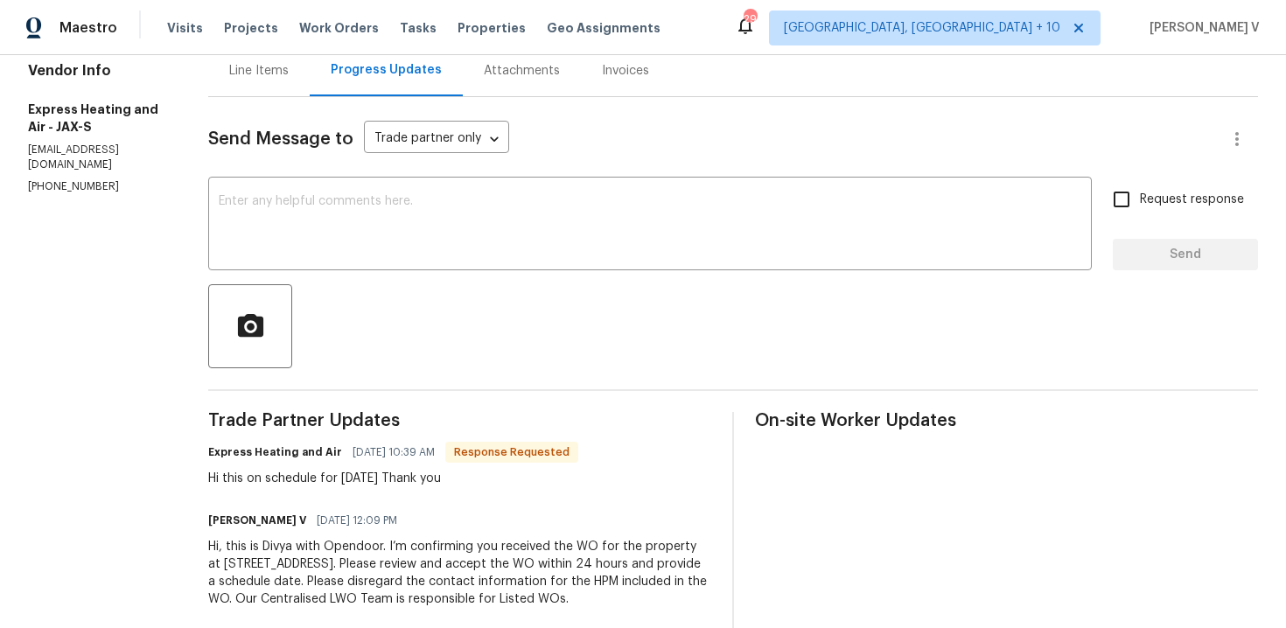
scroll to position [156, 0]
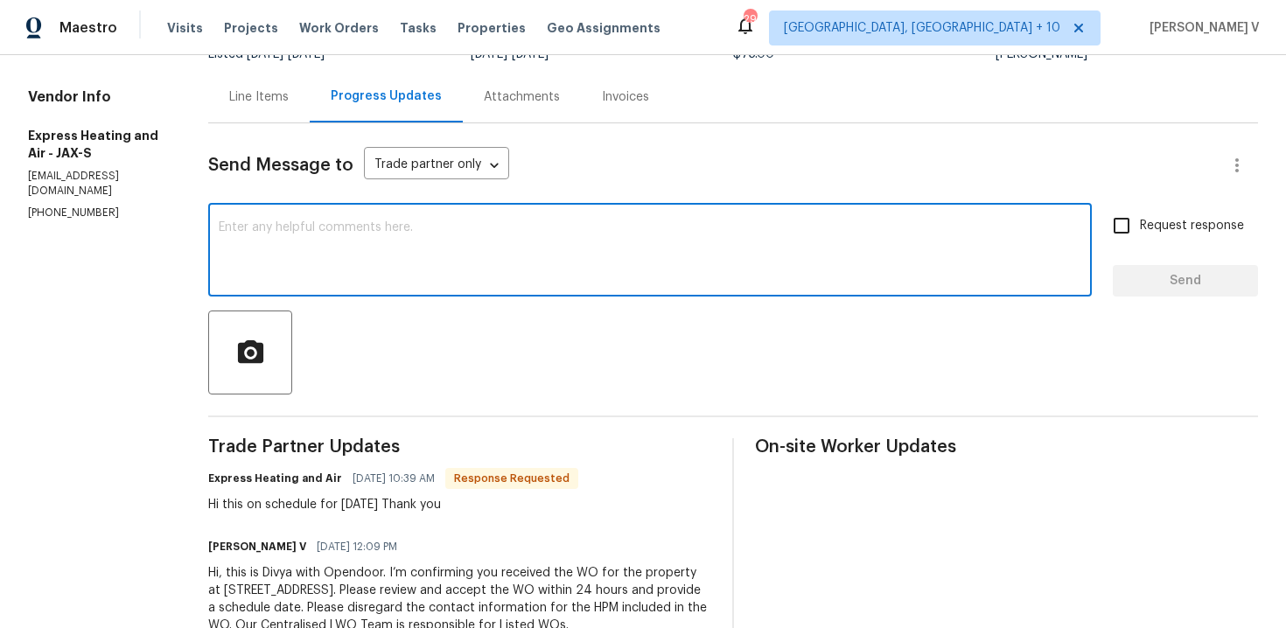
click at [393, 274] on textarea at bounding box center [650, 251] width 863 height 61
paste textarea "Please let us know if there’s any progress or if the team is already on site to…"
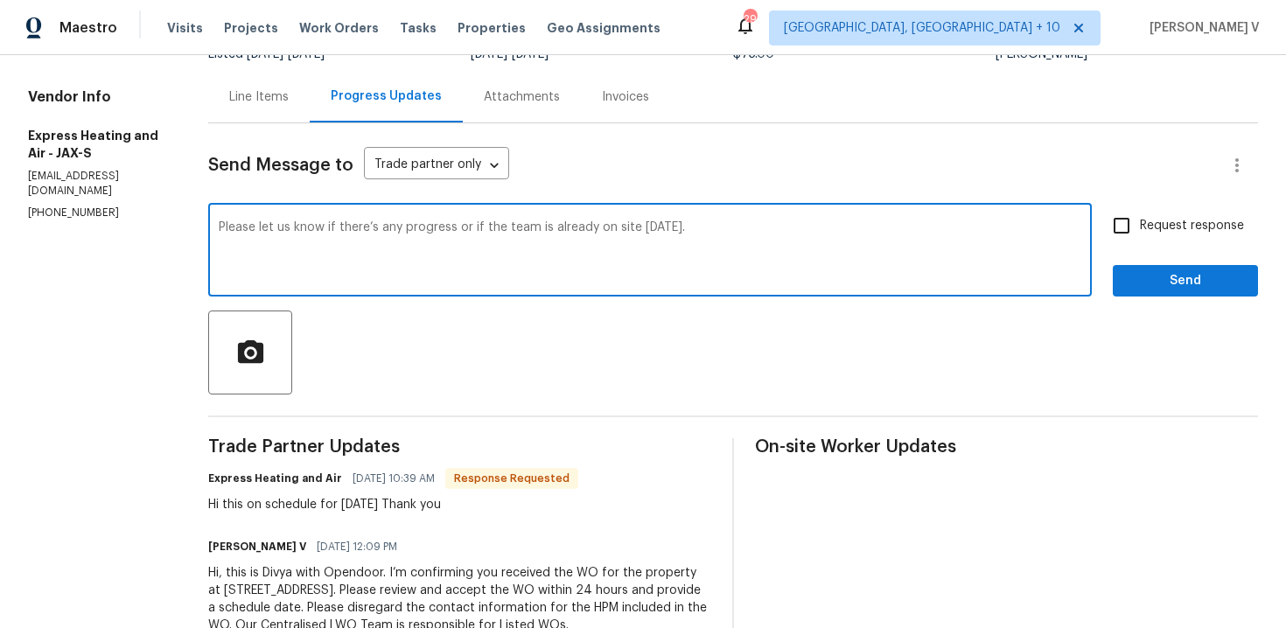
type textarea "Please let us know if there’s any progress or if the team is already on site to…"
click at [1177, 223] on span "Request response" at bounding box center [1192, 226] width 104 height 18
click at [1140, 223] on input "Request response" at bounding box center [1122, 225] width 37 height 37
checkbox input "true"
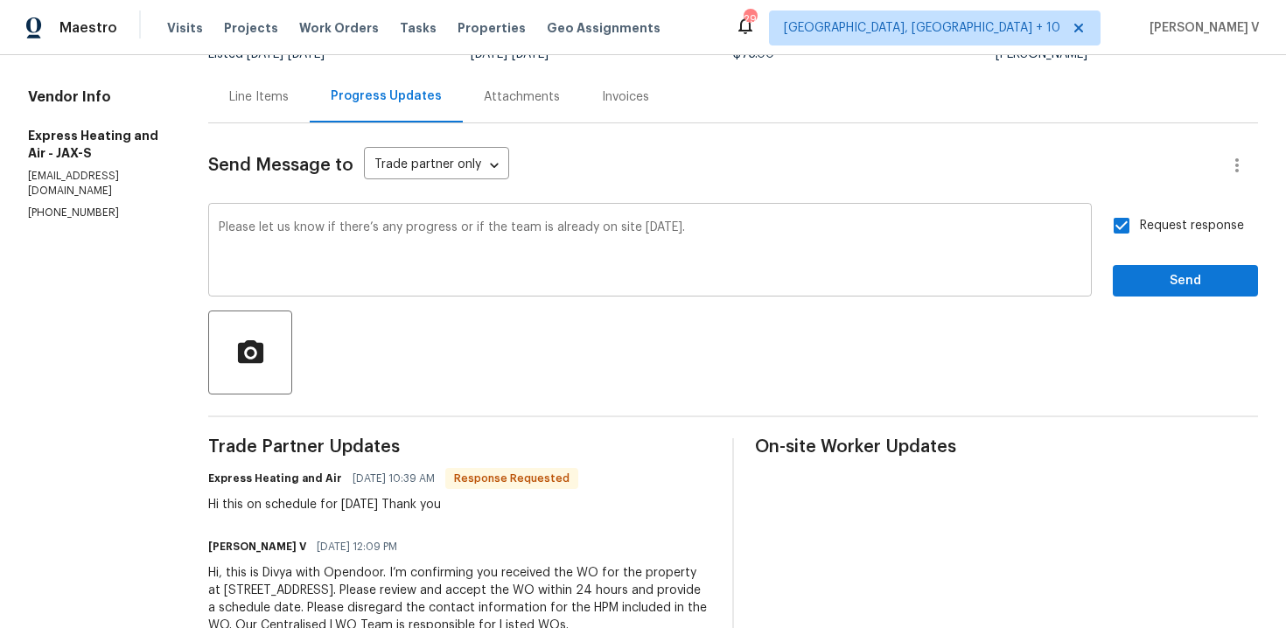
click at [225, 226] on div "Please let us know if there’s any progress or if the team is already on site to…" at bounding box center [650, 251] width 884 height 89
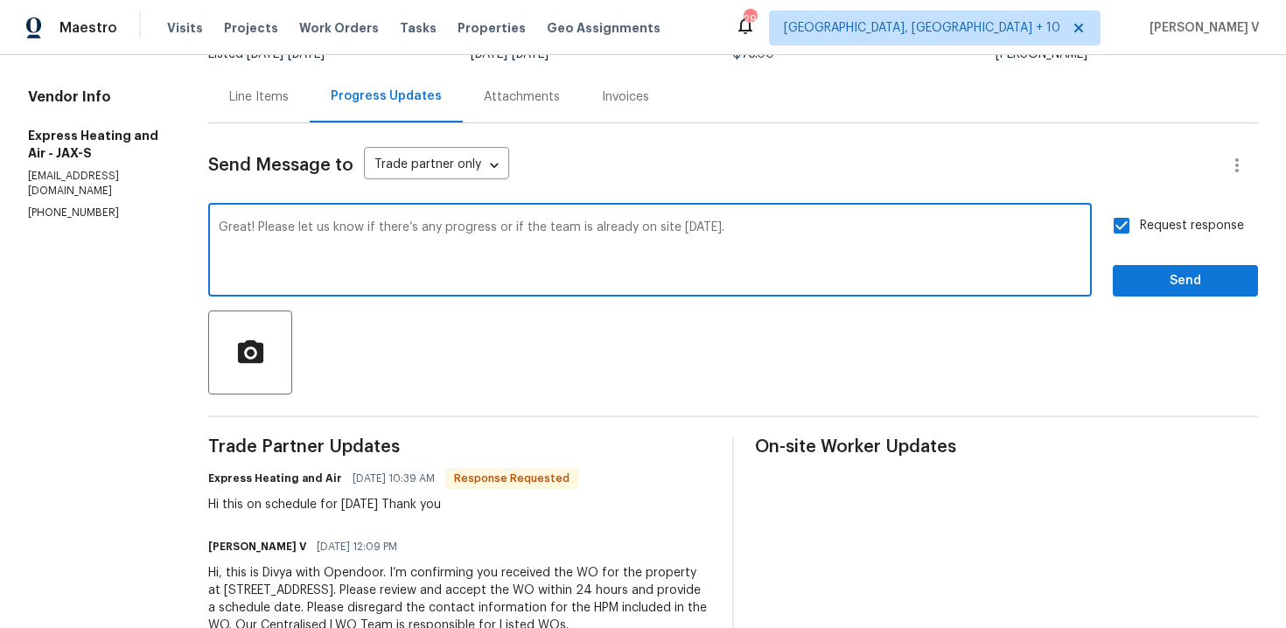
type textarea "Great! Please let us know if there’s any progress or if the team is already on …"
click at [1153, 272] on span "Send" at bounding box center [1185, 281] width 117 height 22
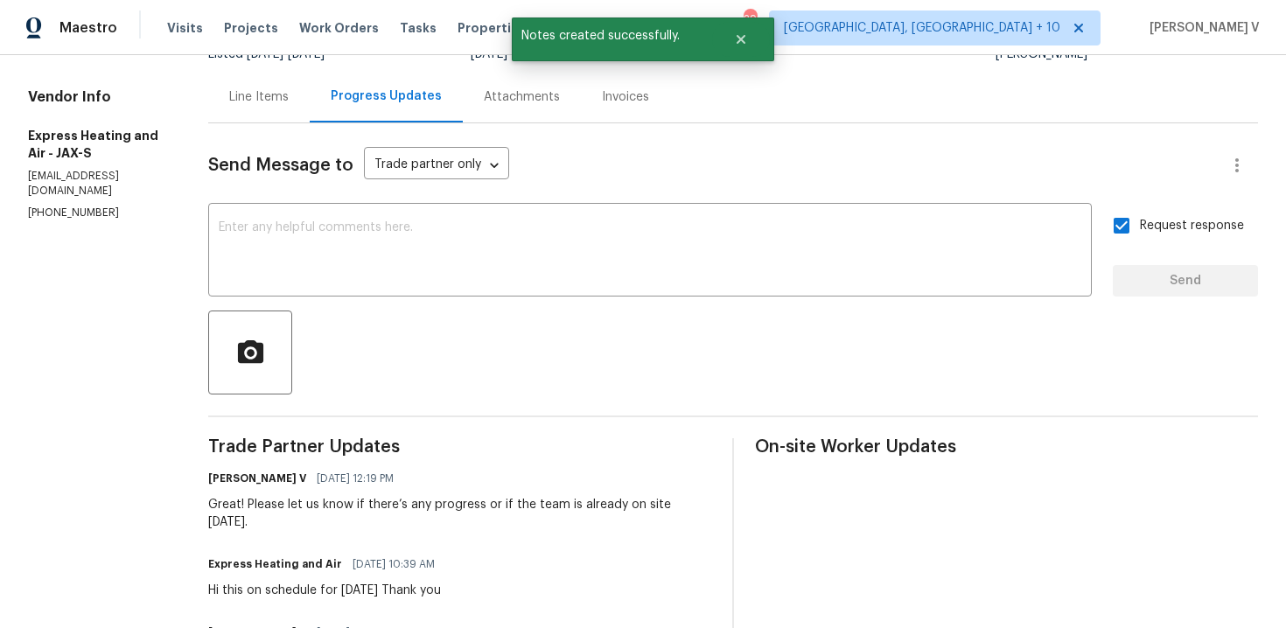
scroll to position [0, 0]
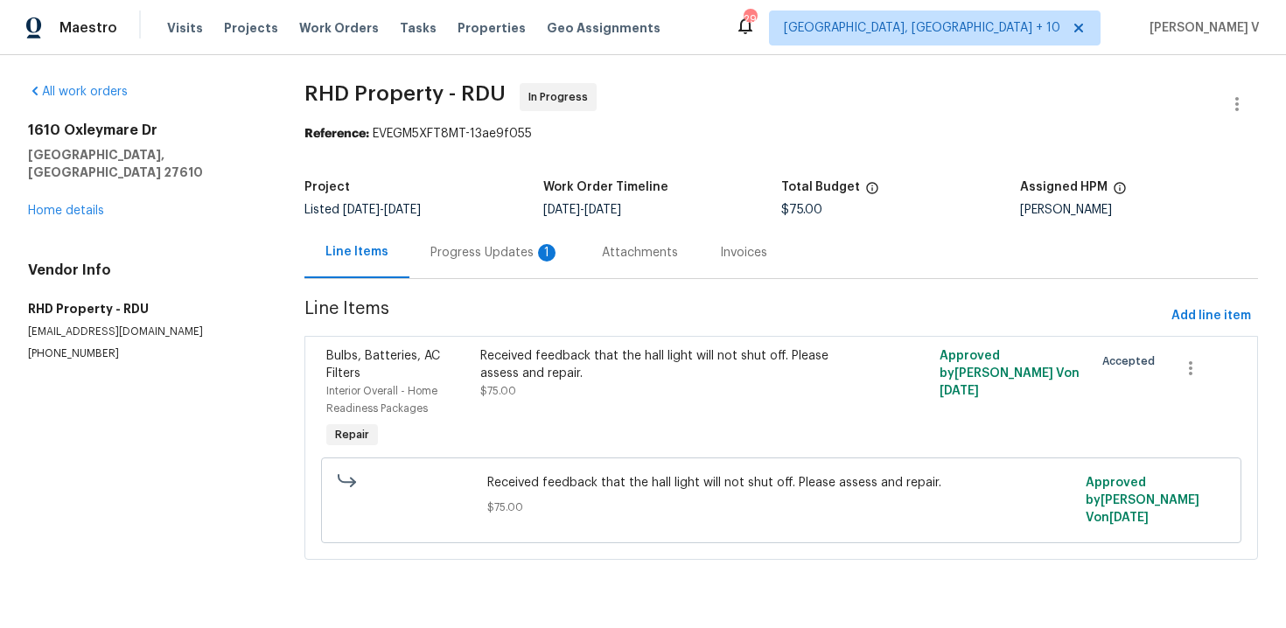
click at [457, 237] on div "Progress Updates 1" at bounding box center [496, 253] width 172 height 52
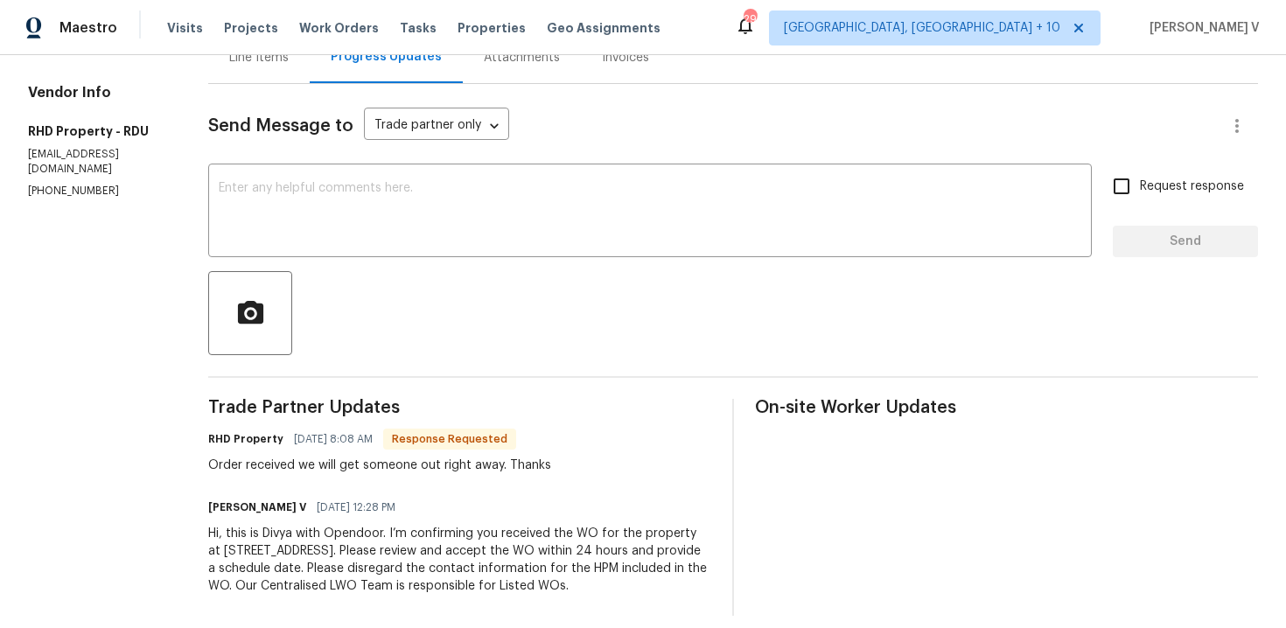
scroll to position [1, 0]
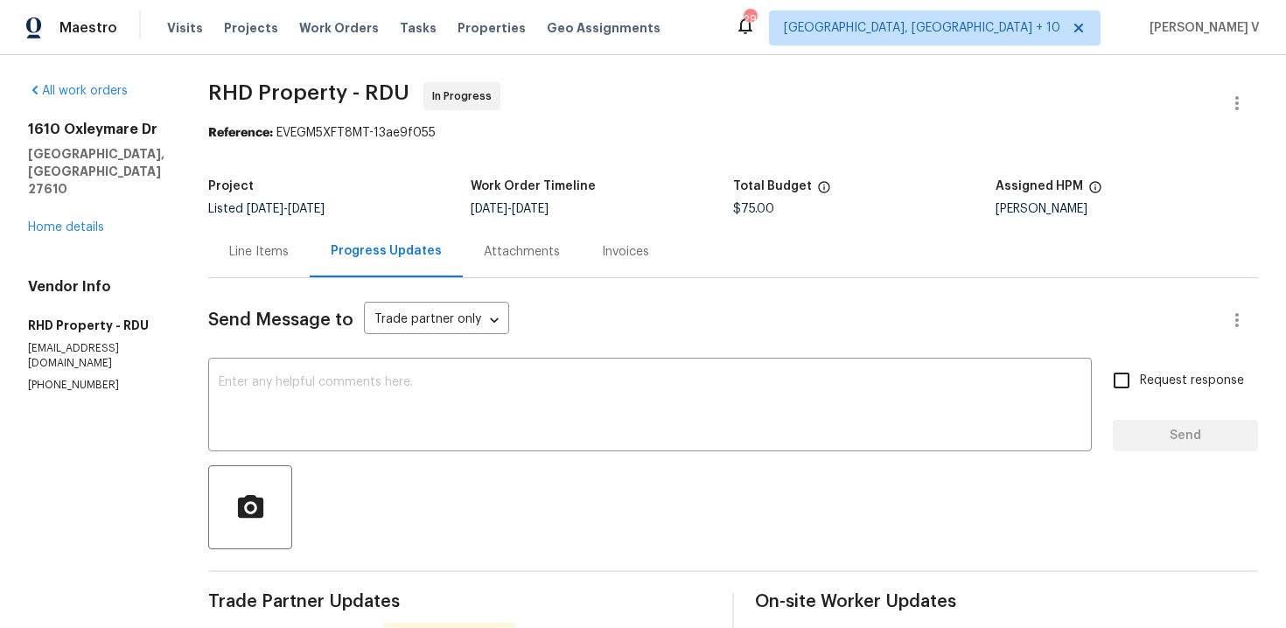
click at [287, 254] on div "Line Items" at bounding box center [259, 252] width 60 height 18
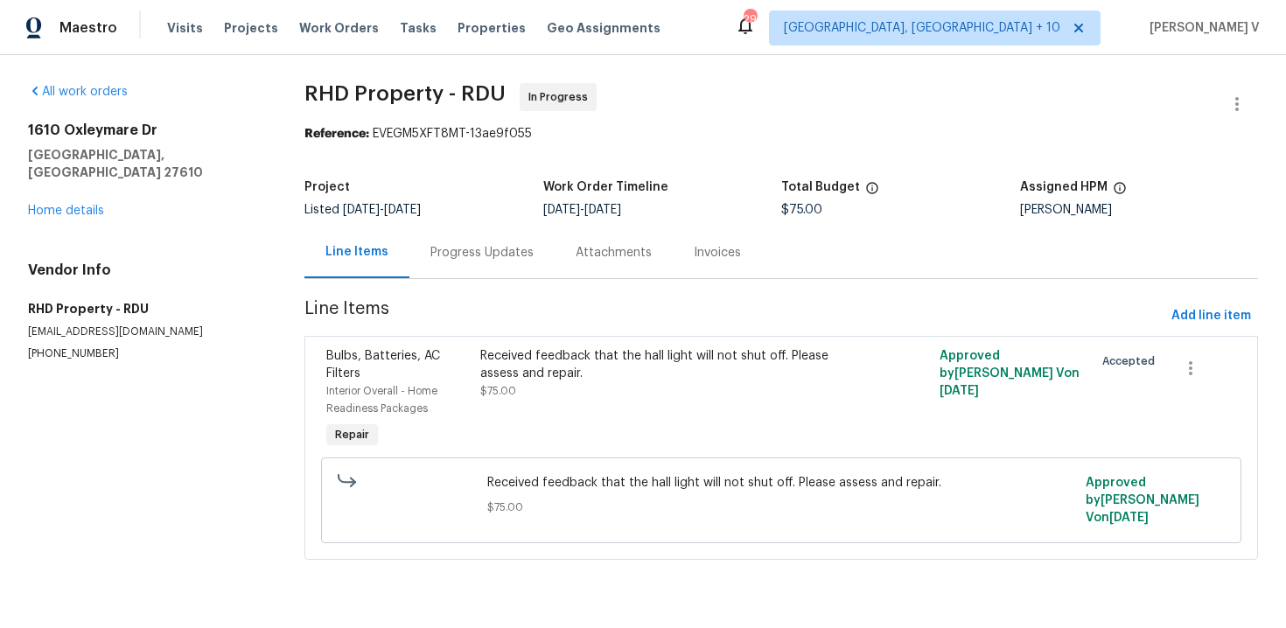
click at [452, 271] on div "Progress Updates" at bounding box center [482, 253] width 145 height 52
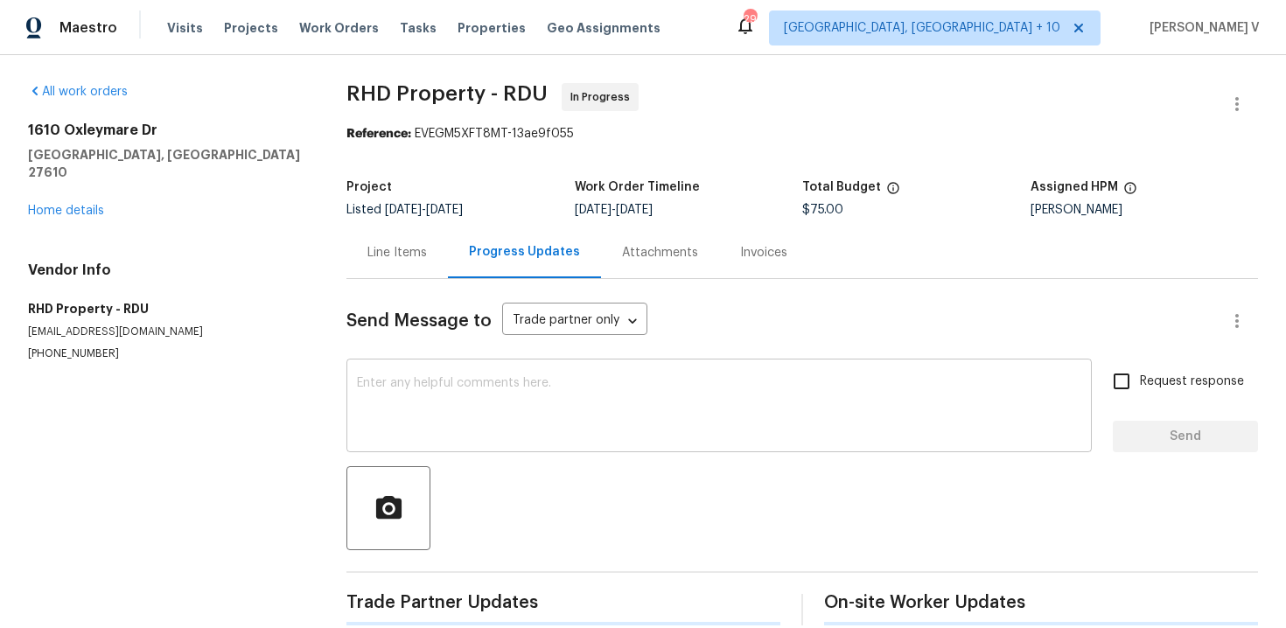
click at [471, 409] on textarea at bounding box center [719, 407] width 725 height 61
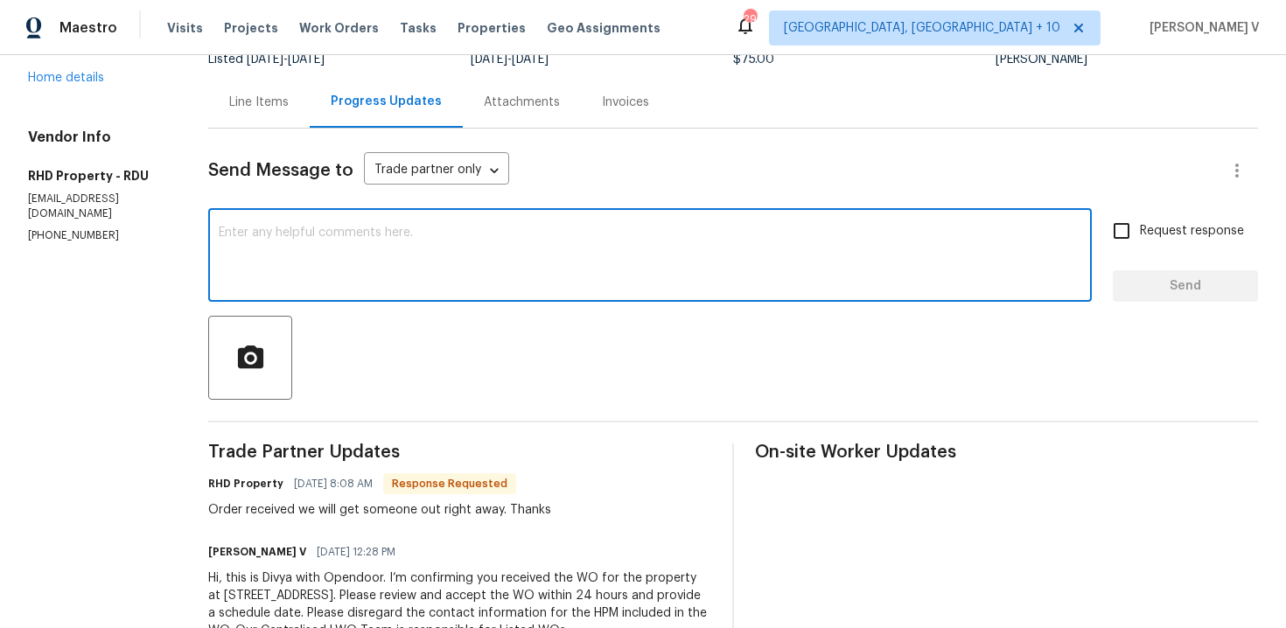
scroll to position [186, 0]
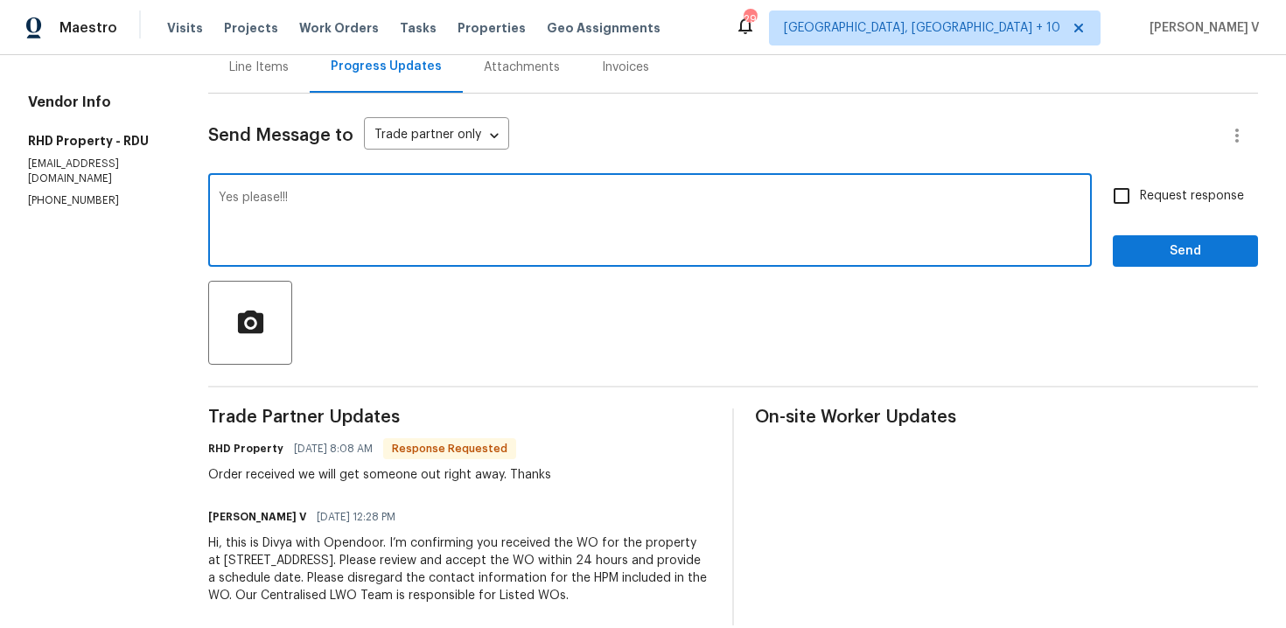
click at [418, 478] on div "Order received we will get someone out right away. Thanks" at bounding box center [379, 475] width 343 height 18
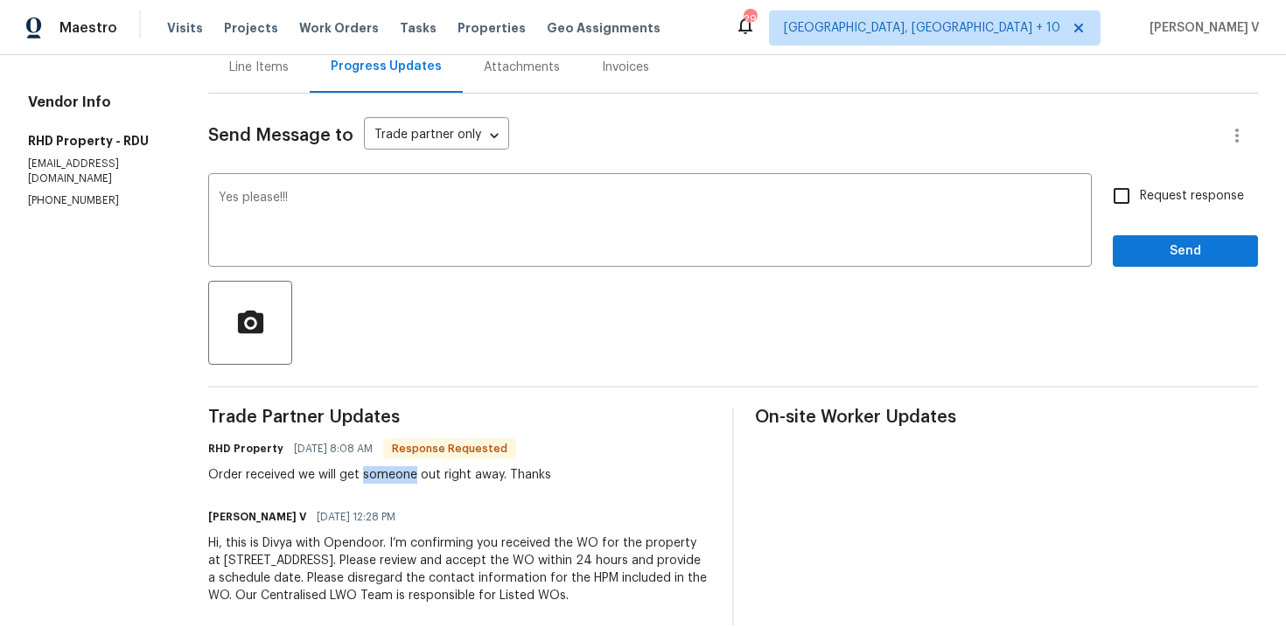
click at [418, 478] on div "Order received we will get someone out right away. Thanks" at bounding box center [379, 475] width 343 height 18
copy div "Order received we will get someone out right away. Thanks"
click at [388, 214] on textarea "Yes please!!!" at bounding box center [650, 222] width 863 height 61
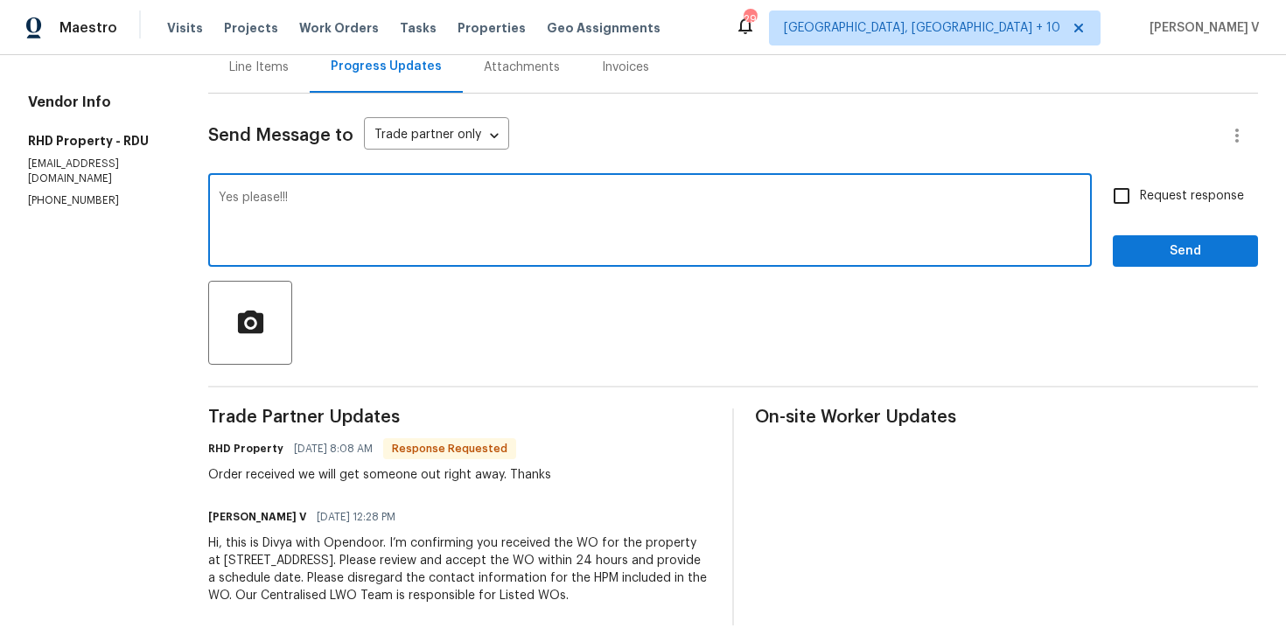
paste textarea "ould you please have someone take care of this by today?"
click at [318, 199] on textarea "Yes please!!! ould you please have someone take care of this by today?" at bounding box center [650, 222] width 863 height 61
drag, startPoint x: 318, startPoint y: 199, endPoint x: 586, endPoint y: 194, distance: 268.7
click at [585, 197] on textarea "Yes please!!! ould you please have someone take care of this by today?" at bounding box center [650, 222] width 863 height 61
type textarea "Yes please!!! by today?"
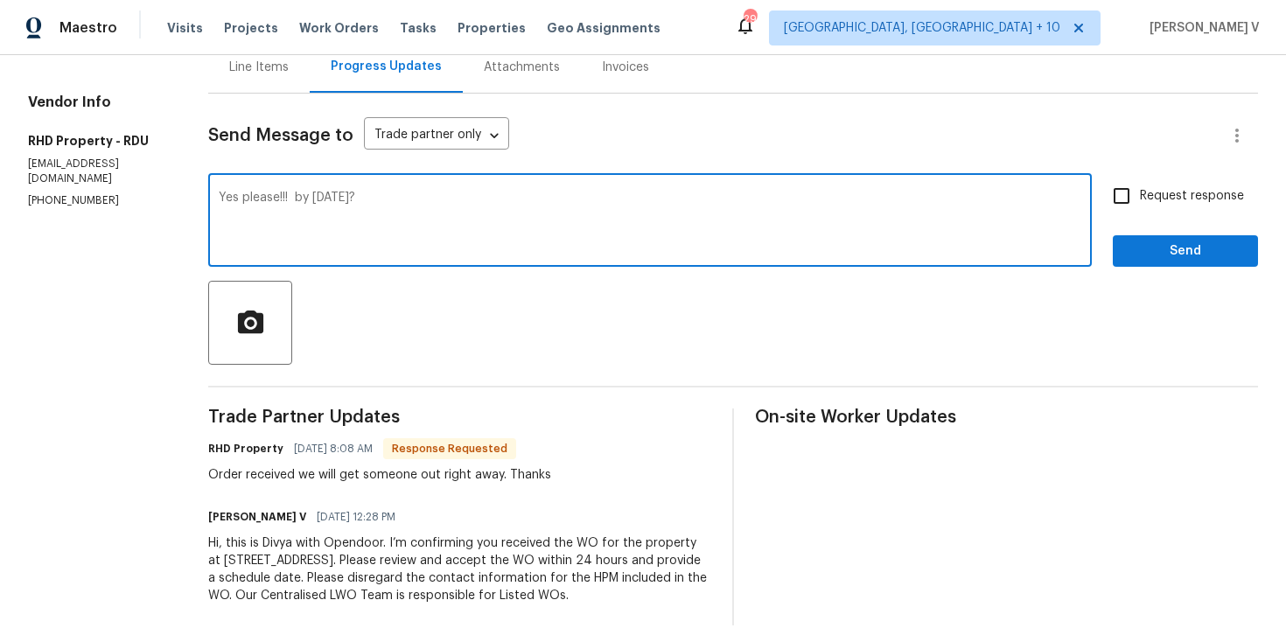
click at [1128, 185] on input "Request response" at bounding box center [1122, 196] width 37 height 37
checkbox input "true"
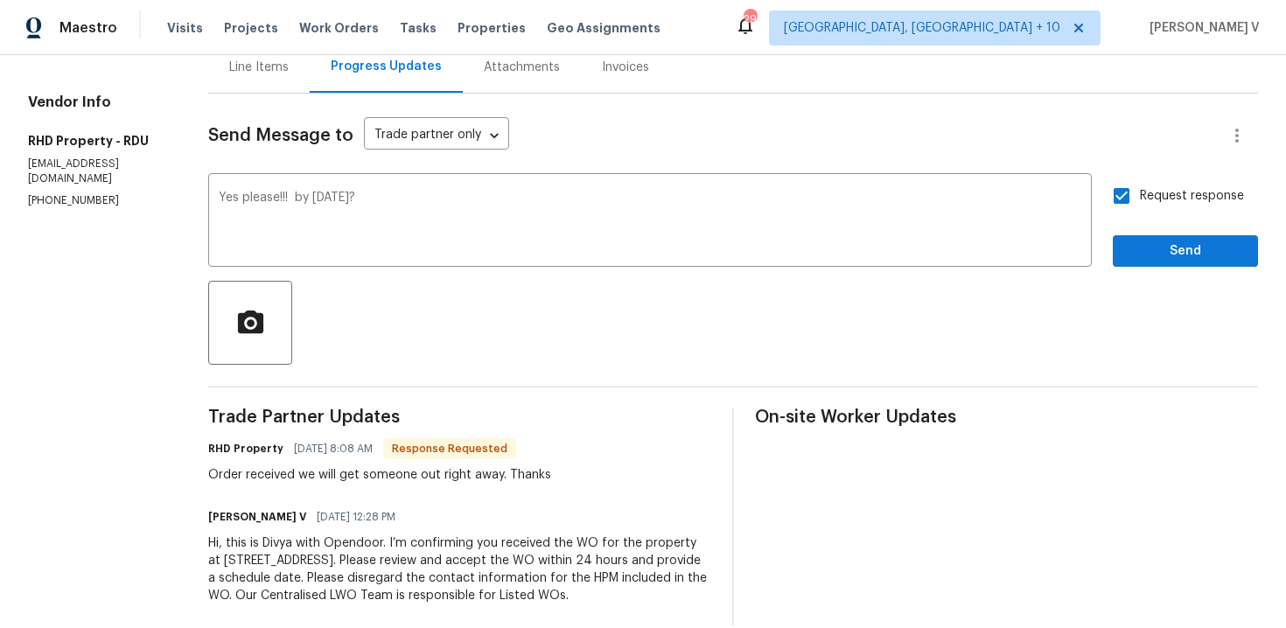
click at [1165, 273] on div "Send Message to Trade partner only Trade partner only ​ Yes please!!! by today?…" at bounding box center [733, 360] width 1050 height 532
click at [1157, 267] on button "Send" at bounding box center [1185, 251] width 145 height 32
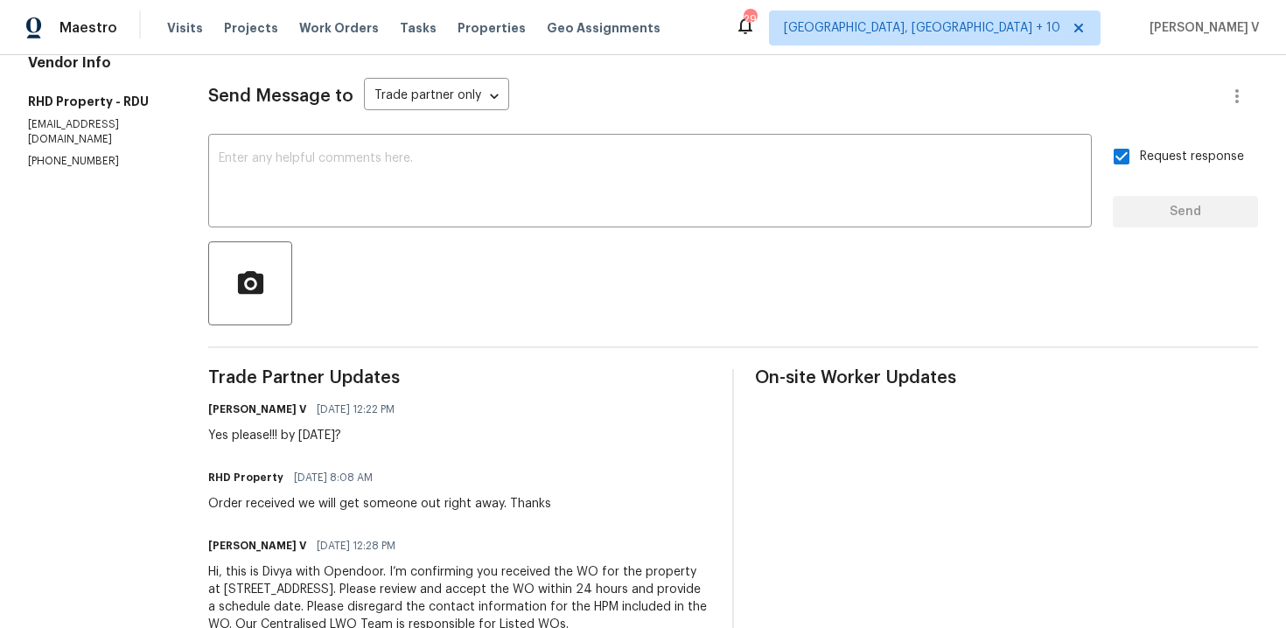
scroll to position [230, 0]
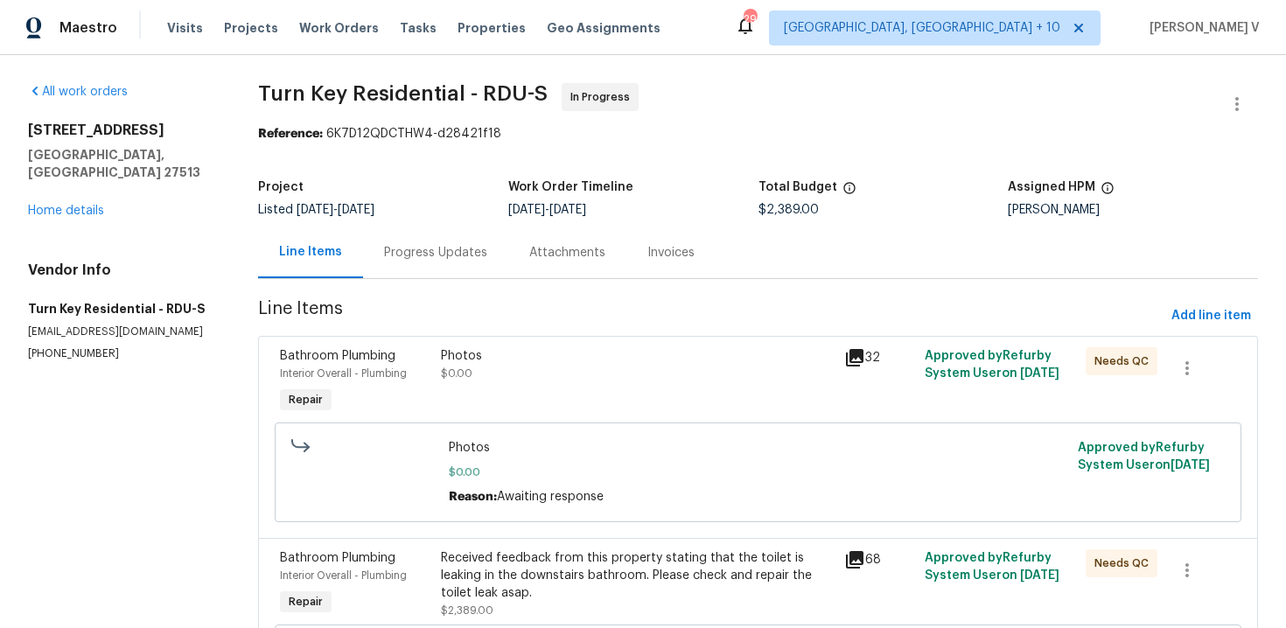
click at [435, 256] on div "Progress Updates" at bounding box center [435, 253] width 103 height 18
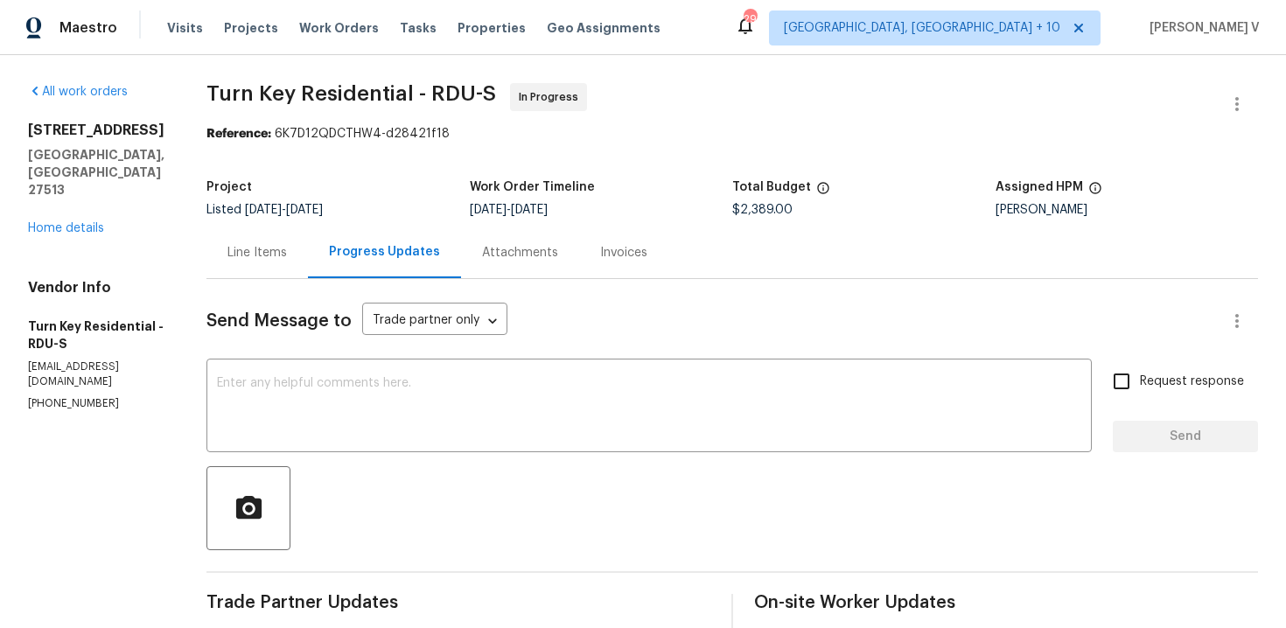
click at [287, 256] on div "Line Items" at bounding box center [258, 253] width 60 height 18
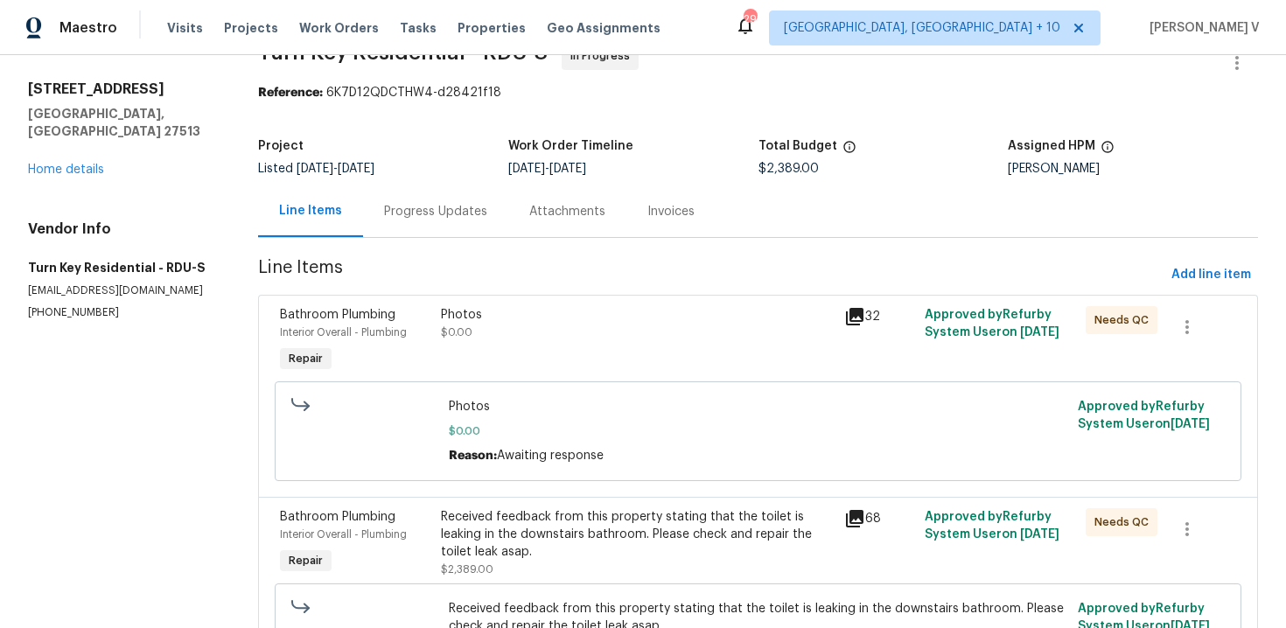
click at [422, 197] on div "Progress Updates" at bounding box center [435, 212] width 145 height 52
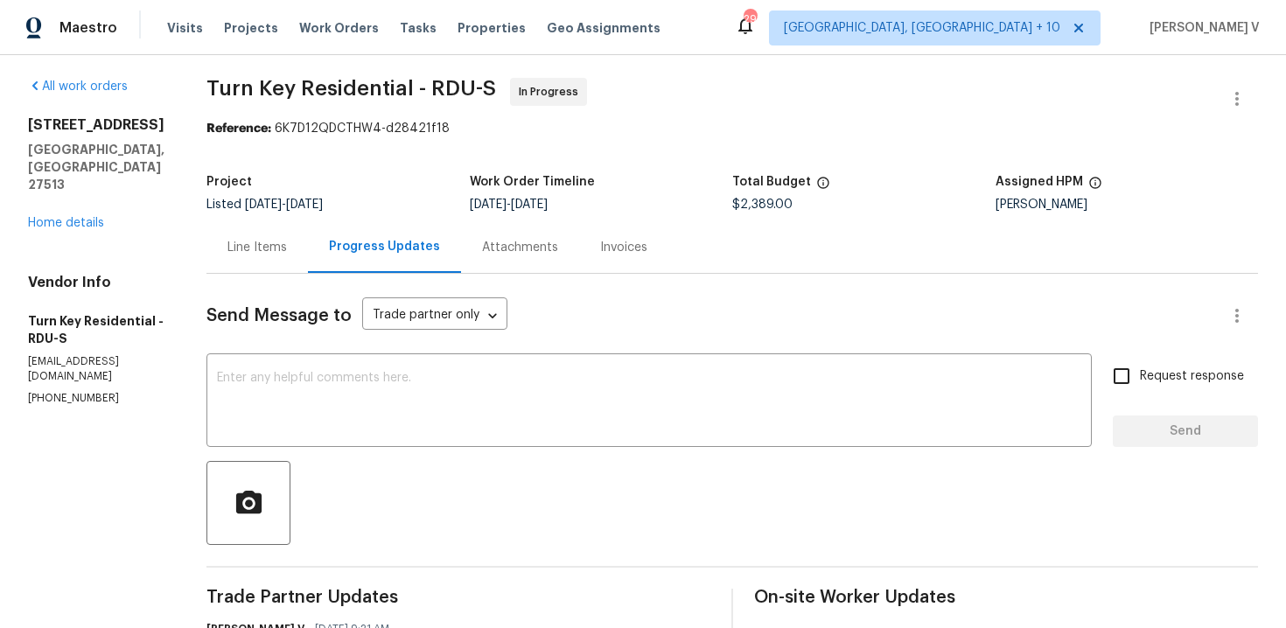
scroll to position [191, 0]
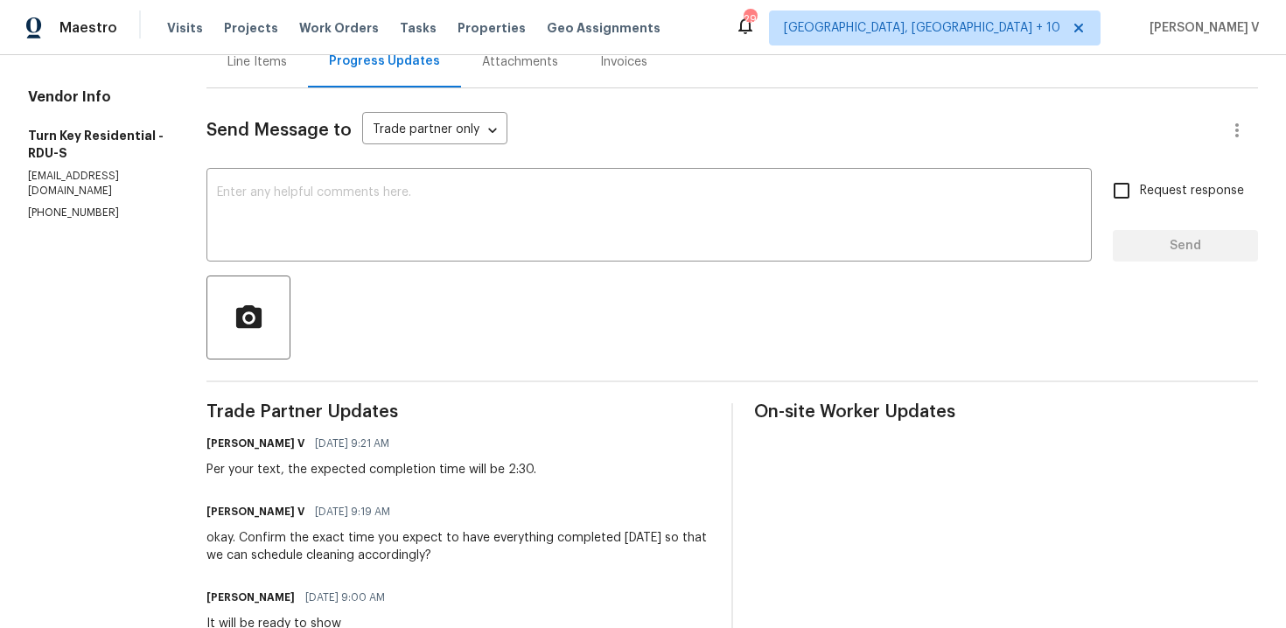
click at [606, 613] on div "Maria Johnson 09/03/2025 9:00 AM It will be ready to show" at bounding box center [459, 608] width 504 height 47
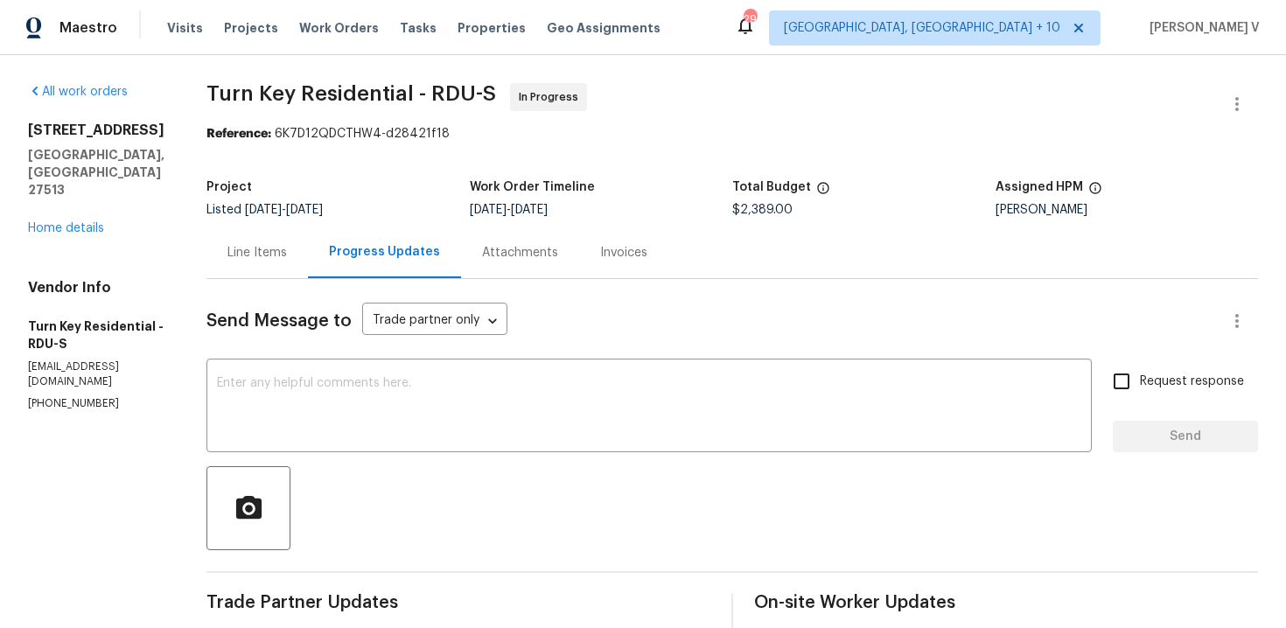
click at [287, 261] on div "Line Items" at bounding box center [258, 253] width 60 height 18
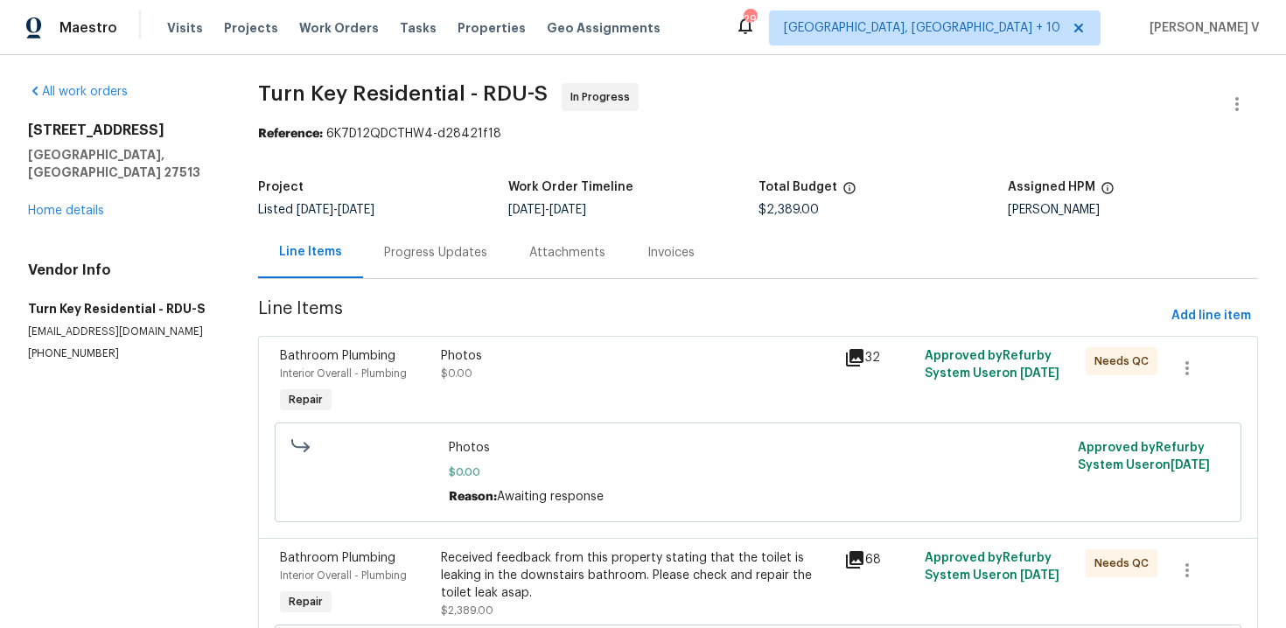
scroll to position [219, 0]
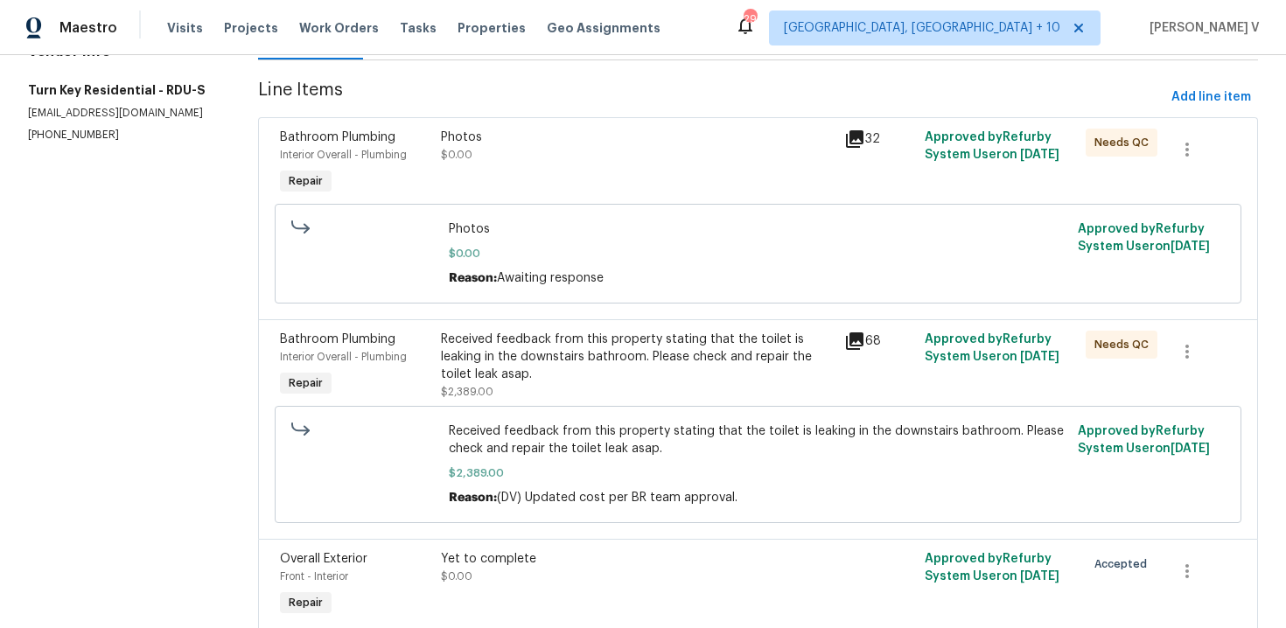
click at [551, 366] on div "Received feedback from this property stating that the toilet is leaking in the …" at bounding box center [637, 357] width 392 height 53
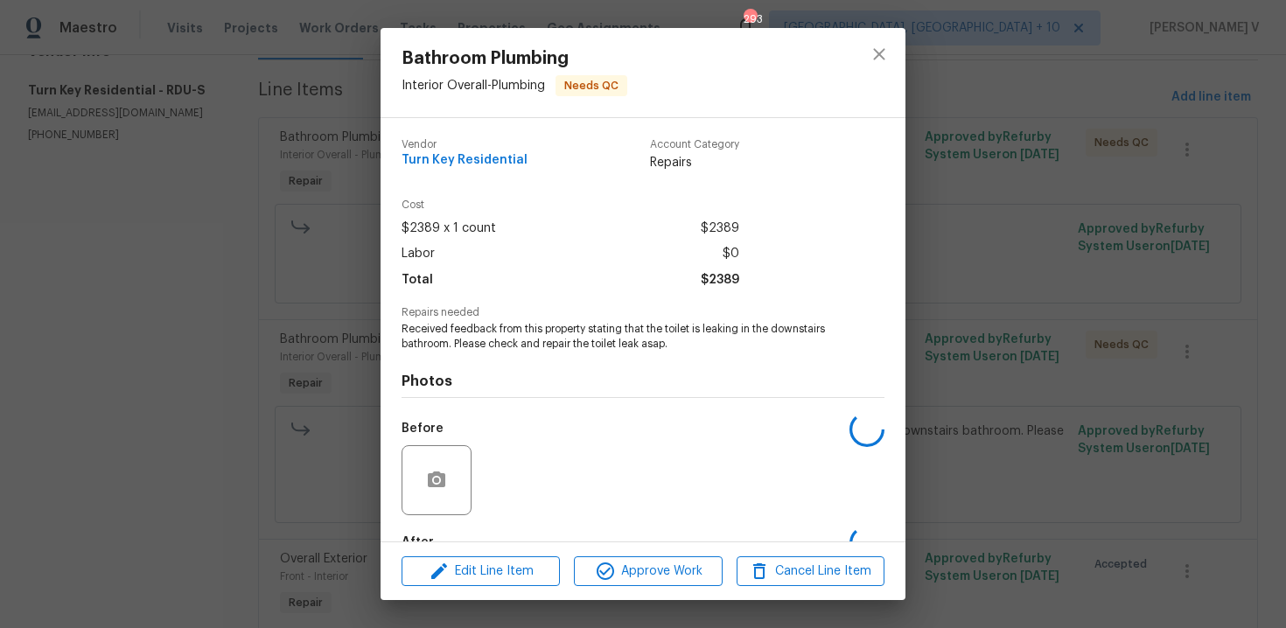
scroll to position [105, 0]
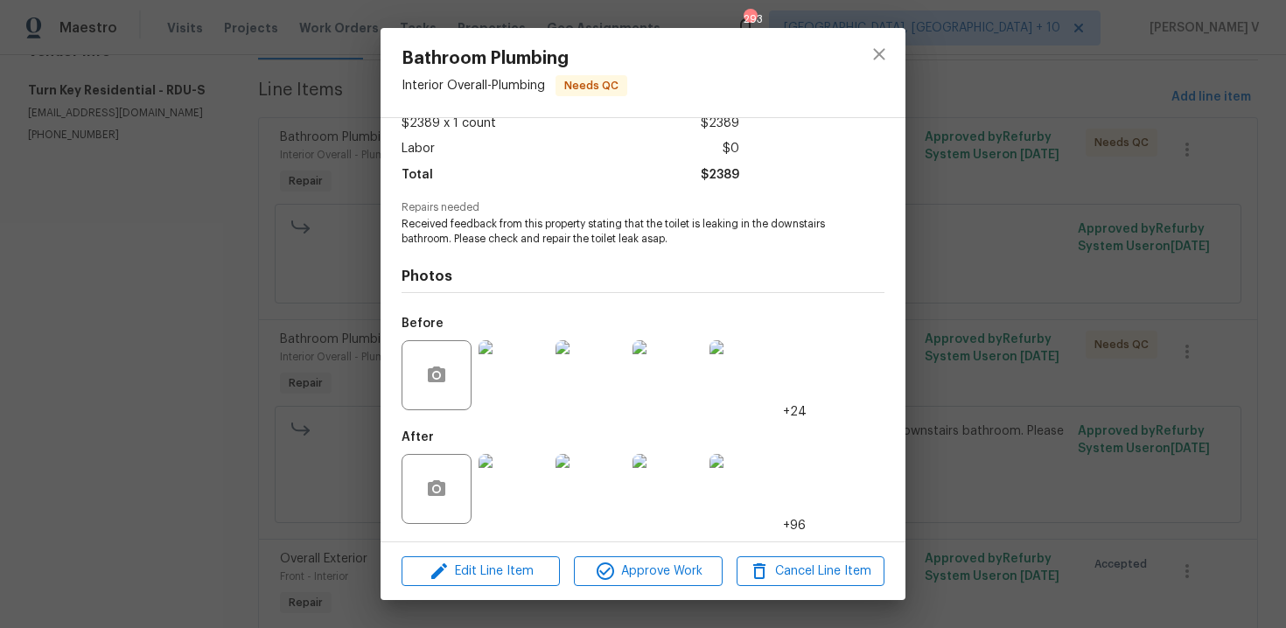
click at [203, 309] on div "Bathroom Plumbing Interior Overall - Plumbing Needs QC Vendor Turn Key Resident…" at bounding box center [643, 314] width 1286 height 628
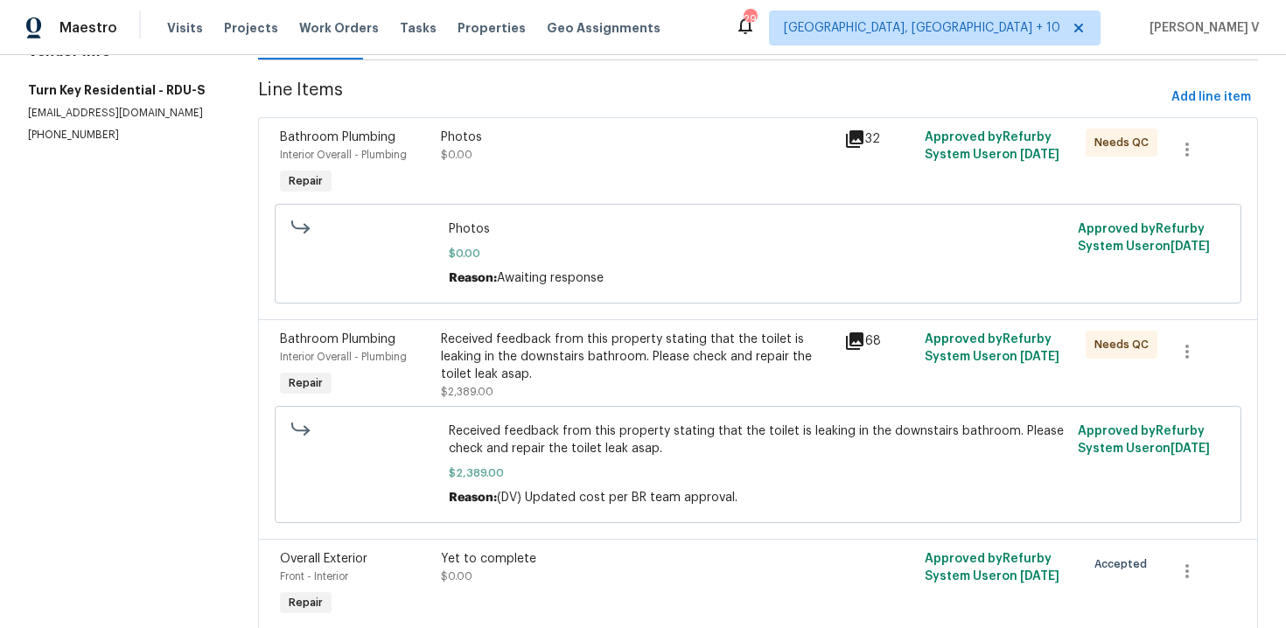
scroll to position [0, 0]
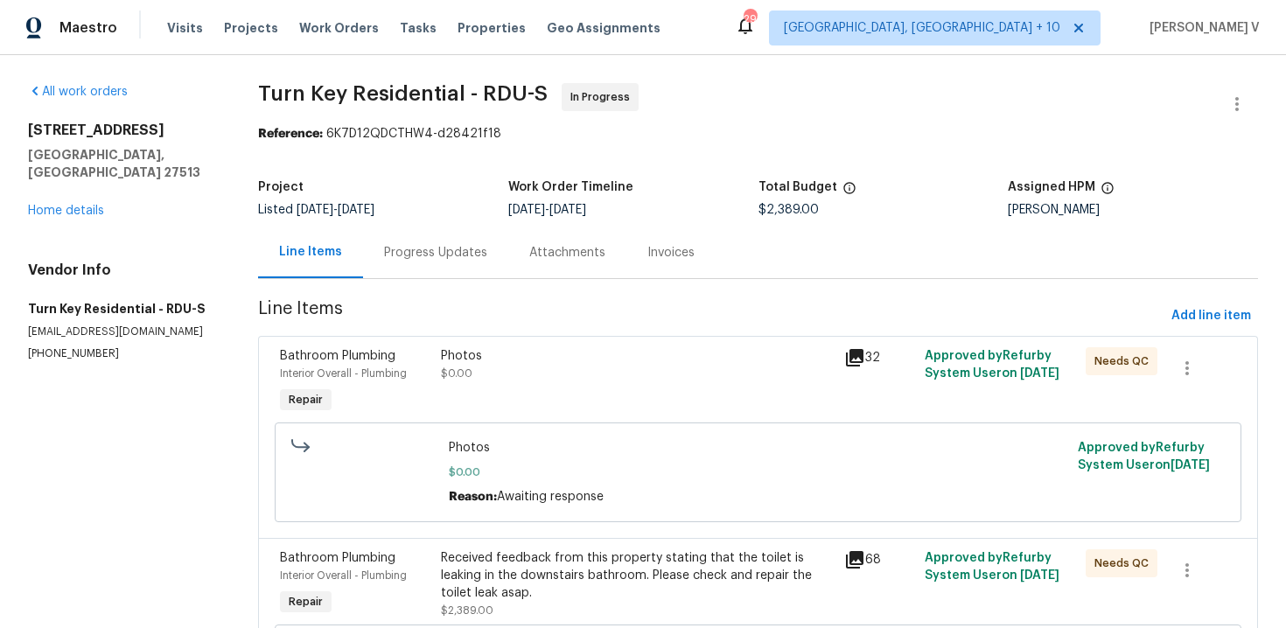
click at [458, 286] on section "Turn Key Residential - RDU-S In Progress Reference: 6K7D12QDCTHW4-d28421f18 Pro…" at bounding box center [758, 488] width 1000 height 810
drag, startPoint x: 766, startPoint y: 199, endPoint x: 908, endPoint y: 200, distance: 142.7
click at [909, 202] on div "Total Budget" at bounding box center [884, 192] width 250 height 23
drag, startPoint x: 768, startPoint y: 213, endPoint x: 886, endPoint y: 212, distance: 117.3
click at [886, 212] on div "$2,389.00" at bounding box center [884, 210] width 250 height 12
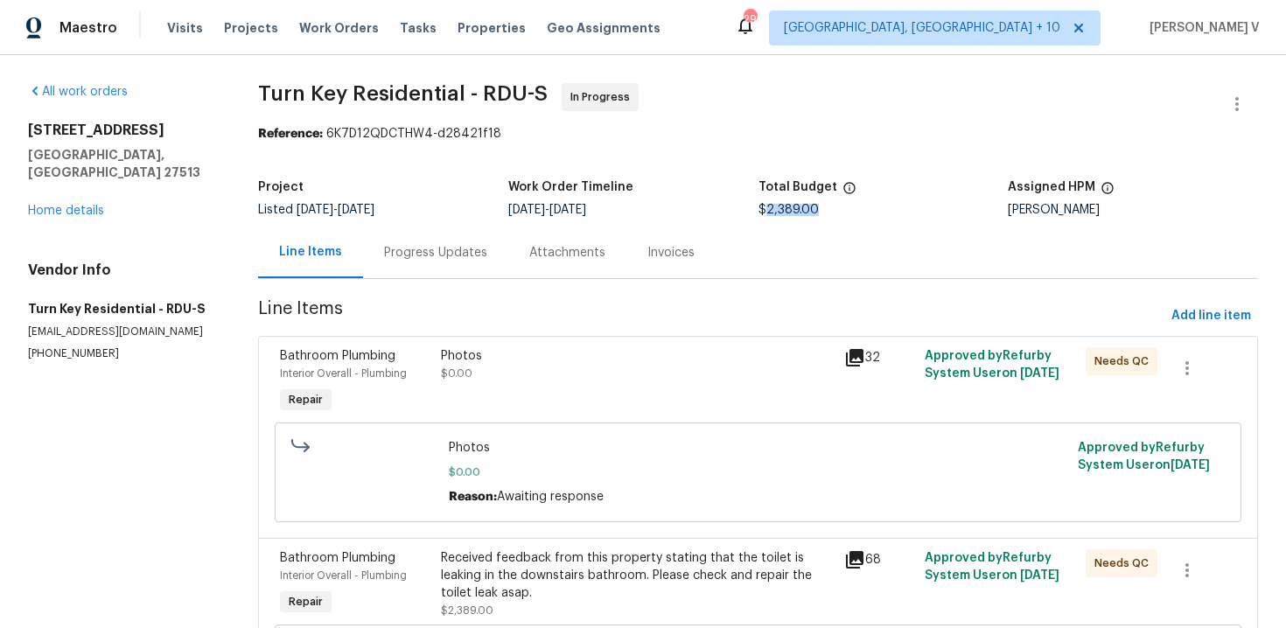
click at [787, 210] on span "$2,389.00" at bounding box center [789, 210] width 60 height 12
click at [479, 265] on div "Progress Updates" at bounding box center [435, 253] width 145 height 52
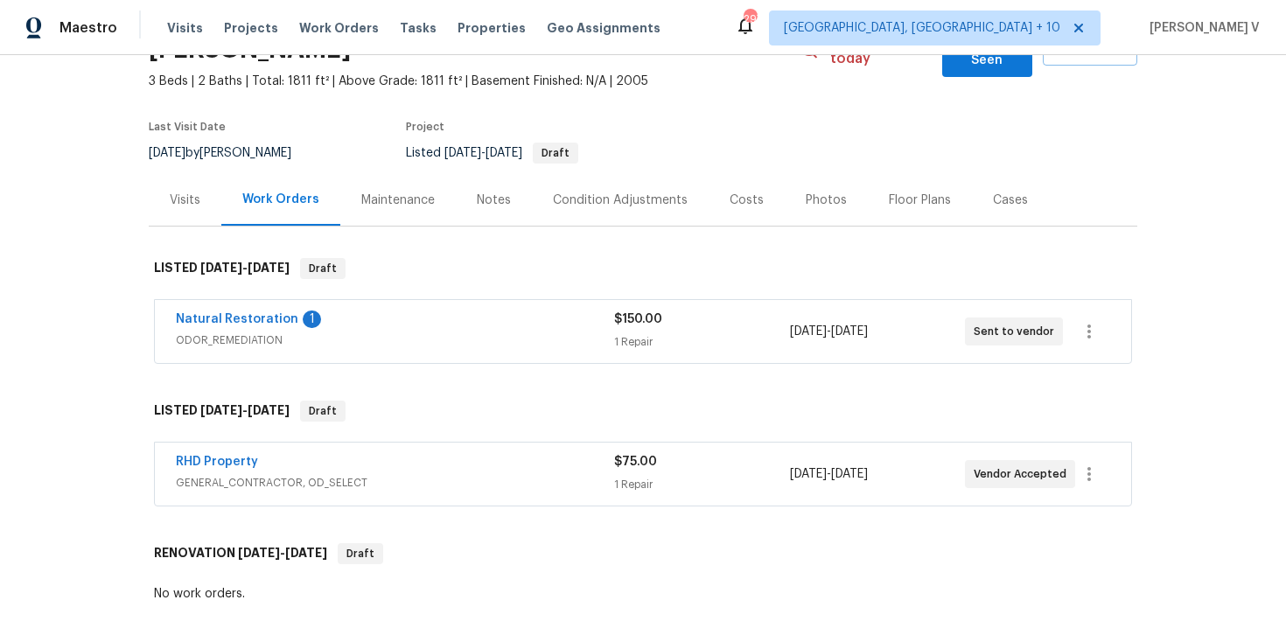
scroll to position [116, 0]
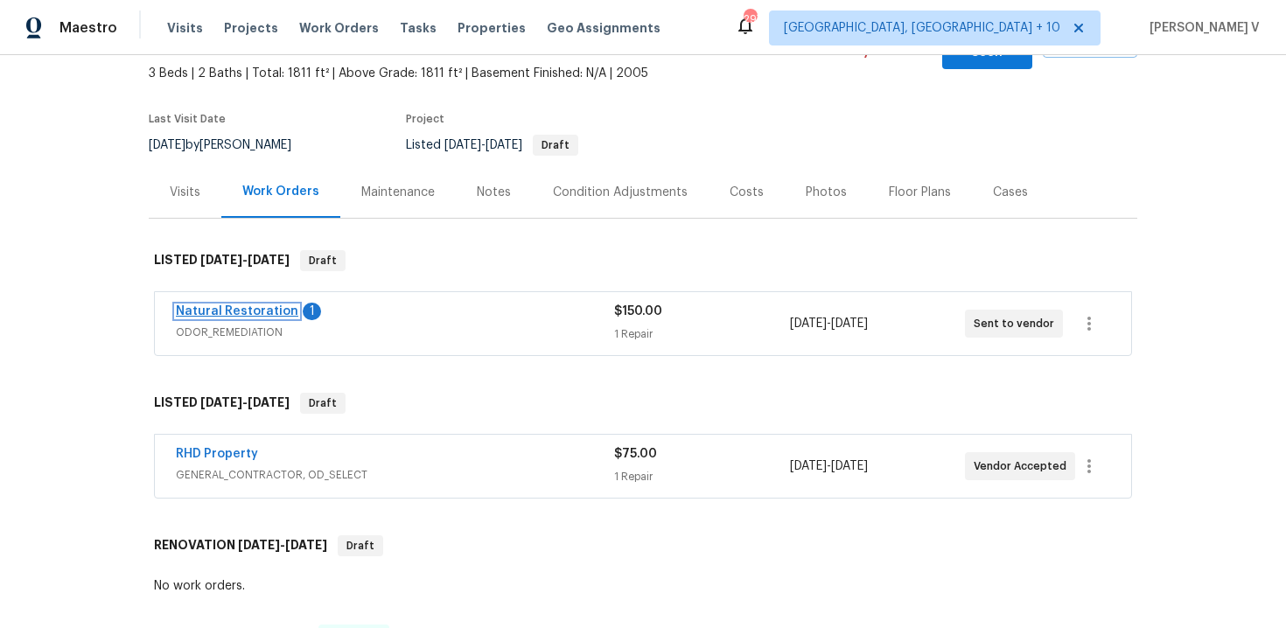
click at [228, 305] on link "Natural Restoration" at bounding box center [237, 311] width 123 height 12
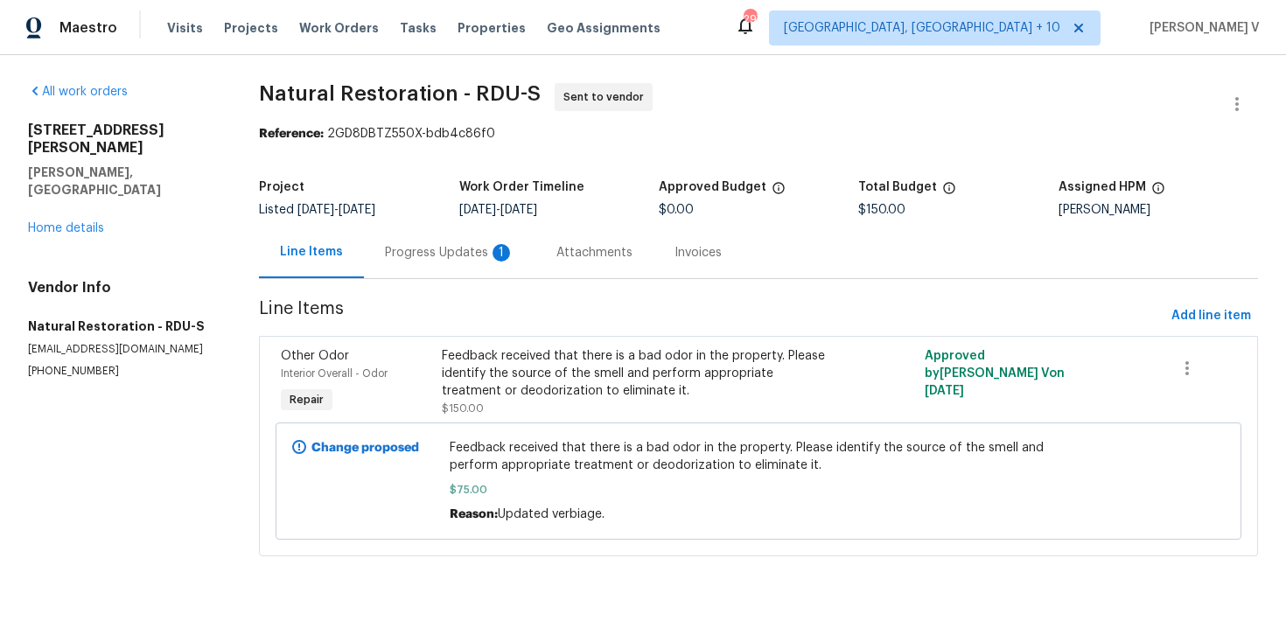
click at [451, 283] on section "Natural Restoration - RDU-S Sent to vendor Reference: 2GD8DBTZ550X-bdb4c86f0 Pr…" at bounding box center [758, 330] width 999 height 494
click at [451, 271] on div "Progress Updates 1" at bounding box center [450, 253] width 172 height 52
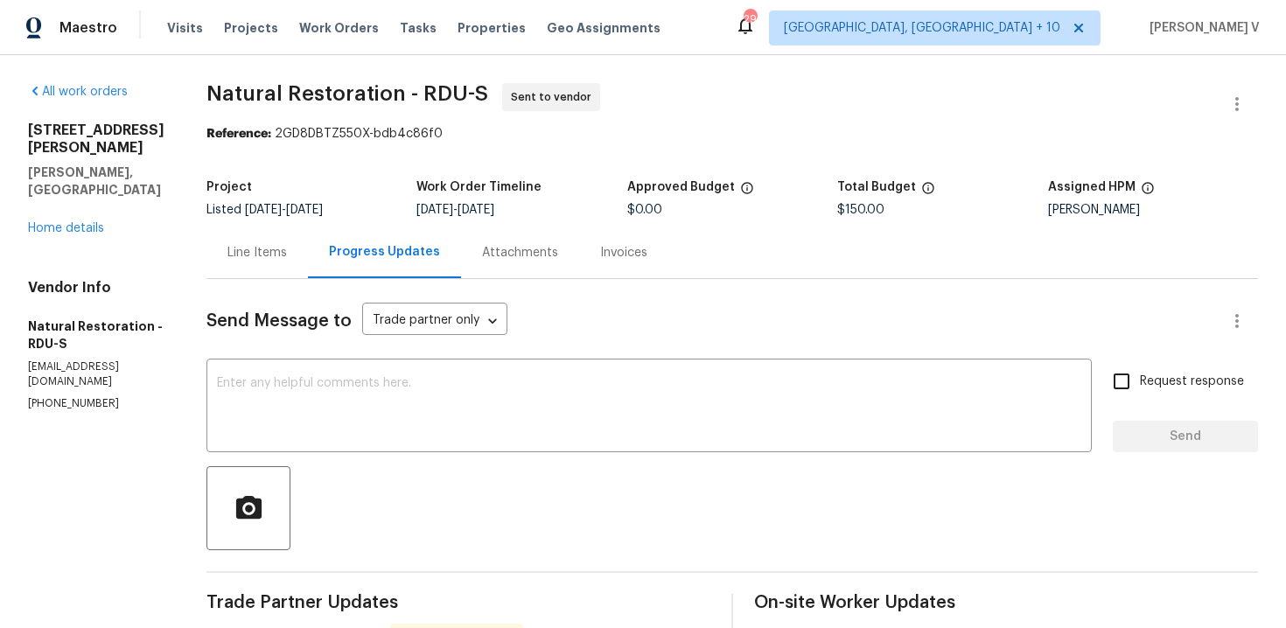
click at [298, 232] on div "Line Items" at bounding box center [258, 253] width 102 height 52
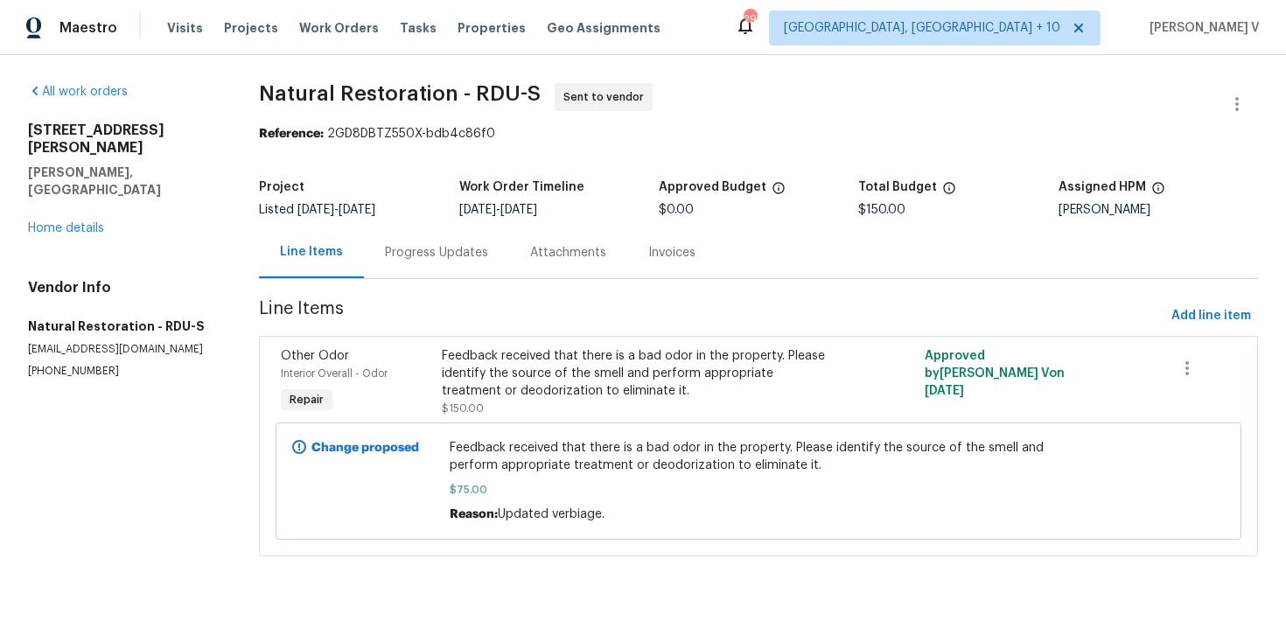
click at [278, 247] on div "Line Items" at bounding box center [311, 253] width 105 height 52
click at [421, 280] on section "Natural Restoration - RDU-S Sent to vendor Reference: 2GD8DBTZ550X-bdb4c86f0 Pr…" at bounding box center [758, 330] width 999 height 494
click at [441, 248] on div "Progress Updates" at bounding box center [436, 253] width 103 height 18
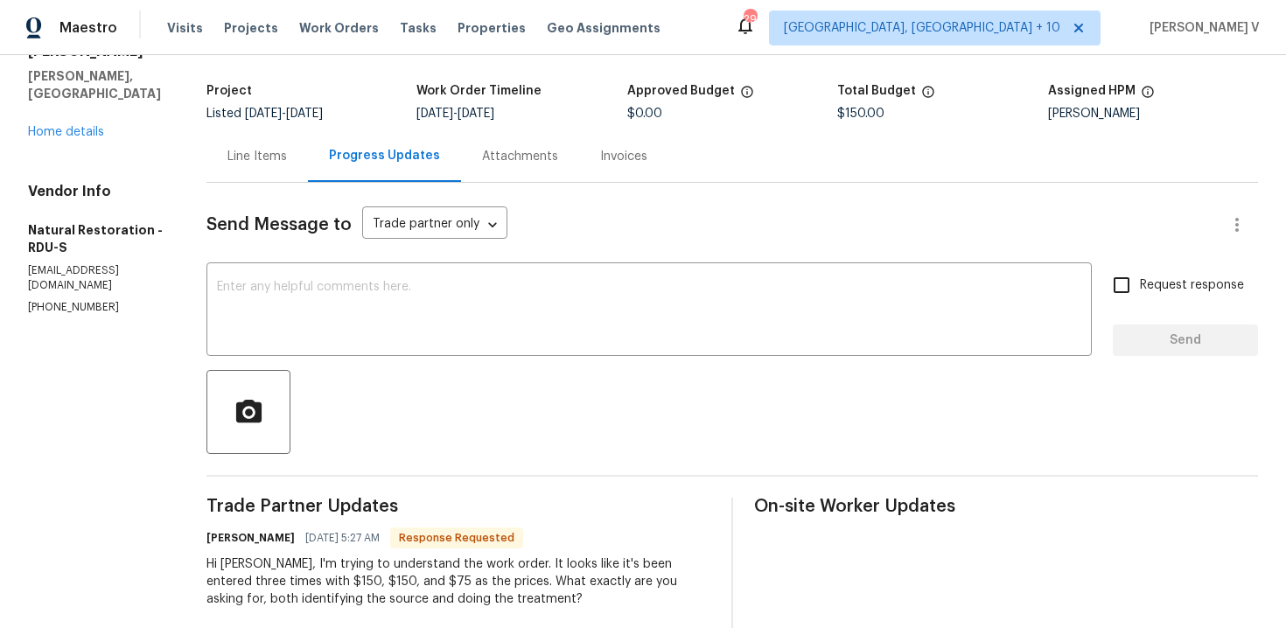
scroll to position [95, 0]
click at [275, 140] on div "Line Items" at bounding box center [258, 157] width 102 height 52
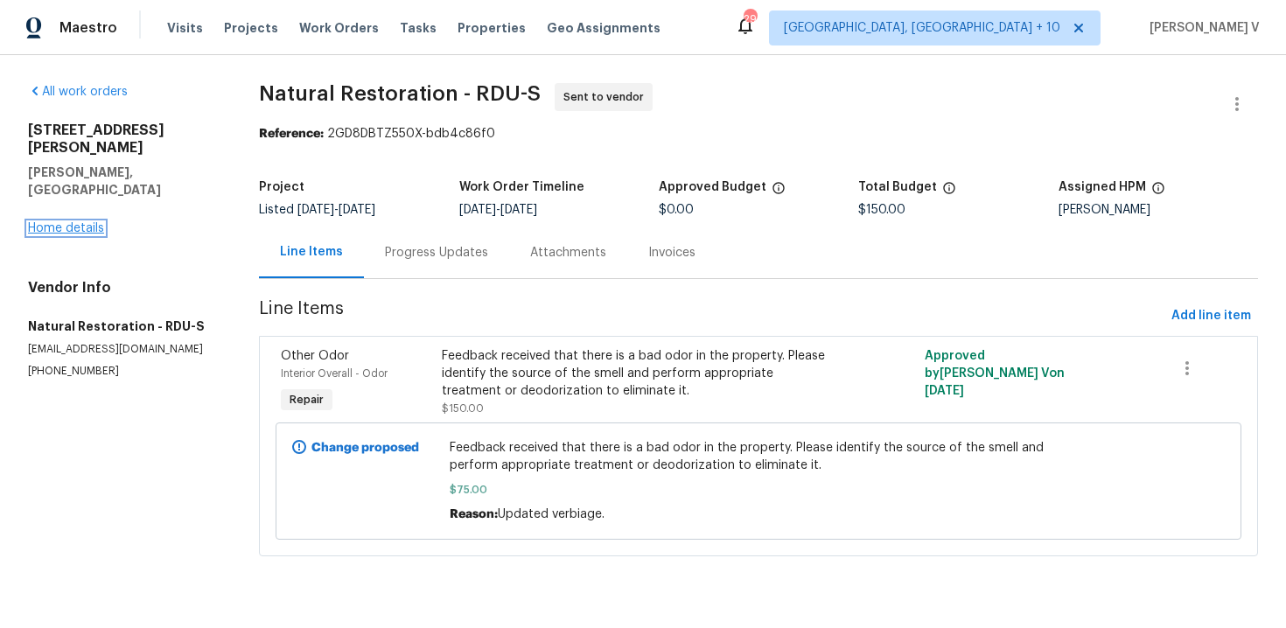
click at [81, 222] on link "Home details" at bounding box center [66, 228] width 76 height 12
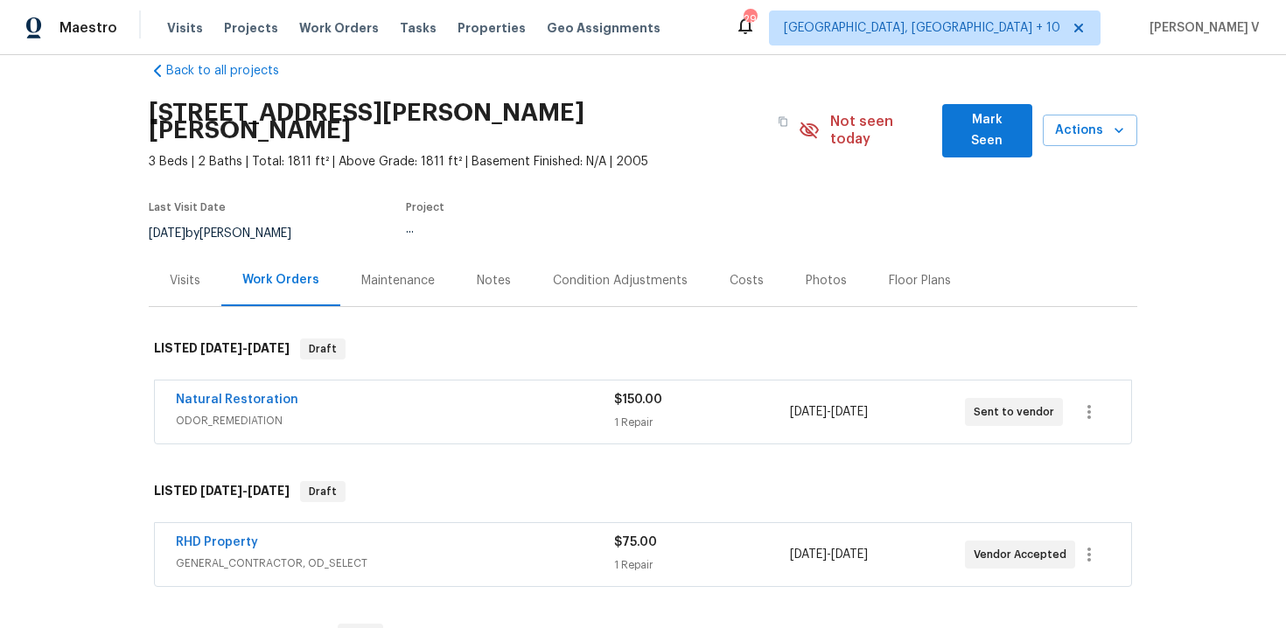
scroll to position [63, 0]
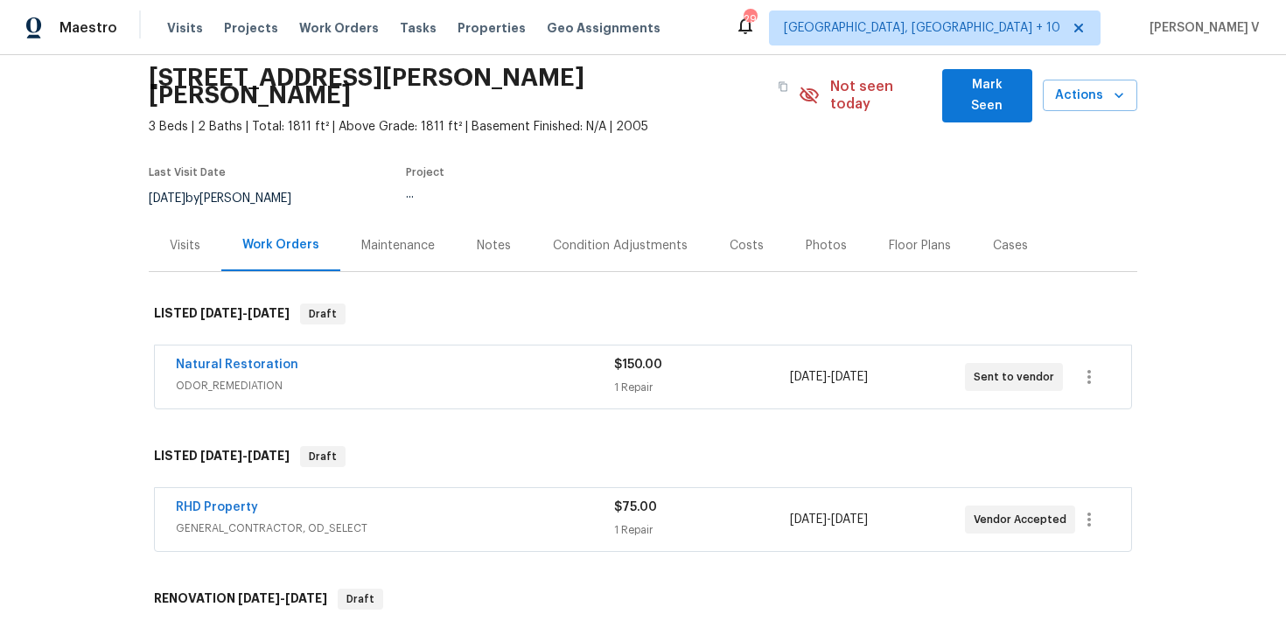
click at [261, 356] on span "Natural Restoration" at bounding box center [237, 365] width 123 height 18
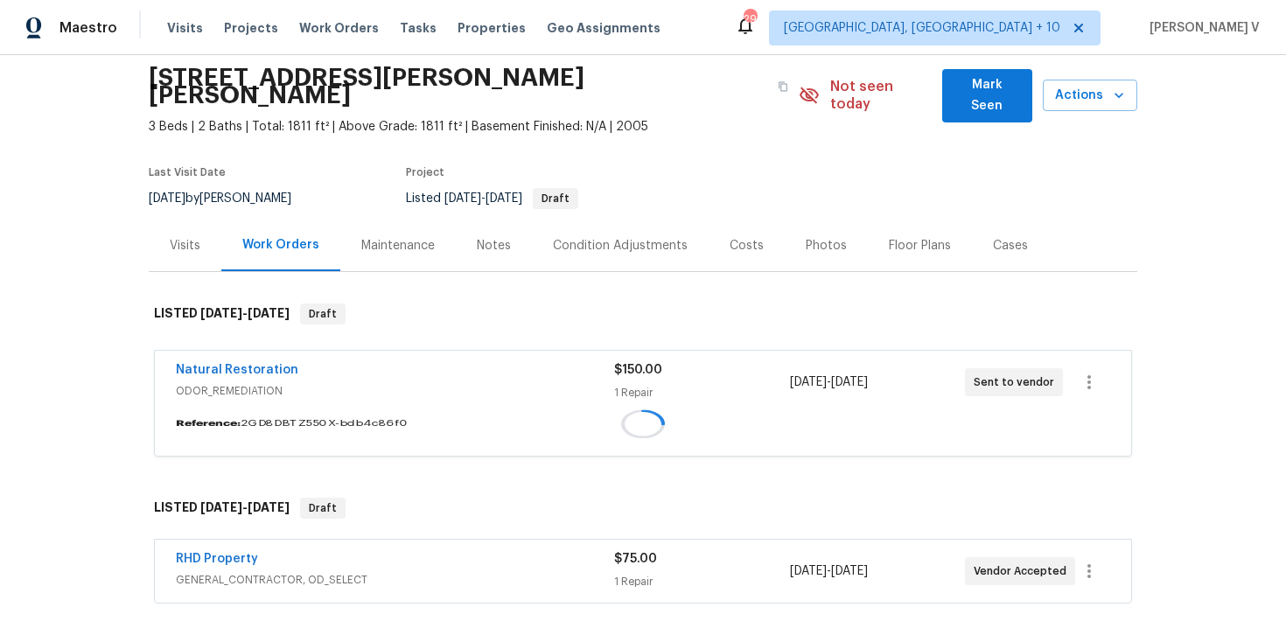
click at [261, 351] on div "Natural Restoration ODOR_REMEDIATION $150.00 1 Repair 9/2/2025 - 9/4/2025 Sent …" at bounding box center [643, 382] width 977 height 63
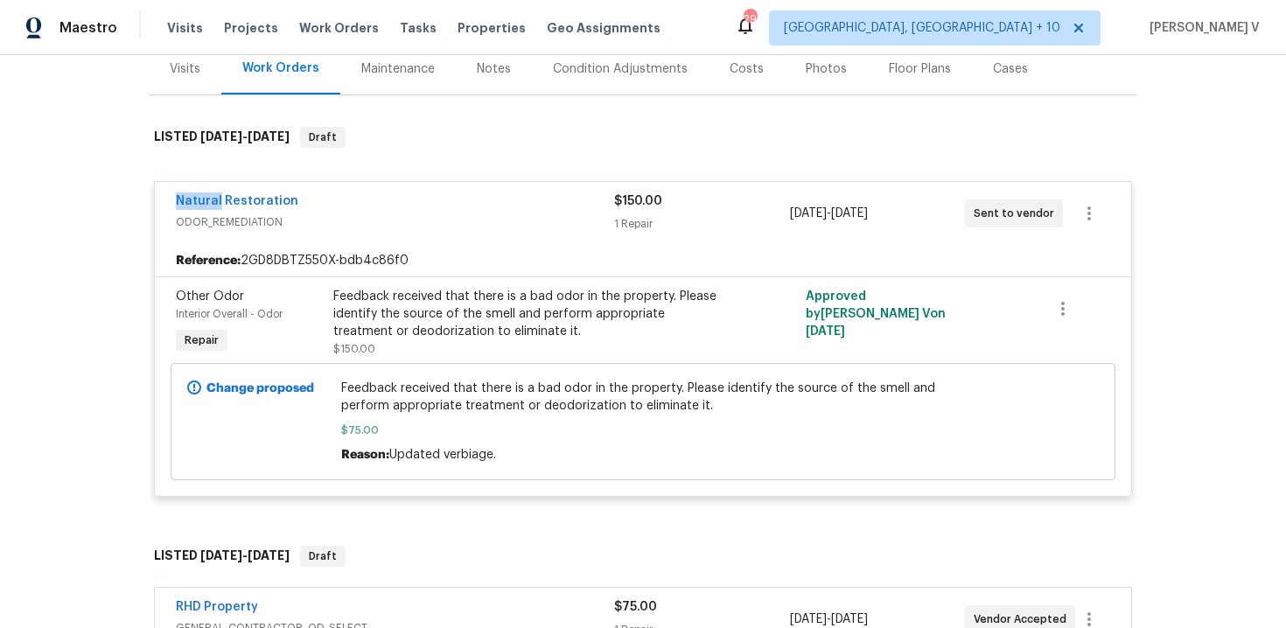
scroll to position [259, 0]
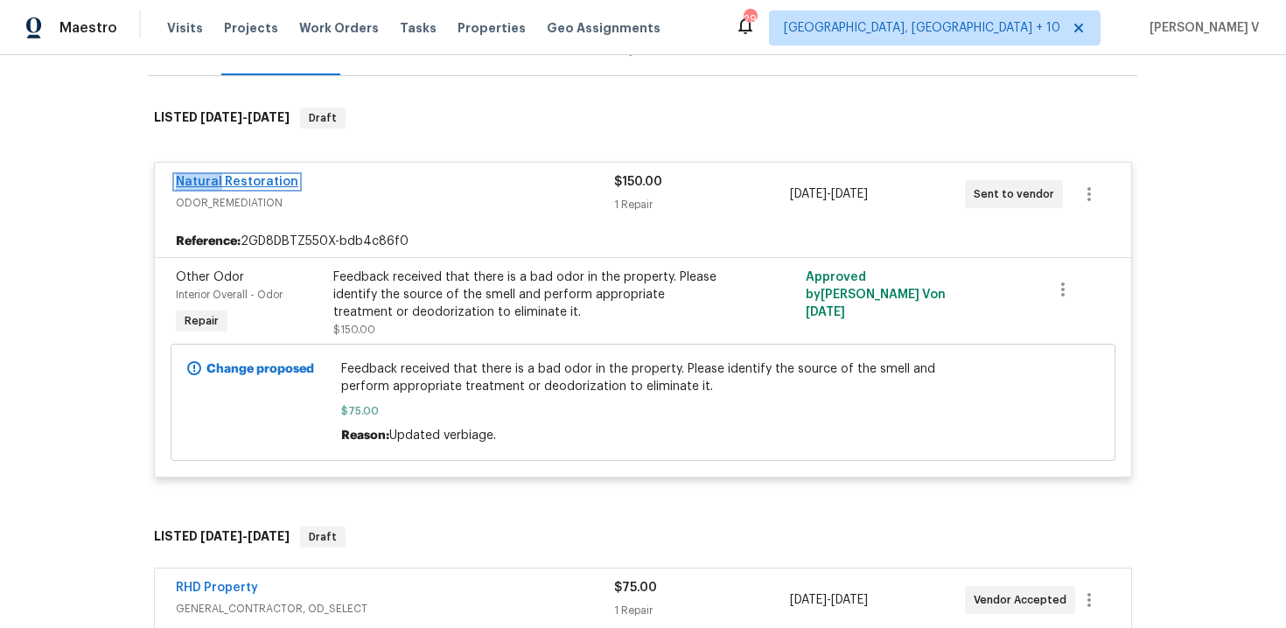
click at [259, 176] on link "Natural Restoration" at bounding box center [237, 182] width 123 height 12
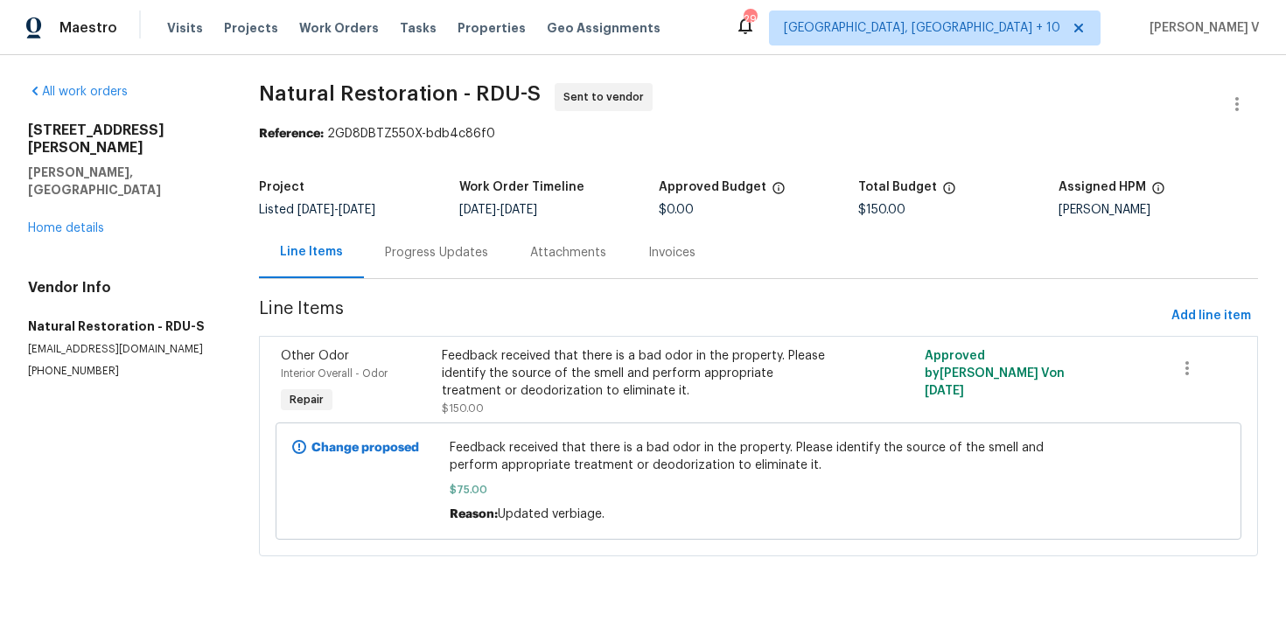
click at [499, 366] on div "Feedback received that there is a bad odor in the property. Please identify the…" at bounding box center [638, 373] width 392 height 53
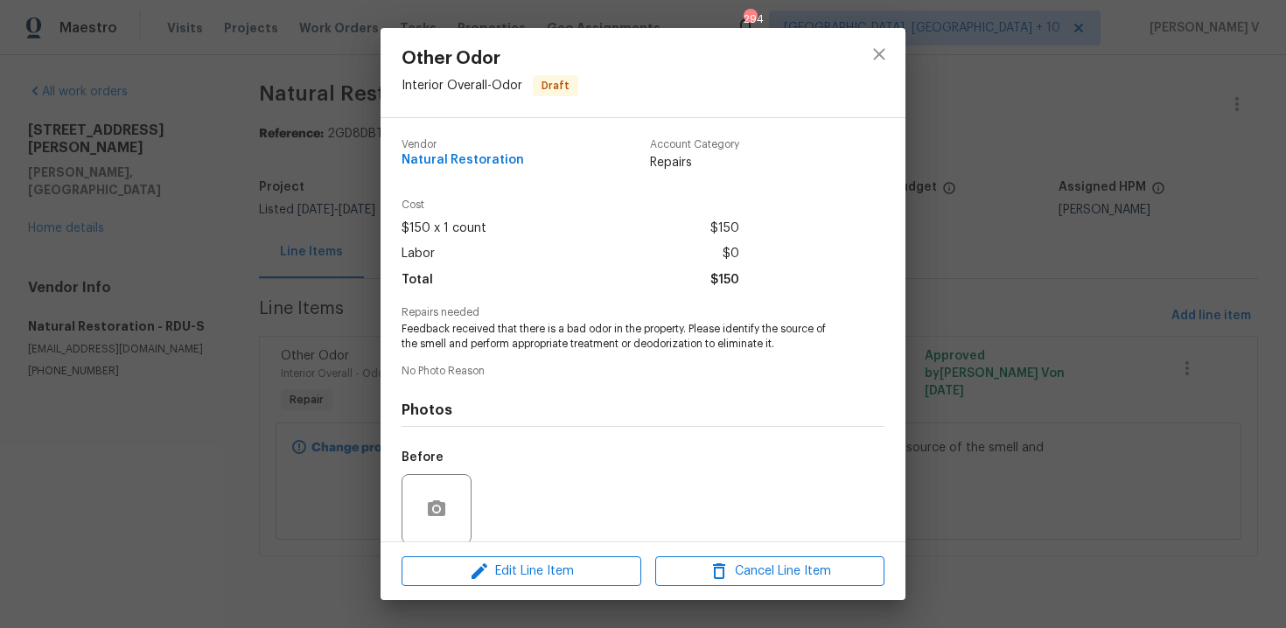
click at [518, 344] on span "Feedback received that there is a bad odor in the property. Please identify the…" at bounding box center [619, 337] width 435 height 30
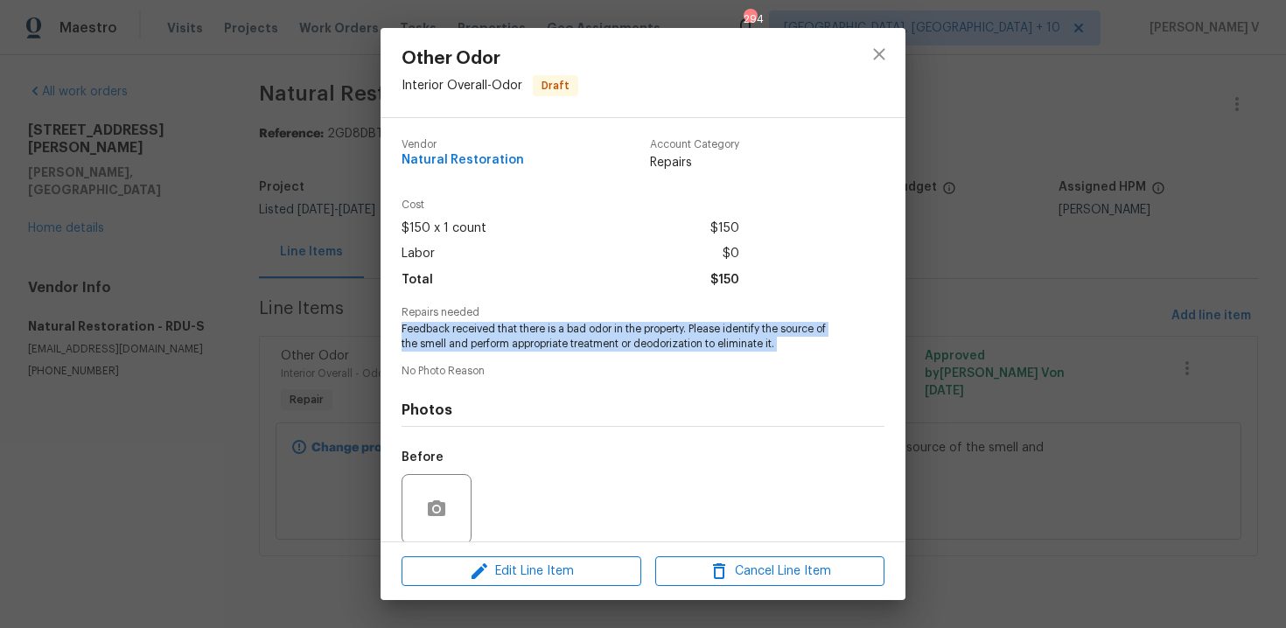
click at [518, 344] on span "Feedback received that there is a bad odor in the property. Please identify the…" at bounding box center [619, 337] width 435 height 30
copy span "Feedback received that there is a bad odor in the property. Please identify the…"
click at [1076, 257] on div "Other Odor Interior Overall - Odor Draft Vendor Natural Restoration Account Cat…" at bounding box center [643, 314] width 1286 height 628
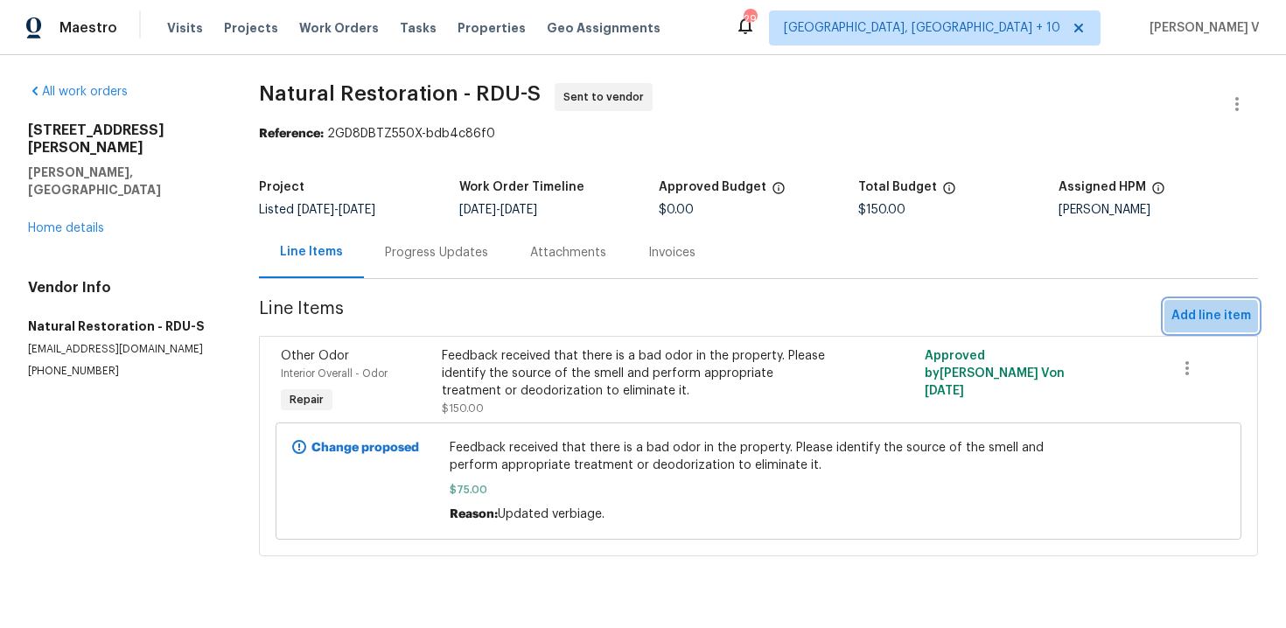
click at [1200, 323] on span "Add line item" at bounding box center [1212, 316] width 80 height 22
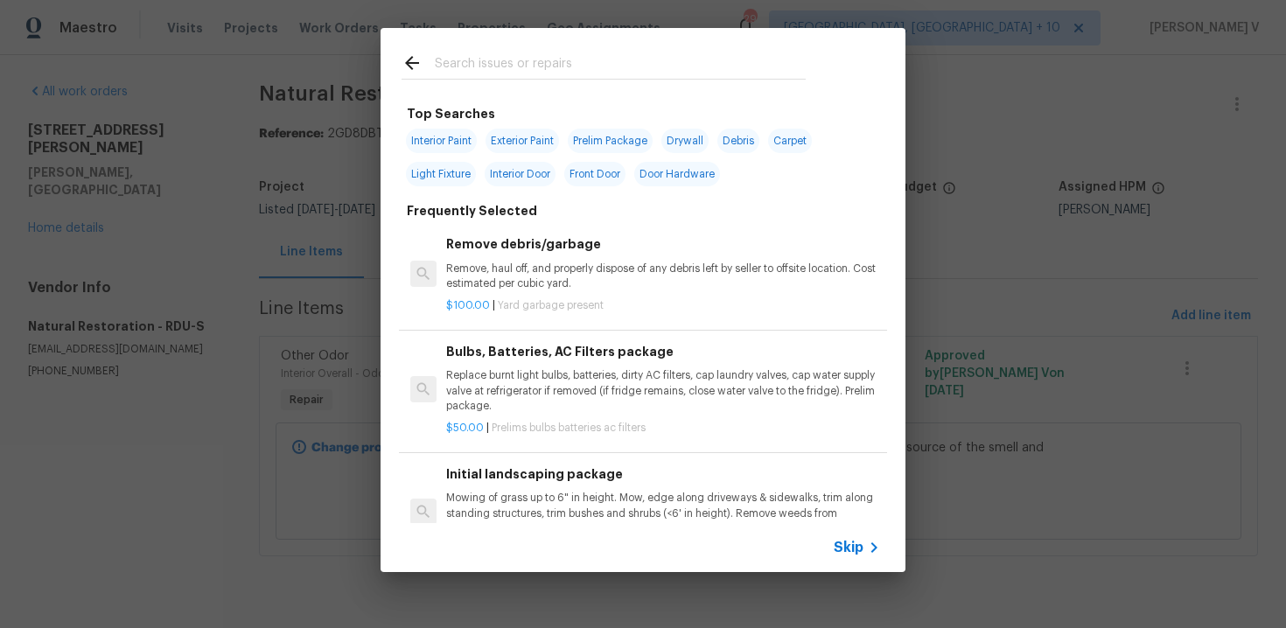
click at [855, 544] on span "Skip" at bounding box center [849, 548] width 30 height 18
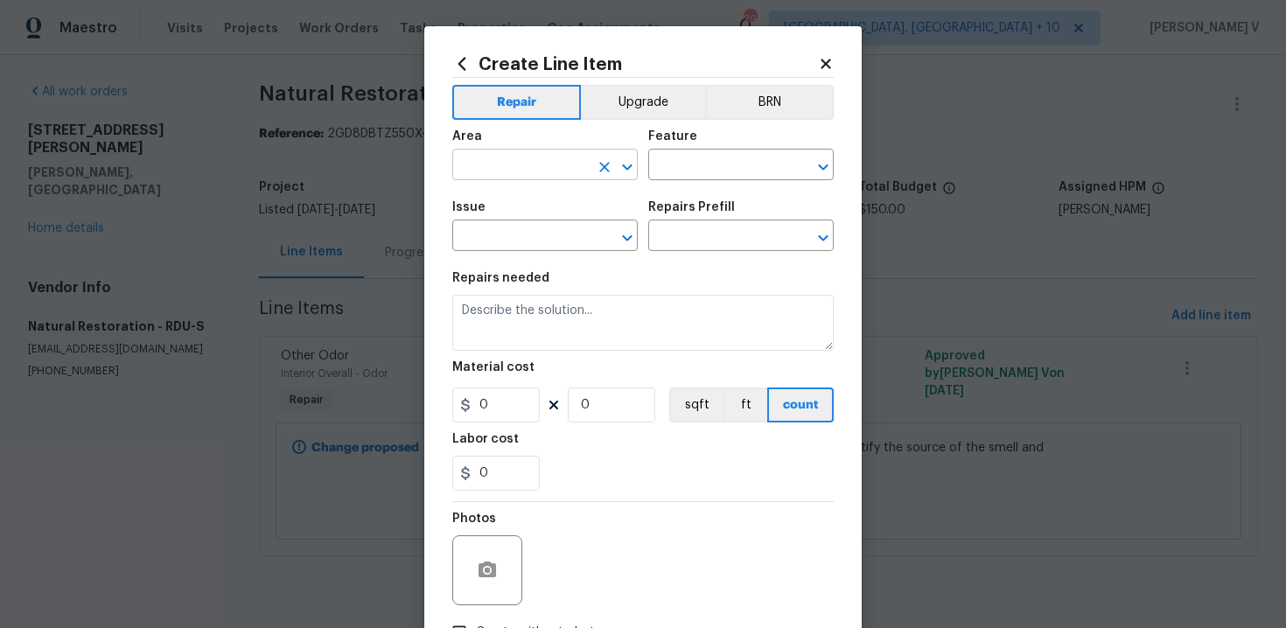
click at [537, 171] on input "text" at bounding box center [520, 166] width 137 height 27
click at [494, 164] on input "odo" at bounding box center [520, 166] width 137 height 27
click at [525, 255] on ul "Interior Addition Interior Overall" at bounding box center [545, 221] width 186 height 72
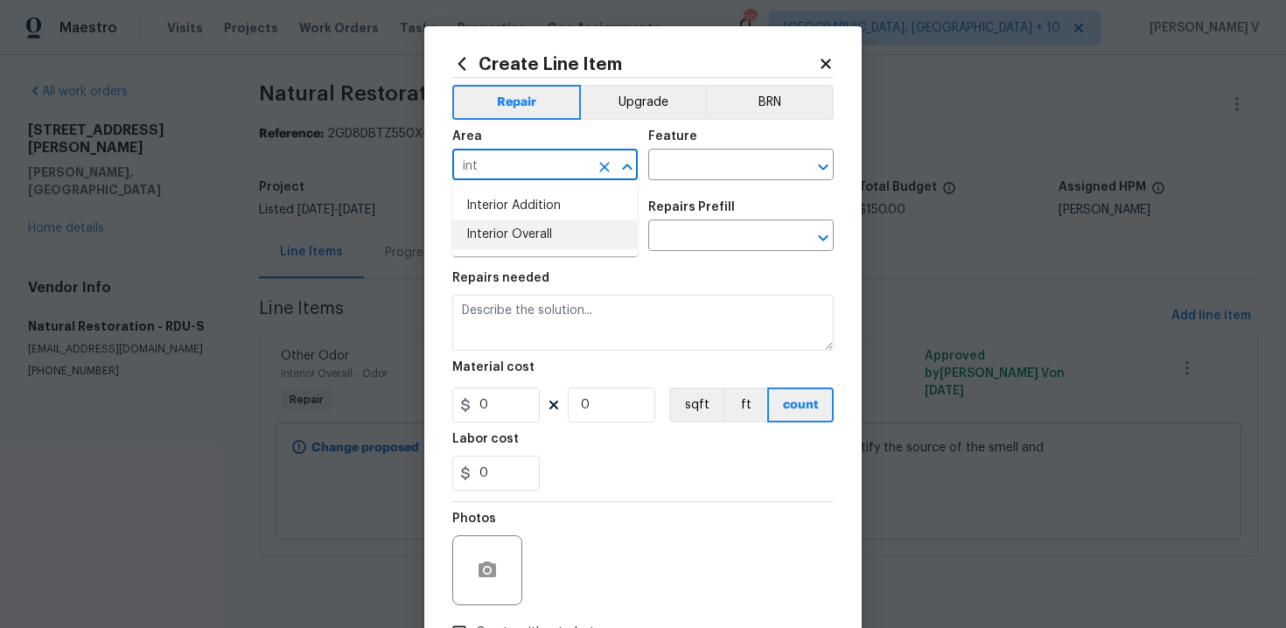
click at [525, 252] on ul "Interior Addition Interior Overall" at bounding box center [545, 221] width 186 height 72
click at [539, 242] on li "Interior Overall" at bounding box center [545, 235] width 186 height 29
type input "Interior Overall"
click at [679, 174] on input "text" at bounding box center [716, 166] width 137 height 27
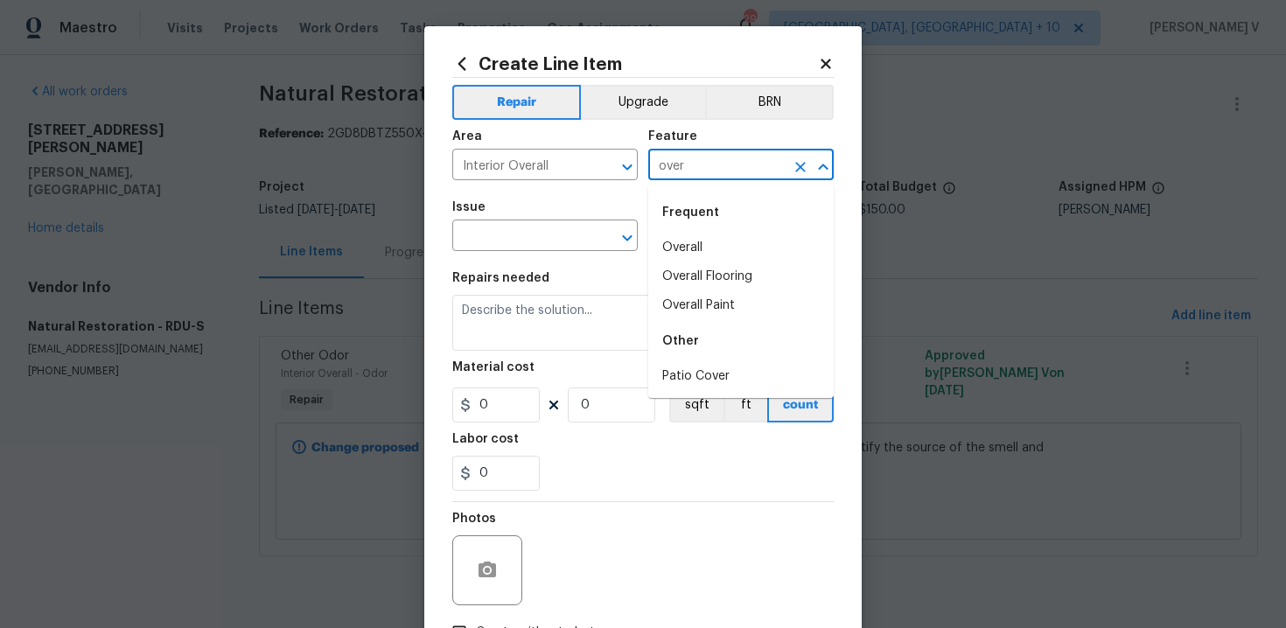
click at [691, 240] on li "Overall" at bounding box center [741, 248] width 186 height 29
type input "Overall"
click at [561, 237] on input "text" at bounding box center [520, 237] width 137 height 27
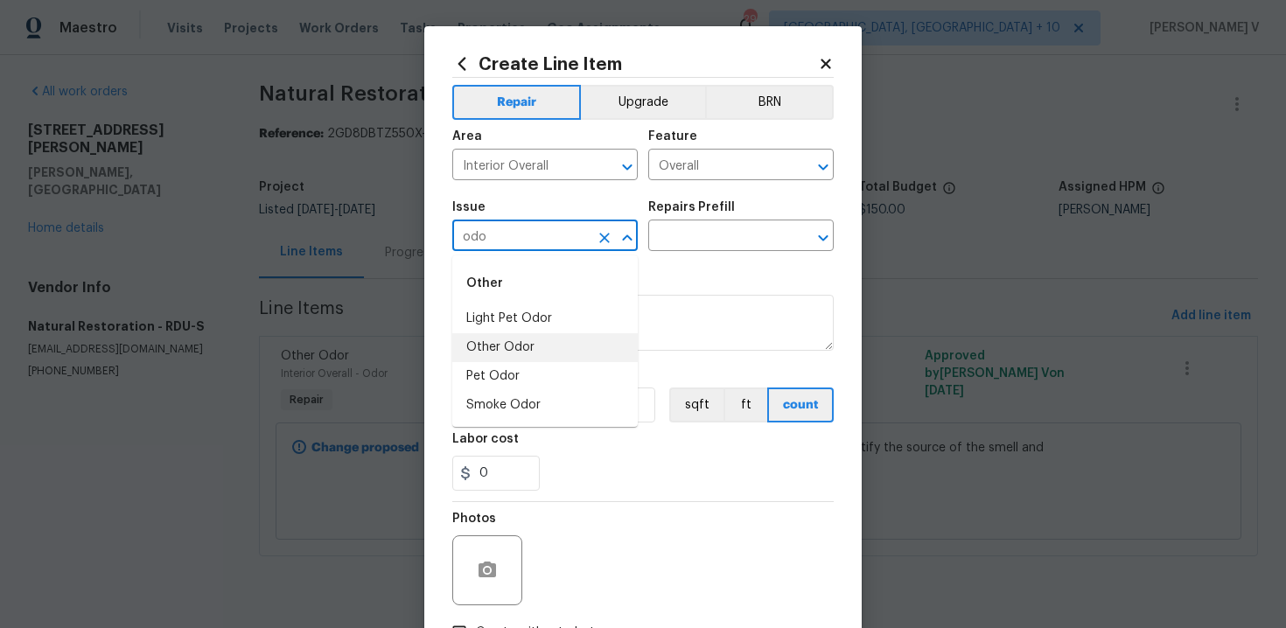
click at [556, 356] on li "Other Odor" at bounding box center [545, 347] width 186 height 29
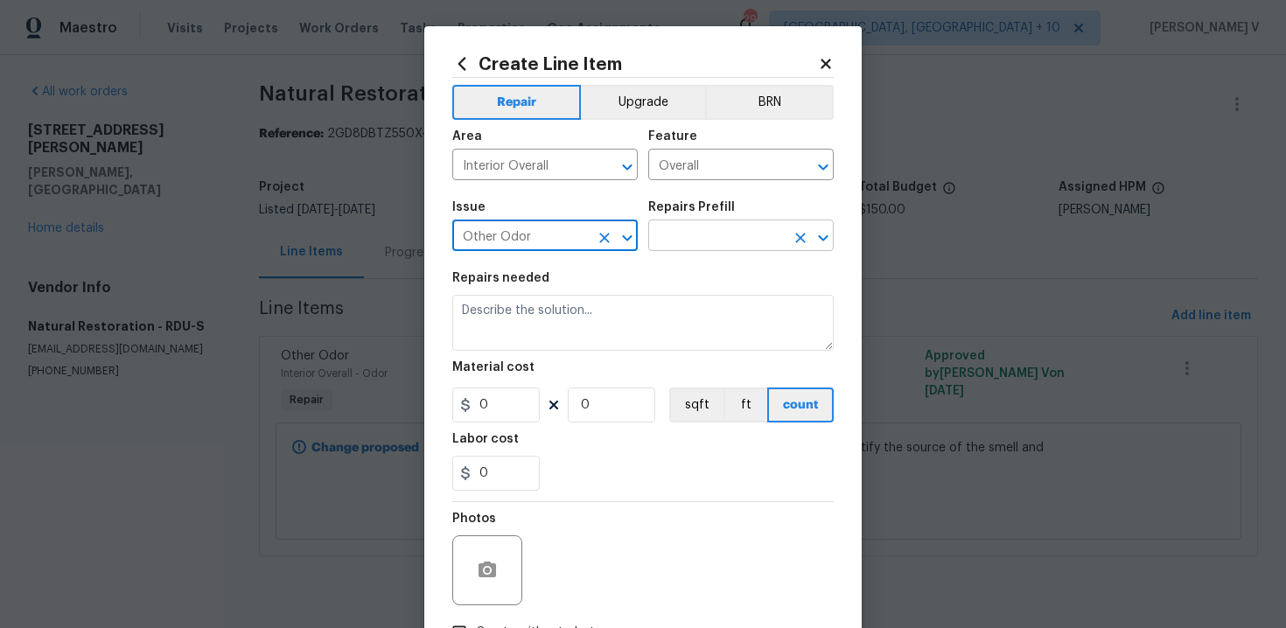
type input "Other Odor"
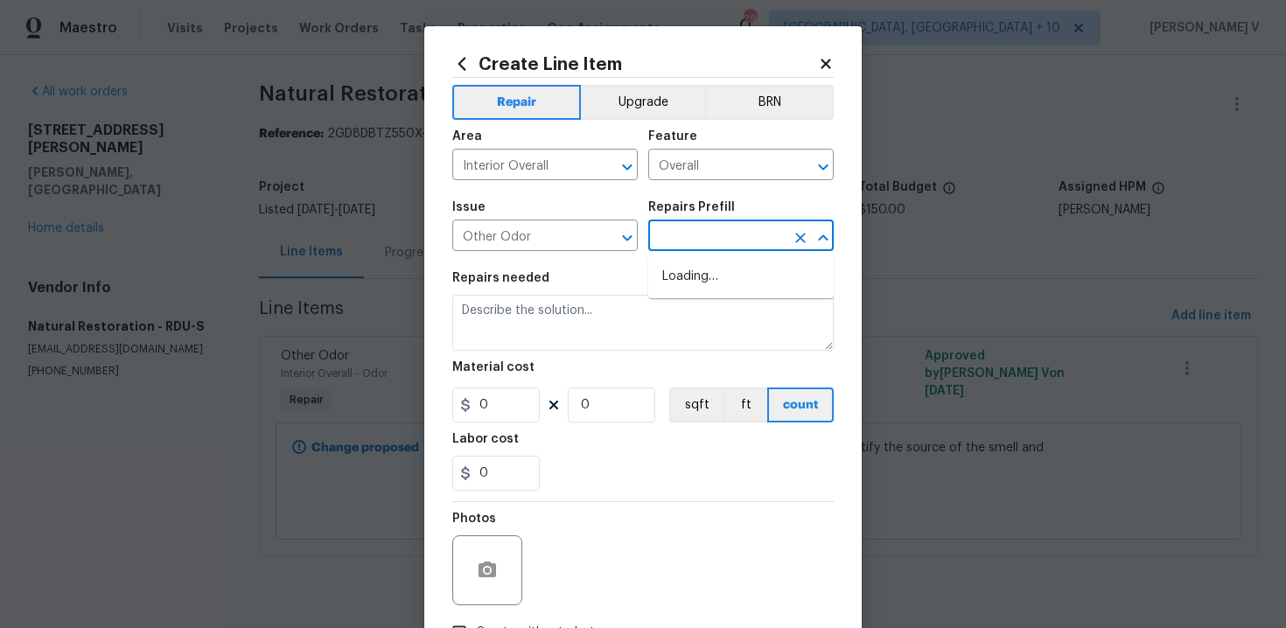
click at [692, 240] on input "text" at bounding box center [716, 237] width 137 height 27
click at [691, 267] on li "Treat bare subfloor for odor remediation $150.00" at bounding box center [741, 286] width 186 height 47
type input "Treat bare subfloor for odor remediation $150.00"
type textarea "Enzyme Treatment for bare subfloor"
type input "150"
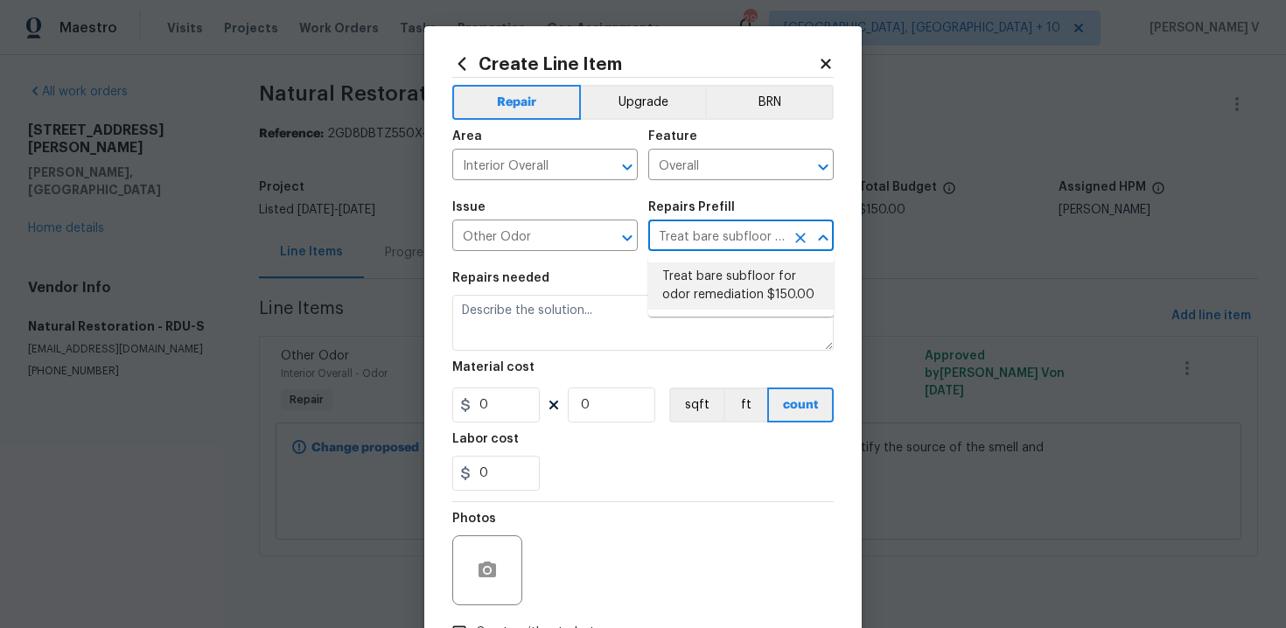
type input "1"
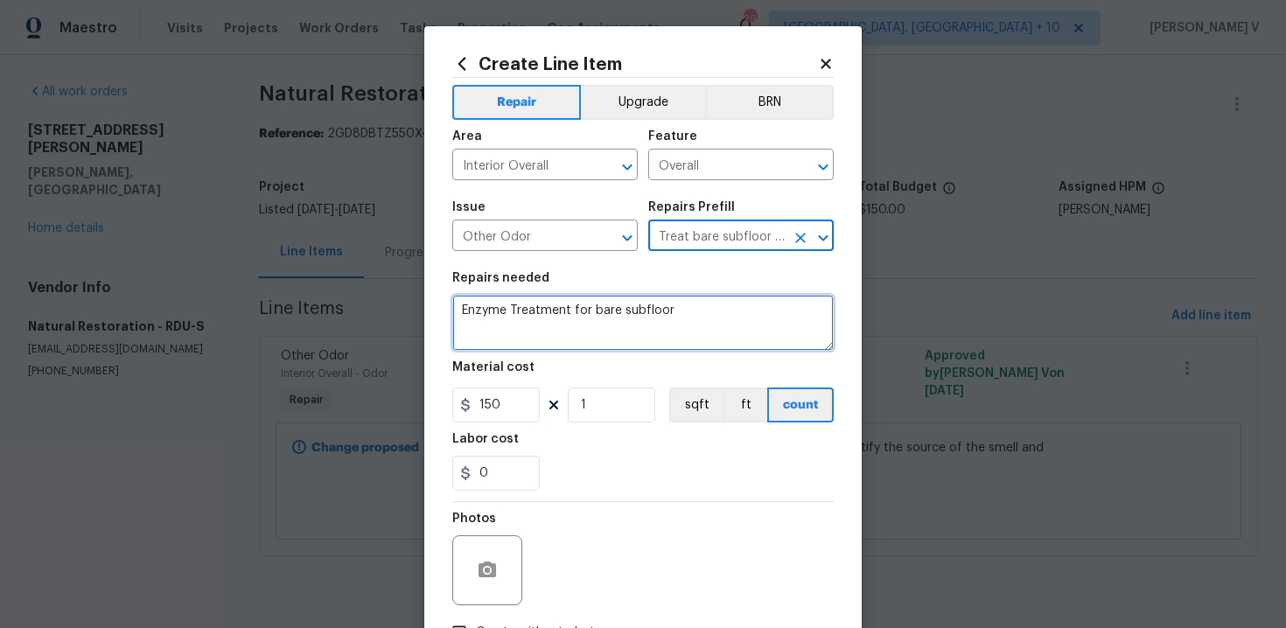
click at [553, 326] on textarea "Enzyme Treatment for bare subfloor" at bounding box center [643, 323] width 382 height 56
click at [815, 245] on icon "Open" at bounding box center [823, 238] width 21 height 21
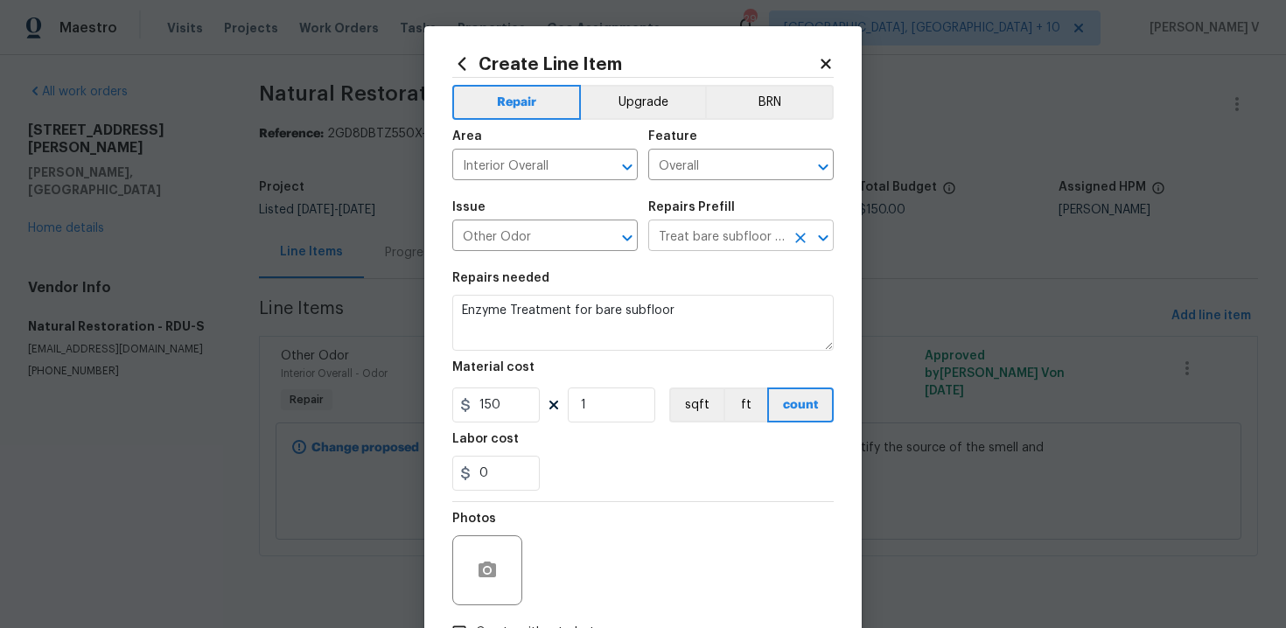
scroll to position [0, 154]
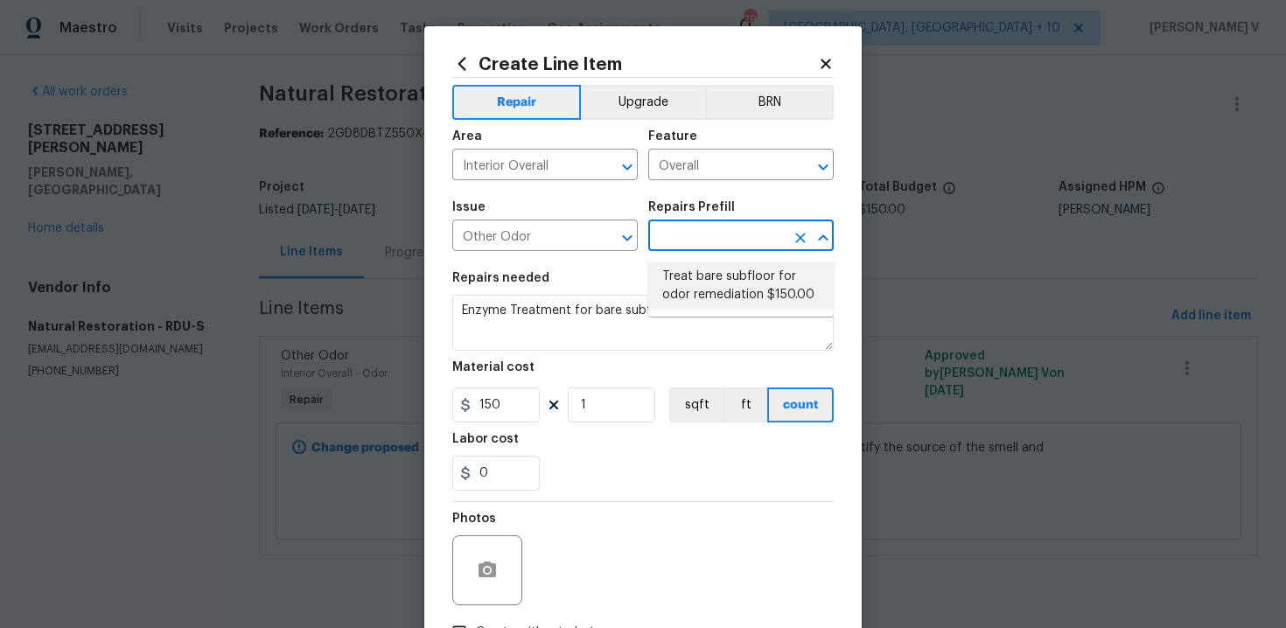
click at [796, 242] on icon "Clear" at bounding box center [801, 238] width 11 height 11
click at [634, 236] on icon "Open" at bounding box center [627, 238] width 21 height 21
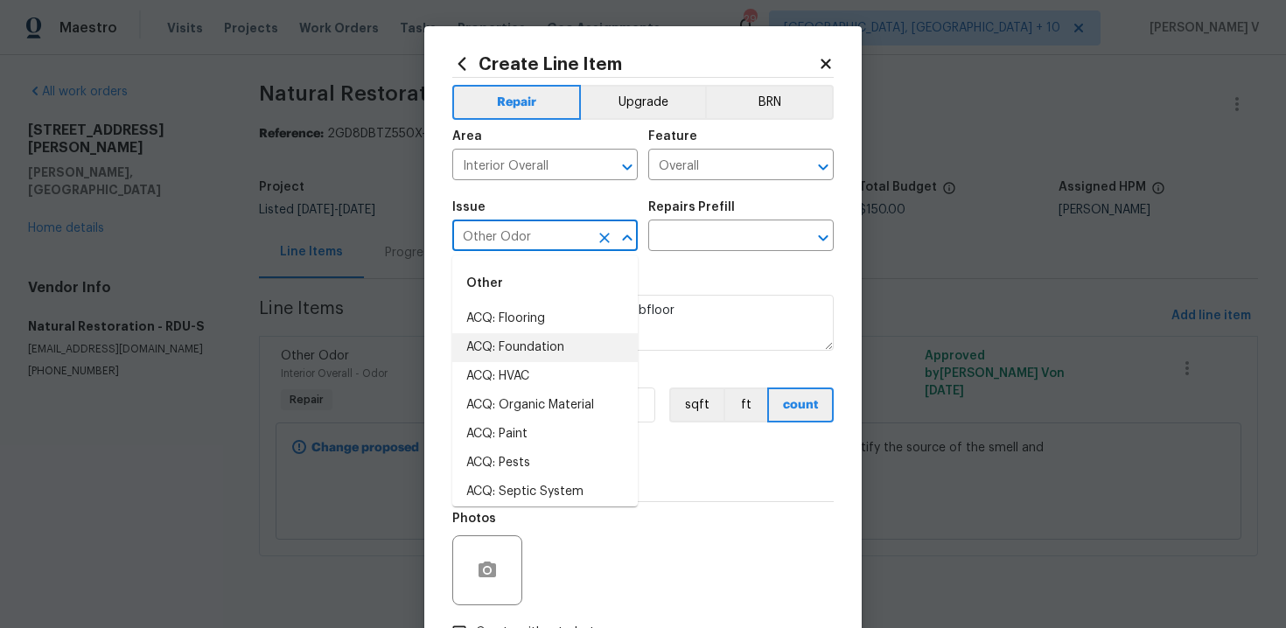
click at [599, 236] on icon "Clear" at bounding box center [605, 238] width 18 height 18
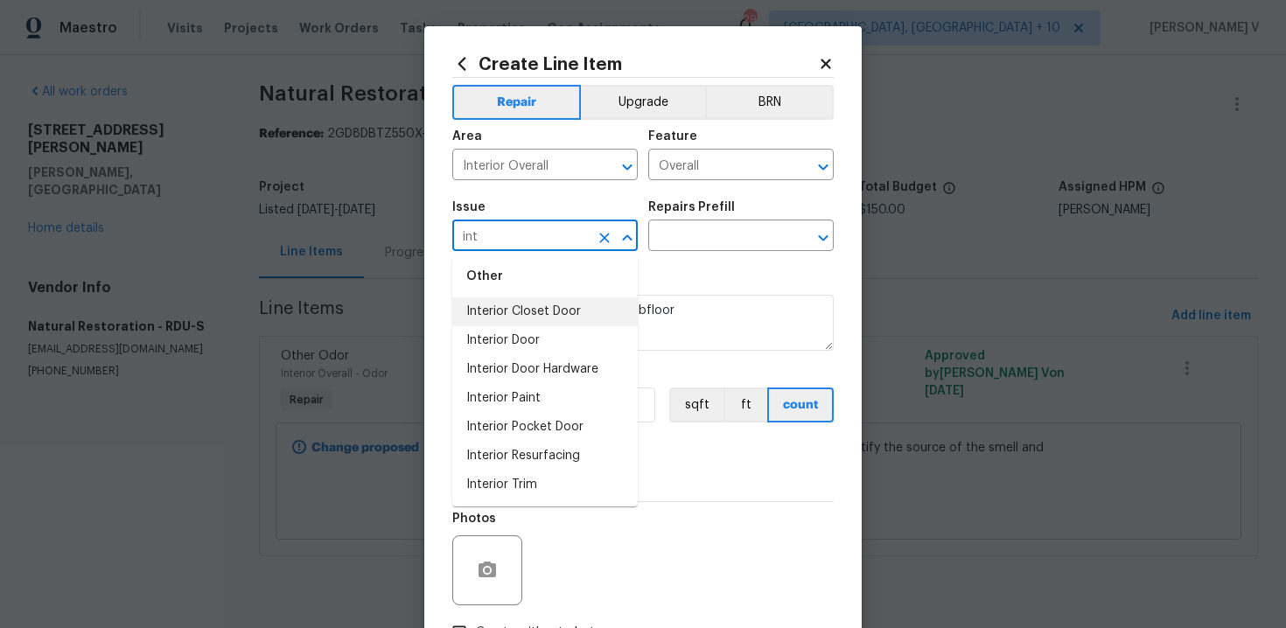
click at [507, 236] on input "int" at bounding box center [520, 237] width 137 height 27
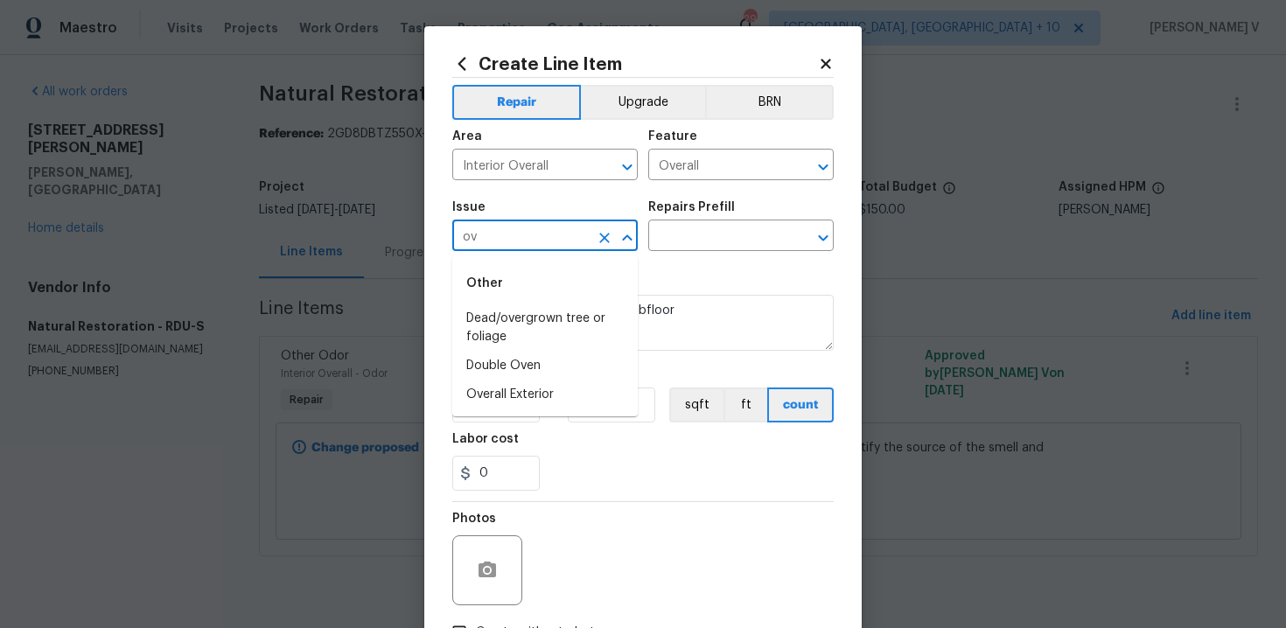
type input "o"
type input "odo"
click at [533, 343] on li "Other Odor" at bounding box center [545, 347] width 186 height 29
click at [742, 230] on input "text" at bounding box center [716, 237] width 137 height 27
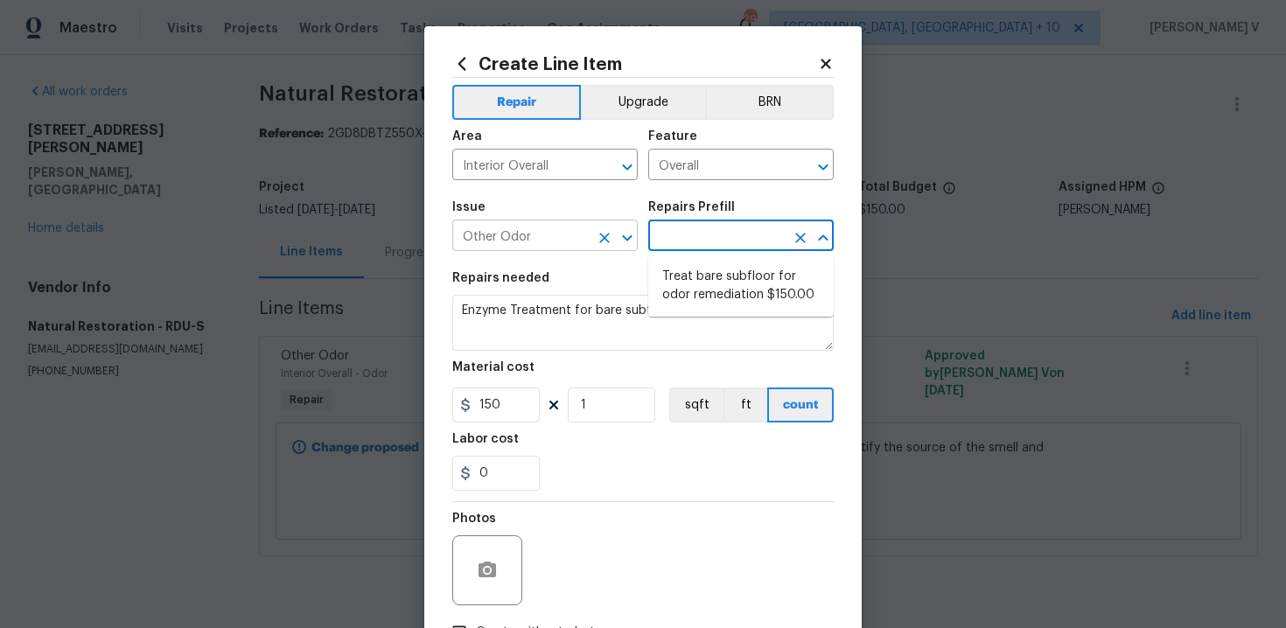
click at [620, 235] on icon "Open" at bounding box center [627, 238] width 21 height 21
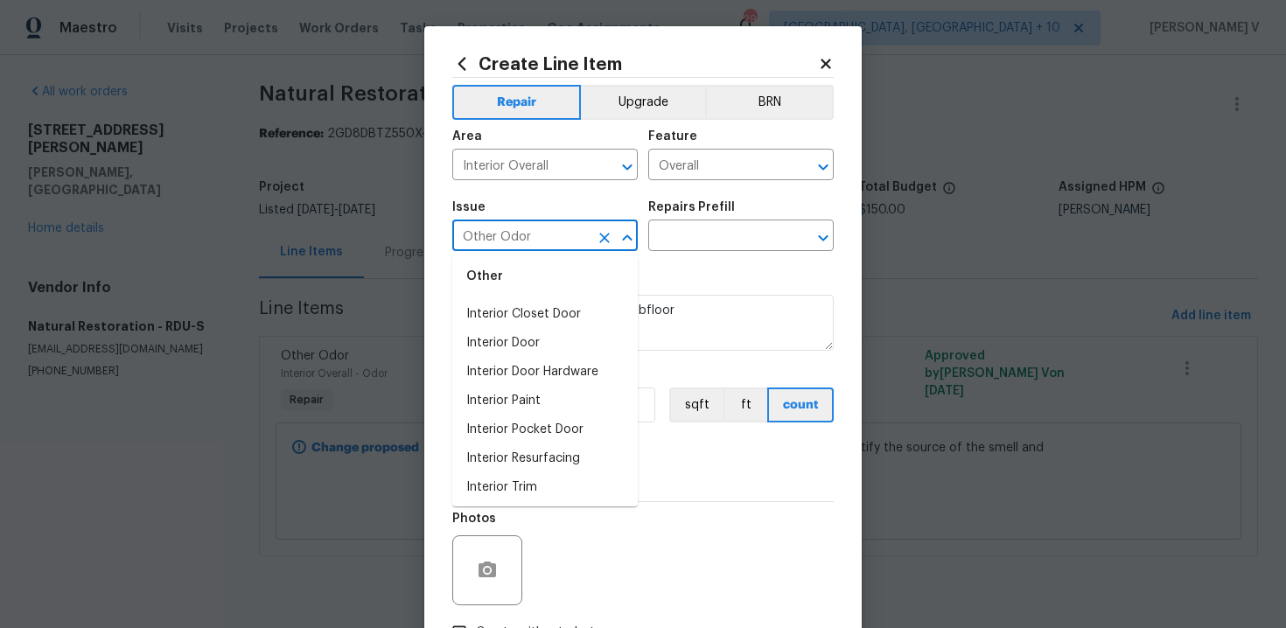
scroll to position [2281, 0]
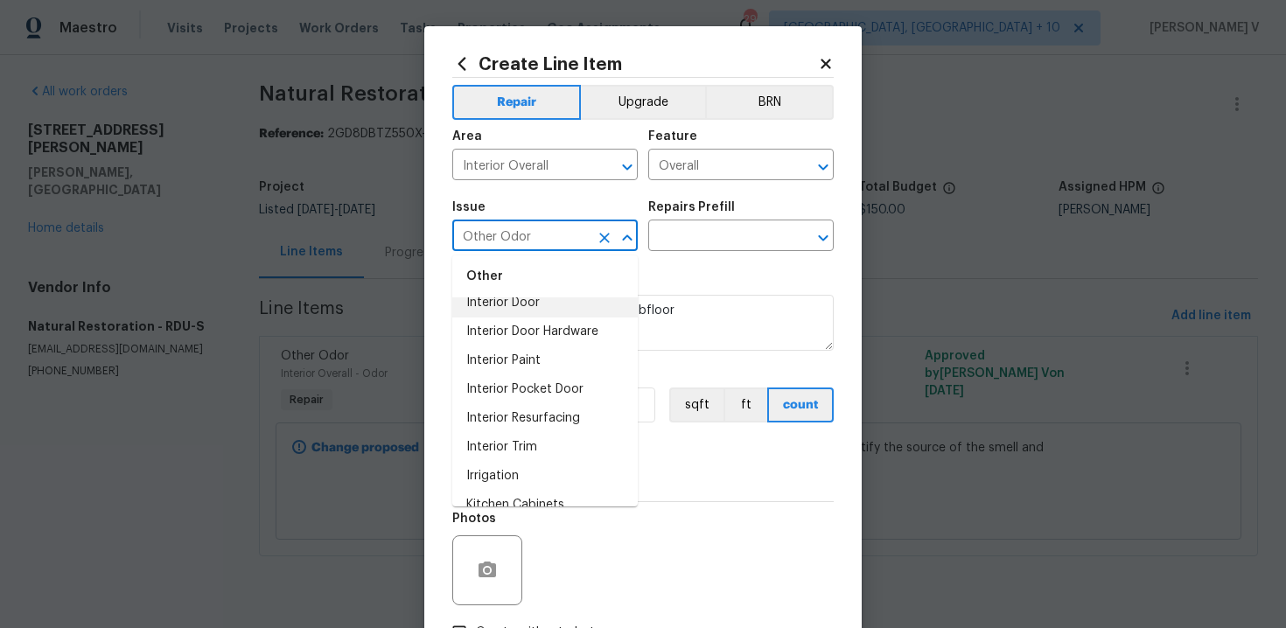
click at [529, 242] on input "Other Odor" at bounding box center [520, 237] width 137 height 27
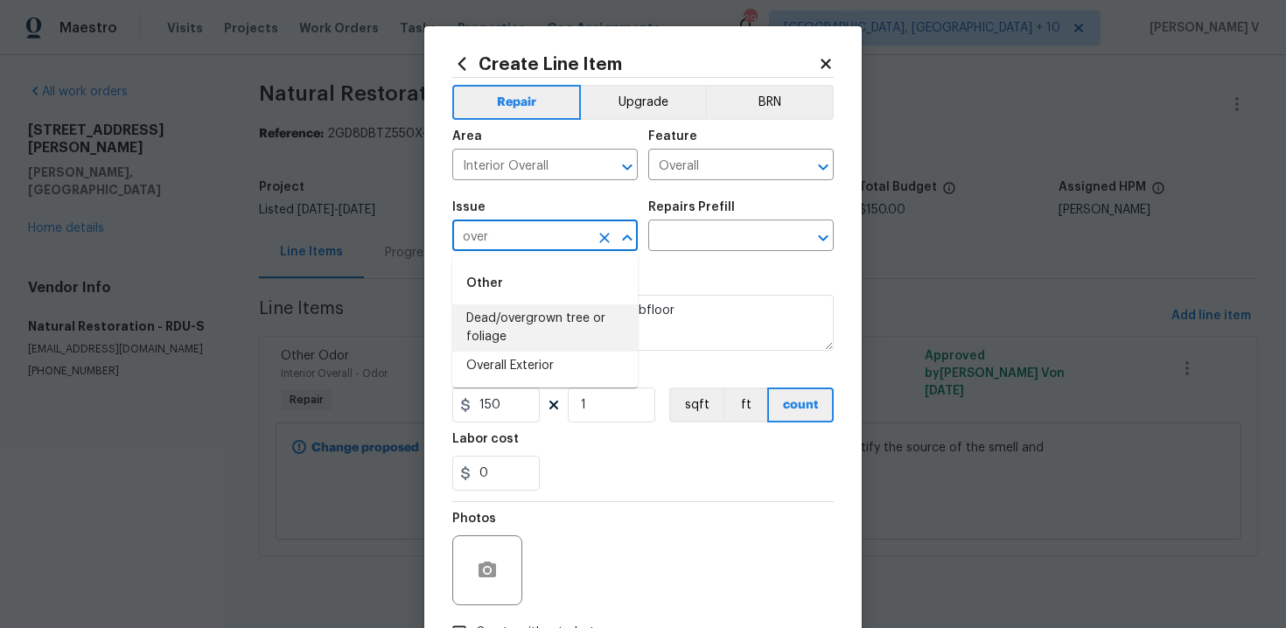
click at [531, 369] on li "Overall Exterior" at bounding box center [545, 366] width 186 height 29
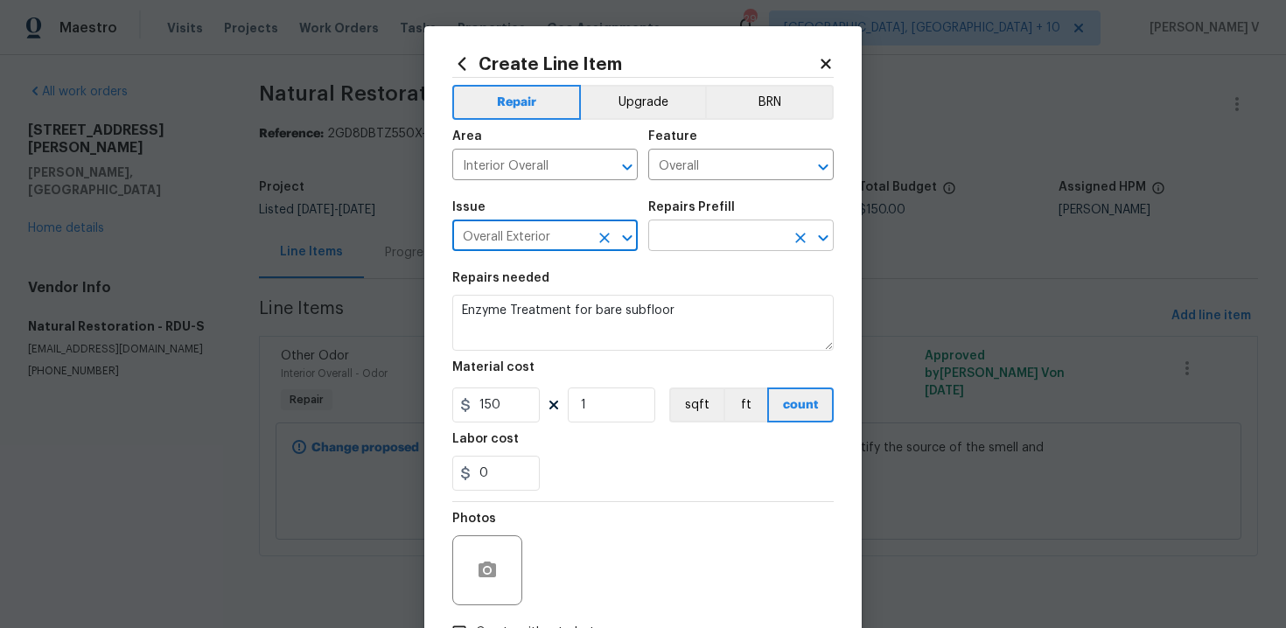
type input "Overall Exterior"
click at [697, 239] on input "text" at bounding box center [716, 237] width 137 height 27
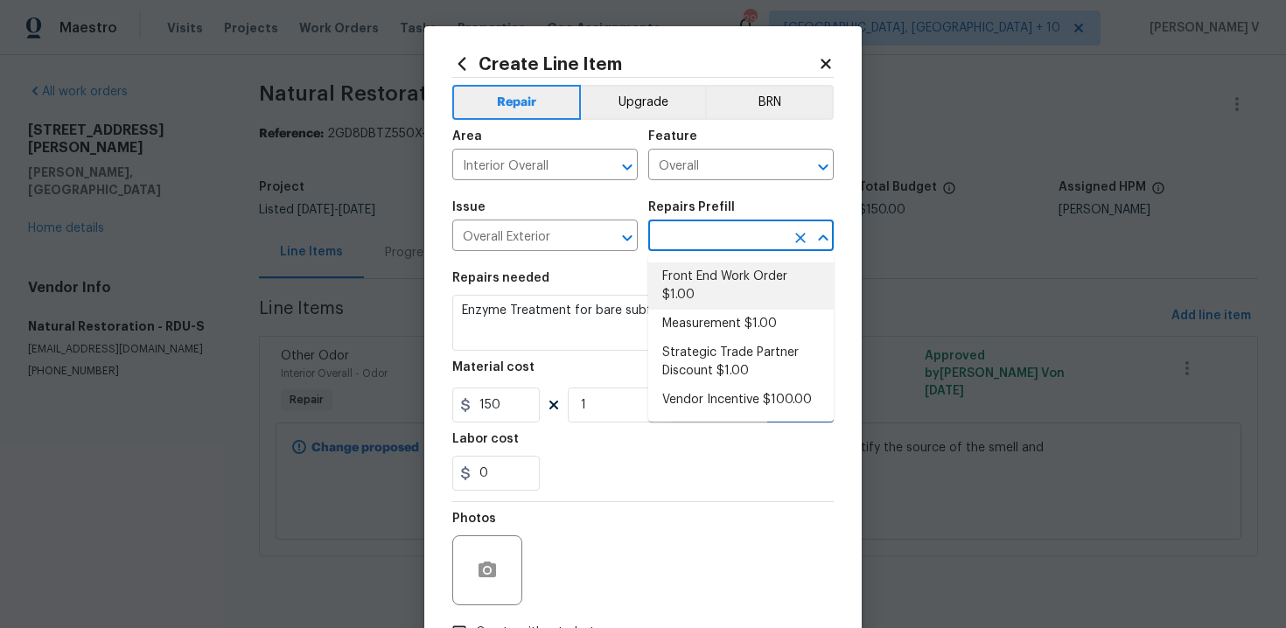
click at [690, 268] on li "Front End Work Order $1.00" at bounding box center [741, 286] width 186 height 47
type input "Front End Work Order $1.00"
type textarea "Placeholder line item for the creation of front end work orders."
type input "1"
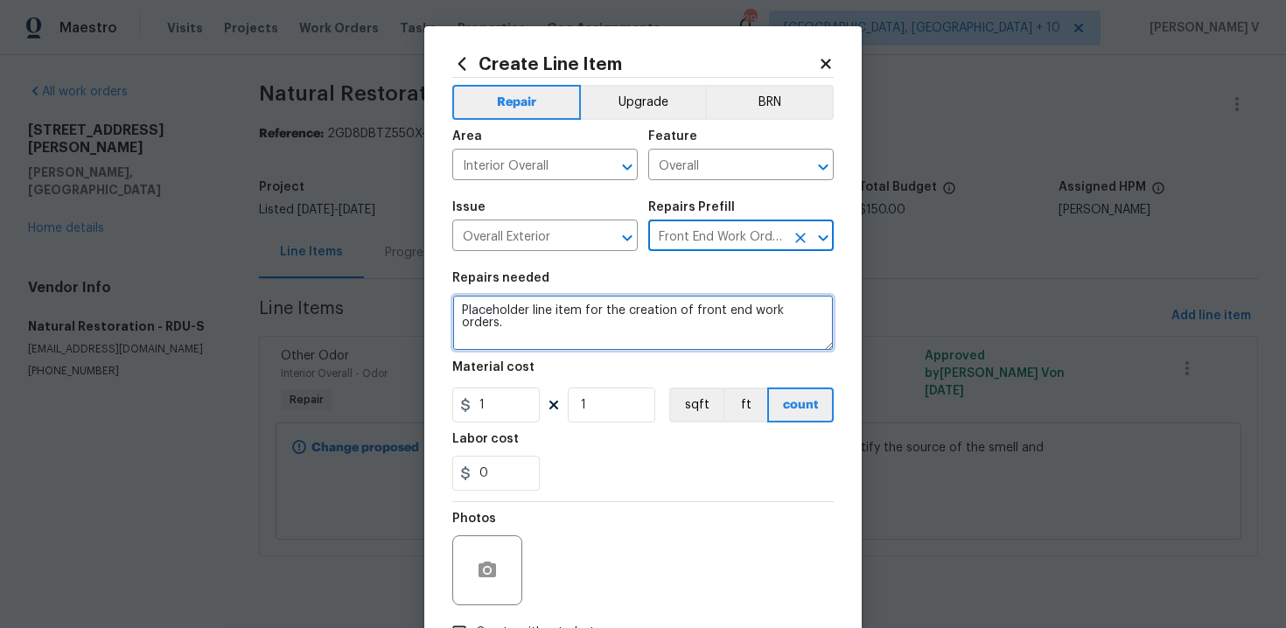
click at [588, 333] on textarea "Placeholder line item for the creation of front end work orders." at bounding box center [643, 323] width 382 height 56
paste textarea "Feedback received that there is a bad odor in the property. Please identify the…"
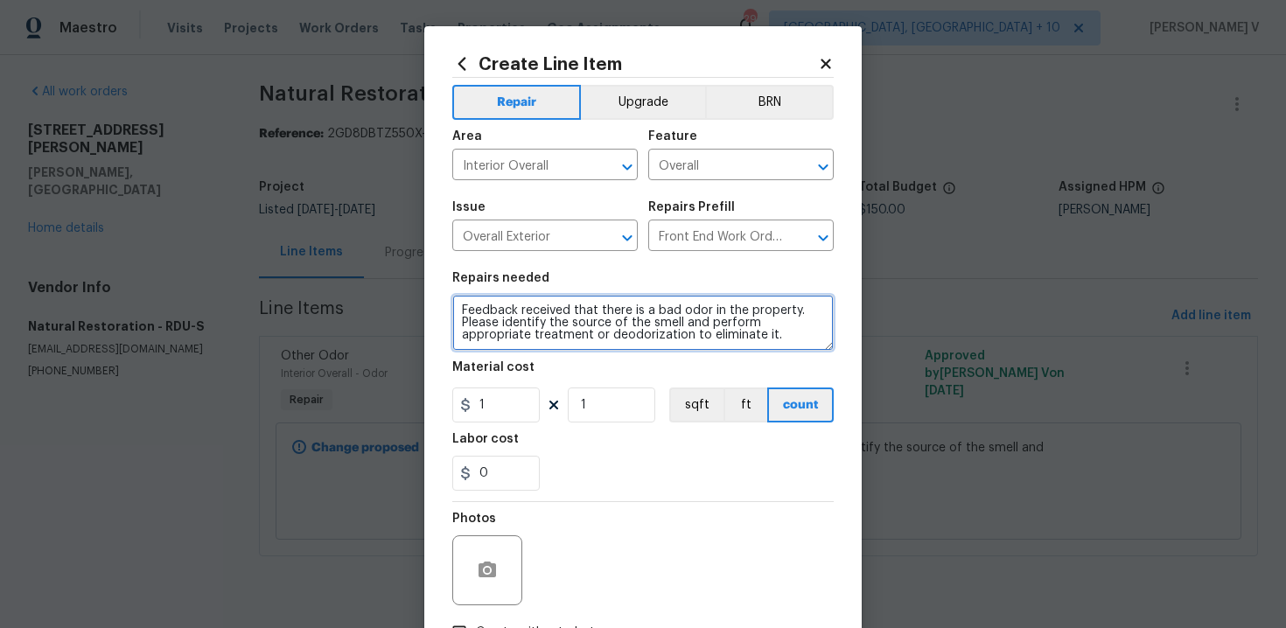
scroll to position [4, 0]
type textarea "Feedback received that there is a bad odor in the property. Please identify the…"
click at [455, 434] on h5 "Labor cost" at bounding box center [485, 439] width 67 height 12
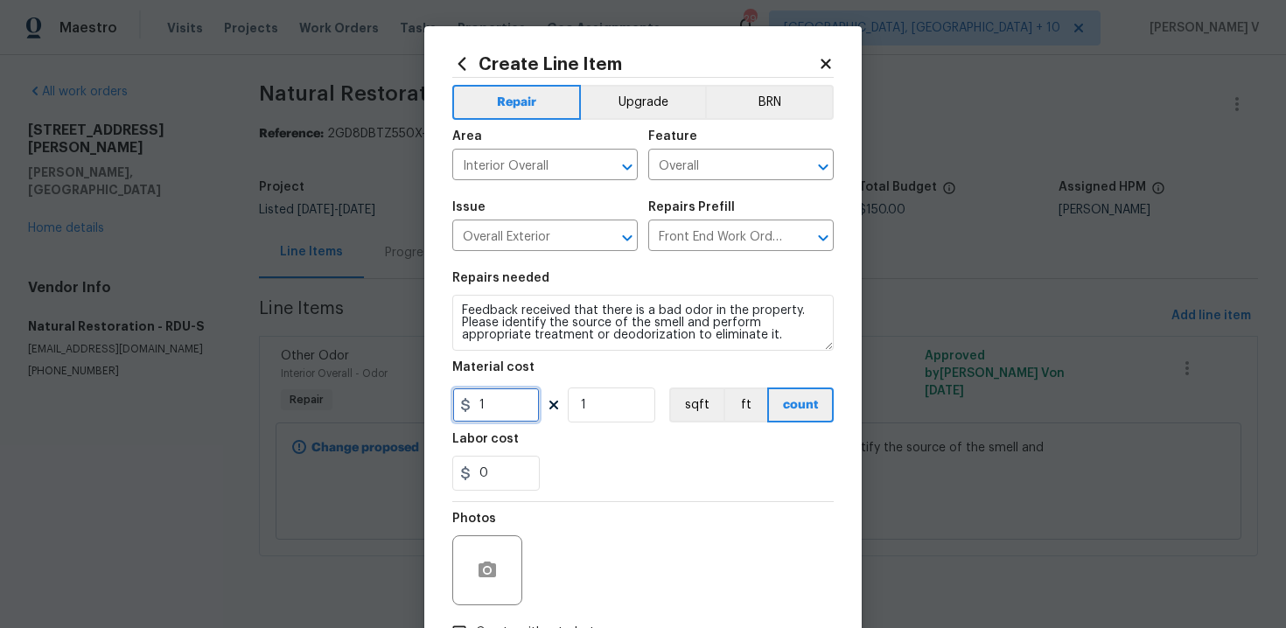
click at [487, 422] on input "1" at bounding box center [496, 405] width 88 height 35
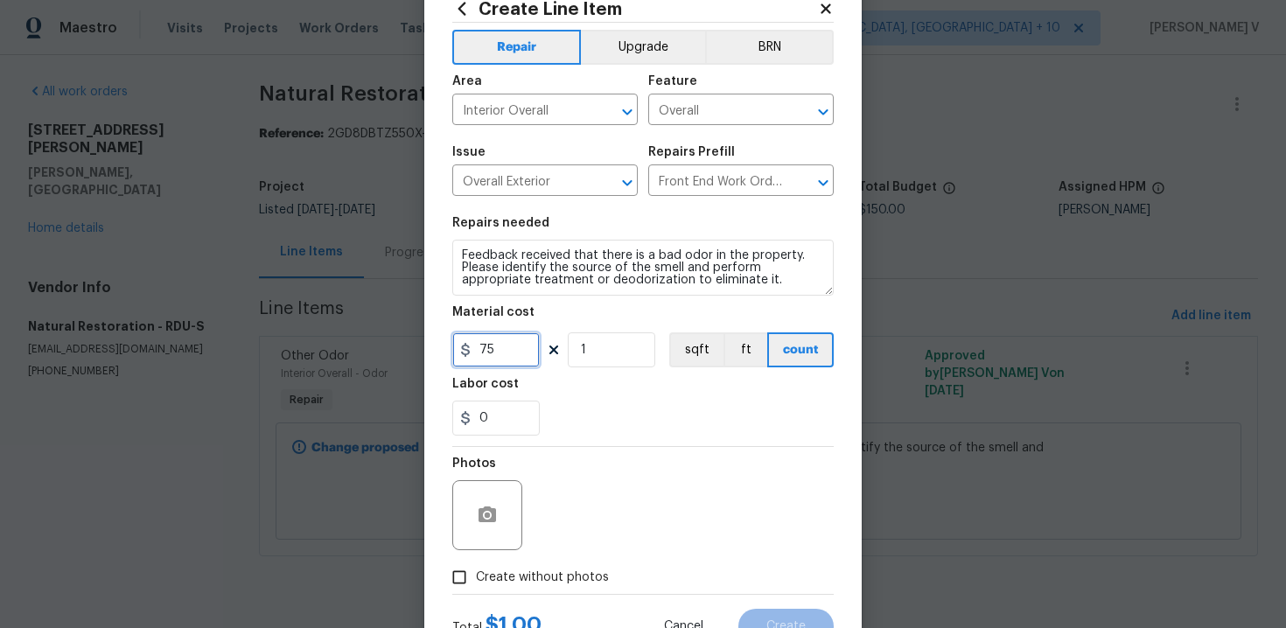
scroll to position [126, 0]
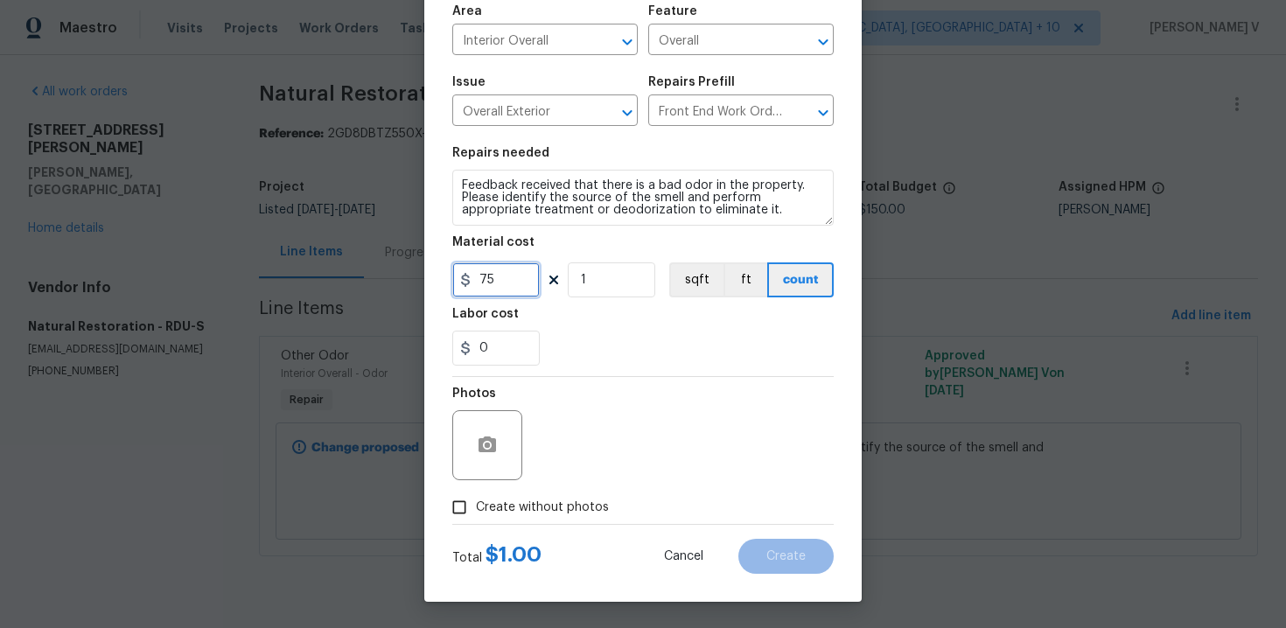
type input "75"
click at [470, 520] on input "Create without photos" at bounding box center [459, 507] width 33 height 33
checkbox input "true"
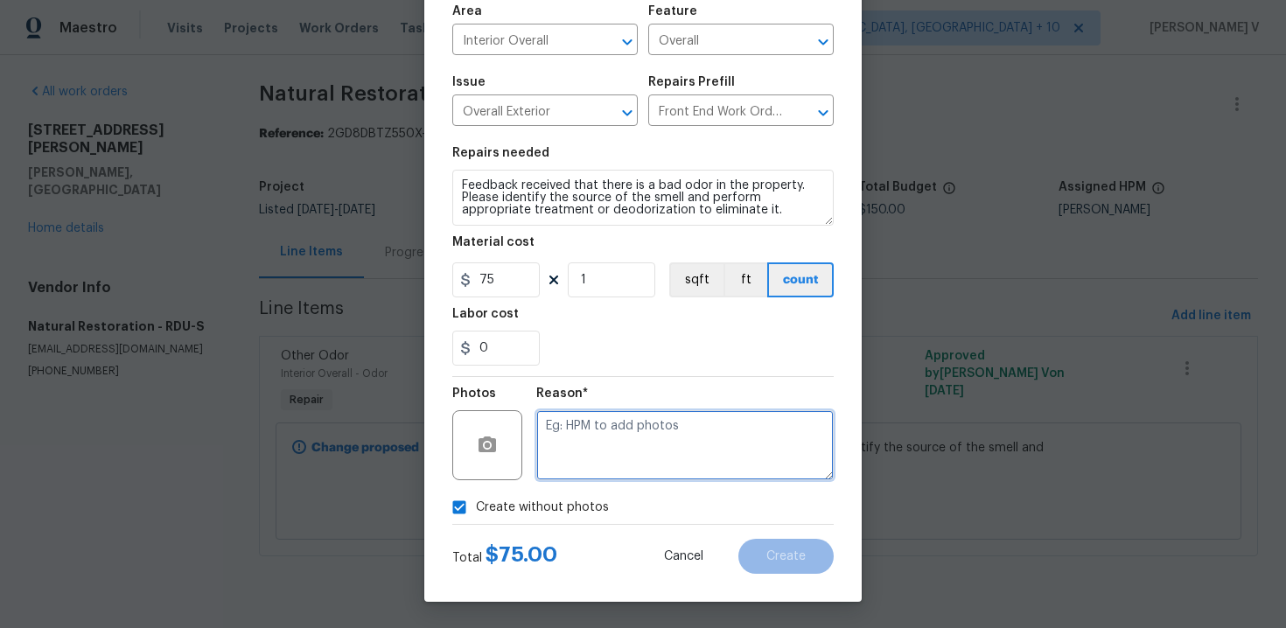
click at [613, 445] on textarea at bounding box center [685, 445] width 298 height 70
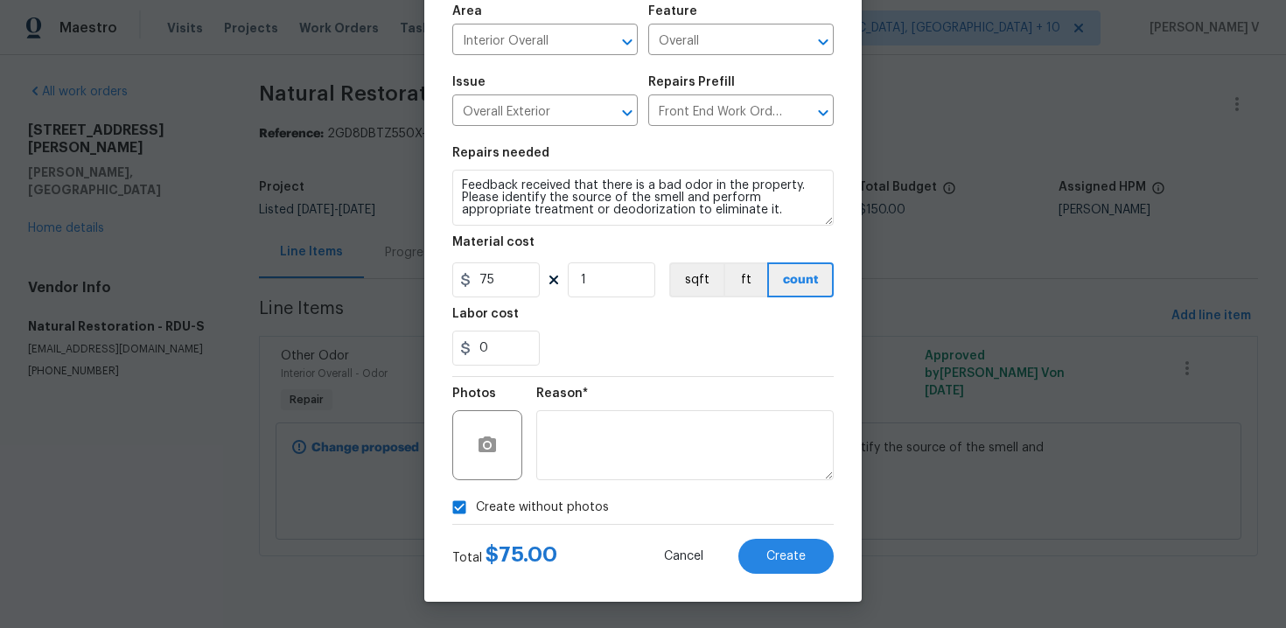
click at [795, 536] on div "Total $ 75.00 Cancel Create" at bounding box center [643, 549] width 382 height 49
click at [795, 548] on button "Create" at bounding box center [786, 556] width 95 height 35
type input "0"
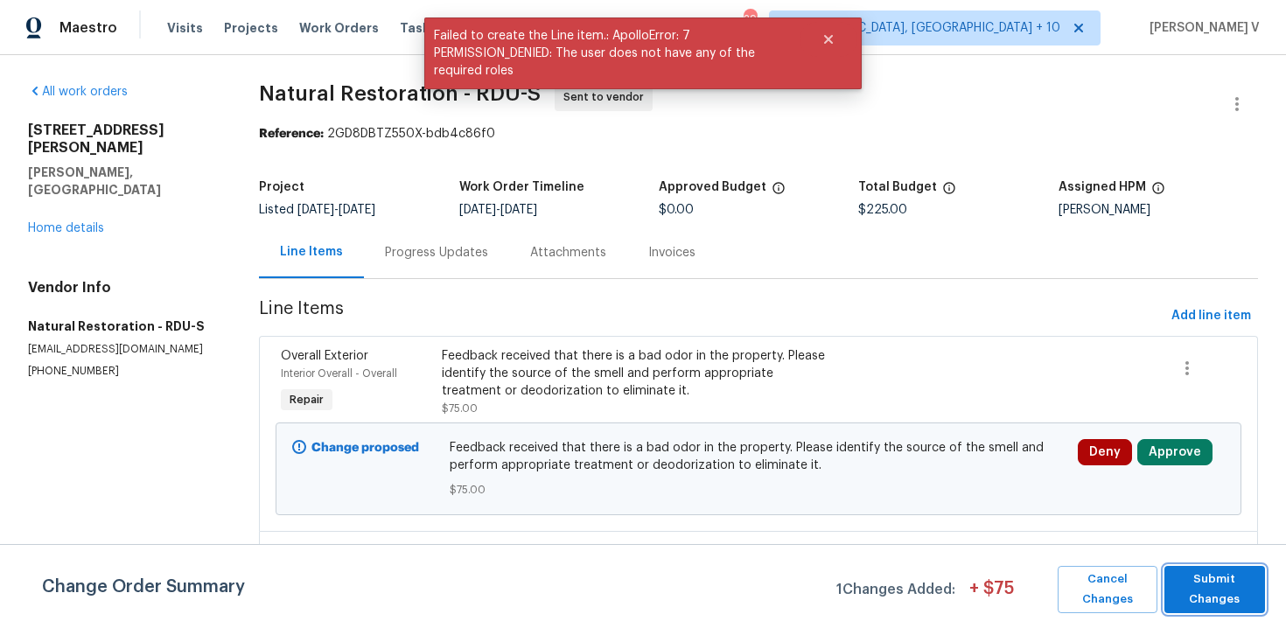
click at [1194, 571] on span "Submit Changes" at bounding box center [1215, 590] width 83 height 40
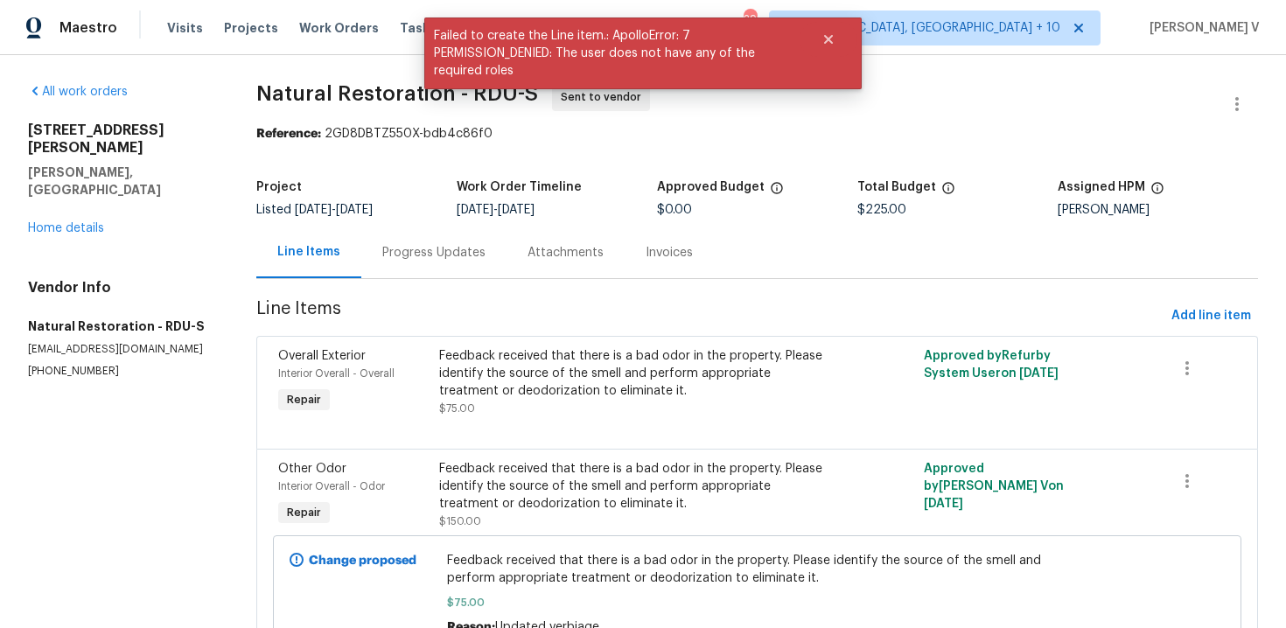
scroll to position [91, 0]
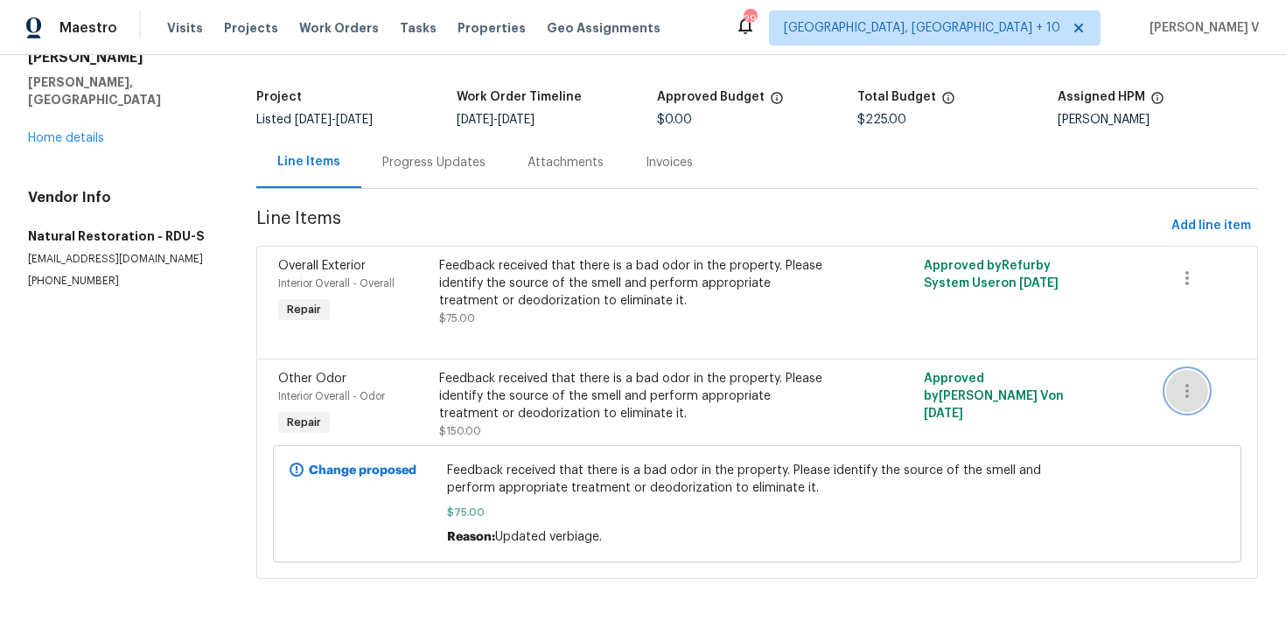
click at [1188, 383] on icon "button" at bounding box center [1187, 391] width 21 height 21
click at [1188, 383] on li "Cancel" at bounding box center [1200, 390] width 67 height 29
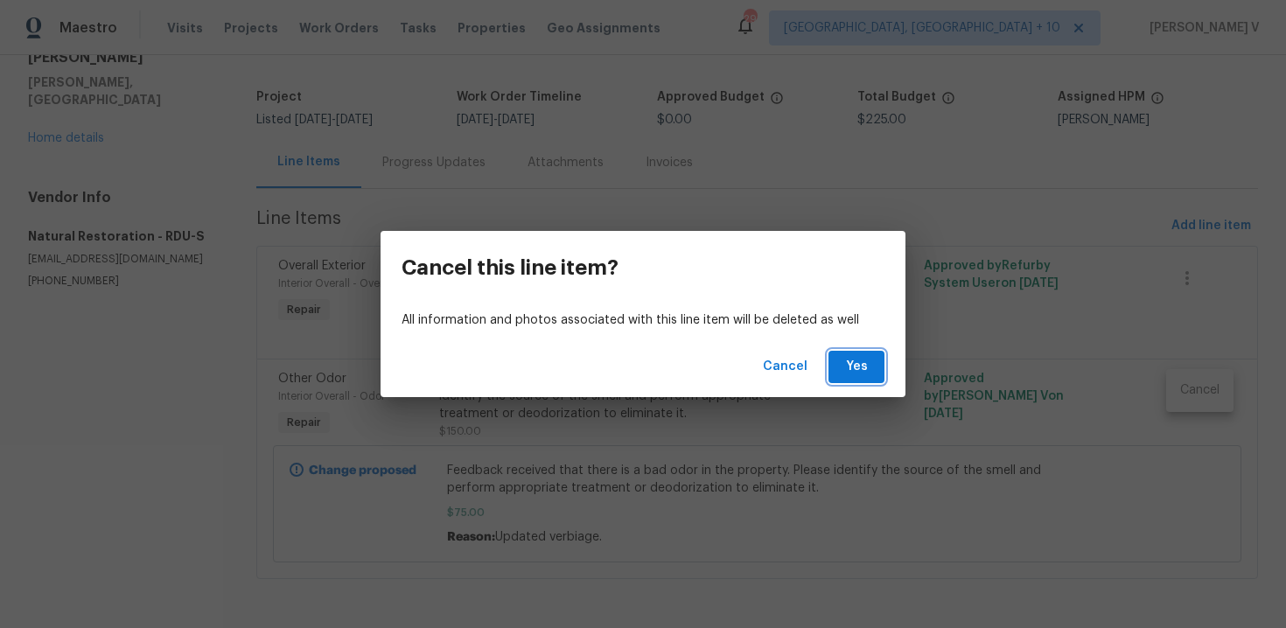
click at [830, 356] on button "Yes" at bounding box center [857, 367] width 56 height 32
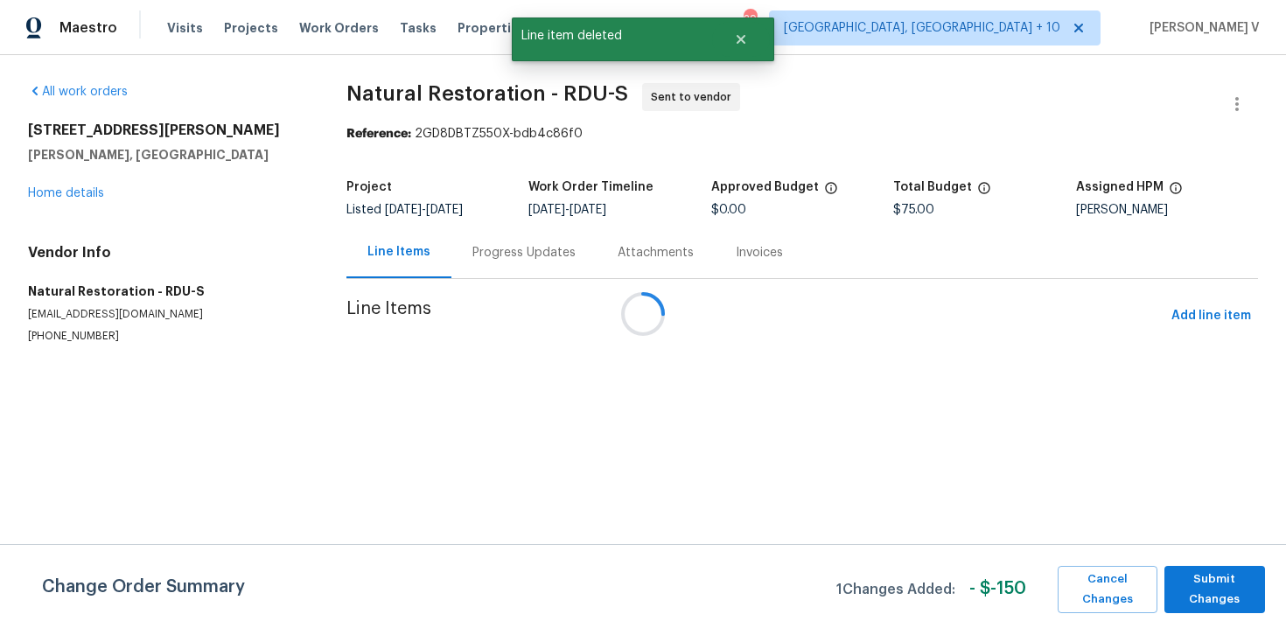
scroll to position [0, 0]
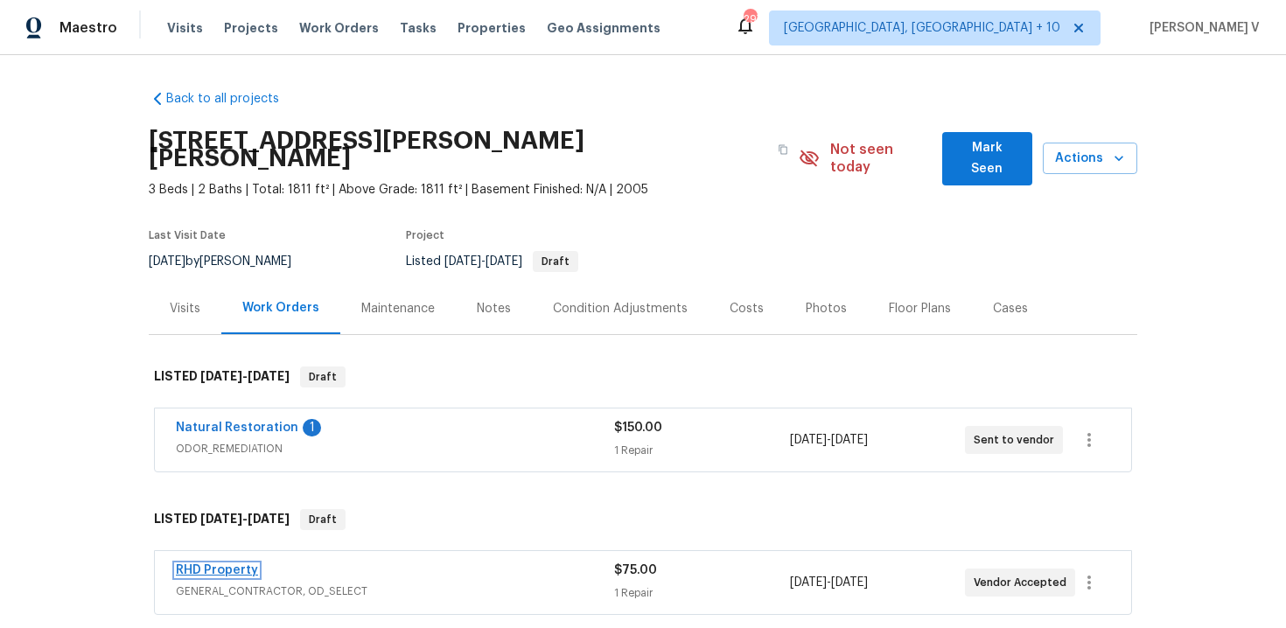
click at [230, 564] on link "RHD Property" at bounding box center [217, 570] width 82 height 12
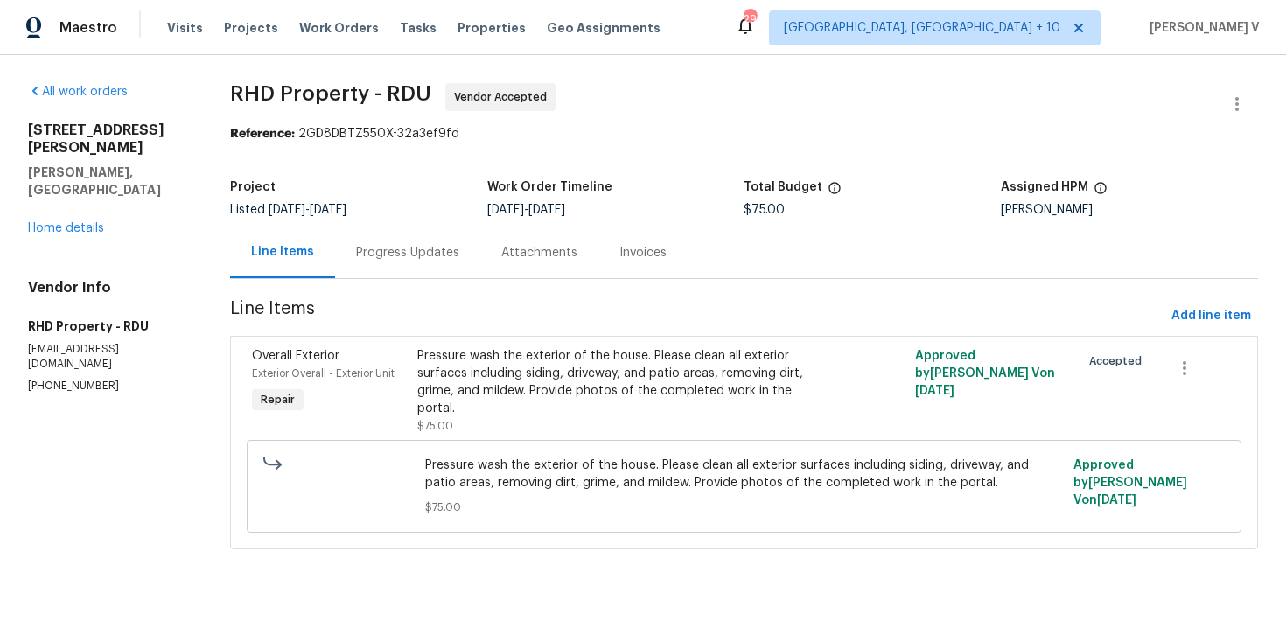
click at [390, 249] on div "Progress Updates" at bounding box center [407, 253] width 103 height 18
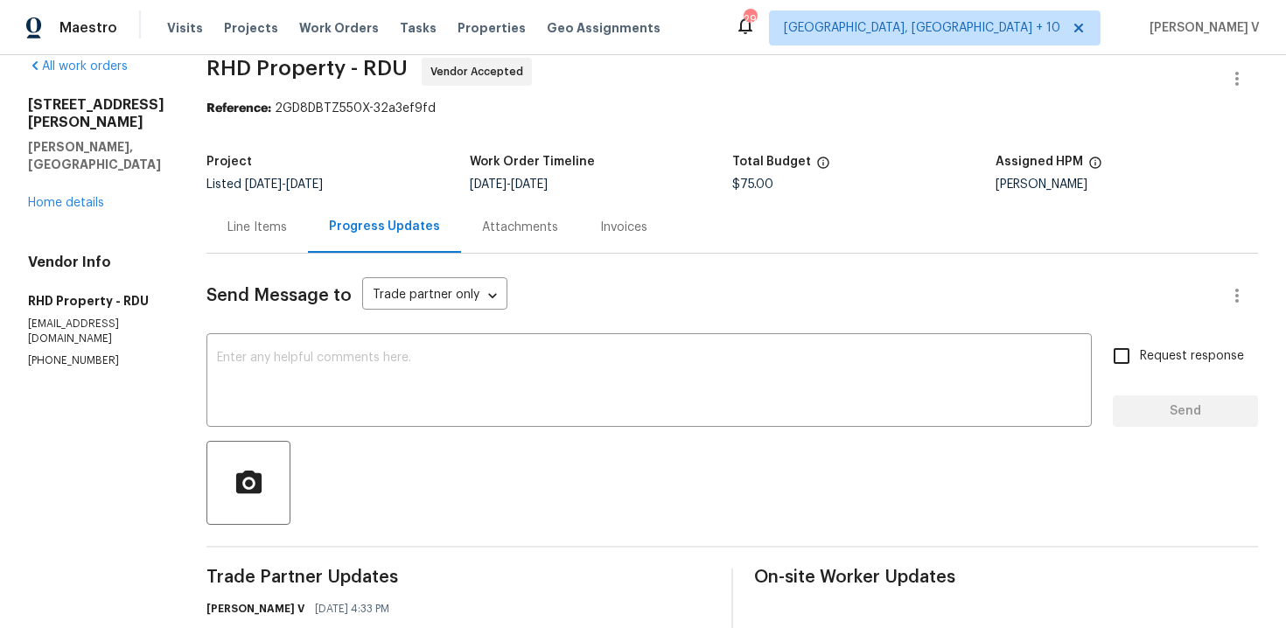
scroll to position [160, 0]
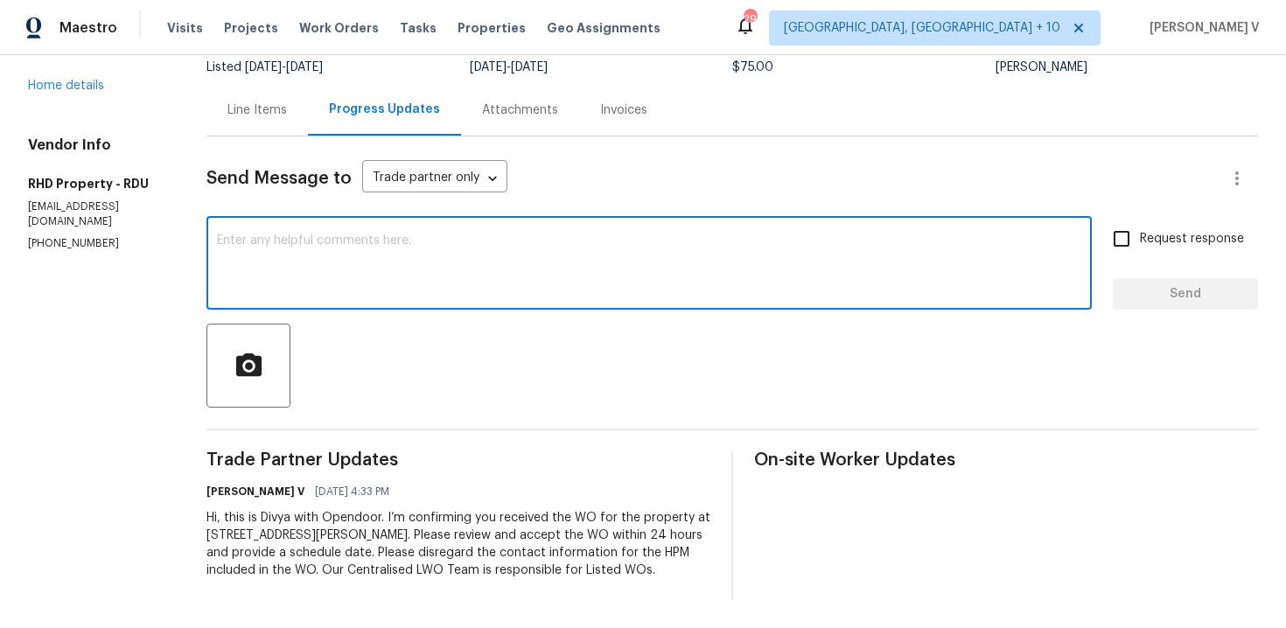
click at [426, 242] on textarea at bounding box center [649, 265] width 865 height 61
paste textarea "Hi team, Thank you for accepting the work order. Could you please provide a sch…"
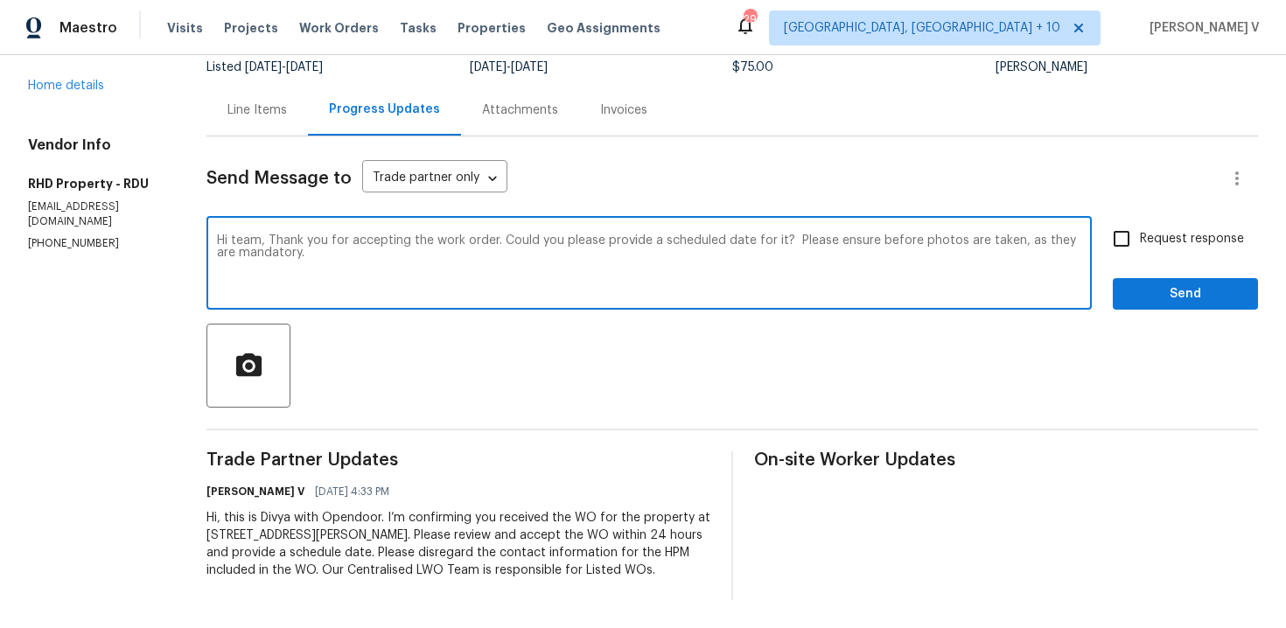
click at [816, 235] on textarea "Hi team, Thank you for accepting the work order. Could you please provide a sch…" at bounding box center [649, 265] width 865 height 61
click at [686, 235] on textarea "Hi team, Thank you for accepting the work order. Could you please provide a sch…" at bounding box center [649, 265] width 865 height 61
click at [630, 255] on textarea "Hi team, Thank you for accepting the work order. Could you please provide a sch…" at bounding box center [649, 265] width 865 height 61
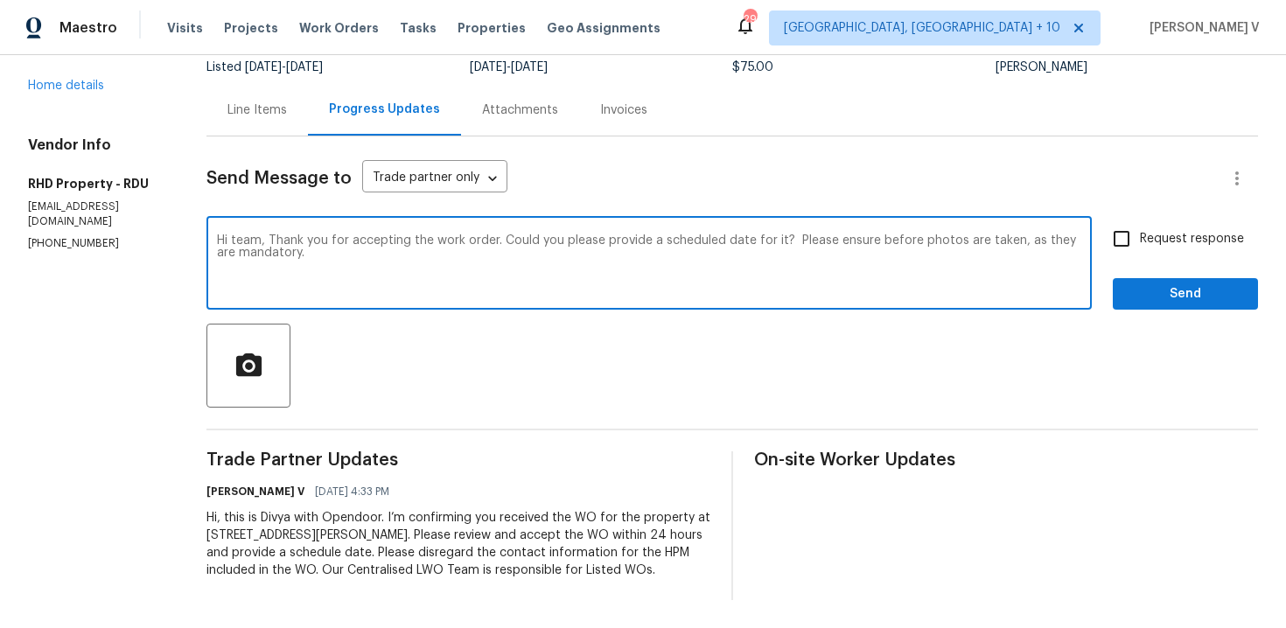
paste textarea "Attention All Work Orders must include before-photos (both close-up and wide-an…"
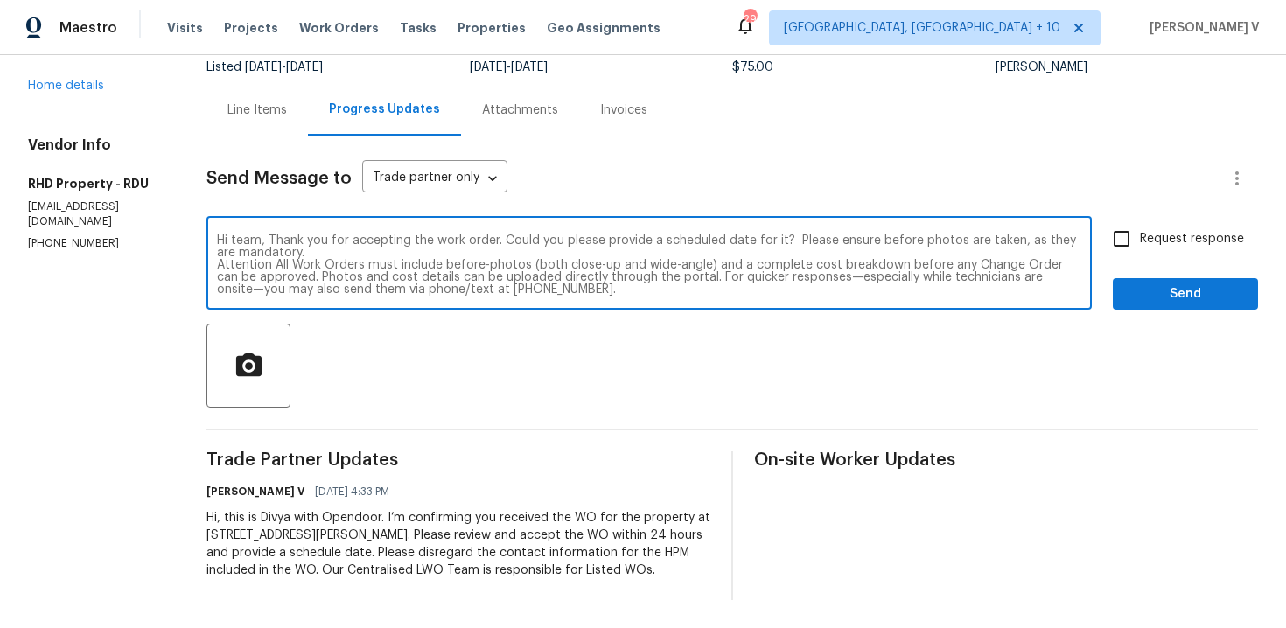
drag, startPoint x: 348, startPoint y: 234, endPoint x: 235, endPoint y: 214, distance: 114.5
click at [235, 221] on div "Hi team, Thank you for accepting the work order. Could you please provide a sch…" at bounding box center [650, 265] width 886 height 89
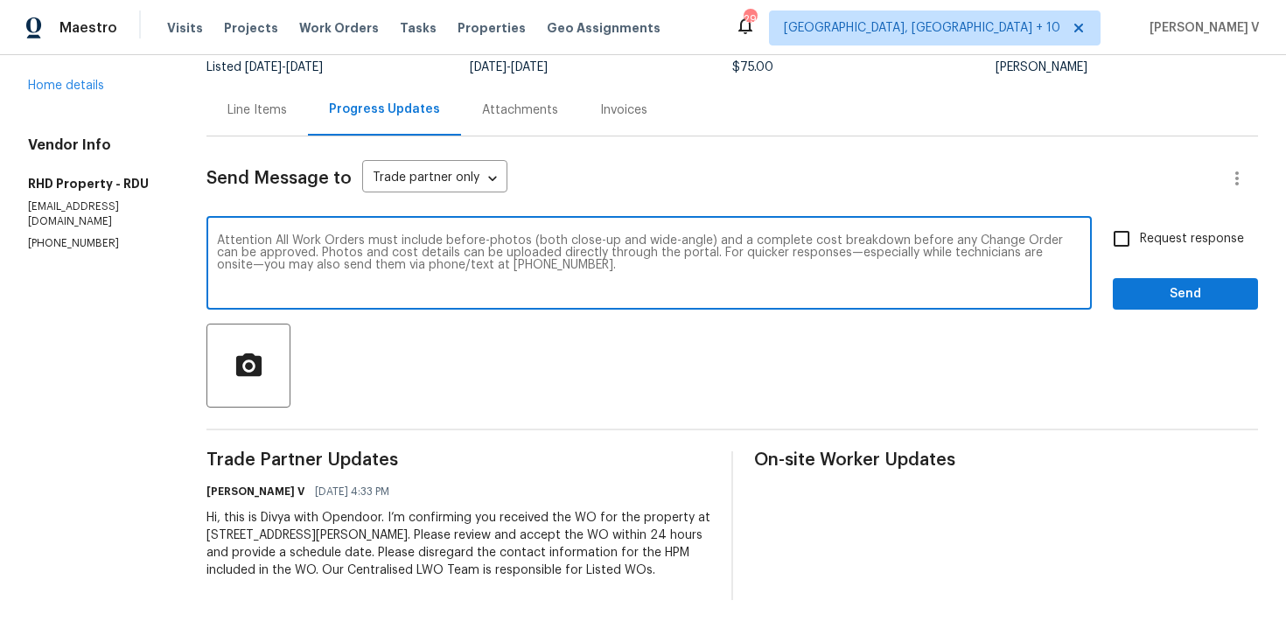
type textarea "Attention All Work Orders must include before-photos (both close-up and wide-an…"
click at [1188, 231] on label "Request response" at bounding box center [1174, 239] width 141 height 37
click at [1140, 231] on input "Request response" at bounding box center [1122, 239] width 37 height 37
checkbox input "true"
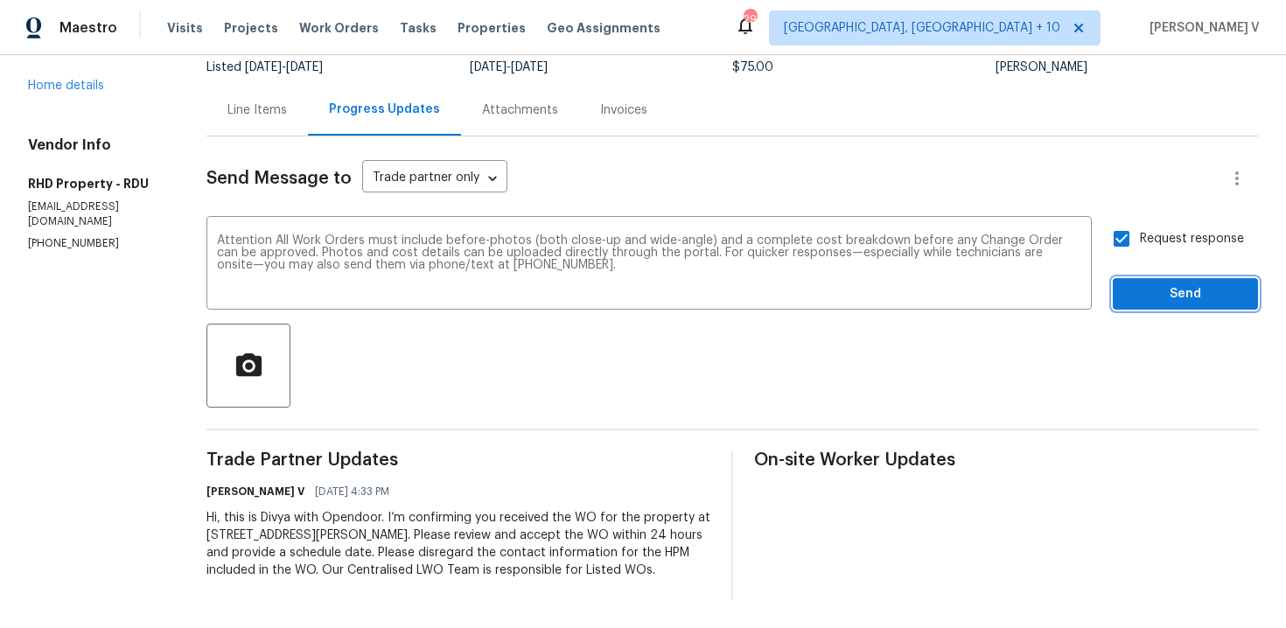
click at [1188, 284] on span "Send" at bounding box center [1185, 295] width 117 height 22
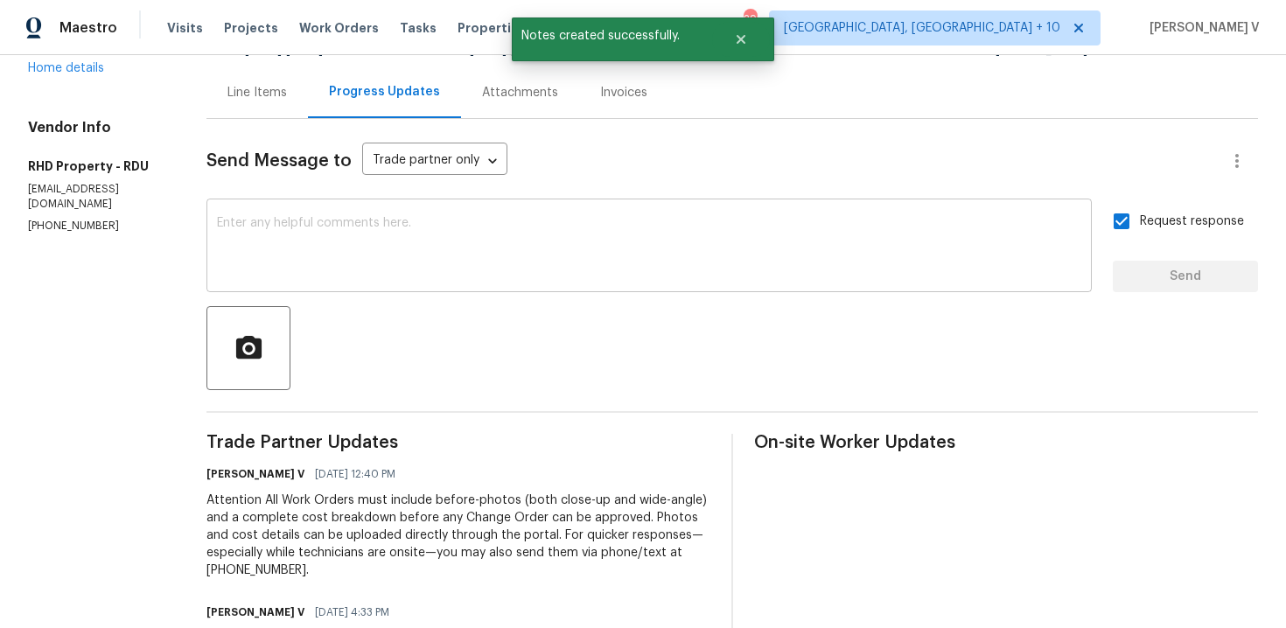
click at [670, 236] on textarea at bounding box center [649, 247] width 865 height 61
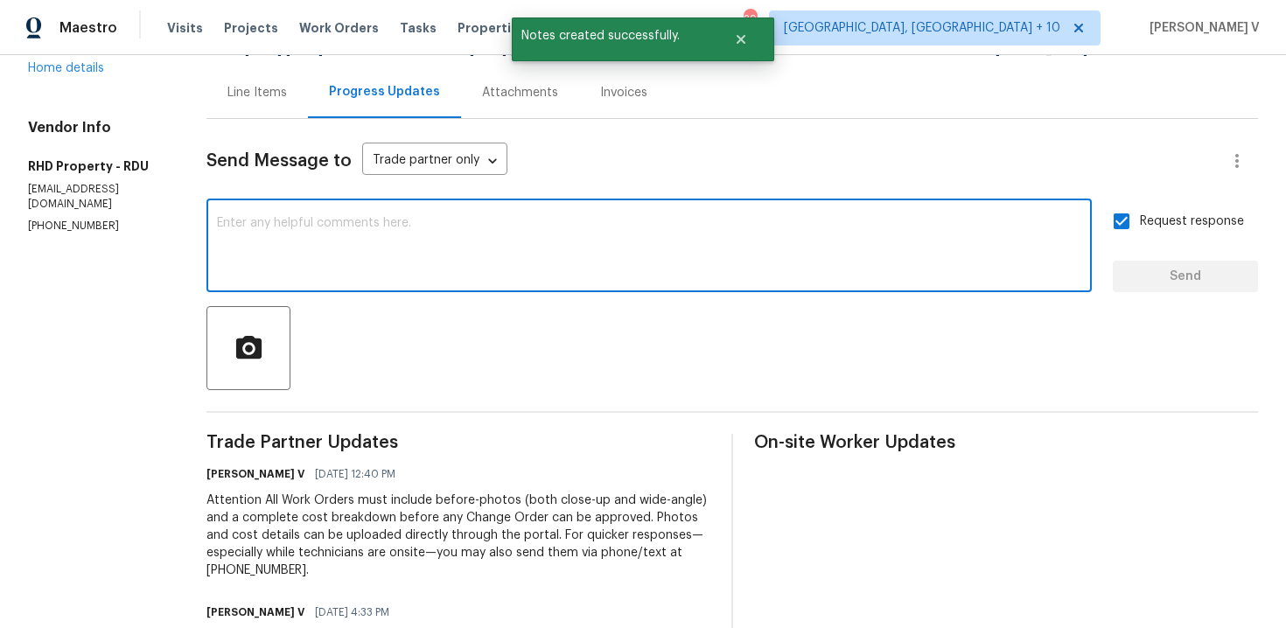
paste textarea "Hi team, Thank you for accepting the work order. Could you please provide a sch…"
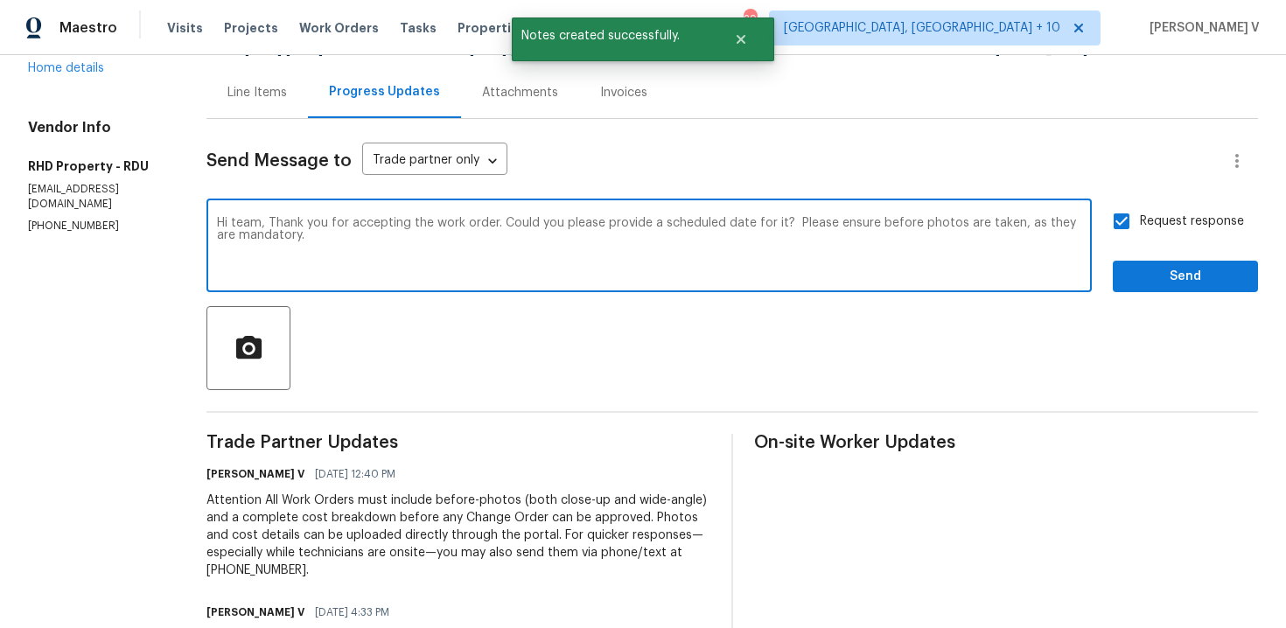
type textarea "Hi team, Thank you for accepting the work order. Could you please provide a sch…"
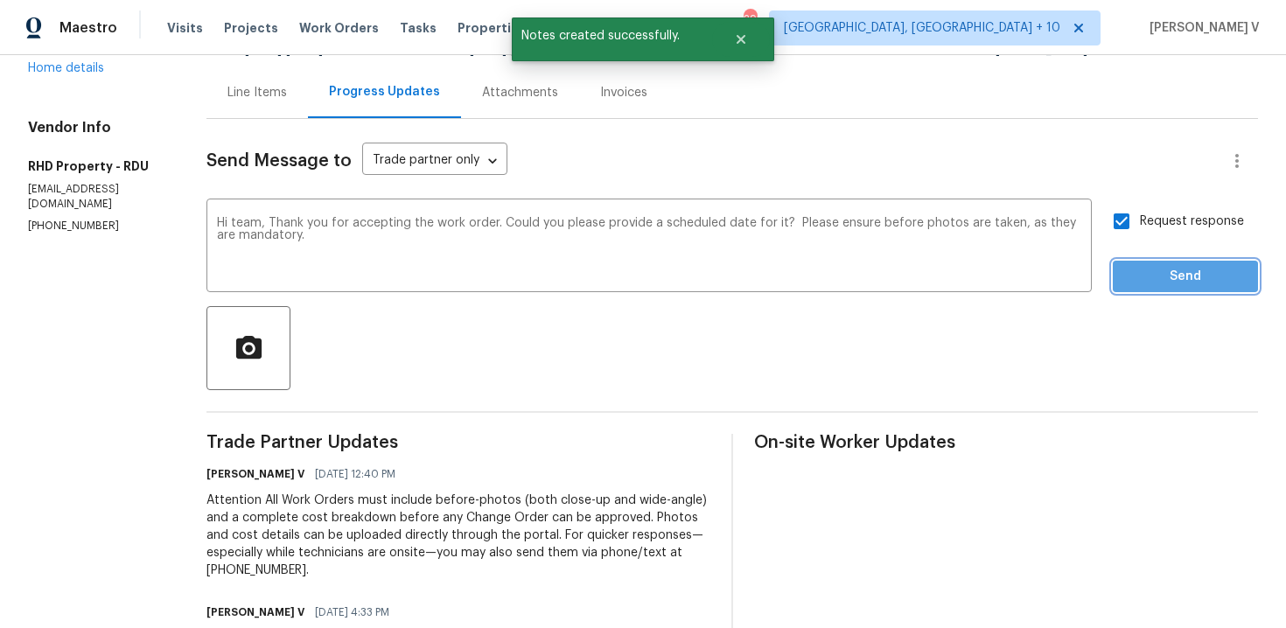
click at [1167, 284] on span "Send" at bounding box center [1185, 277] width 117 height 22
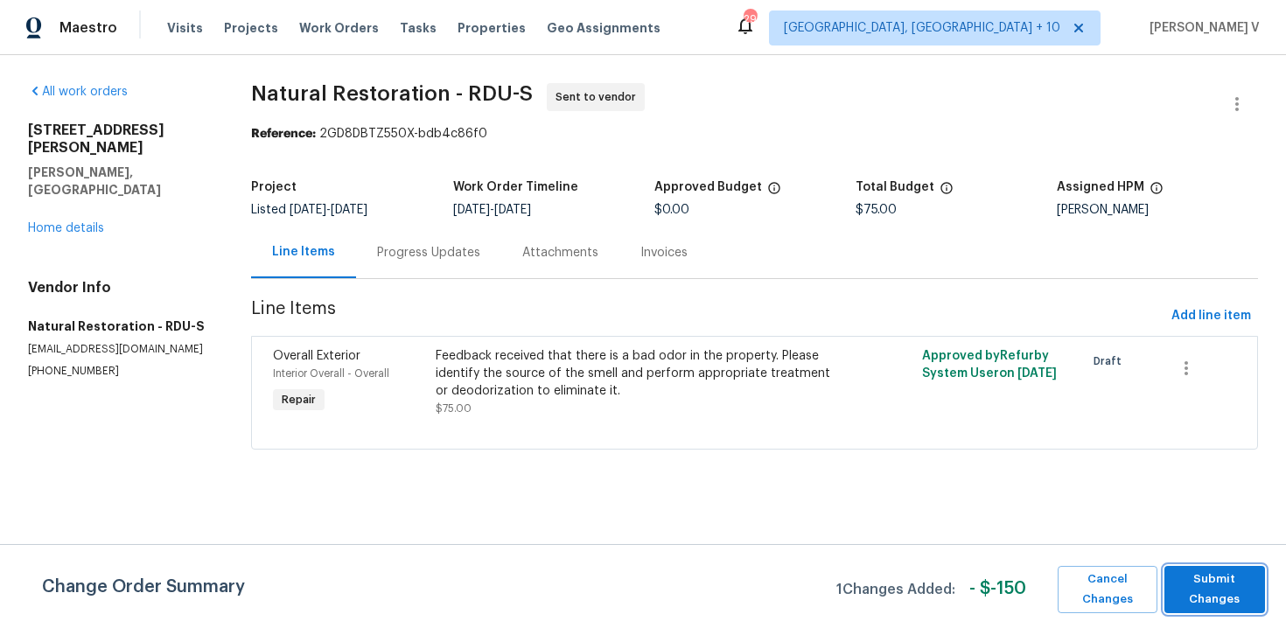
click at [1202, 588] on span "Submit Changes" at bounding box center [1215, 590] width 83 height 40
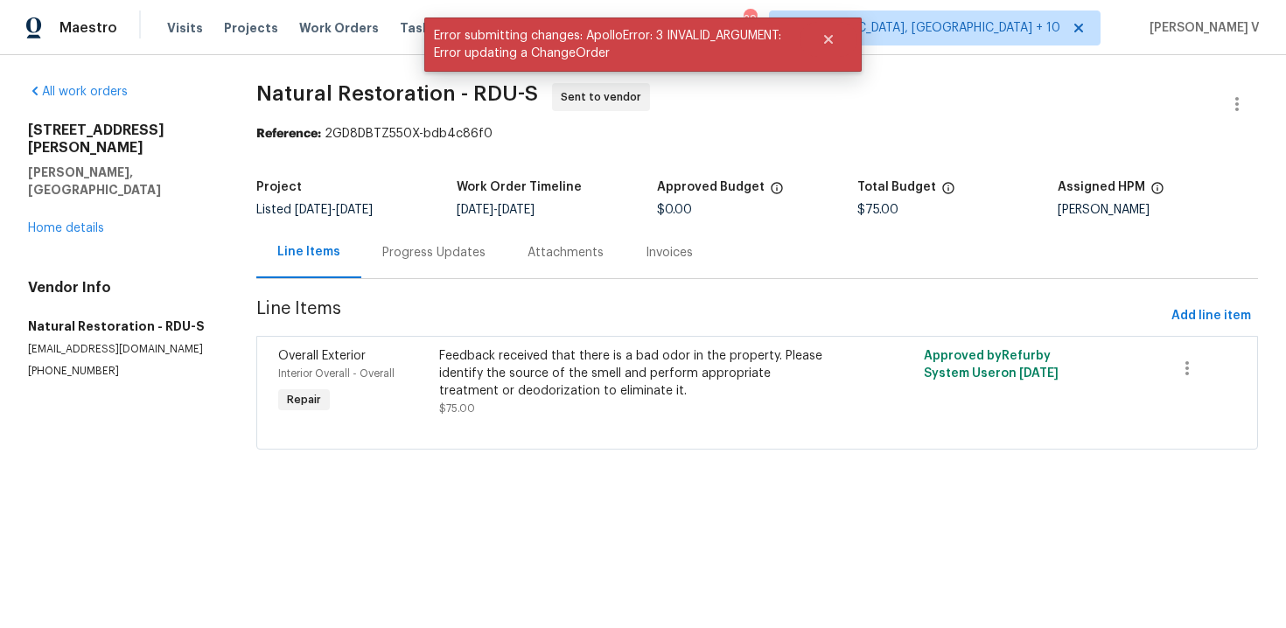
click at [468, 233] on div "Progress Updates" at bounding box center [433, 253] width 145 height 52
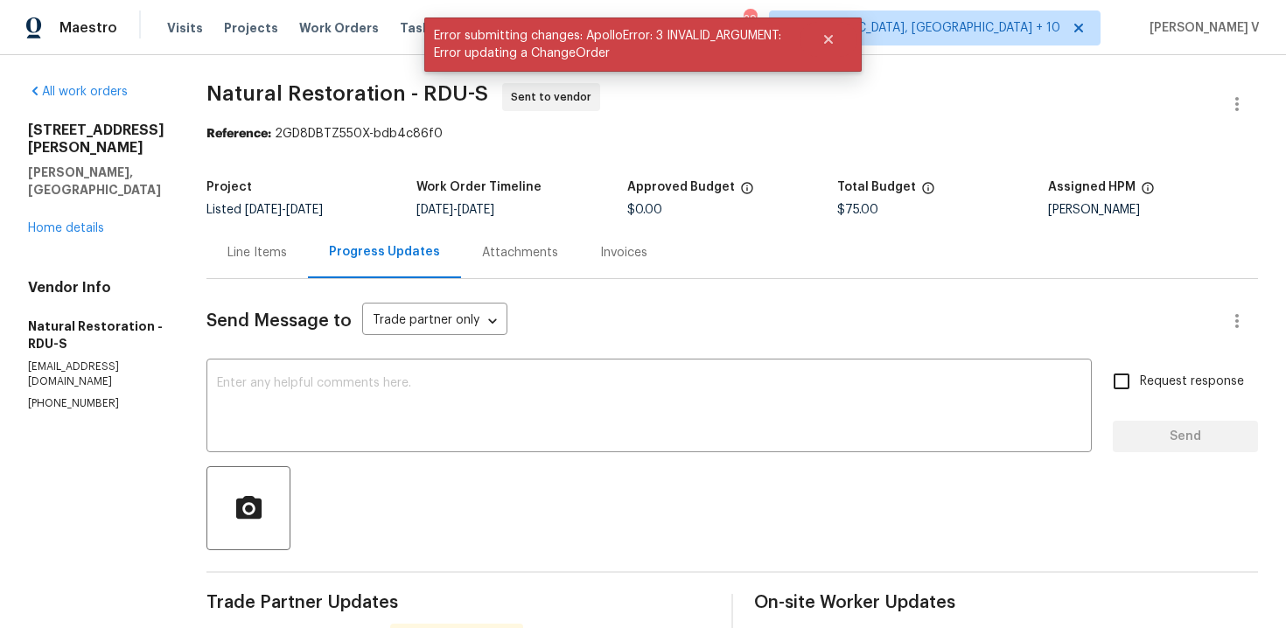
click at [290, 247] on div "Line Items" at bounding box center [258, 253] width 102 height 52
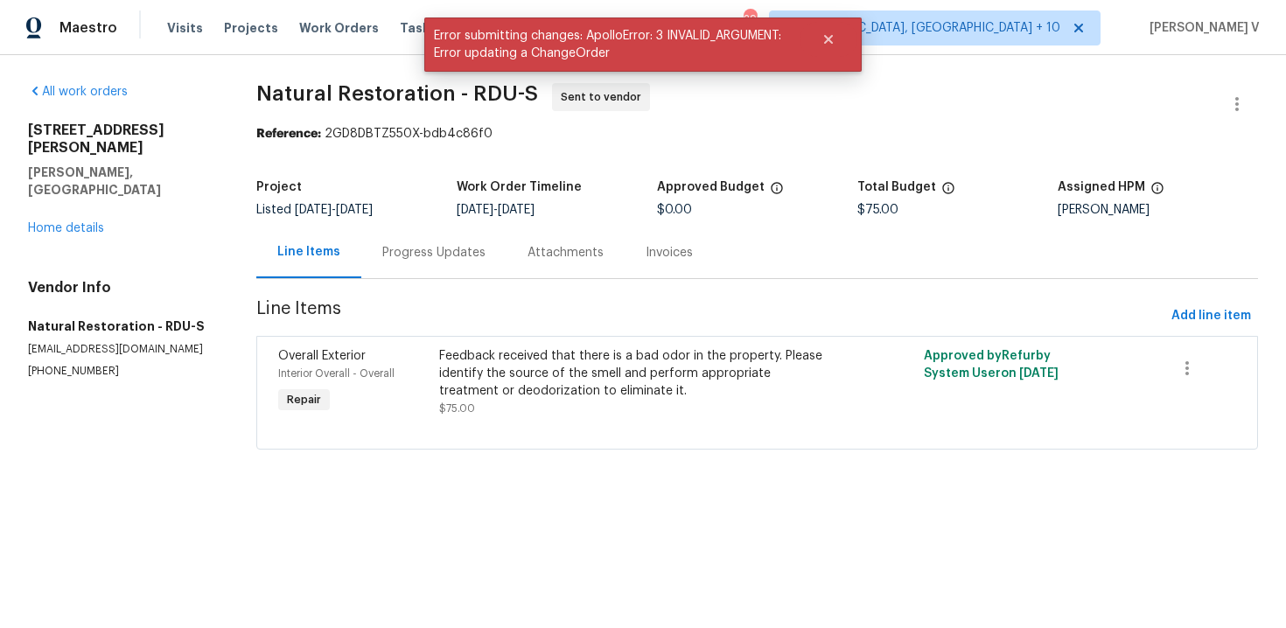
click at [413, 251] on div "Progress Updates" at bounding box center [433, 253] width 103 height 18
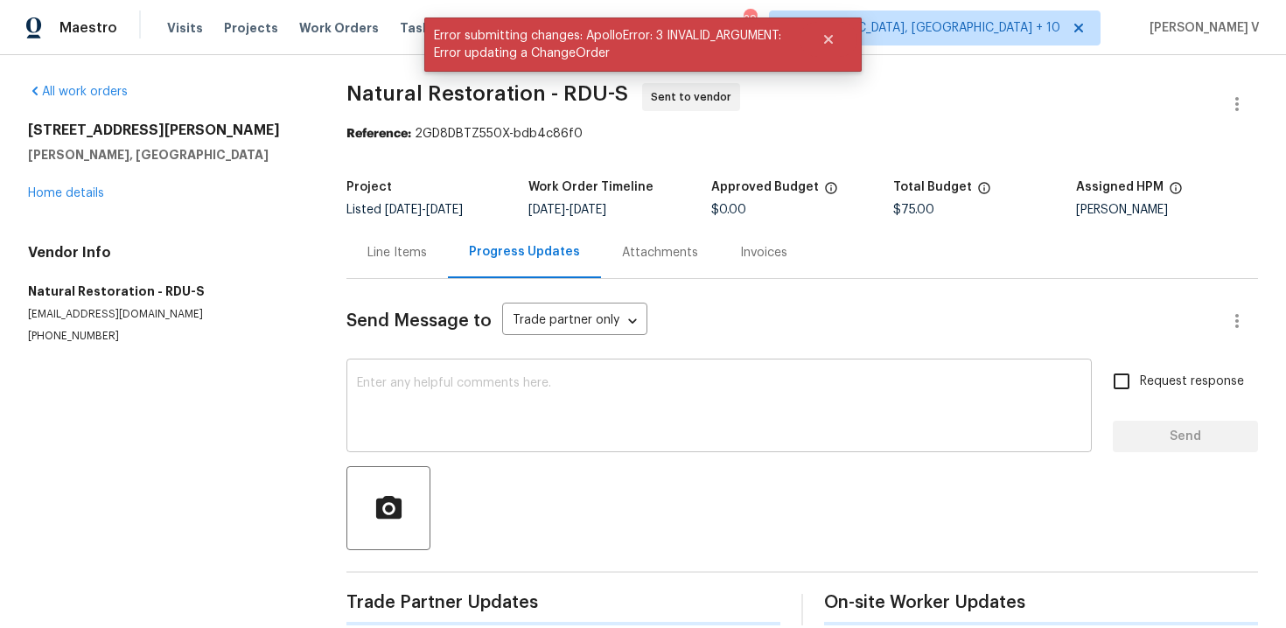
click at [435, 379] on textarea at bounding box center [719, 407] width 725 height 61
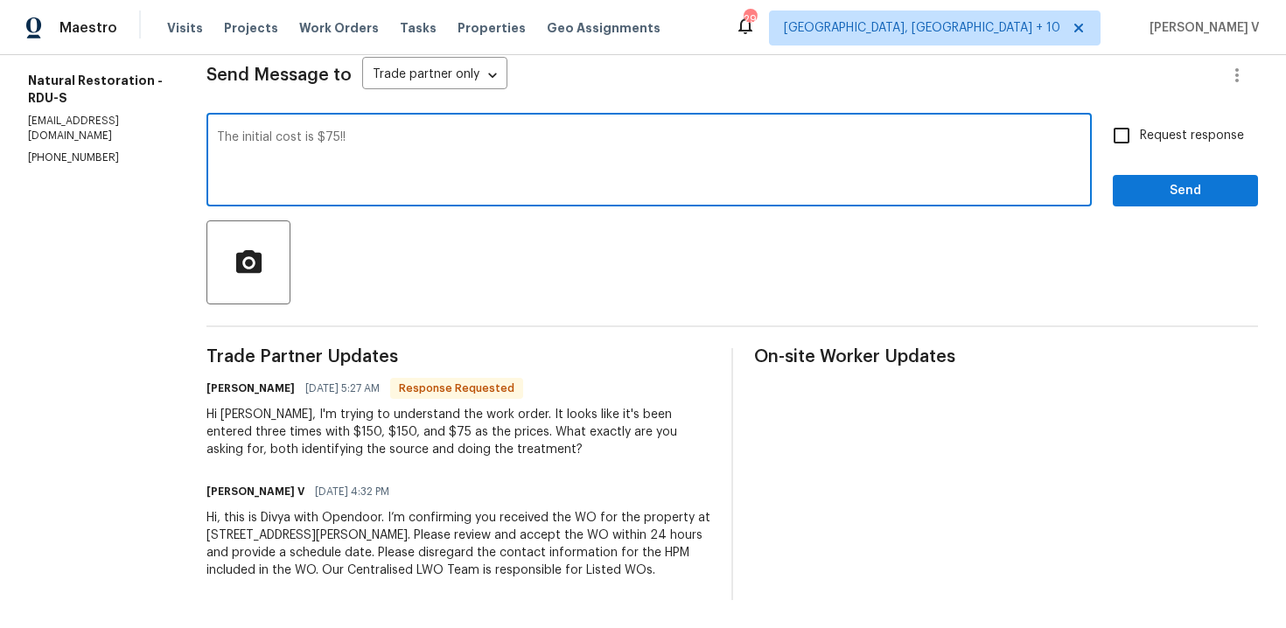
scroll to position [46, 0]
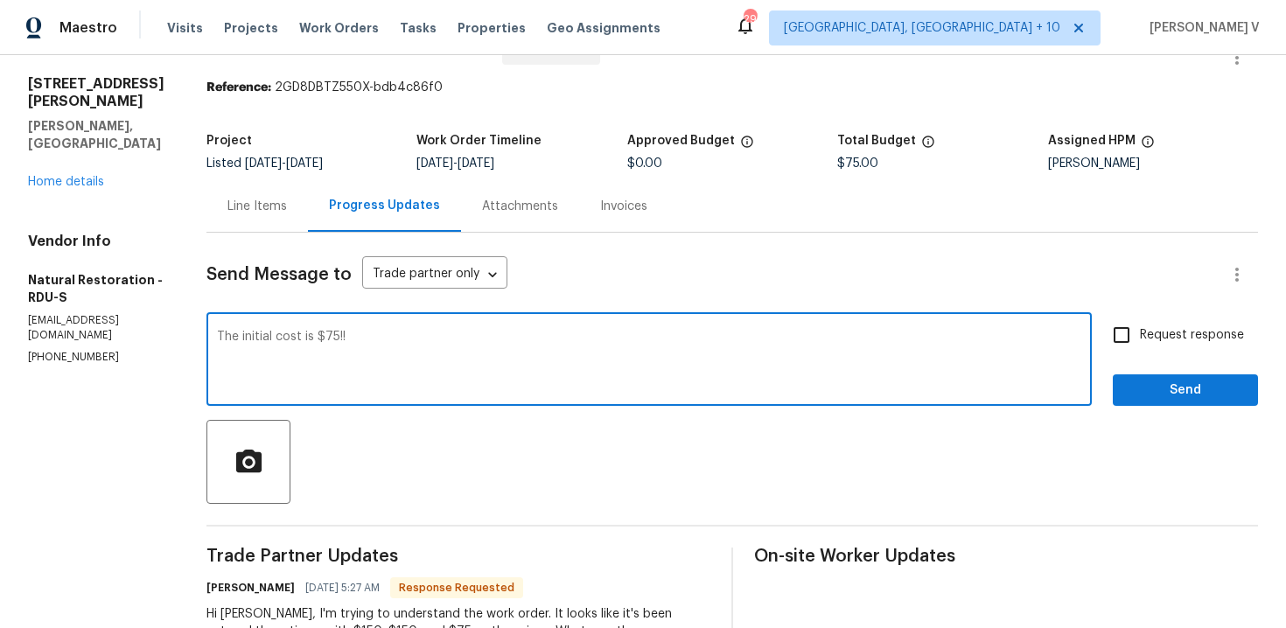
click at [404, 335] on textarea "The initial cost is $75!!" at bounding box center [649, 361] width 865 height 61
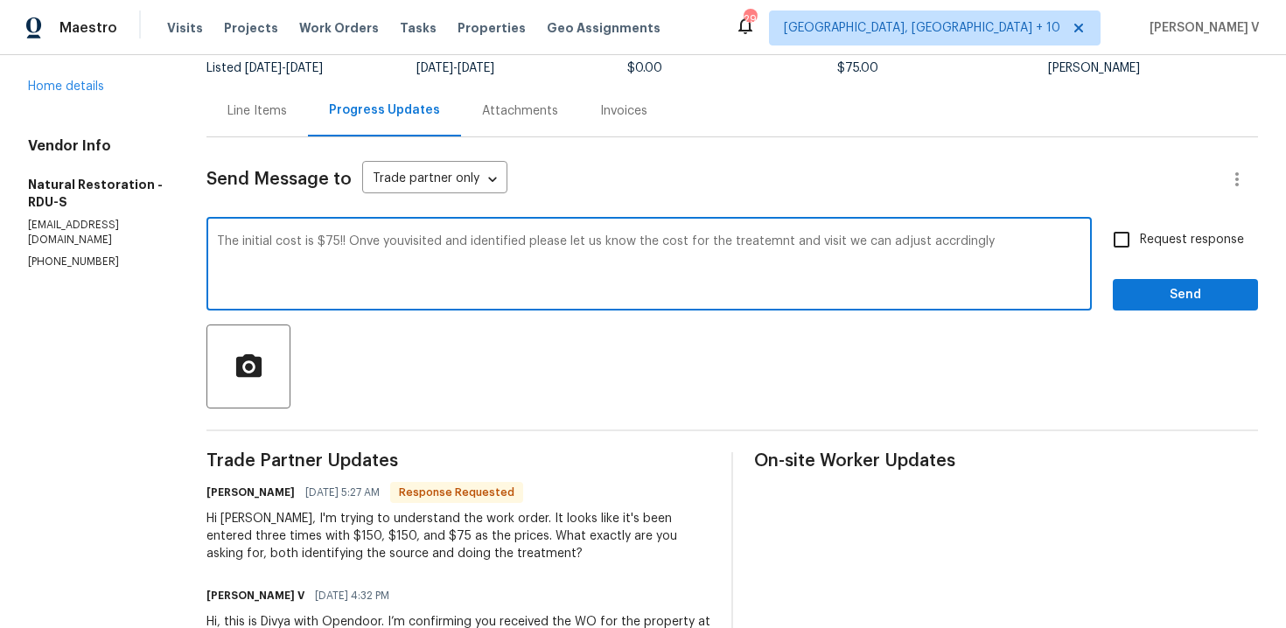
click at [694, 262] on textarea "The initial cost is $75!! Onve youvisited and identified please let us know the…" at bounding box center [649, 265] width 865 height 61
paste textarea "he initial cost is $75. Once you’ve visited and identified the issue, please le…"
type textarea "he initial cost is $75. Once you’ve visited and identified the issue, please le…"
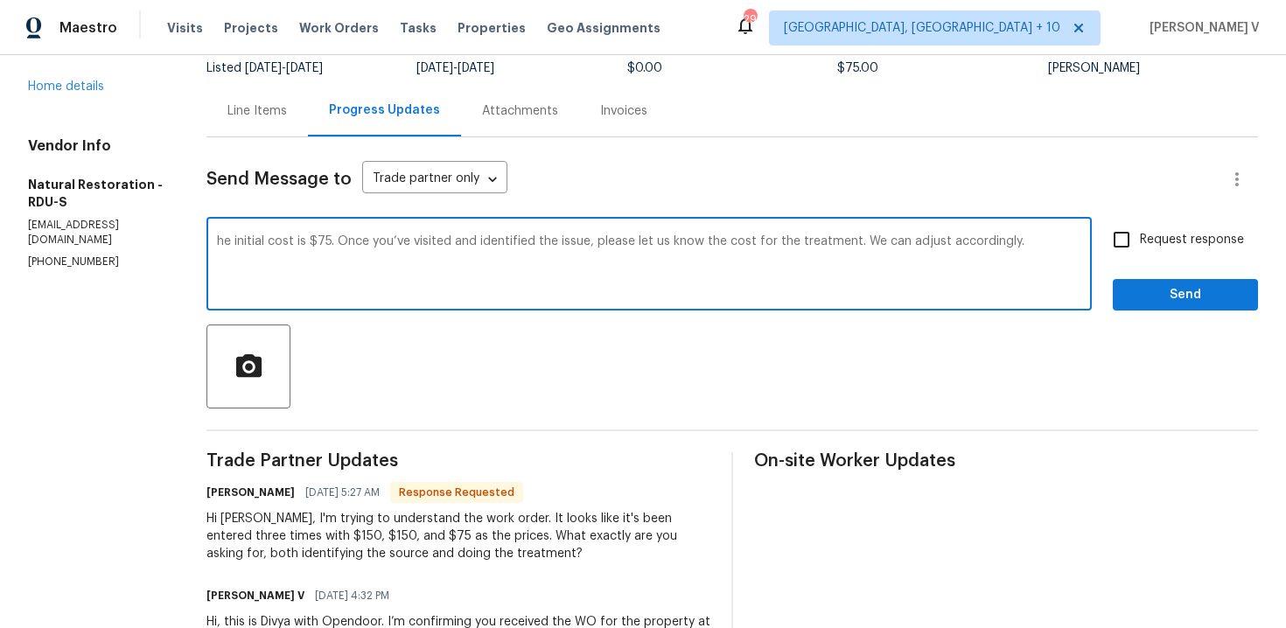
click at [1126, 242] on input "Request response" at bounding box center [1122, 239] width 37 height 37
checkbox input "true"
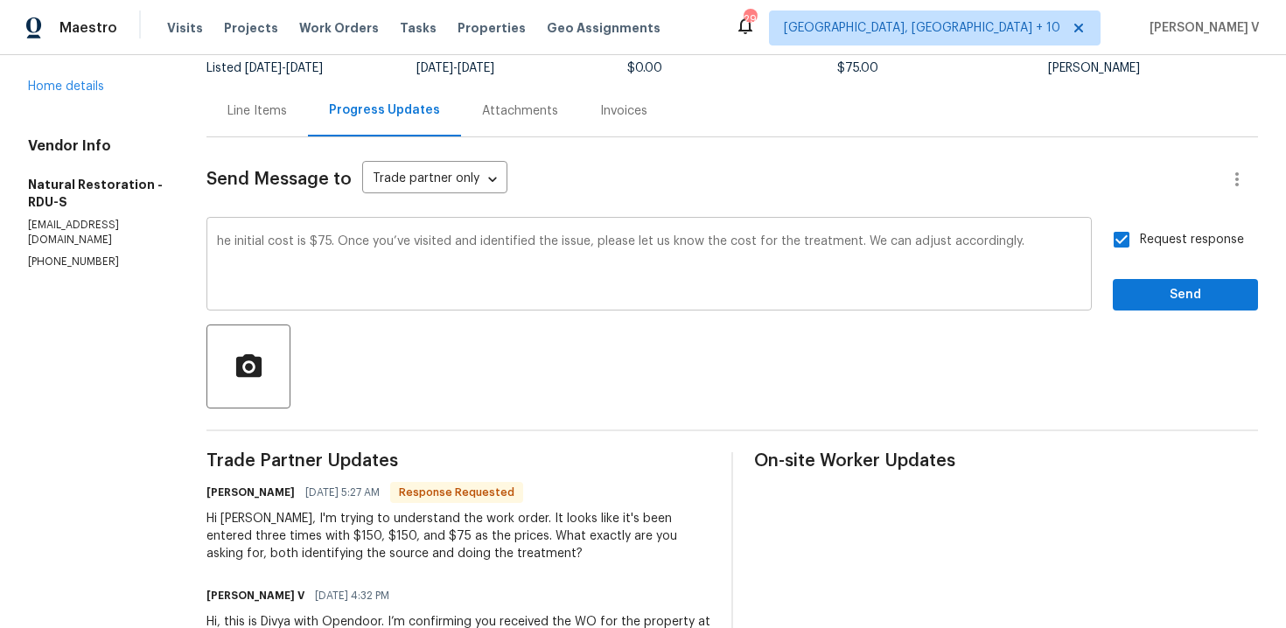
scroll to position [173, 0]
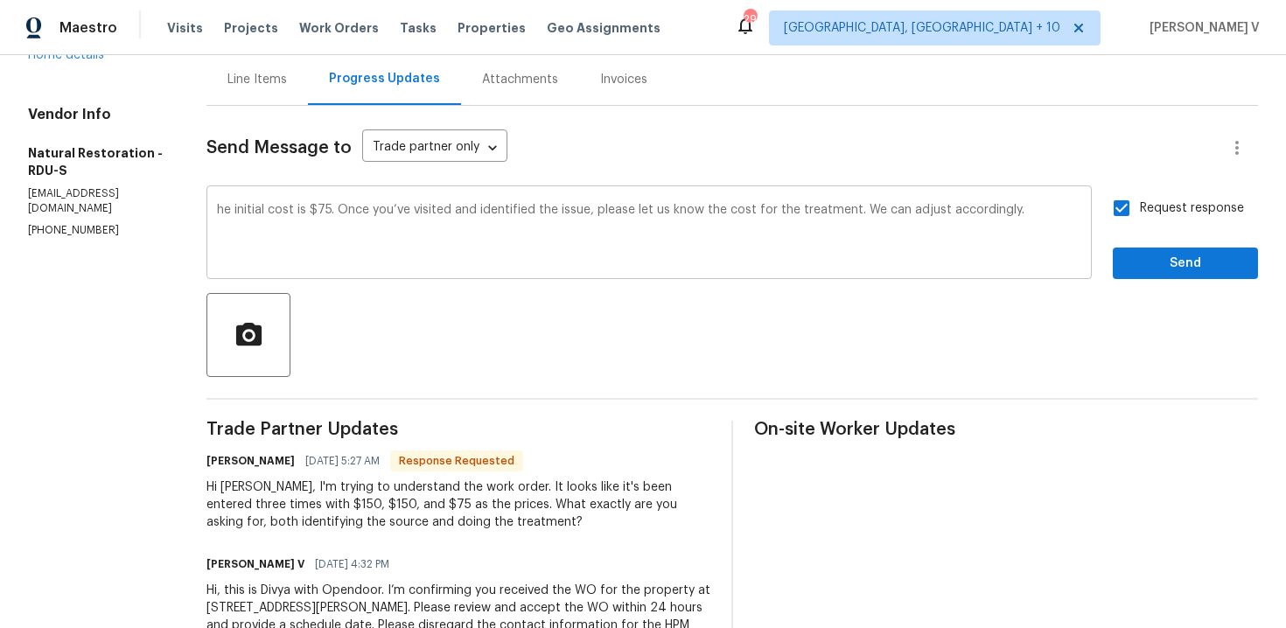
click at [217, 213] on textarea "he initial cost is $75. Once you’ve visited and identified the issue, please le…" at bounding box center [649, 234] width 865 height 61
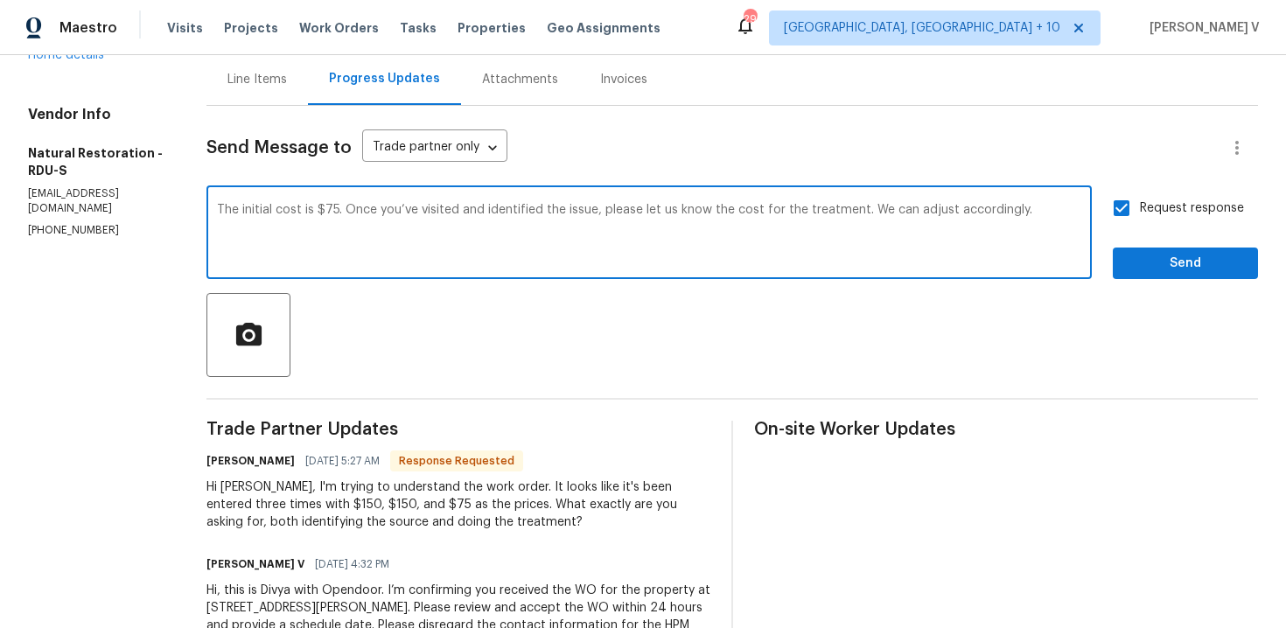
type textarea "The initial cost is $75. Once you’ve visited and identified the issue, please l…"
click at [1180, 246] on div "Request response Send" at bounding box center [1185, 234] width 145 height 89
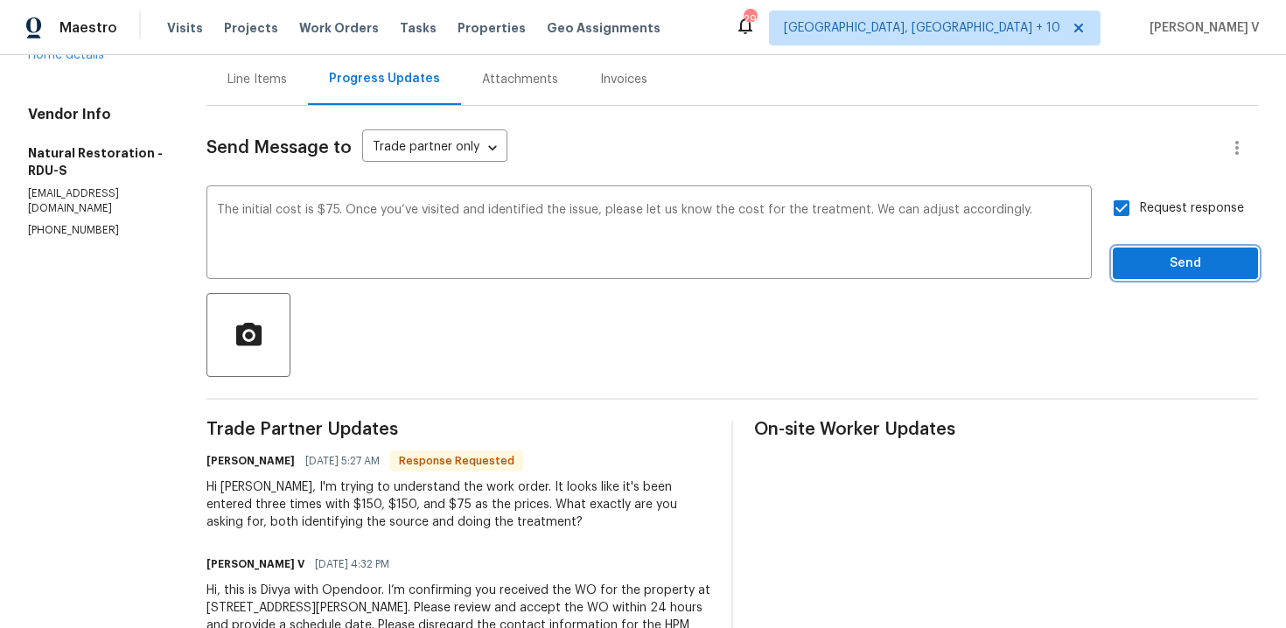
click at [1180, 257] on span "Send" at bounding box center [1185, 264] width 117 height 22
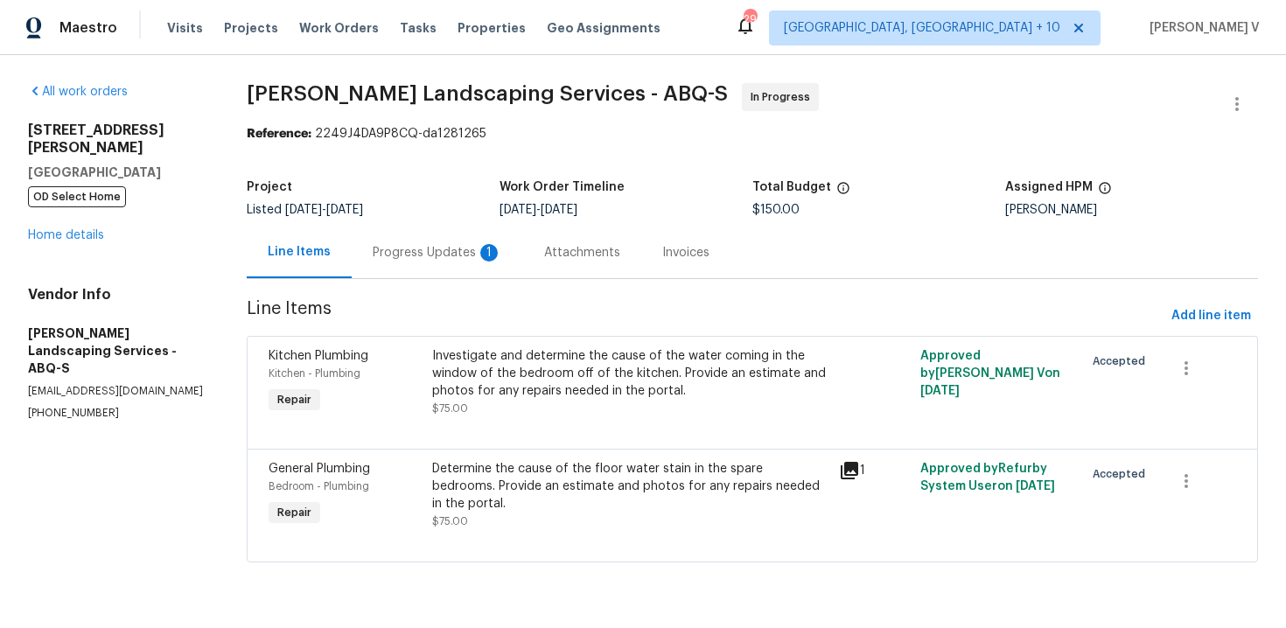
click at [436, 273] on div "Progress Updates 1" at bounding box center [438, 253] width 172 height 52
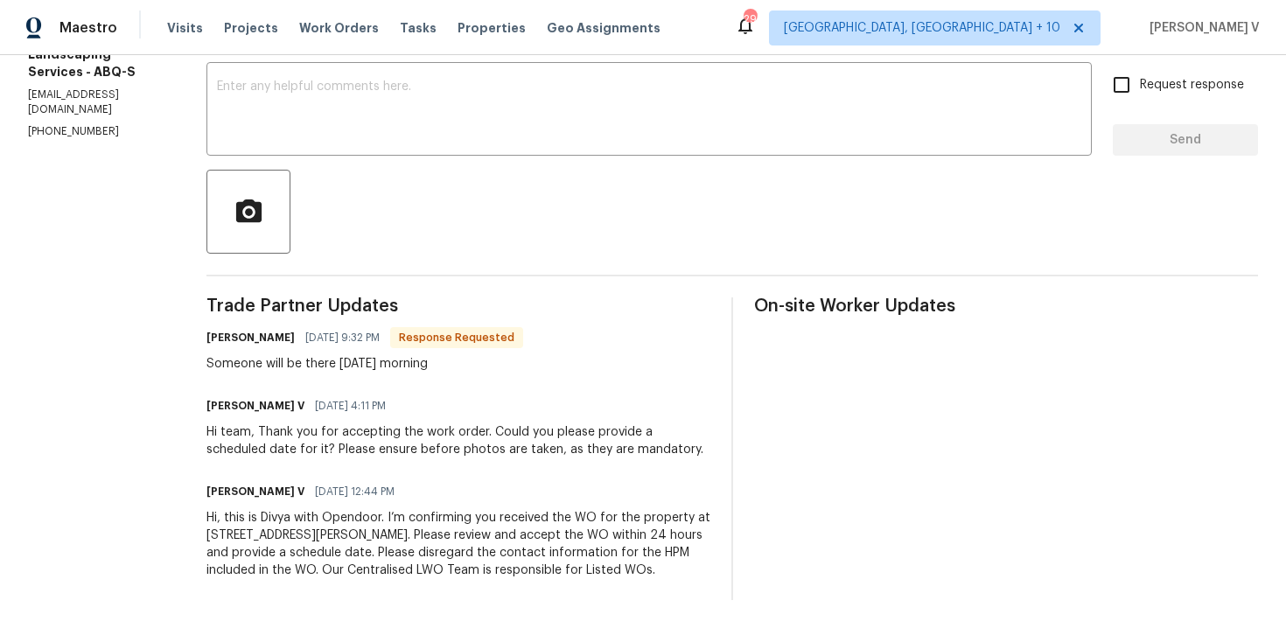
scroll to position [64, 0]
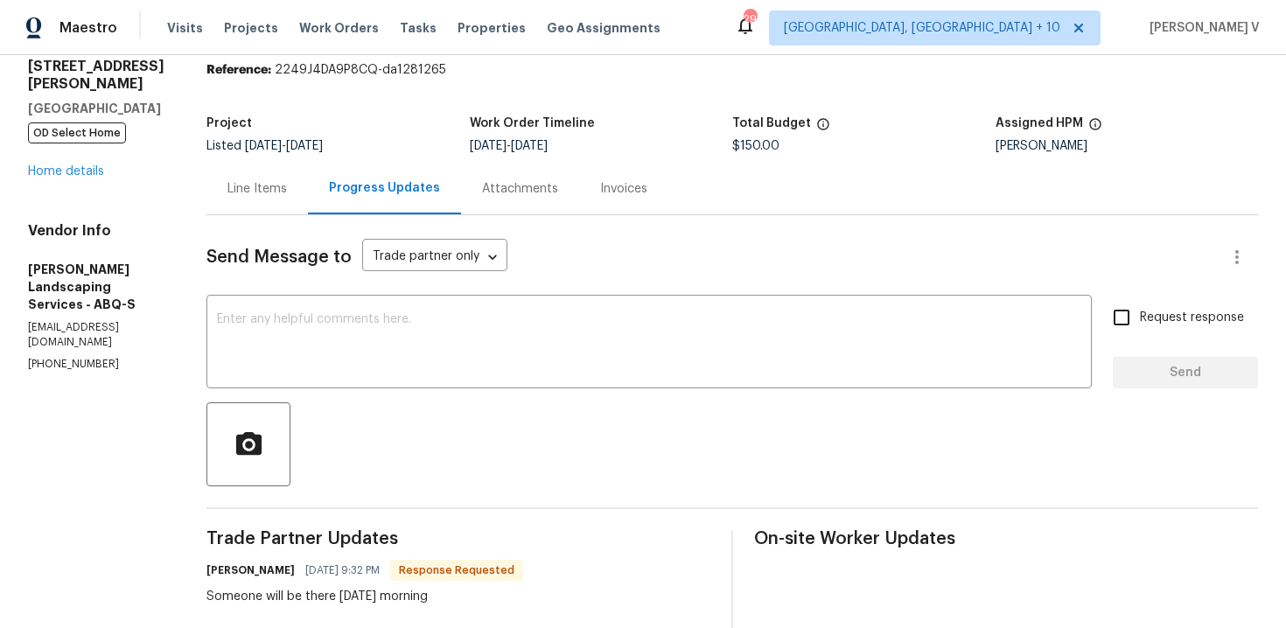
click at [426, 276] on div "Send Message to Trade partner only Trade partner only ​" at bounding box center [712, 257] width 1010 height 42
click at [426, 310] on div "x ​" at bounding box center [650, 343] width 886 height 89
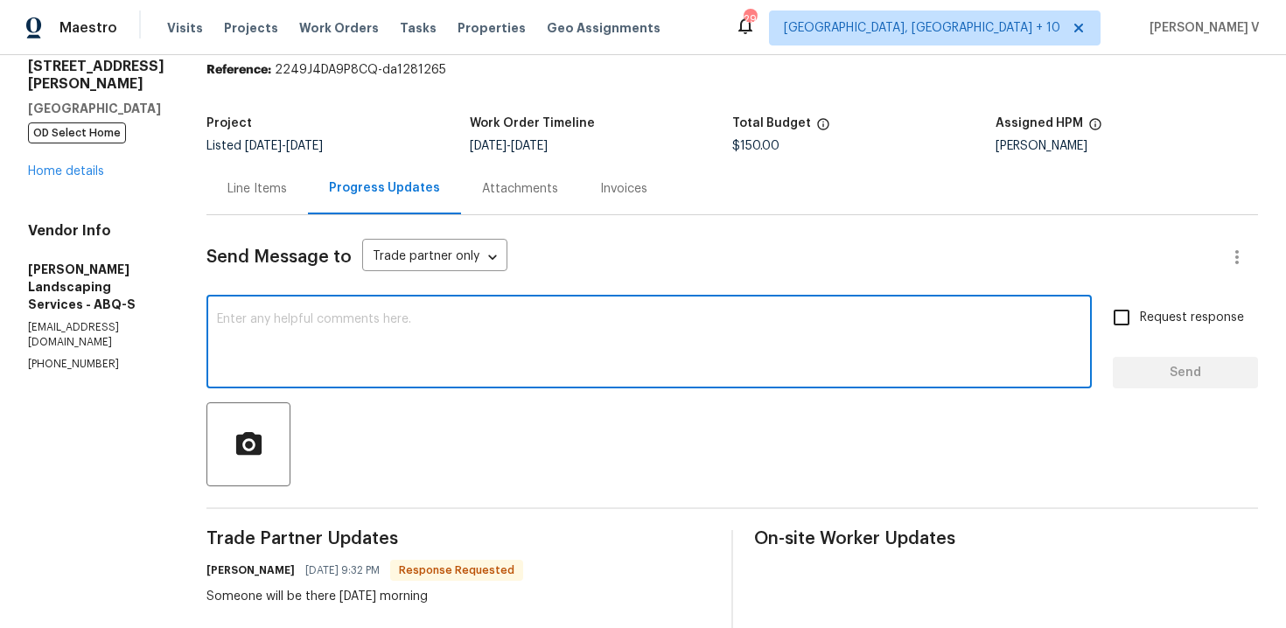
paste textarea "Hi, hope everything is on track with the WO scheduled for [DATE]. Please let us…"
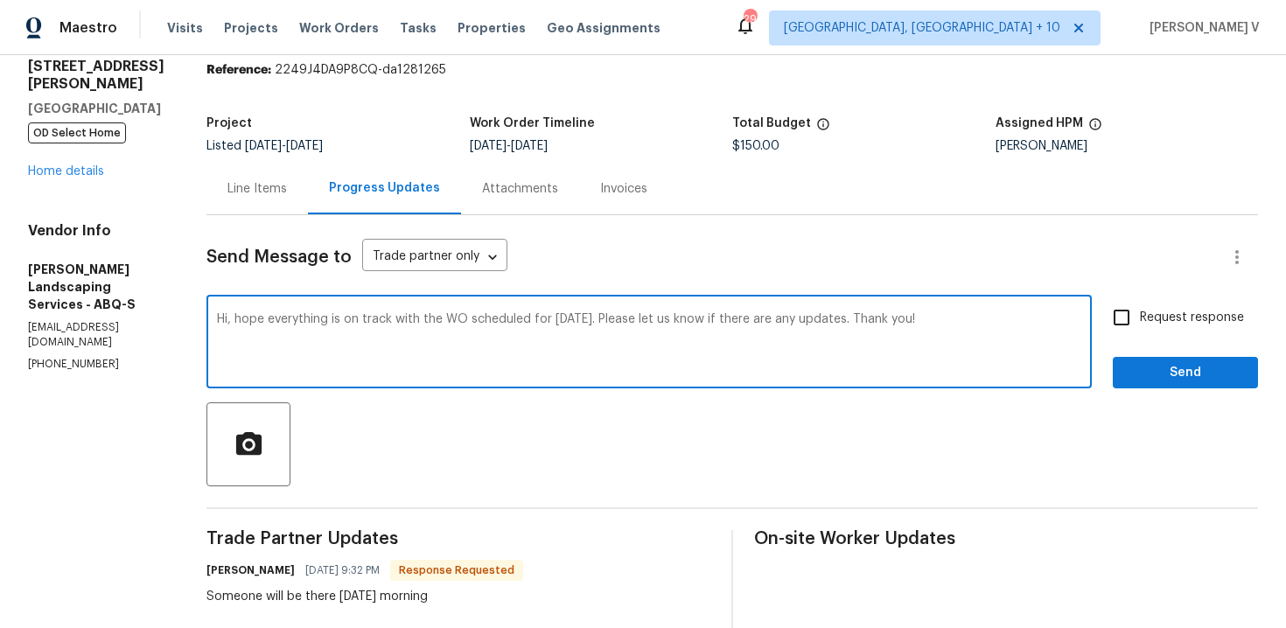
type textarea "Hi, hope everything is on track with the WO scheduled for [DATE]. Please let us…"
click at [1191, 337] on div "Request response Send" at bounding box center [1185, 343] width 145 height 89
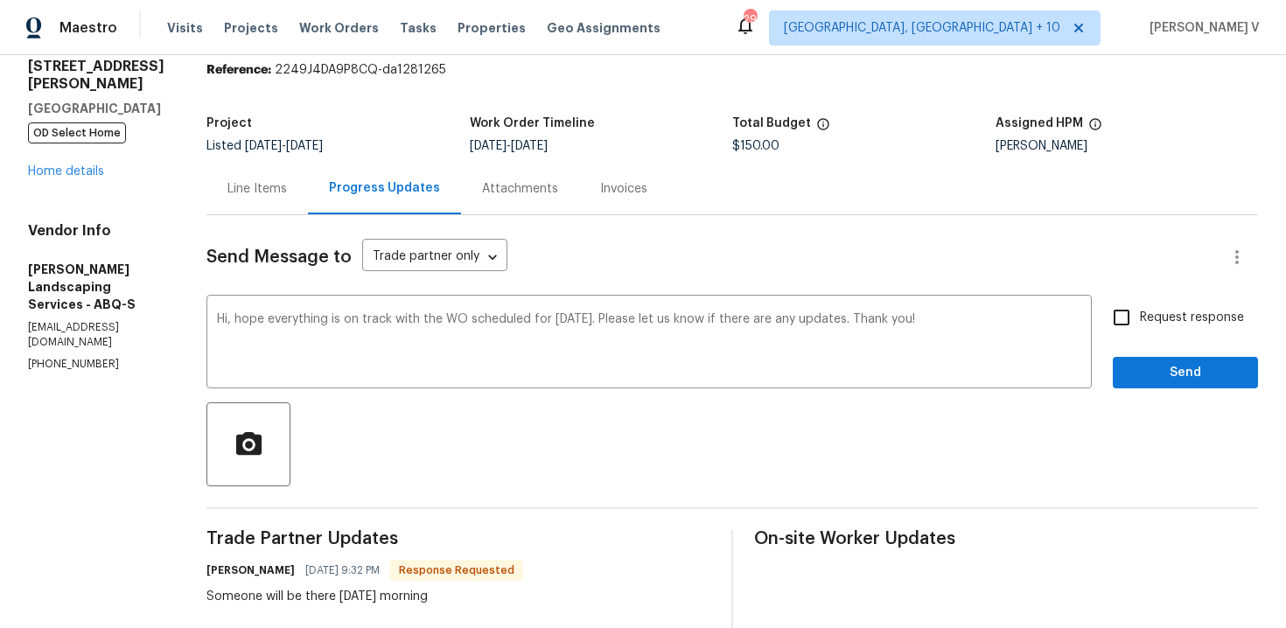
click at [1191, 397] on div "Send Message to Trade partner only Trade partner only ​ Hi, hope everything is …" at bounding box center [733, 524] width 1052 height 618
click at [1153, 346] on div "Request response Send" at bounding box center [1185, 343] width 145 height 89
click at [1147, 333] on label "Request response" at bounding box center [1174, 317] width 141 height 37
click at [1140, 333] on input "Request response" at bounding box center [1122, 317] width 37 height 37
checkbox input "true"
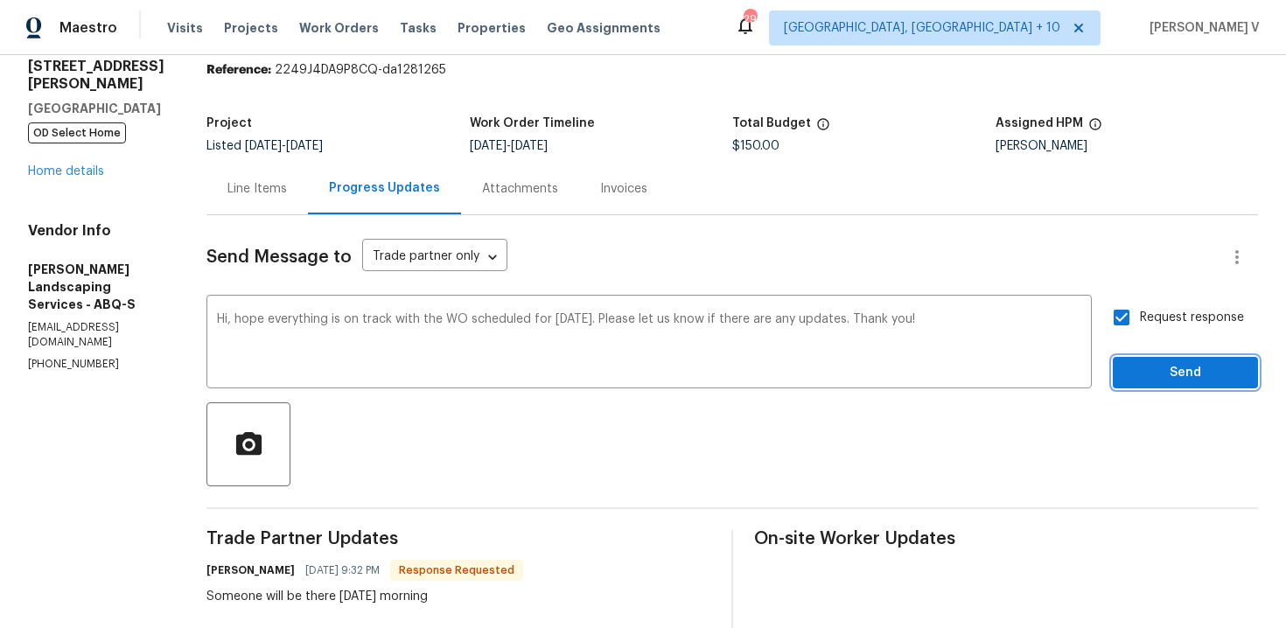
click at [1155, 369] on span "Send" at bounding box center [1185, 373] width 117 height 22
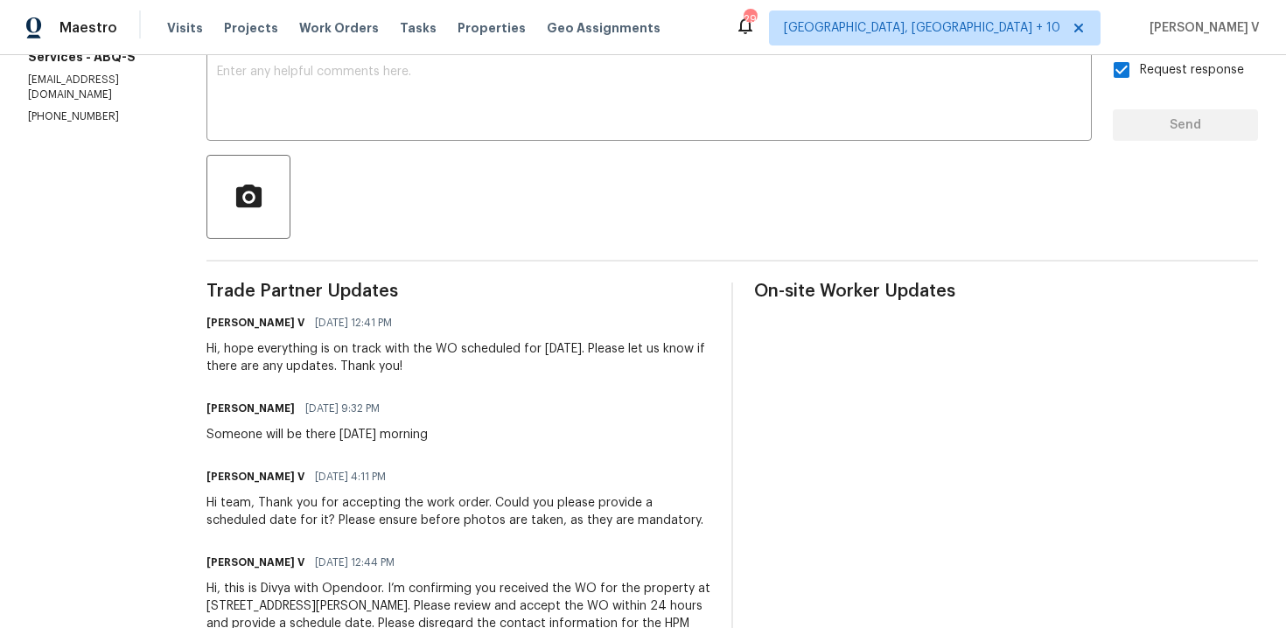
scroll to position [333, 0]
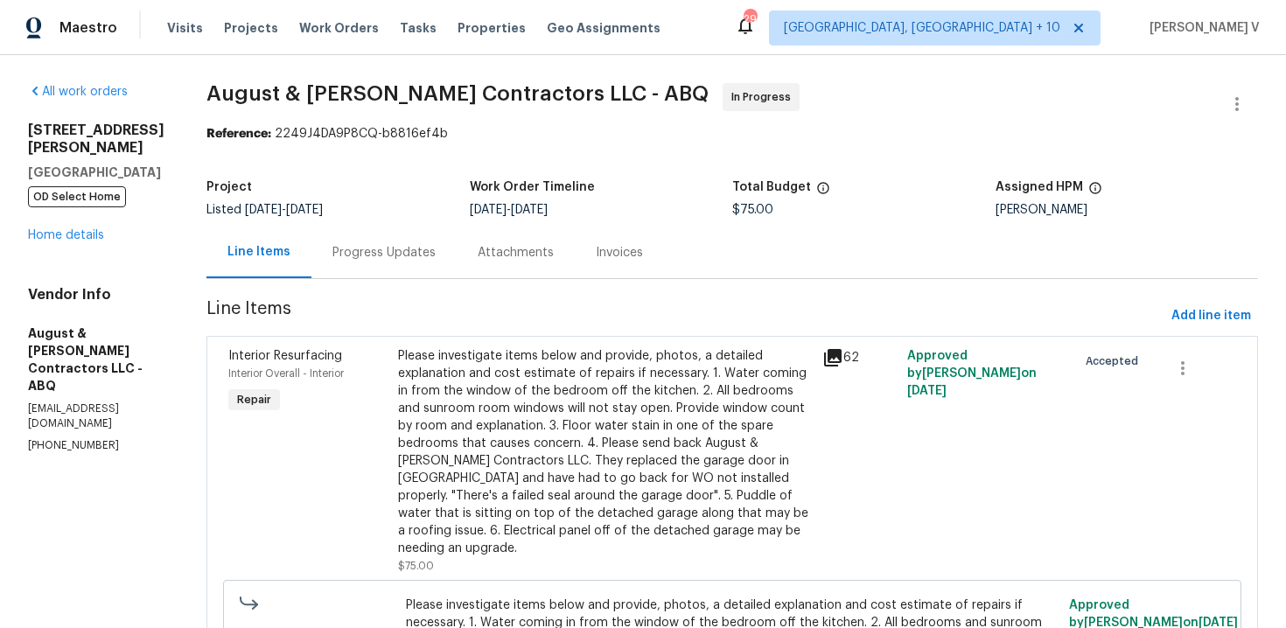
click at [442, 260] on div "Progress Updates" at bounding box center [384, 253] width 145 height 52
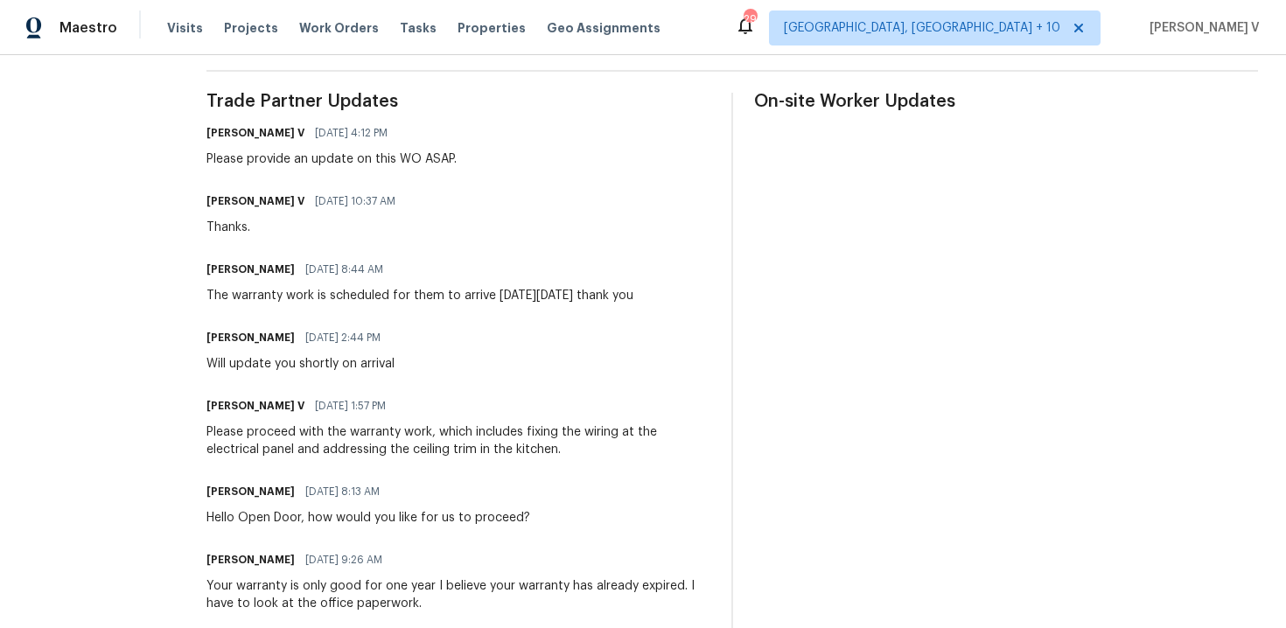
scroll to position [30, 0]
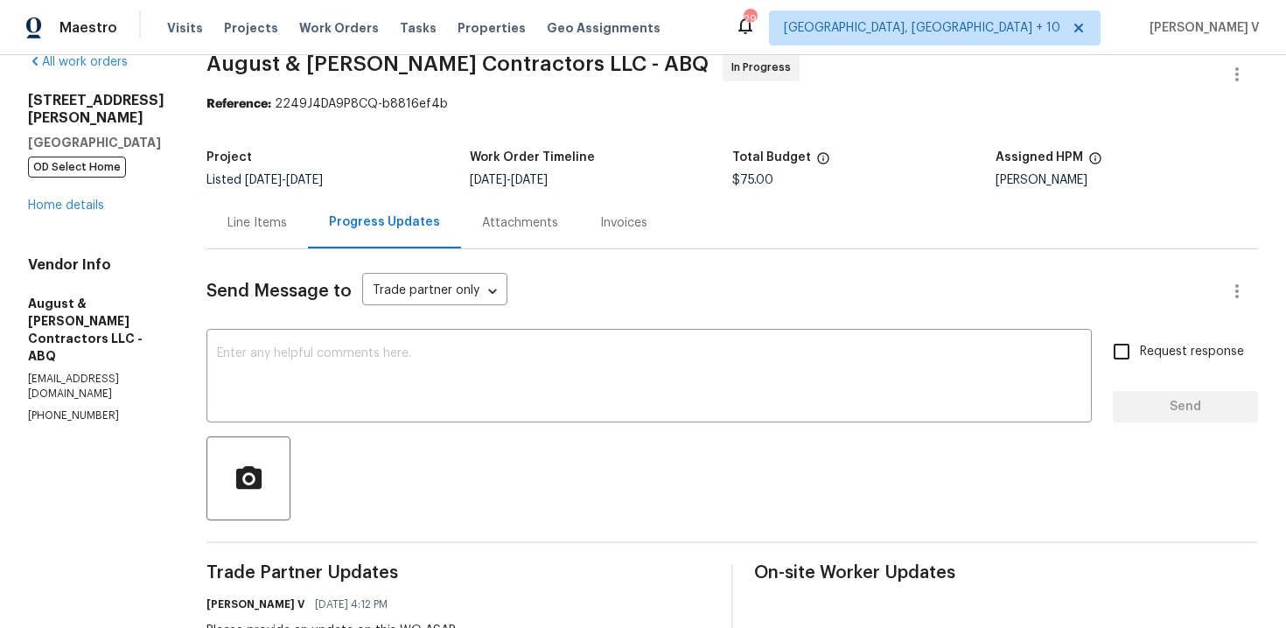
click at [56, 409] on p "[PHONE_NUMBER]" at bounding box center [96, 416] width 137 height 15
copy p "[PHONE_NUMBER]"
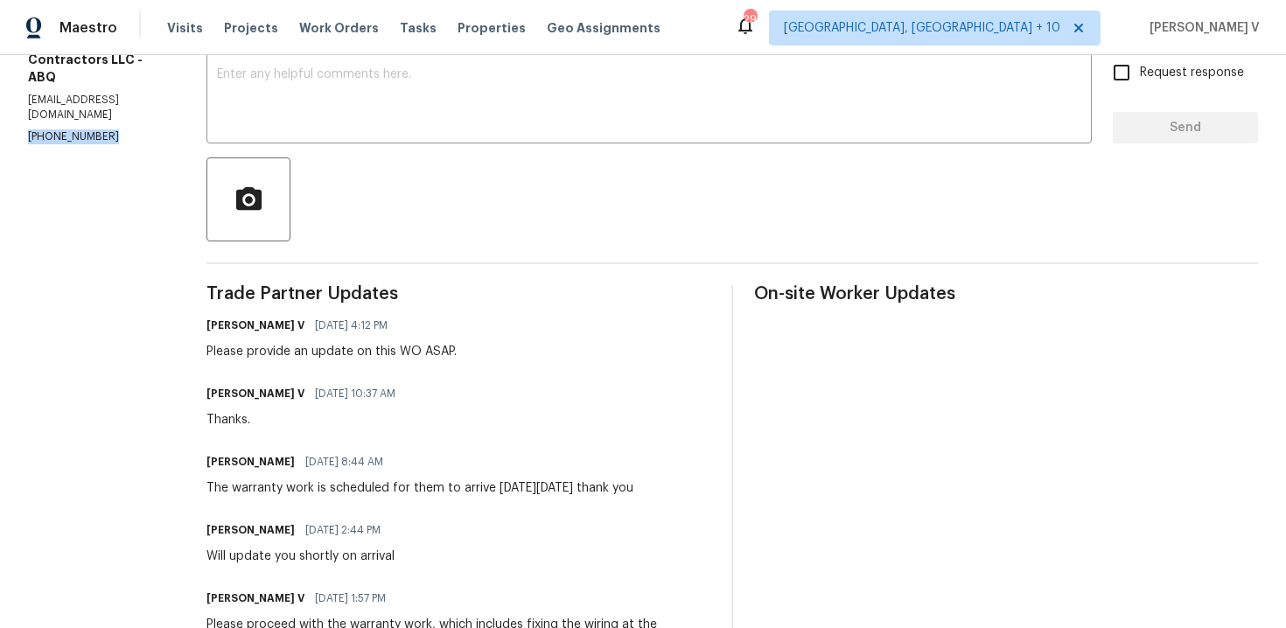
click at [250, 489] on div "The warranty work is scheduled for them to arrive [DATE][DATE] thank you" at bounding box center [420, 489] width 427 height 18
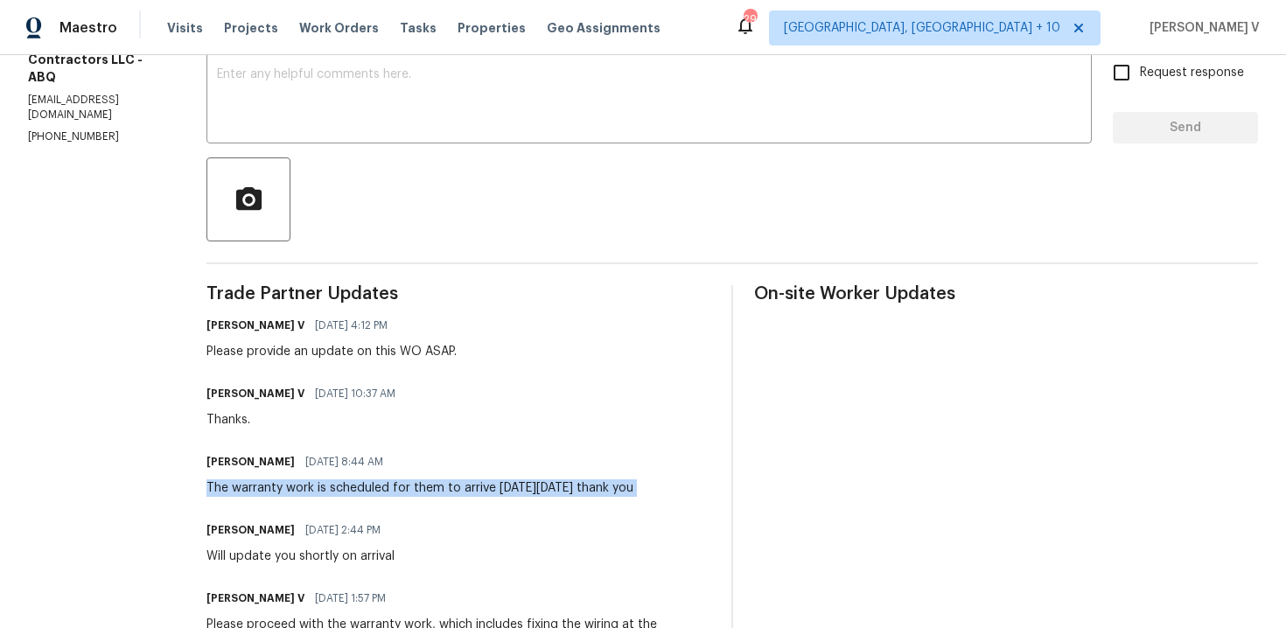
copy div "The warranty work is scheduled for them to arrive [DATE][DATE] thank you"
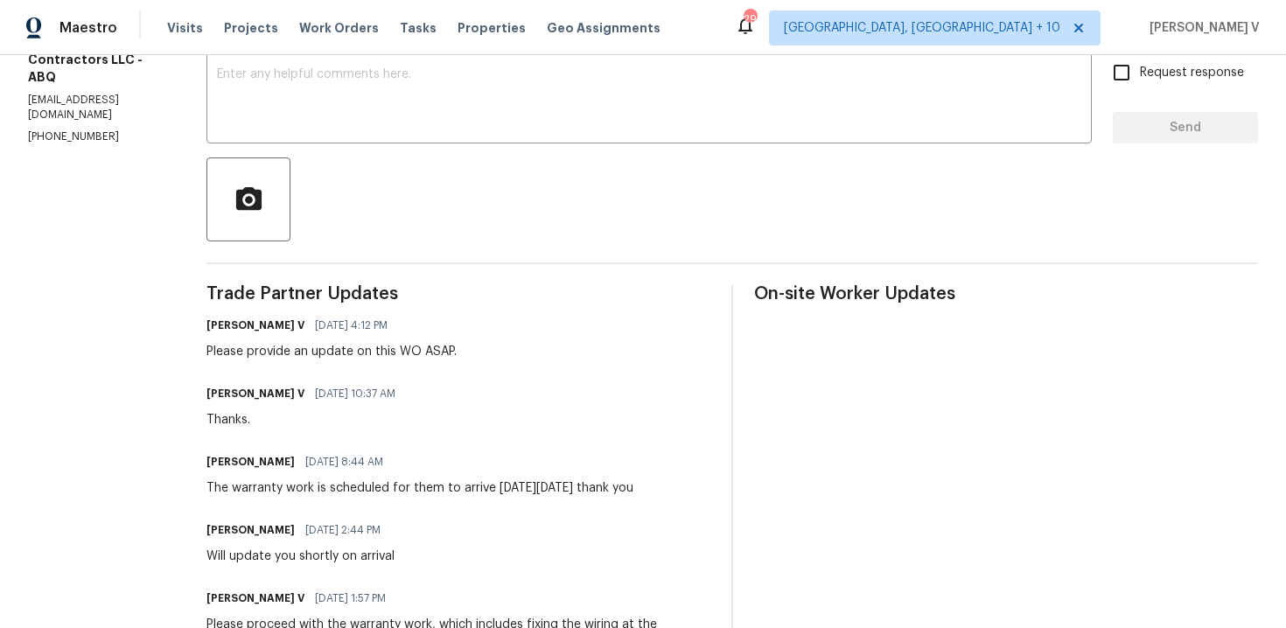
click at [290, 354] on div "Please provide an update on this WO ASAP." at bounding box center [332, 352] width 250 height 18
copy div "Please provide an update on this WO ASAP."
